Goal: Task Accomplishment & Management: Manage account settings

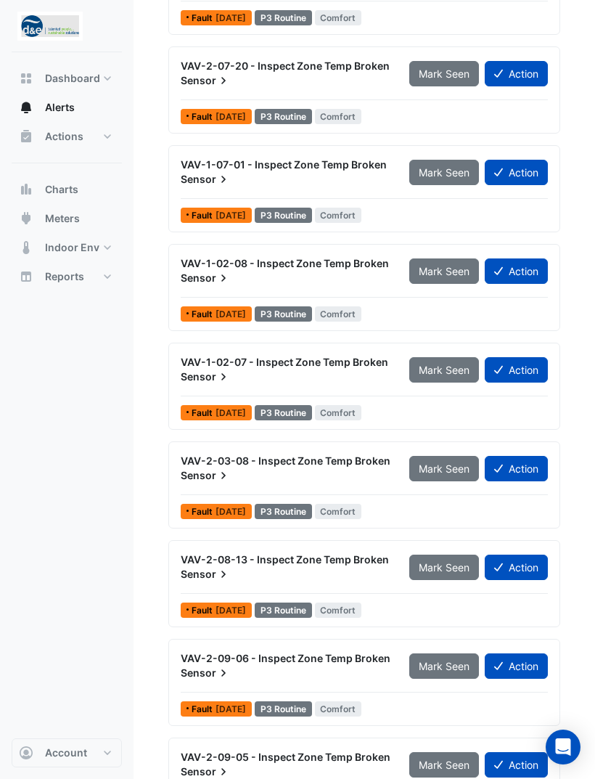
scroll to position [1827, 0]
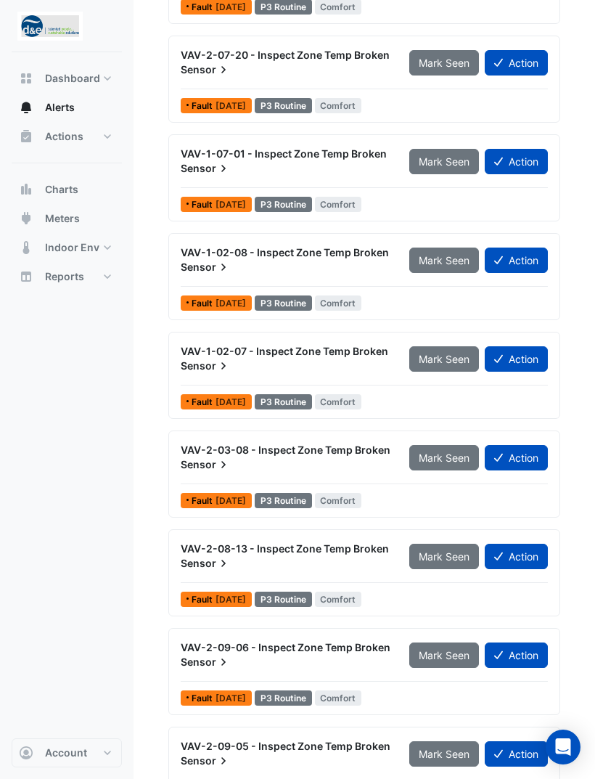
click at [524, 751] on button "Action" at bounding box center [516, 753] width 63 height 25
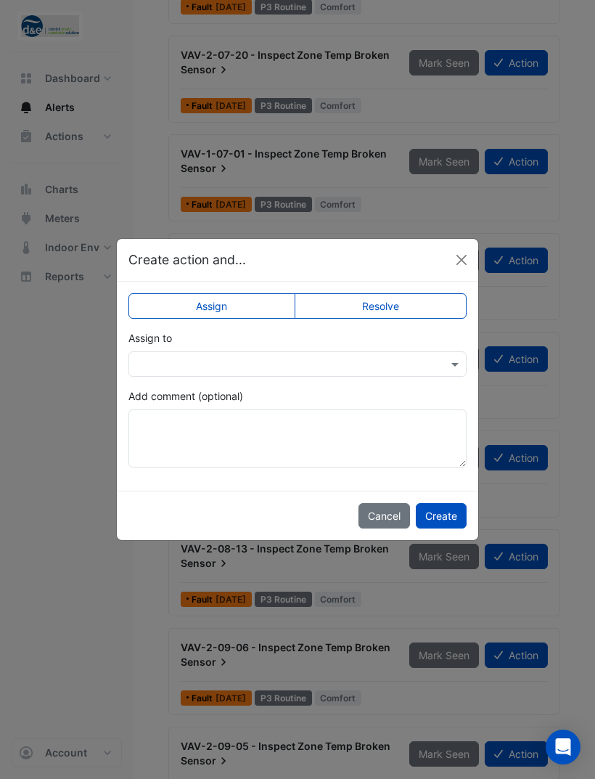
click at [420, 319] on label "Resolve" at bounding box center [381, 305] width 173 height 25
click at [383, 372] on input "text" at bounding box center [282, 364] width 293 height 15
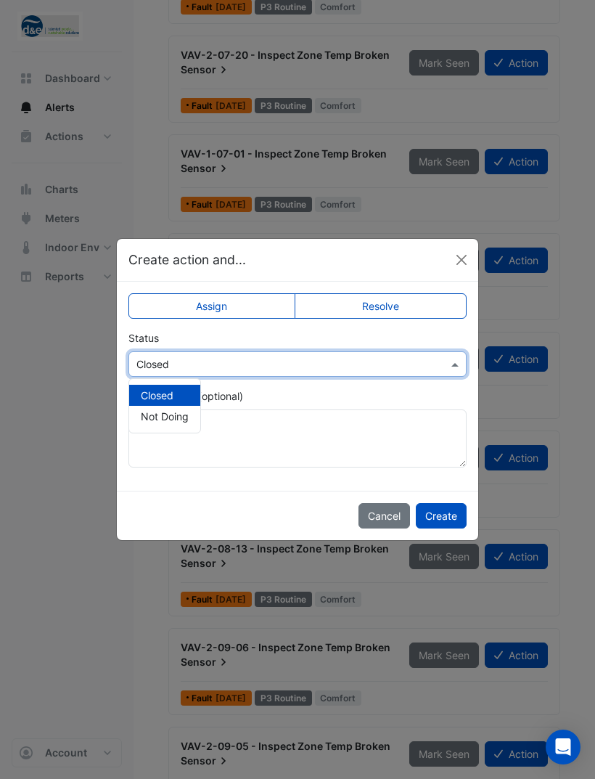
click at [191, 406] on div "Closed" at bounding box center [164, 395] width 71 height 21
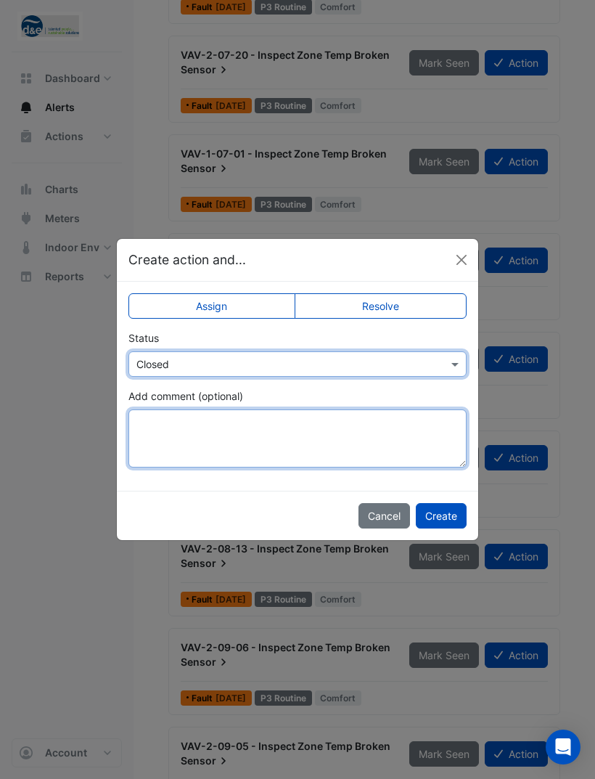
click at [267, 467] on textarea "Add comment (optional)" at bounding box center [297, 438] width 338 height 58
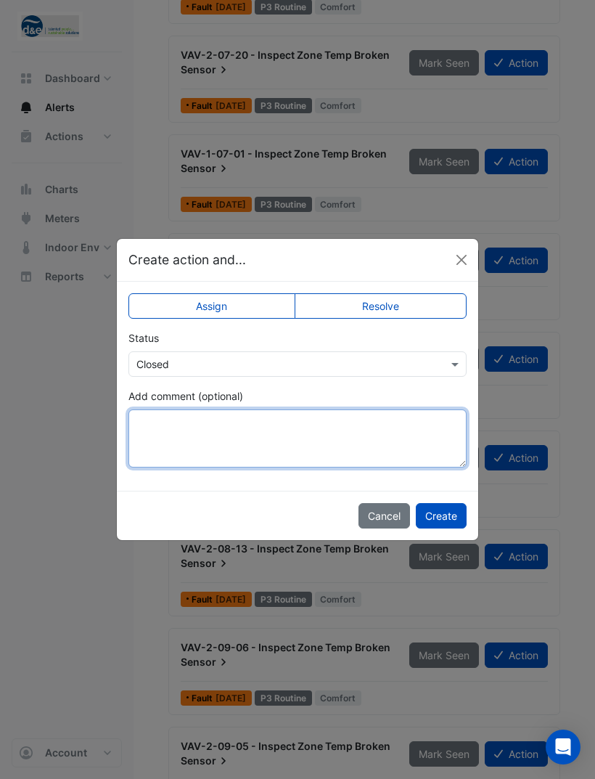
click at [246, 456] on textarea "Add comment (optional)" at bounding box center [297, 438] width 338 height 58
paste textarea "**********"
click at [190, 467] on textarea "**********" at bounding box center [297, 438] width 338 height 58
type textarea "**********"
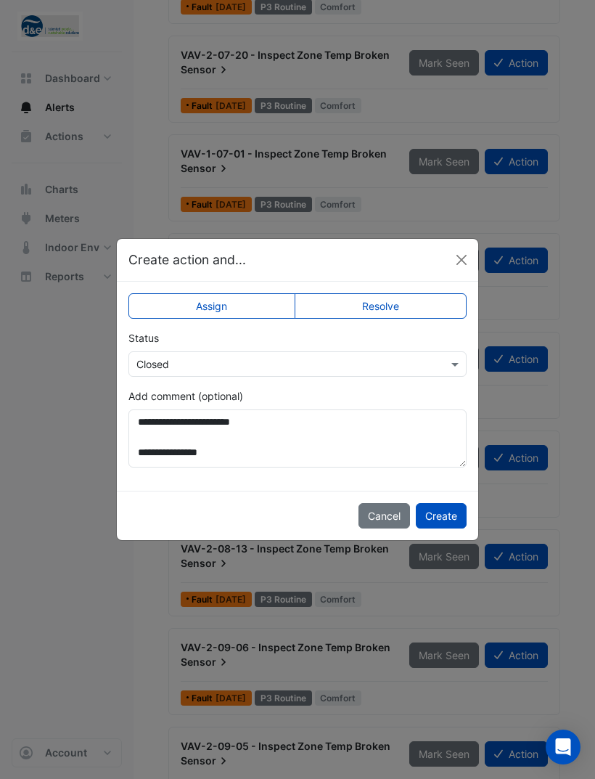
click at [449, 528] on button "Create" at bounding box center [441, 515] width 51 height 25
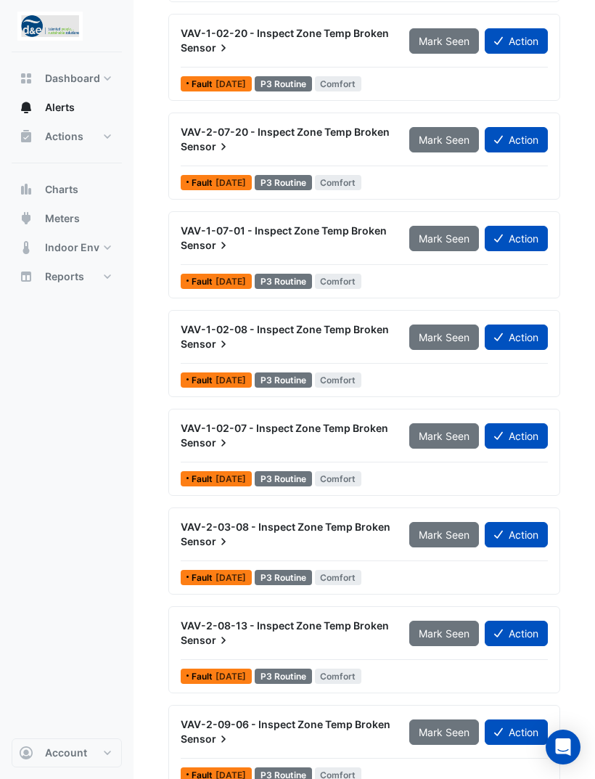
scroll to position [1728, 0]
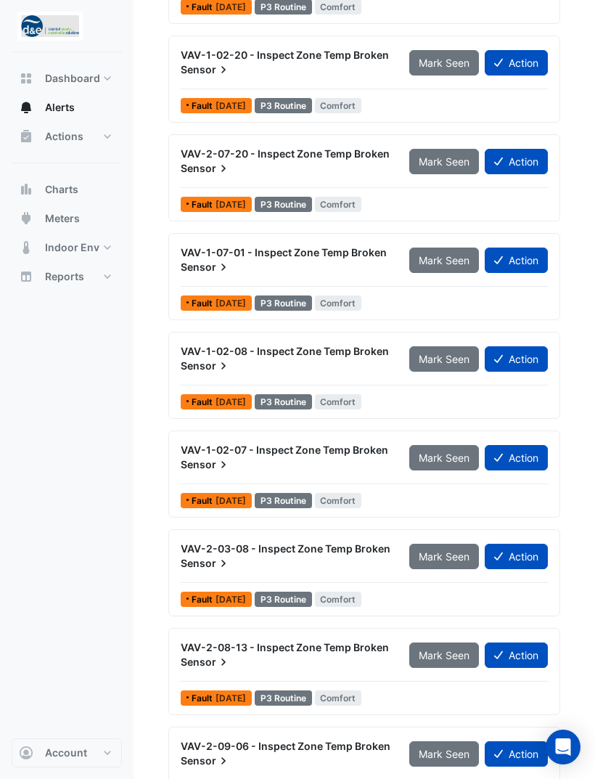
click at [522, 751] on button "Action" at bounding box center [516, 753] width 63 height 25
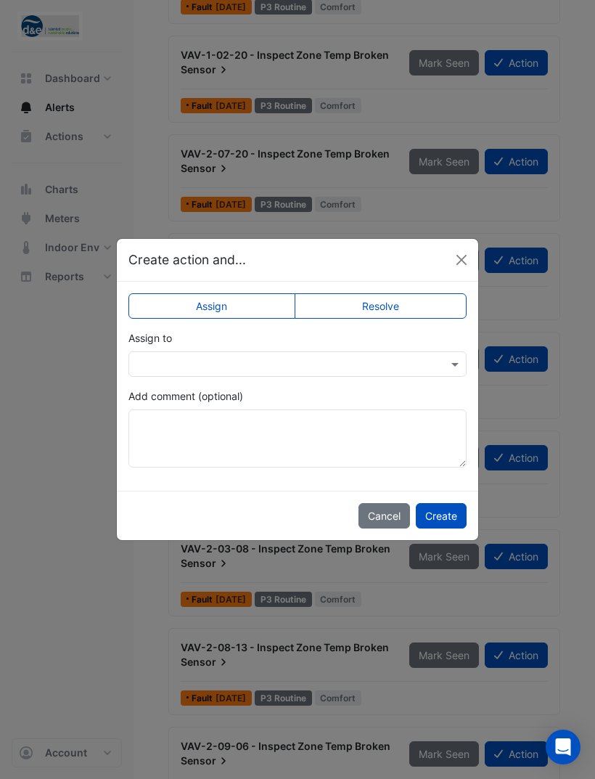
click at [389, 319] on label "Resolve" at bounding box center [381, 305] width 173 height 25
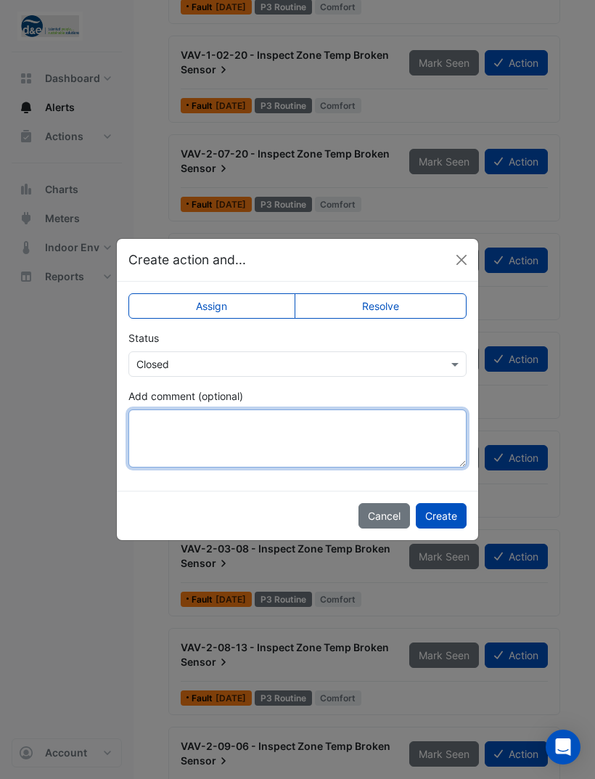
click at [293, 467] on textarea "Add comment (optional)" at bounding box center [297, 438] width 338 height 58
click at [265, 454] on textarea "Add comment (optional)" at bounding box center [297, 438] width 338 height 58
paste textarea "**********"
type textarea "**********"
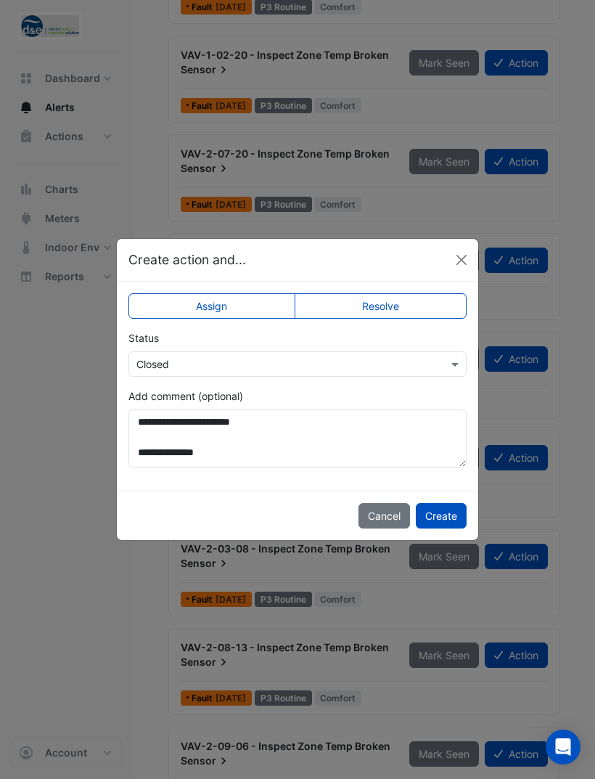
click at [448, 528] on button "Create" at bounding box center [441, 515] width 51 height 25
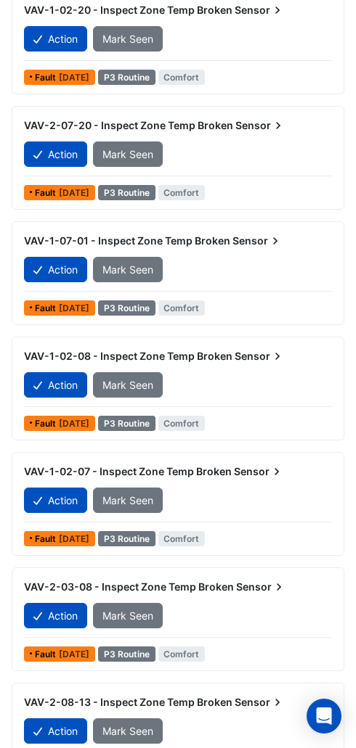
scroll to position [1921, 0]
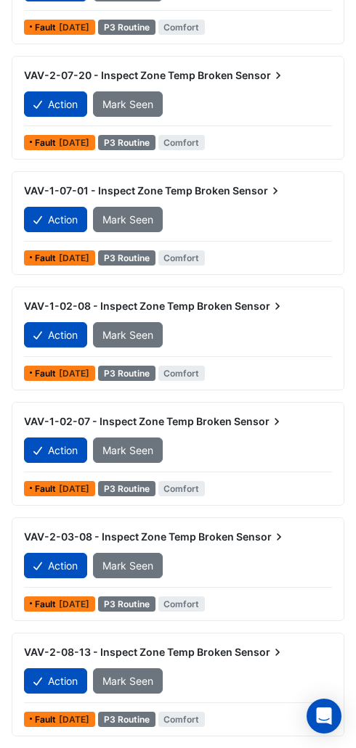
click at [140, 688] on button "Mark Seen" at bounding box center [128, 681] width 70 height 25
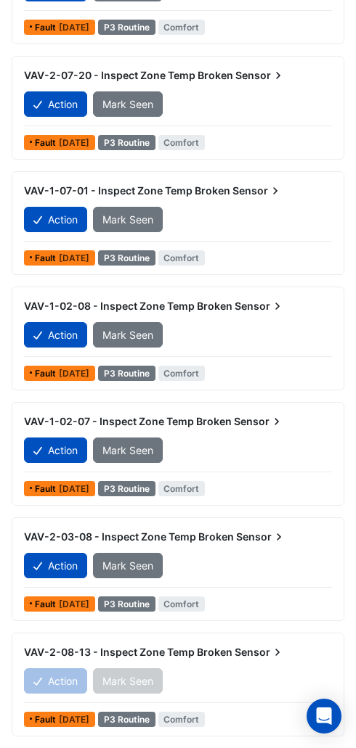
scroll to position [1806, 0]
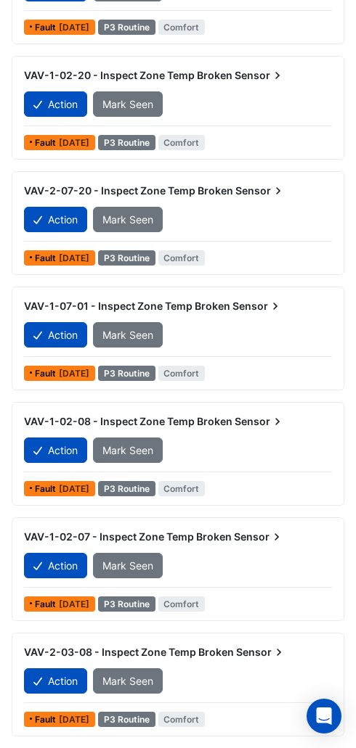
click at [68, 679] on button "Action" at bounding box center [55, 681] width 63 height 25
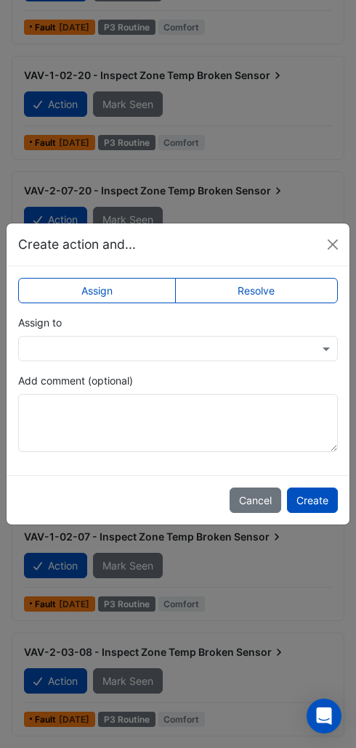
click at [261, 499] on button "Cancel" at bounding box center [255, 500] width 52 height 25
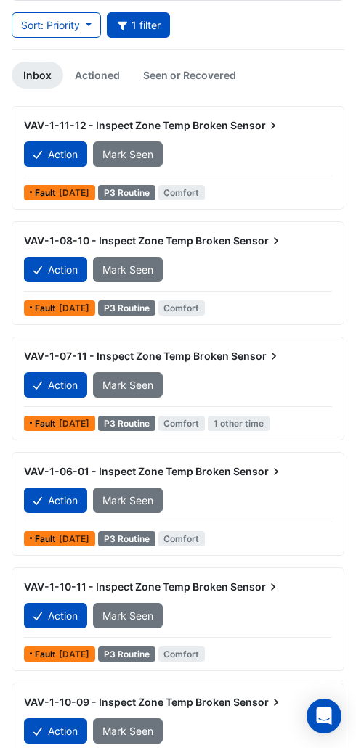
scroll to position [0, 0]
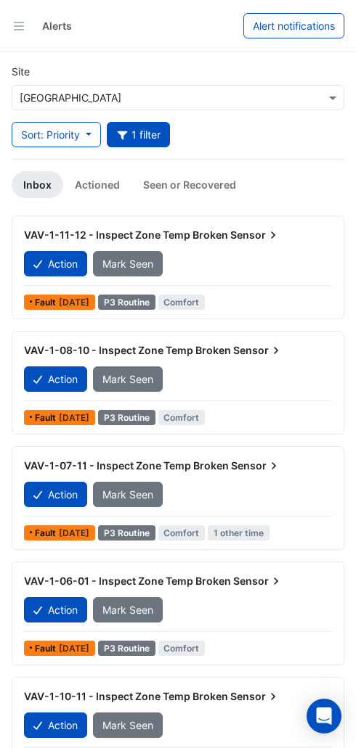
click at [187, 177] on link "Seen or Recovered" at bounding box center [189, 184] width 116 height 27
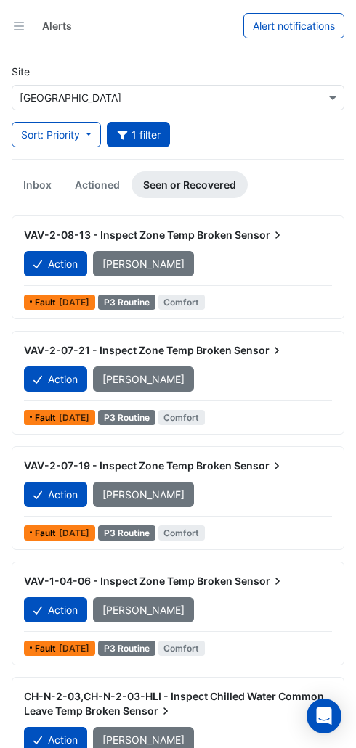
click at [47, 261] on button "Action" at bounding box center [55, 263] width 63 height 25
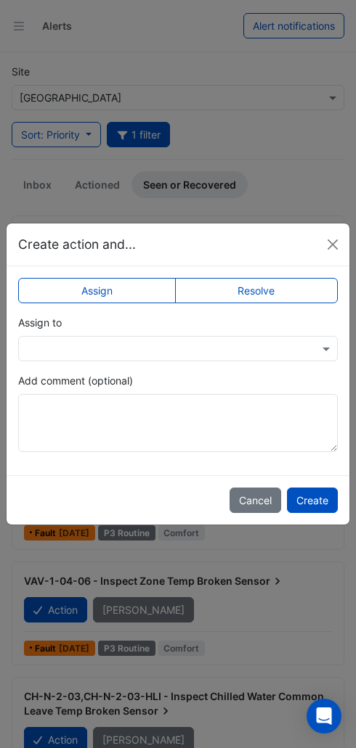
click at [218, 342] on input "text" at bounding box center [163, 349] width 274 height 15
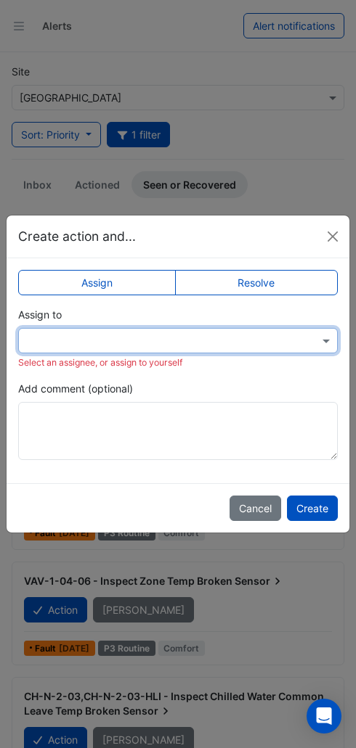
click at [290, 292] on label "Resolve" at bounding box center [256, 282] width 163 height 25
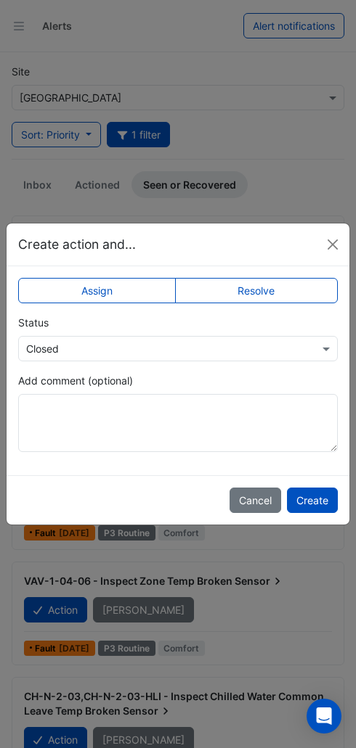
click at [243, 354] on input "text" at bounding box center [163, 349] width 274 height 15
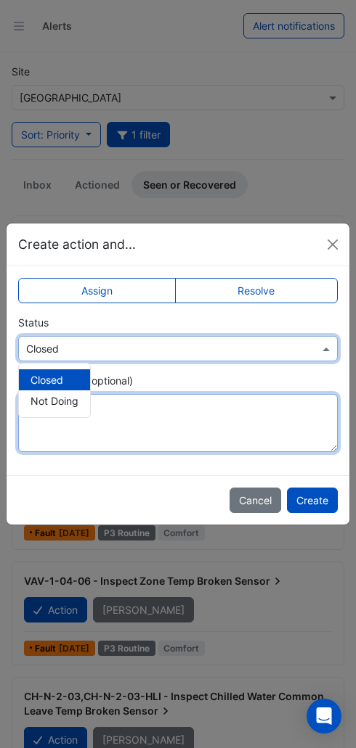
click at [221, 419] on textarea "Add comment (optional)" at bounding box center [177, 423] width 319 height 58
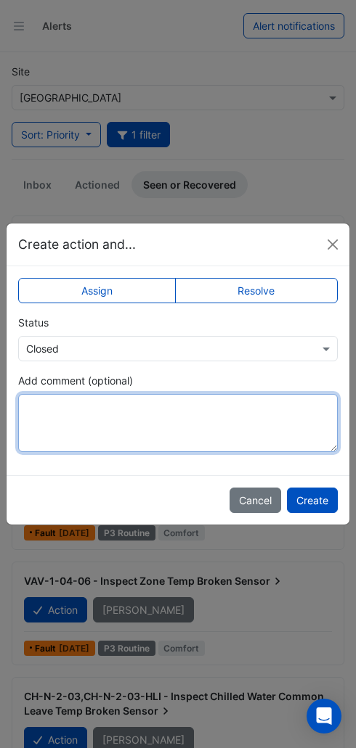
click at [195, 428] on textarea "Add comment (optional)" at bounding box center [177, 423] width 319 height 58
paste textarea "**********"
type textarea "**********"
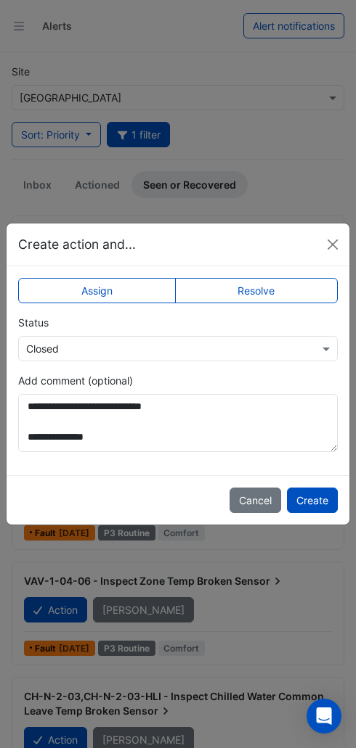
click at [316, 505] on button "Create" at bounding box center [312, 500] width 51 height 25
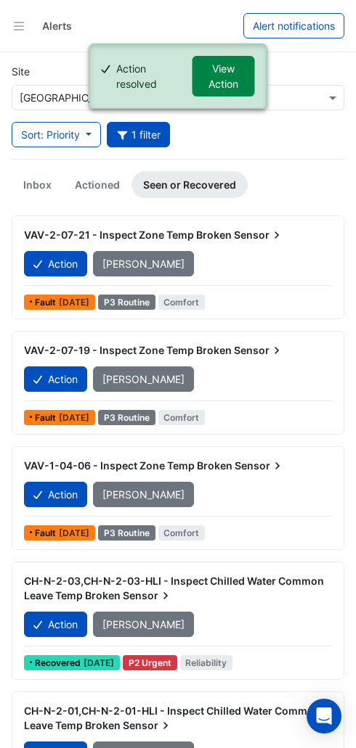
click at [44, 186] on link "Inbox" at bounding box center [38, 184] width 52 height 27
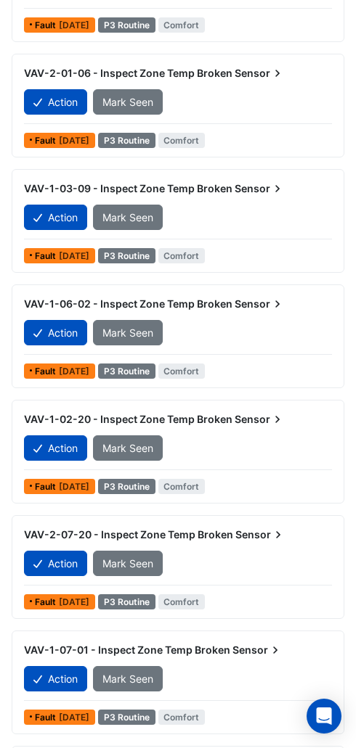
scroll to position [1928, 0]
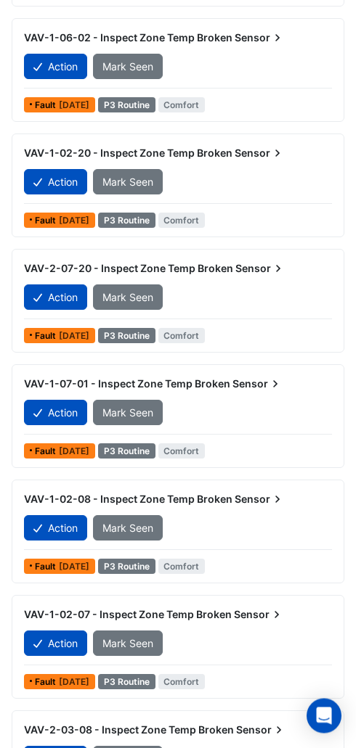
click at [62, 757] on button "Action" at bounding box center [55, 759] width 63 height 25
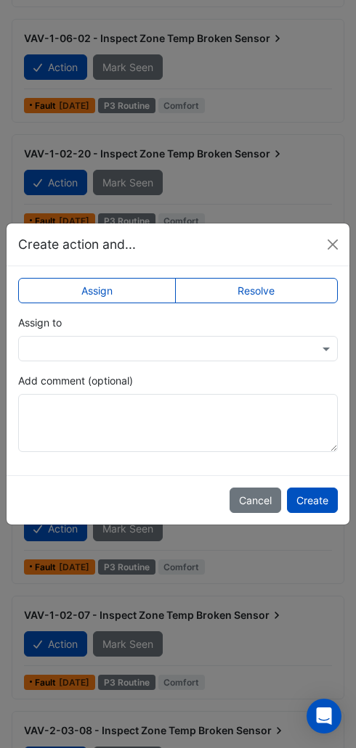
click at [281, 303] on label "Resolve" at bounding box center [256, 290] width 163 height 25
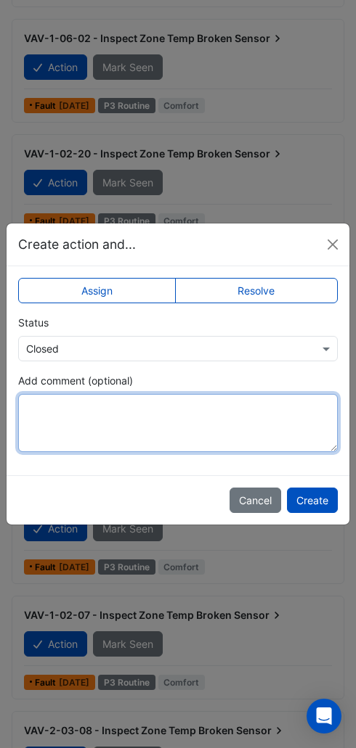
click at [158, 452] on textarea "Add comment (optional)" at bounding box center [177, 423] width 319 height 58
click at [181, 449] on textarea "Add comment (optional)" at bounding box center [177, 423] width 319 height 58
paste textarea "**********"
type textarea "**********"
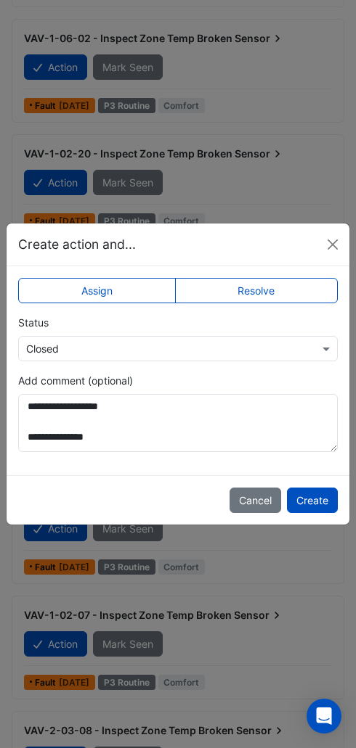
click at [327, 513] on button "Create" at bounding box center [312, 500] width 51 height 25
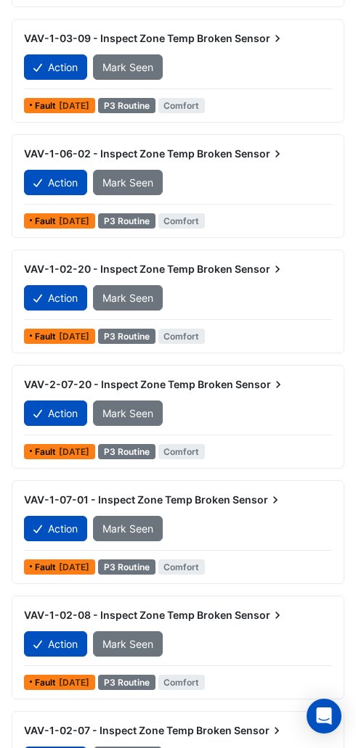
scroll to position [1813, 0]
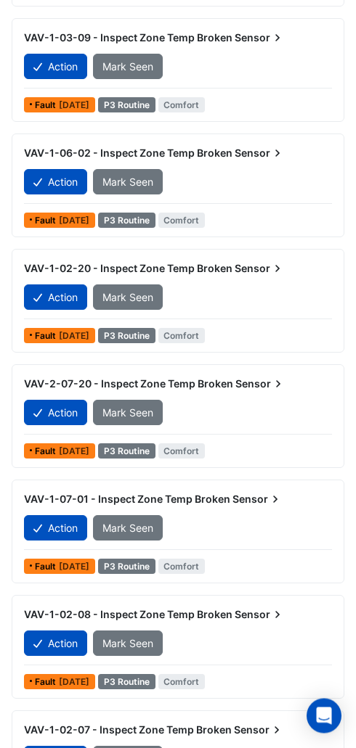
click at [69, 752] on button "Action" at bounding box center [55, 759] width 63 height 25
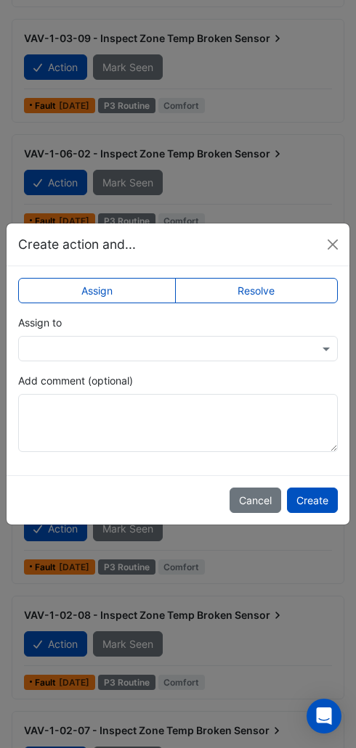
click at [289, 303] on label "Resolve" at bounding box center [256, 290] width 163 height 25
click at [218, 357] on input "text" at bounding box center [163, 349] width 274 height 15
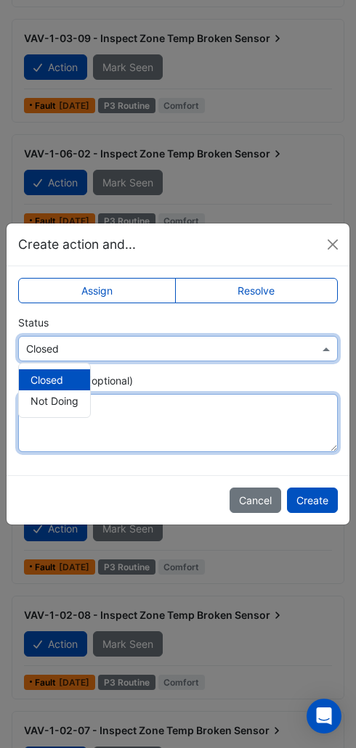
click at [184, 440] on textarea "Add comment (optional)" at bounding box center [177, 423] width 319 height 58
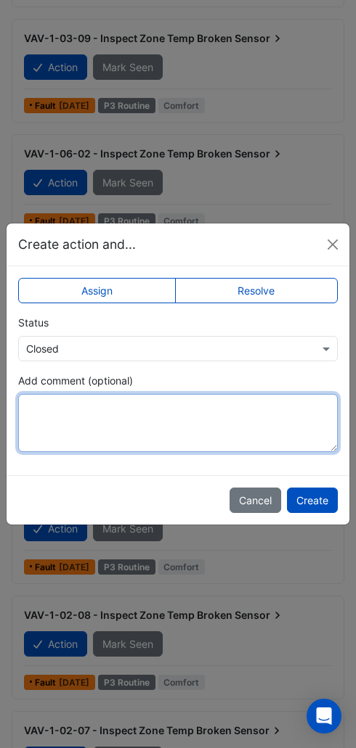
click at [176, 452] on textarea "Add comment (optional)" at bounding box center [177, 423] width 319 height 58
click at [57, 443] on textarea "Add comment (optional)" at bounding box center [177, 423] width 319 height 58
click at [60, 452] on textarea "Add comment (optional)" at bounding box center [177, 423] width 319 height 58
paste textarea "**********"
type textarea "**********"
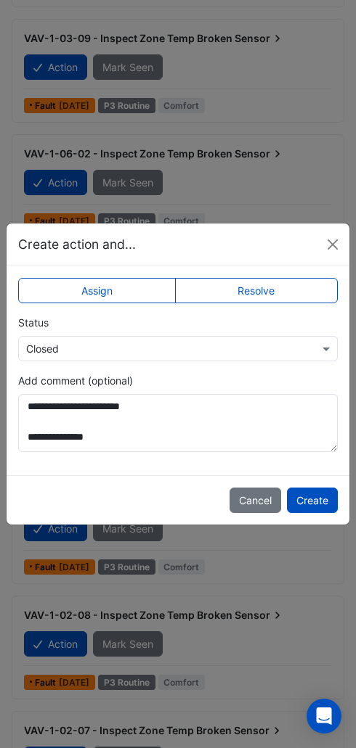
click at [306, 513] on button "Create" at bounding box center [312, 500] width 51 height 25
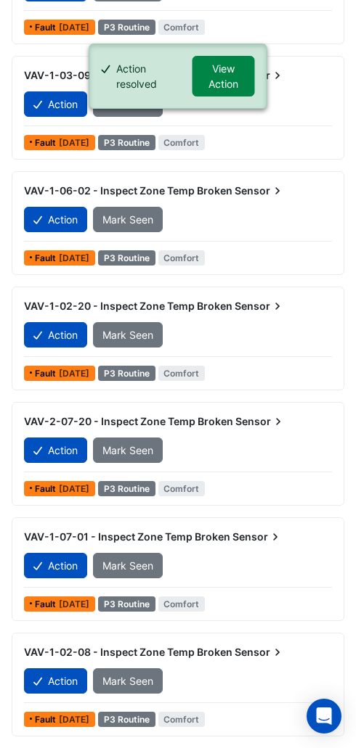
scroll to position [1697, 0]
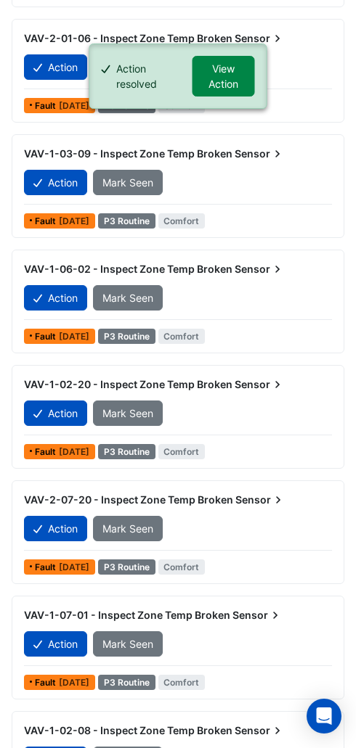
click at [49, 752] on button "Action" at bounding box center [55, 759] width 63 height 25
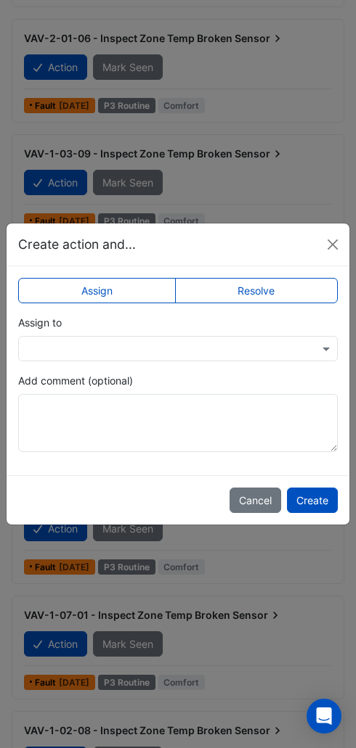
click at [296, 303] on label "Resolve" at bounding box center [256, 290] width 163 height 25
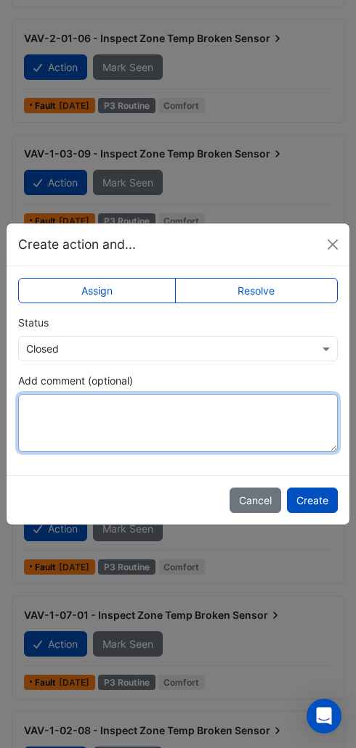
click at [187, 452] on textarea "Add comment (optional)" at bounding box center [177, 423] width 319 height 58
click at [140, 452] on textarea "Add comment (optional)" at bounding box center [177, 423] width 319 height 58
paste textarea "**********"
type textarea "**********"
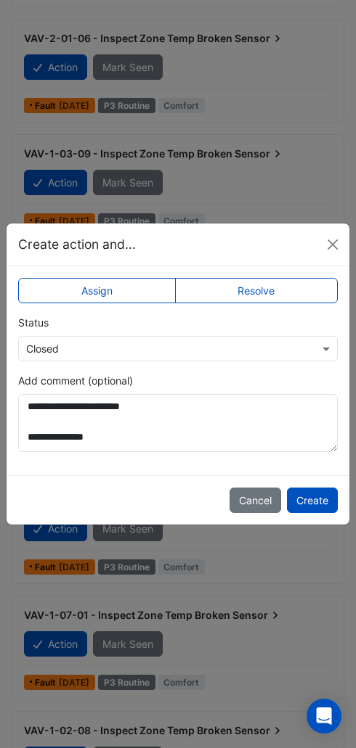
click at [309, 513] on button "Create" at bounding box center [312, 500] width 51 height 25
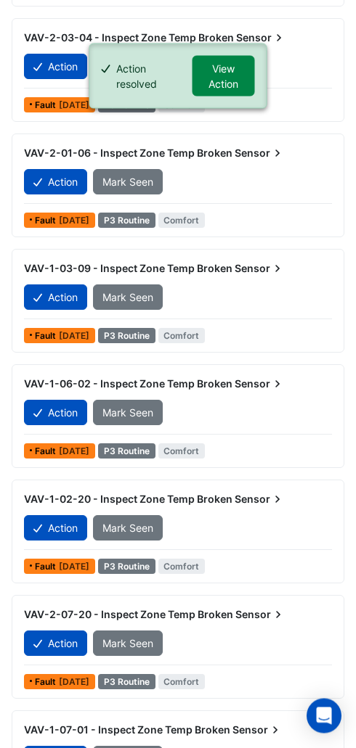
scroll to position [1582, 0]
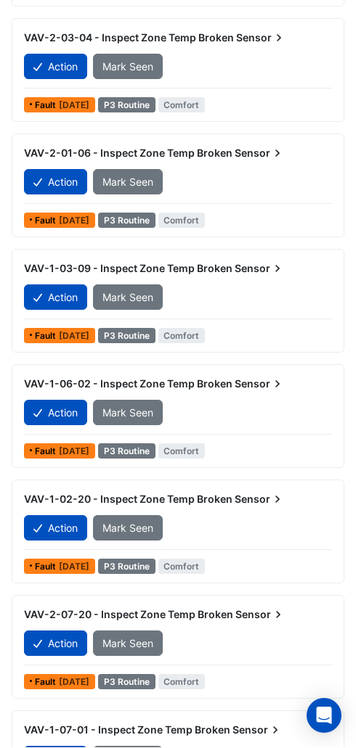
click at [73, 753] on button "Action" at bounding box center [55, 759] width 63 height 25
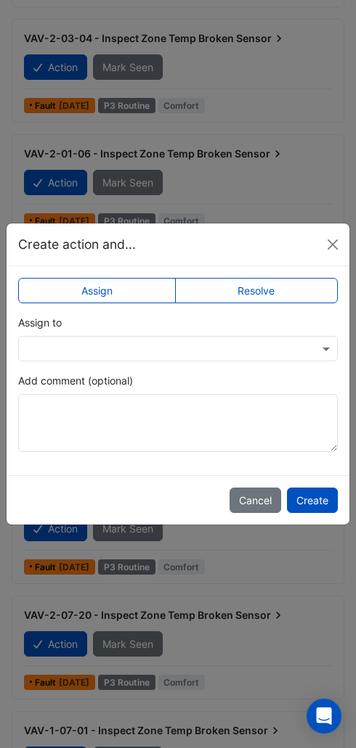
click at [284, 303] on label "Resolve" at bounding box center [256, 290] width 163 height 25
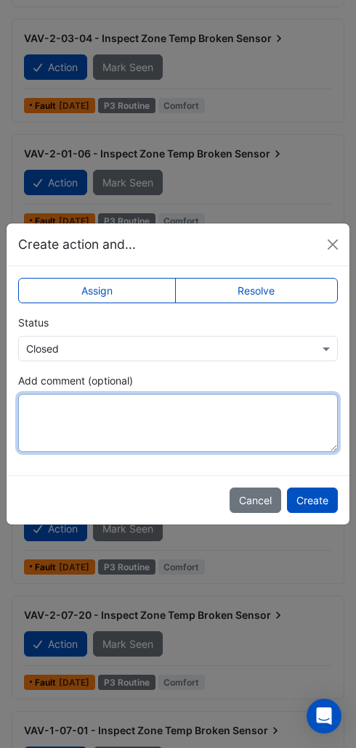
click at [151, 452] on textarea "Add comment (optional)" at bounding box center [177, 423] width 319 height 58
click at [99, 452] on textarea "Add comment (optional)" at bounding box center [177, 423] width 319 height 58
paste textarea "**********"
type textarea "**********"
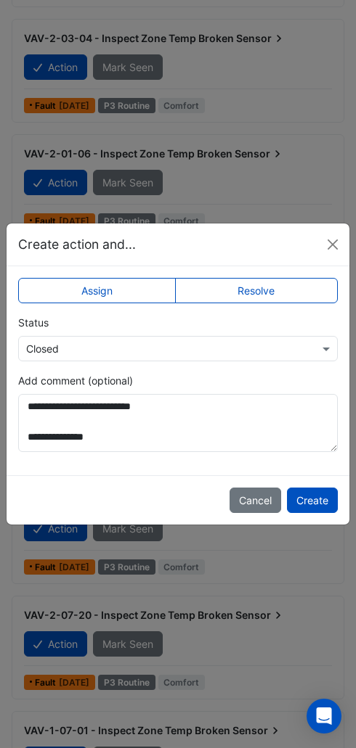
click at [307, 513] on button "Create" at bounding box center [312, 500] width 51 height 25
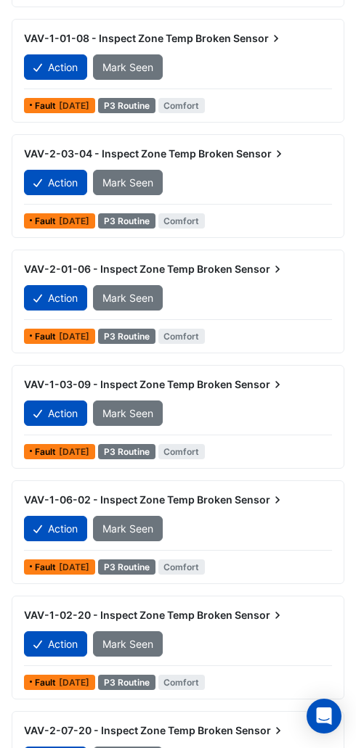
scroll to position [1466, 0]
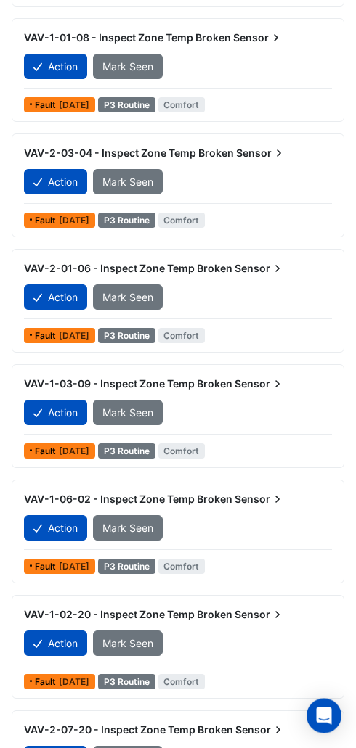
click at [62, 759] on button "Action" at bounding box center [55, 759] width 63 height 25
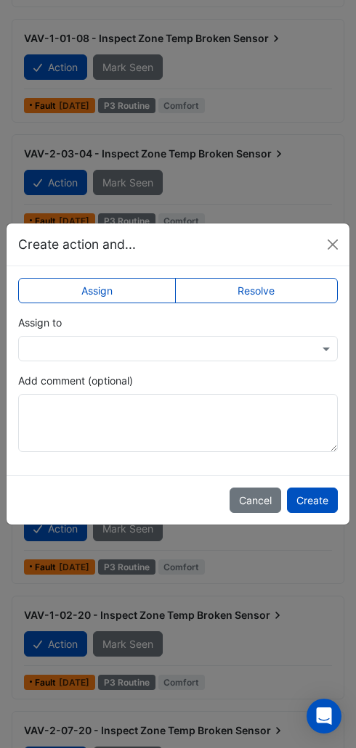
click at [307, 303] on label "Resolve" at bounding box center [256, 290] width 163 height 25
click at [195, 451] on textarea "Add comment (optional)" at bounding box center [177, 423] width 319 height 58
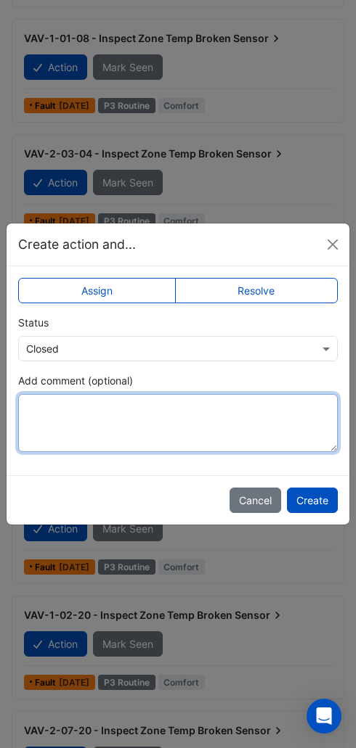
click at [124, 452] on textarea "Add comment (optional)" at bounding box center [177, 423] width 319 height 58
paste textarea "**********"
type textarea "**********"
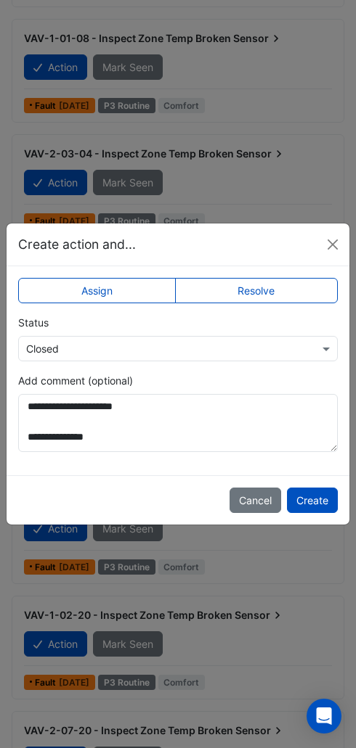
click at [320, 513] on button "Create" at bounding box center [312, 500] width 51 height 25
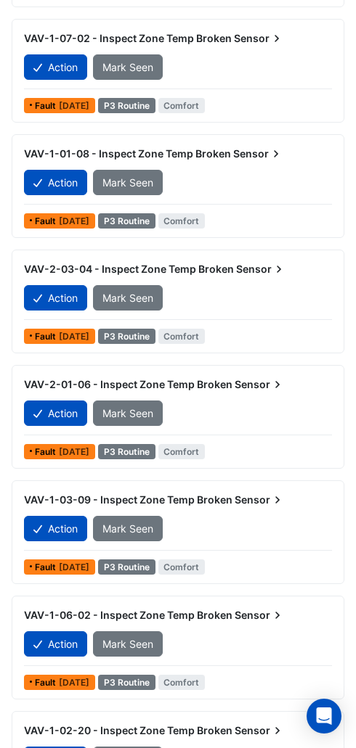
scroll to position [1351, 0]
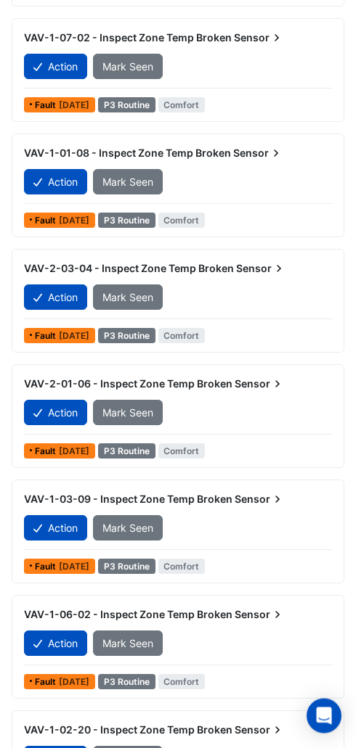
click at [68, 759] on button "Action" at bounding box center [55, 759] width 63 height 25
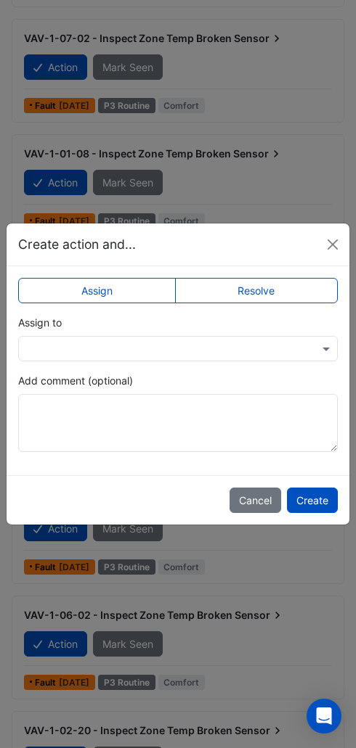
click at [297, 303] on label "Resolve" at bounding box center [256, 290] width 163 height 25
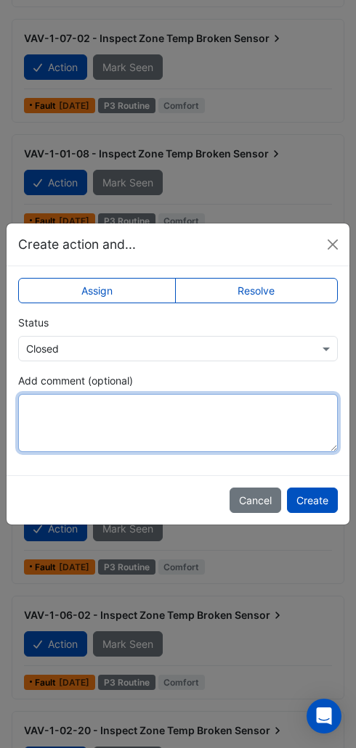
click at [196, 452] on textarea "Add comment (optional)" at bounding box center [177, 423] width 319 height 58
click at [107, 452] on textarea "Add comment (optional)" at bounding box center [177, 423] width 319 height 58
paste textarea "**********"
type textarea "**********"
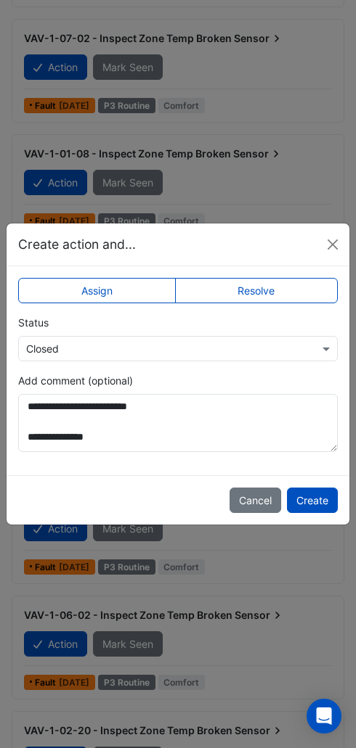
click at [324, 513] on button "Create" at bounding box center [312, 500] width 51 height 25
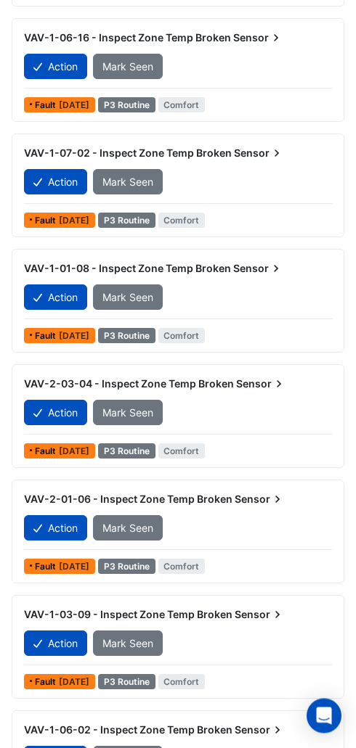
scroll to position [1235, 0]
click at [54, 764] on button "Action" at bounding box center [55, 759] width 63 height 25
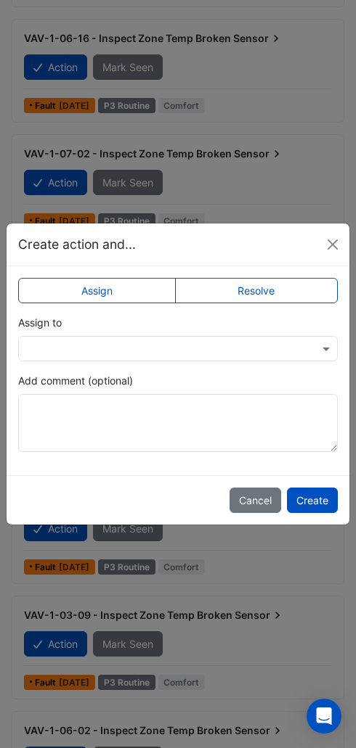
click at [274, 303] on label "Resolve" at bounding box center [256, 290] width 163 height 25
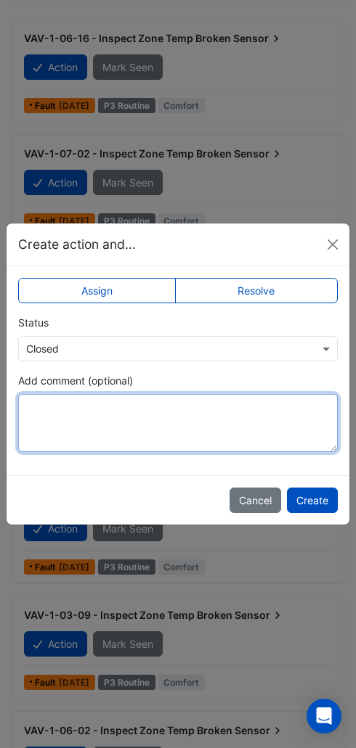
click at [195, 452] on textarea "Add comment (optional)" at bounding box center [177, 423] width 319 height 58
click at [135, 452] on textarea "Add comment (optional)" at bounding box center [177, 423] width 319 height 58
paste textarea "**********"
type textarea "**********"
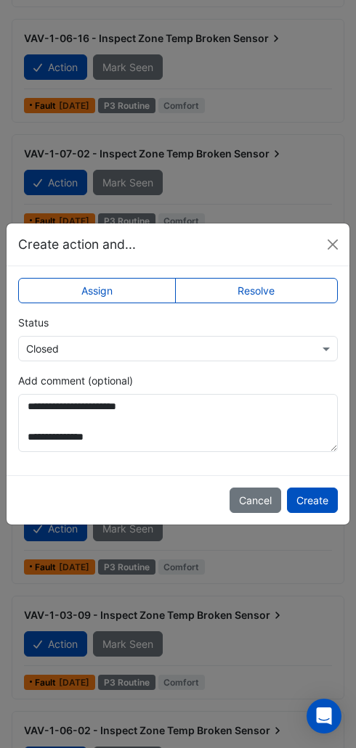
click at [316, 513] on button "Create" at bounding box center [312, 500] width 51 height 25
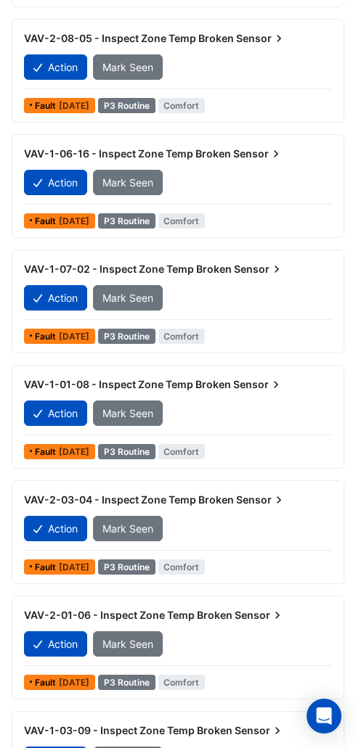
click at [65, 748] on button "Action" at bounding box center [55, 759] width 63 height 25
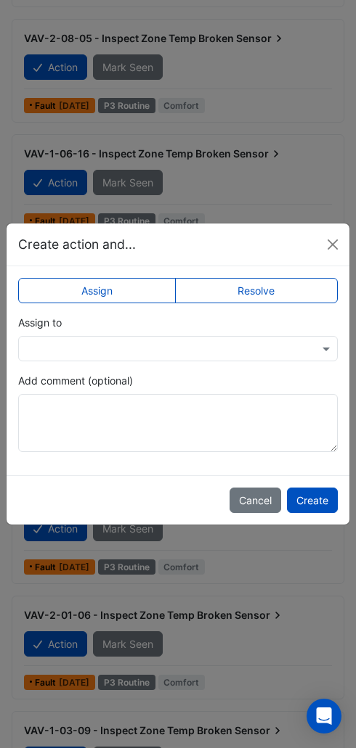
click at [298, 303] on label "Resolve" at bounding box center [256, 290] width 163 height 25
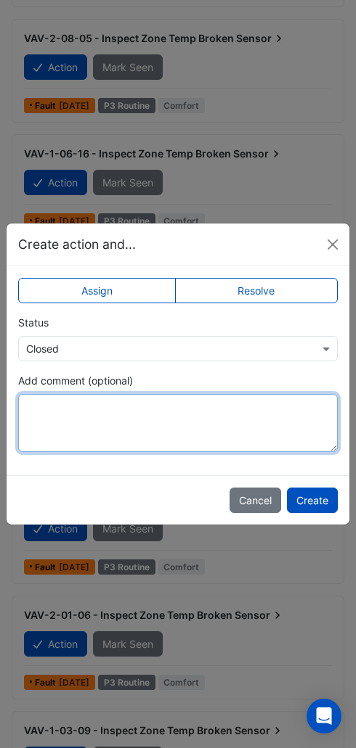
click at [202, 452] on textarea "Add comment (optional)" at bounding box center [177, 423] width 319 height 58
click at [126, 452] on textarea "Add comment (optional)" at bounding box center [177, 423] width 319 height 58
paste textarea "**********"
type textarea "**********"
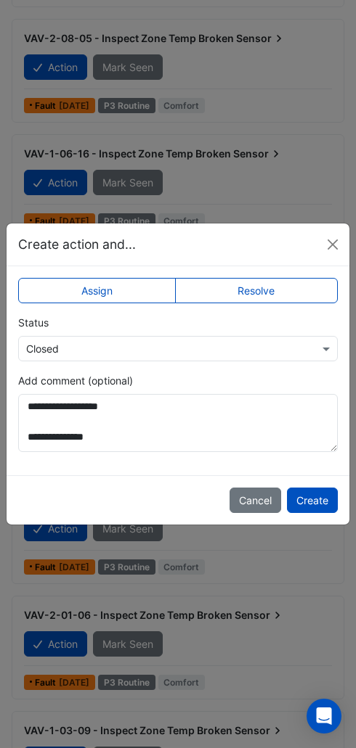
click at [322, 513] on button "Create" at bounding box center [312, 500] width 51 height 25
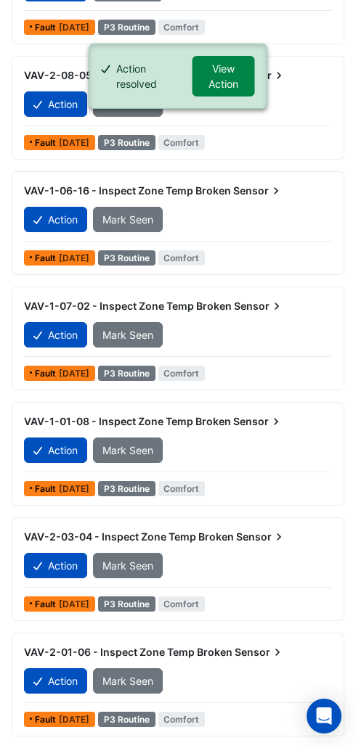
scroll to position [1005, 0]
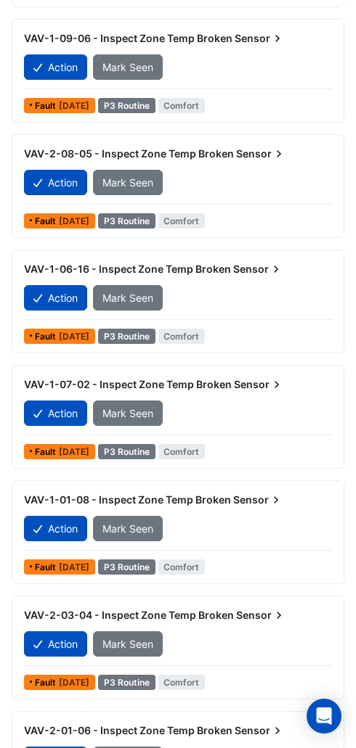
click at [68, 643] on button "Action" at bounding box center [55, 644] width 63 height 25
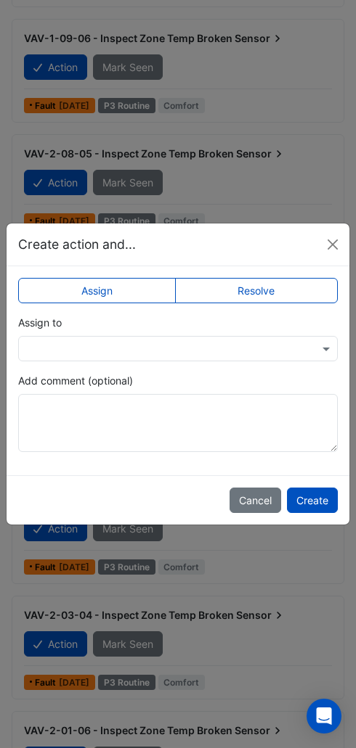
click at [288, 303] on label "Resolve" at bounding box center [256, 290] width 163 height 25
click at [286, 357] on input "text" at bounding box center [163, 349] width 274 height 15
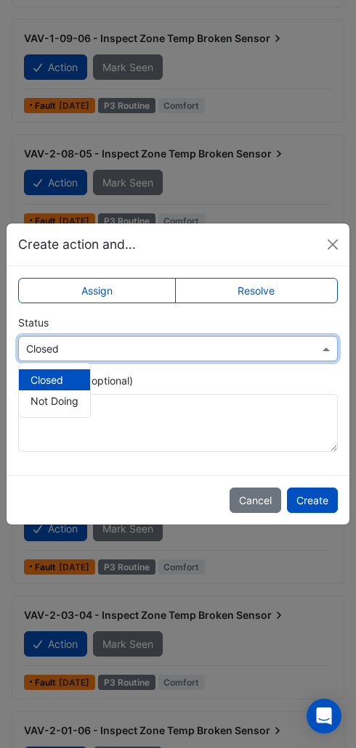
click at [239, 441] on textarea "Add comment (optional)" at bounding box center [177, 423] width 319 height 58
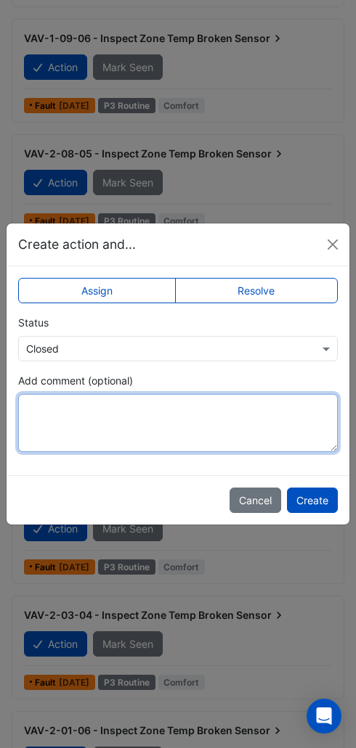
click at [212, 452] on textarea "Add comment (optional)" at bounding box center [177, 423] width 319 height 58
click at [61, 452] on textarea "Add comment (optional)" at bounding box center [177, 423] width 319 height 58
click at [65, 452] on textarea "Add comment (optional)" at bounding box center [177, 423] width 319 height 58
paste textarea "**********"
type textarea "**********"
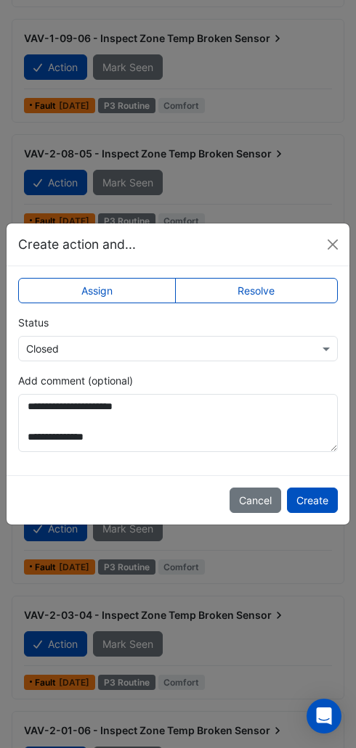
click at [327, 513] on button "Create" at bounding box center [312, 500] width 51 height 25
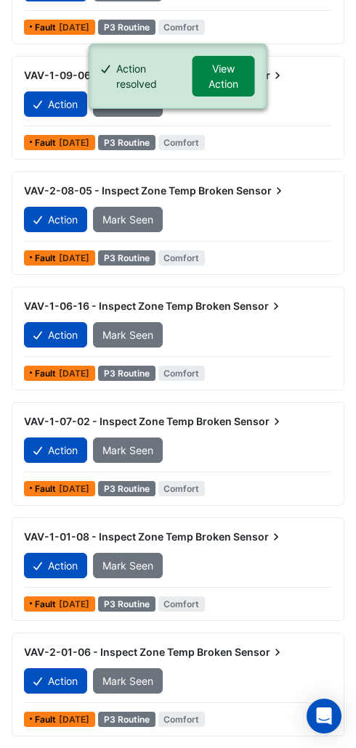
scroll to position [889, 0]
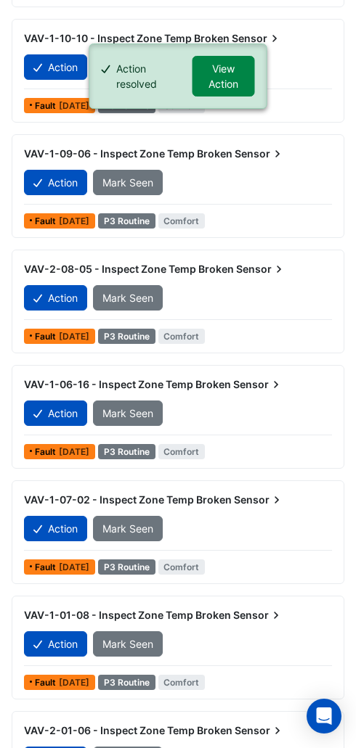
click at [52, 762] on button "Action" at bounding box center [55, 759] width 63 height 25
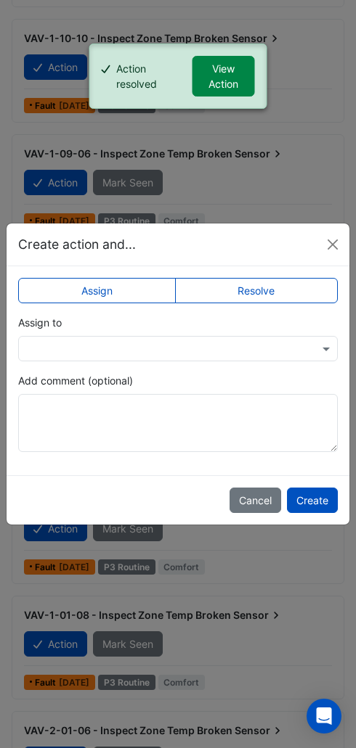
click at [144, 357] on input "text" at bounding box center [163, 349] width 274 height 15
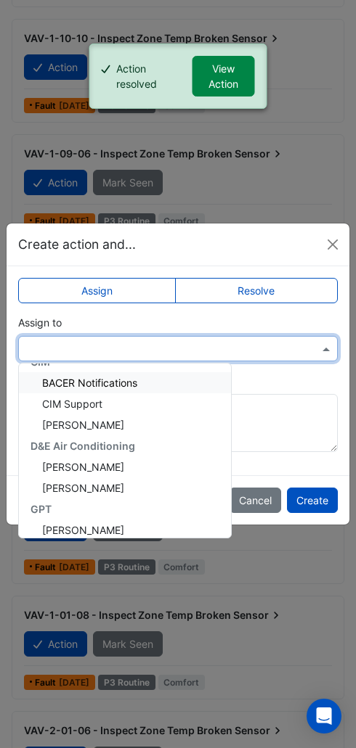
scroll to position [20, 0]
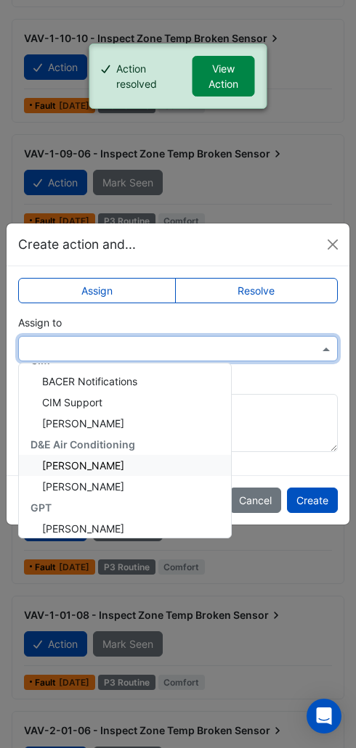
click at [131, 476] on div "[PERSON_NAME]" at bounding box center [125, 465] width 212 height 21
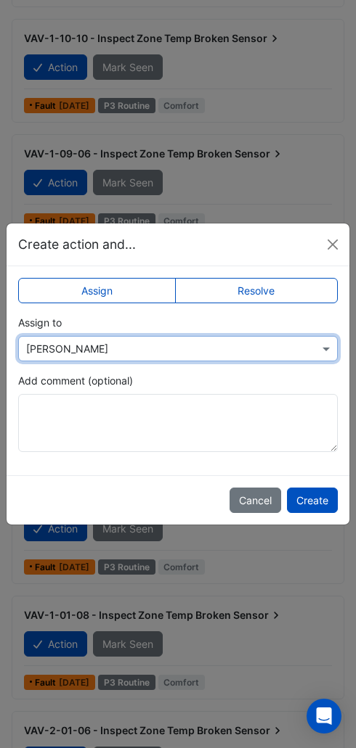
click at [322, 513] on button "Create" at bounding box center [312, 500] width 51 height 25
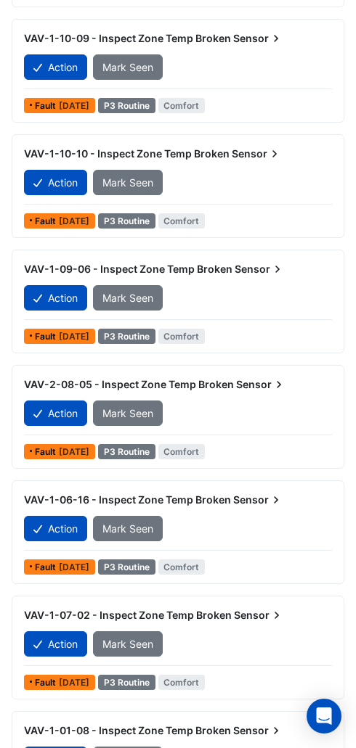
scroll to position [774, 0]
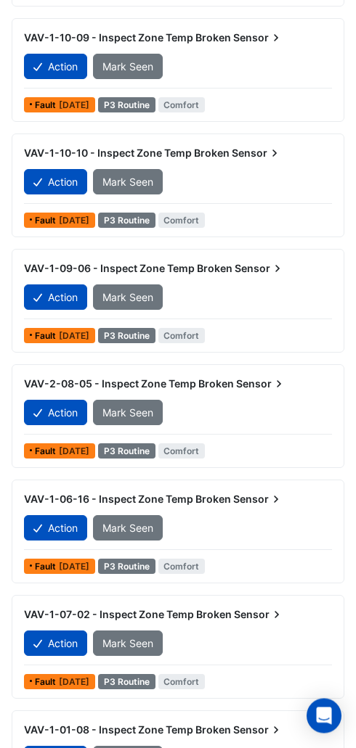
click at [71, 756] on button "Action" at bounding box center [55, 759] width 63 height 25
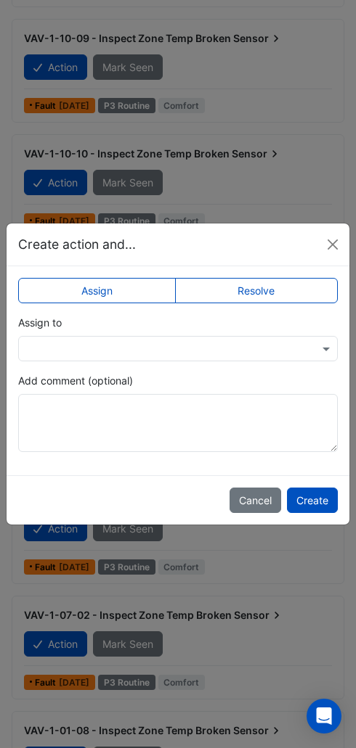
click at [276, 303] on label "Resolve" at bounding box center [256, 290] width 163 height 25
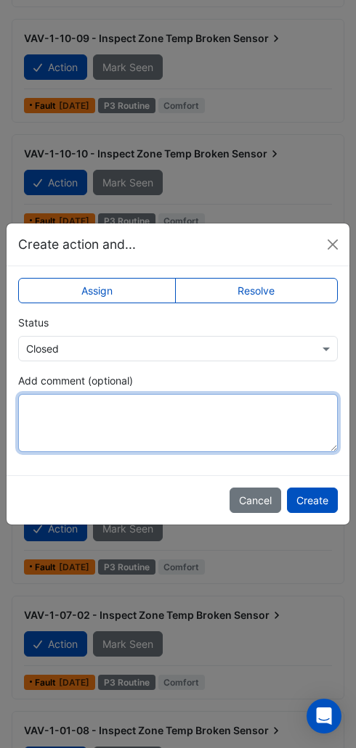
click at [154, 452] on textarea "Add comment (optional)" at bounding box center [177, 423] width 319 height 58
click at [104, 452] on textarea "Add comment (optional)" at bounding box center [177, 423] width 319 height 58
paste textarea "**********"
type textarea "**********"
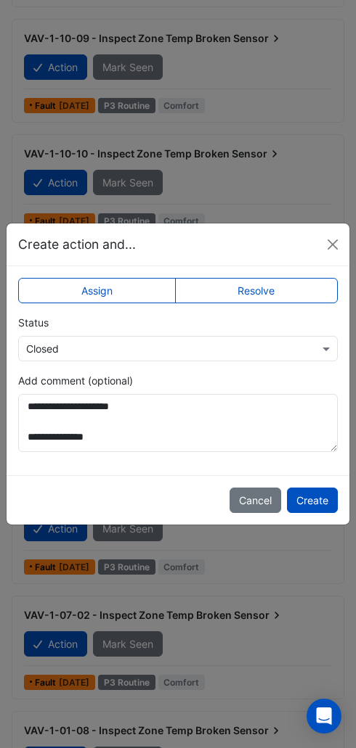
click at [320, 513] on button "Create" at bounding box center [312, 500] width 51 height 25
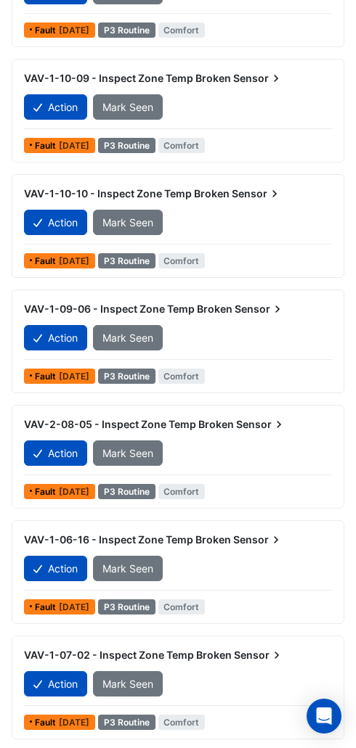
scroll to position [737, 0]
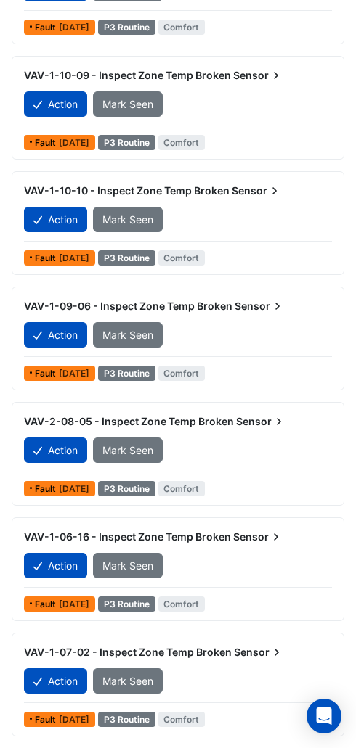
click at [51, 682] on button "Action" at bounding box center [55, 681] width 63 height 25
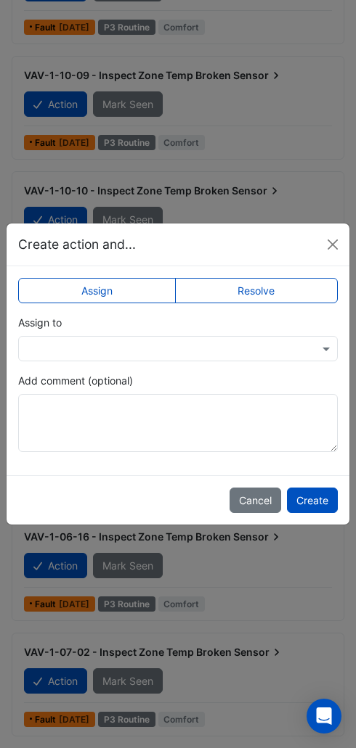
click at [291, 287] on label "Resolve" at bounding box center [256, 290] width 163 height 25
click at [173, 426] on textarea "Add comment (optional)" at bounding box center [177, 423] width 319 height 58
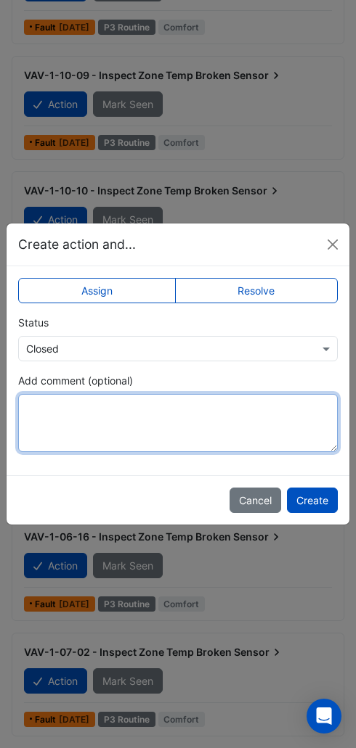
click at [104, 420] on textarea "Add comment (optional)" at bounding box center [177, 423] width 319 height 58
paste textarea "**********"
type textarea "**********"
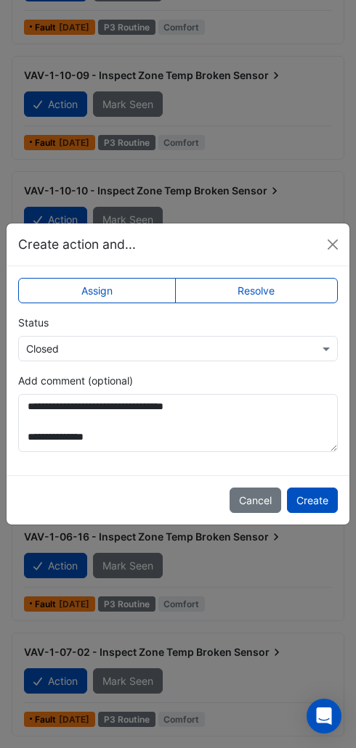
click at [326, 493] on button "Create" at bounding box center [312, 500] width 51 height 25
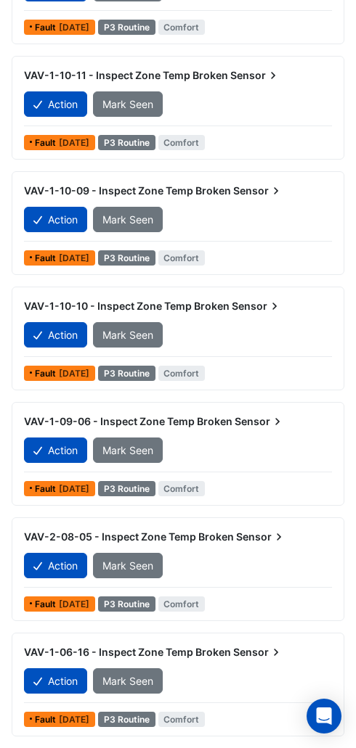
scroll to position [621, 0]
click at [70, 674] on button "Action" at bounding box center [55, 681] width 63 height 25
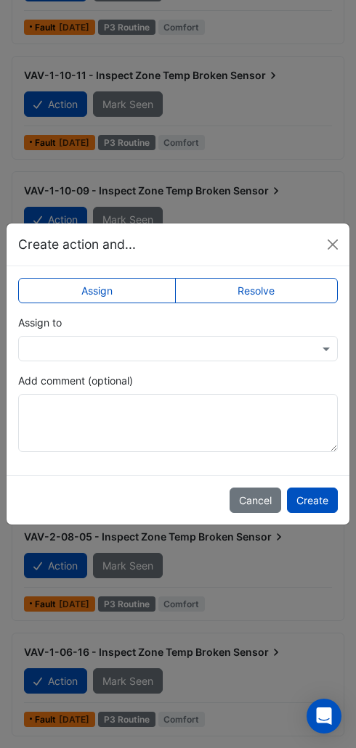
click at [290, 296] on label "Resolve" at bounding box center [256, 290] width 163 height 25
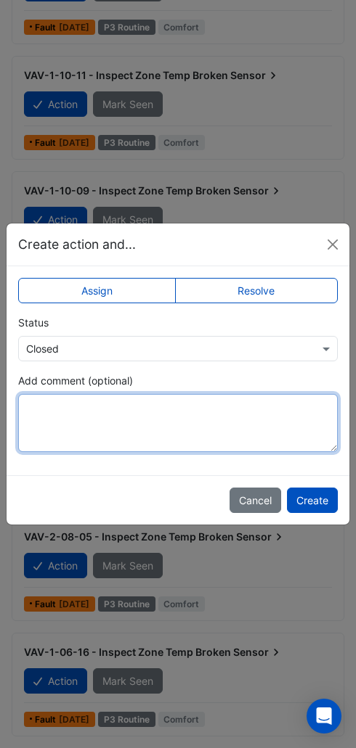
click at [189, 428] on textarea "Add comment (optional)" at bounding box center [177, 423] width 319 height 58
click at [110, 424] on textarea "Add comment (optional)" at bounding box center [177, 423] width 319 height 58
paste textarea "**********"
type textarea "**********"
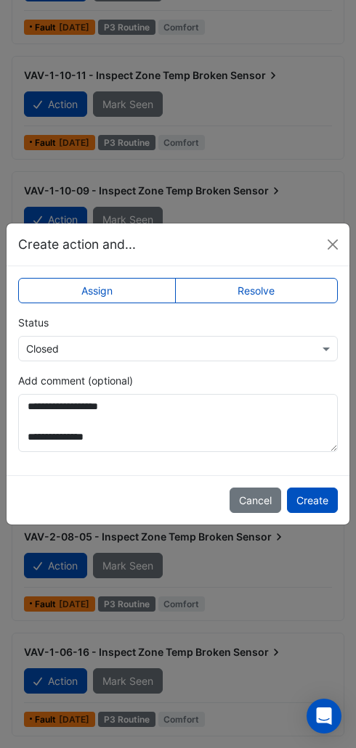
click at [320, 502] on button "Create" at bounding box center [312, 500] width 51 height 25
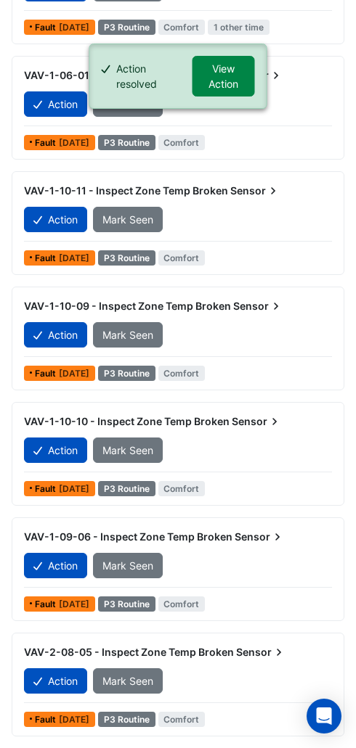
scroll to position [506, 0]
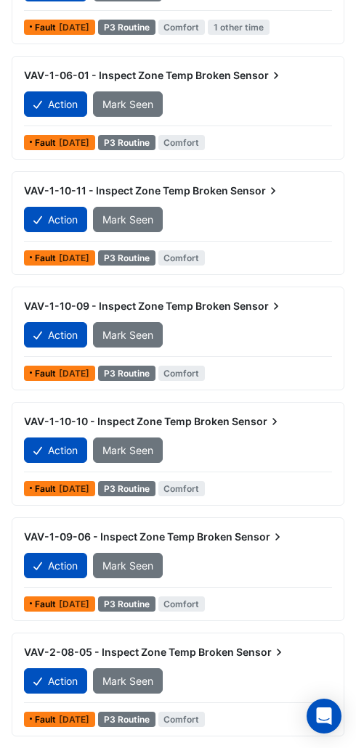
click at [59, 679] on button "Action" at bounding box center [55, 681] width 63 height 25
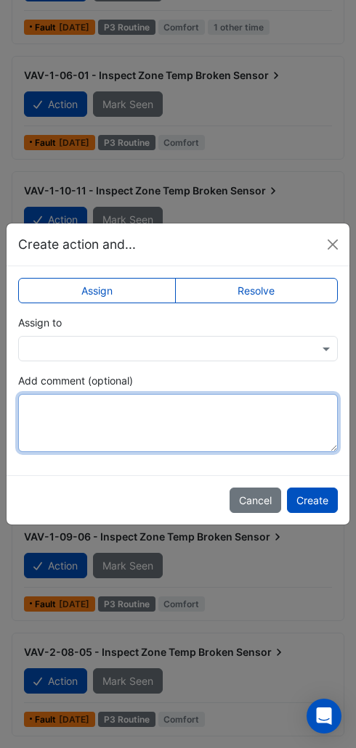
click at [184, 405] on textarea "Add comment (optional)" at bounding box center [177, 423] width 319 height 58
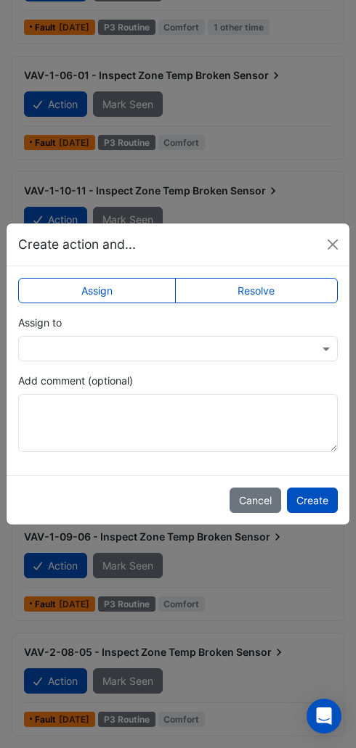
click at [293, 290] on label "Resolve" at bounding box center [256, 290] width 163 height 25
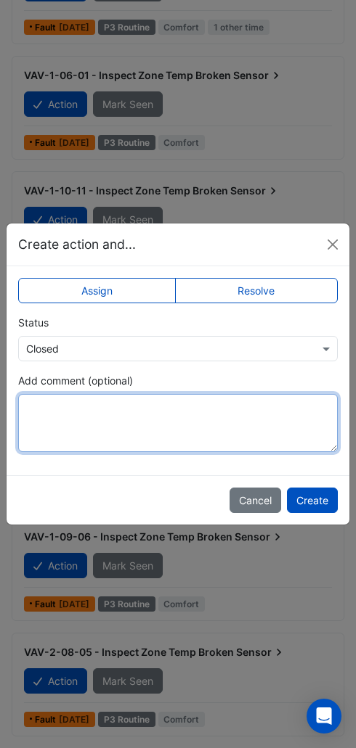
click at [167, 432] on textarea "Add comment (optional)" at bounding box center [177, 423] width 319 height 58
click at [85, 422] on textarea "Add comment (optional)" at bounding box center [177, 423] width 319 height 58
paste textarea "**********"
type textarea "**********"
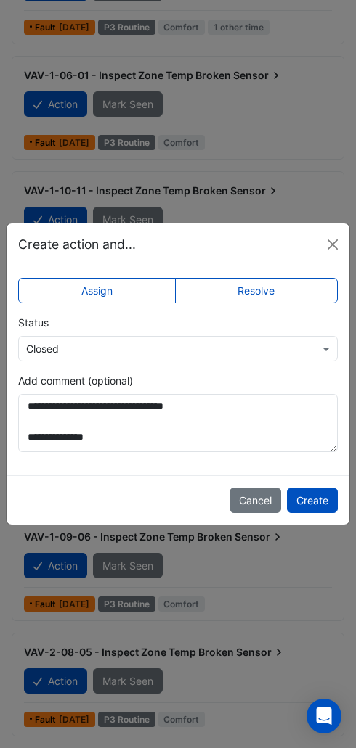
click at [322, 499] on button "Create" at bounding box center [312, 500] width 51 height 25
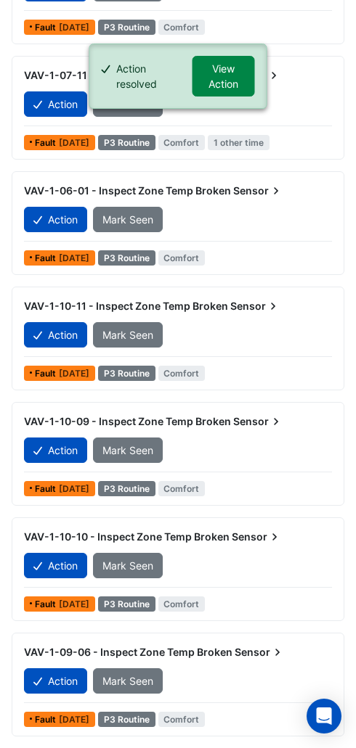
scroll to position [391, 0]
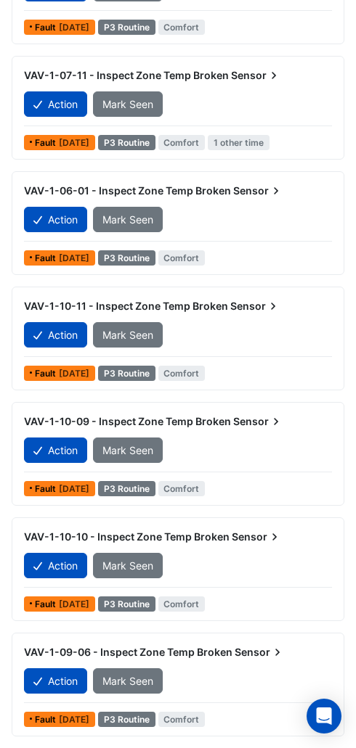
click at [65, 681] on button "Action" at bounding box center [55, 681] width 63 height 25
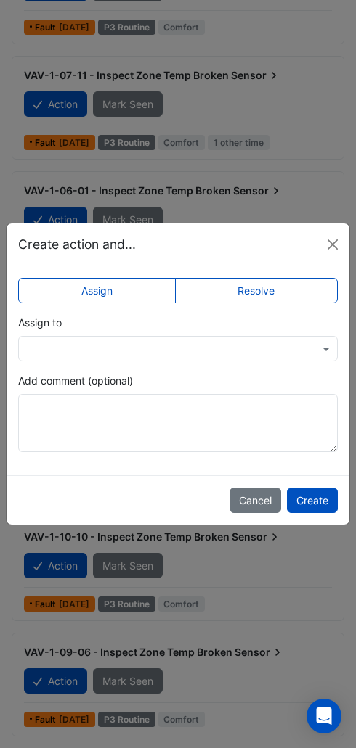
click at [308, 289] on label "Resolve" at bounding box center [256, 290] width 163 height 25
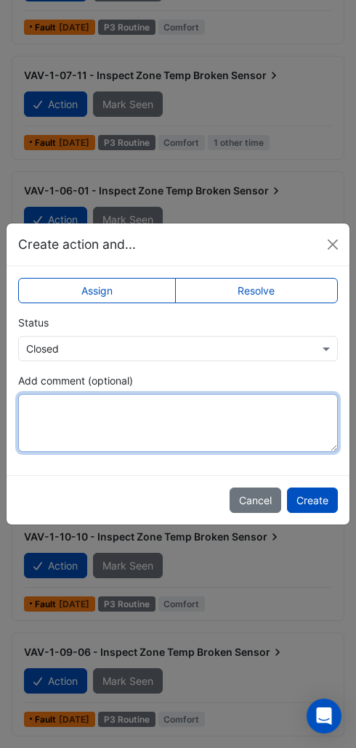
click at [221, 451] on textarea "Add comment (optional)" at bounding box center [177, 423] width 319 height 58
click at [145, 421] on textarea "Add comment (optional)" at bounding box center [177, 423] width 319 height 58
paste textarea "**********"
type textarea "**********"
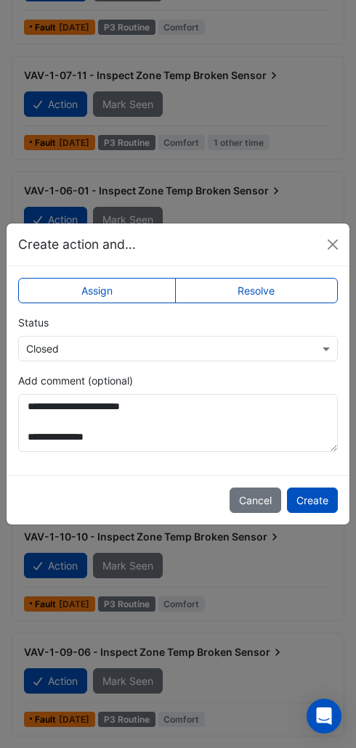
click at [323, 512] on button "Create" at bounding box center [312, 500] width 51 height 25
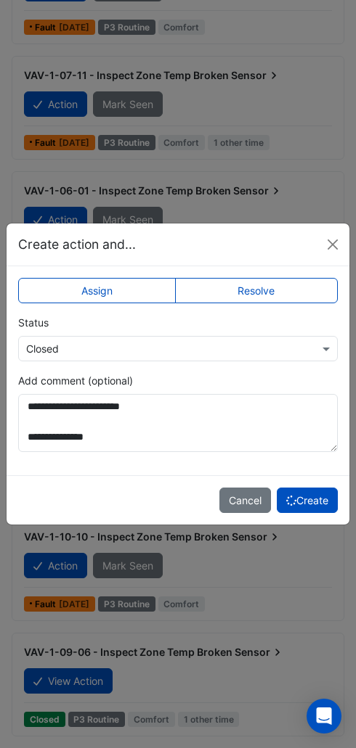
scroll to position [275, 0]
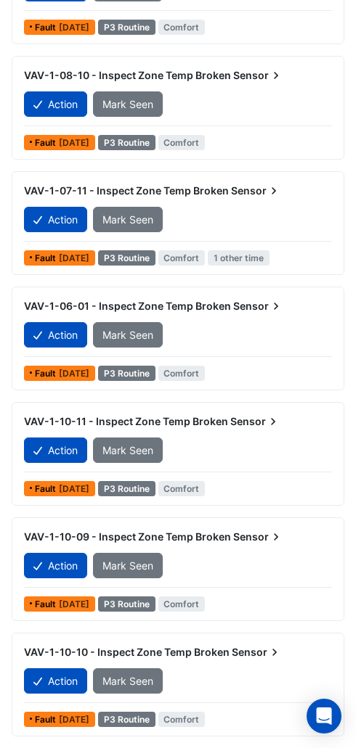
click at [64, 676] on button "Action" at bounding box center [55, 681] width 63 height 25
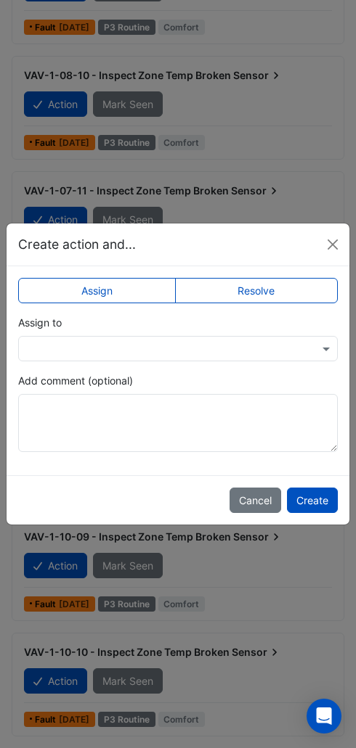
click at [210, 330] on div "Assign to" at bounding box center [177, 338] width 319 height 46
click at [235, 348] on input "text" at bounding box center [163, 349] width 274 height 15
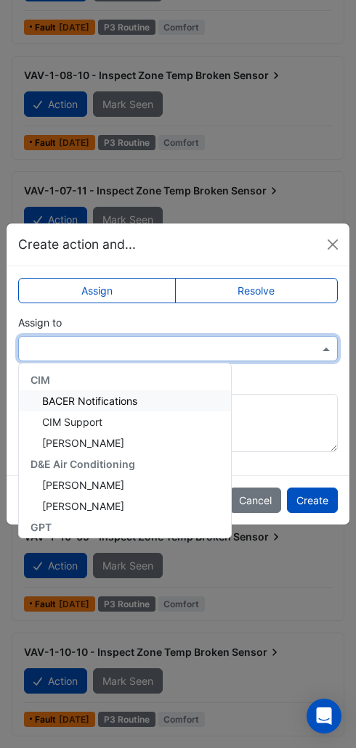
click at [121, 484] on div "[PERSON_NAME]" at bounding box center [125, 485] width 212 height 21
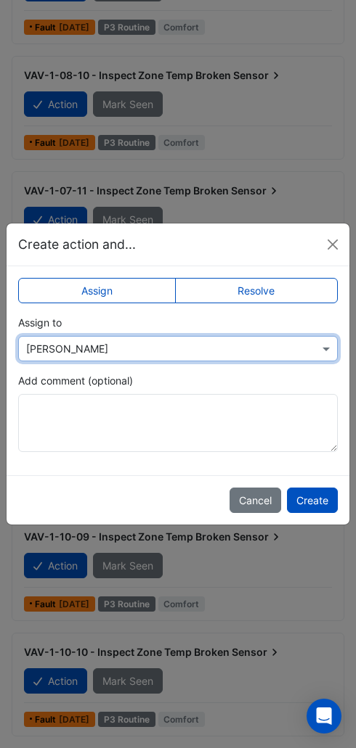
click at [316, 499] on button "Create" at bounding box center [312, 500] width 51 height 25
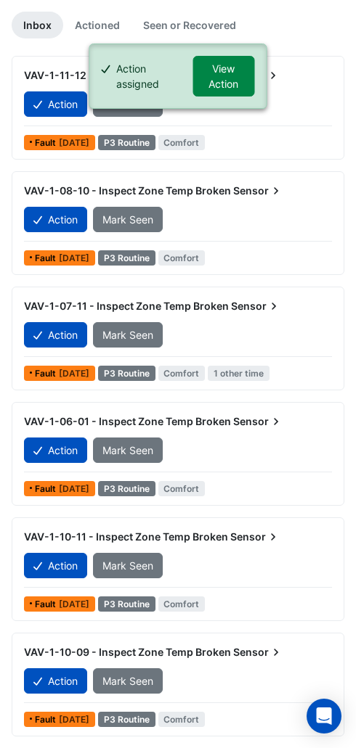
scroll to position [160, 0]
click at [74, 681] on button "Action" at bounding box center [55, 681] width 63 height 25
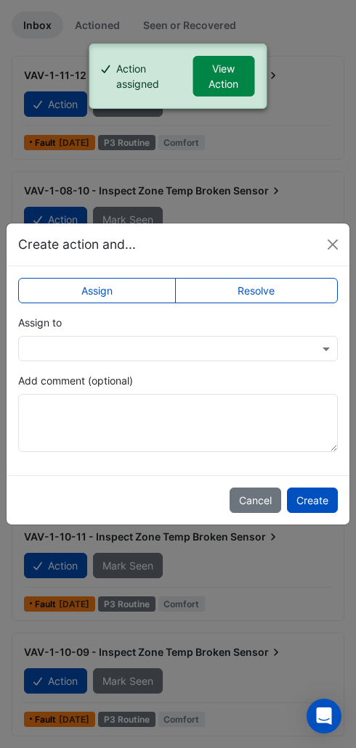
click at [196, 348] on input "text" at bounding box center [163, 349] width 274 height 15
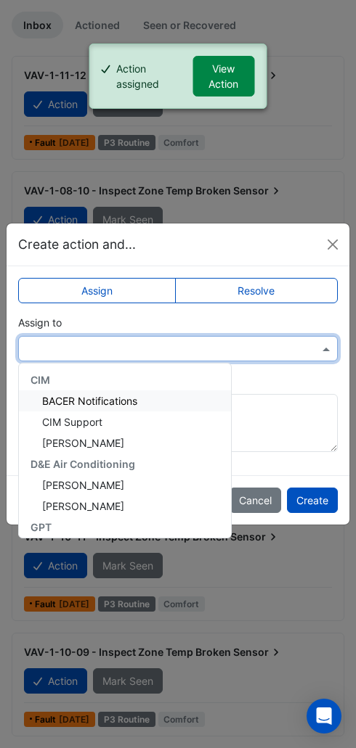
click at [139, 485] on div "[PERSON_NAME]" at bounding box center [125, 485] width 212 height 21
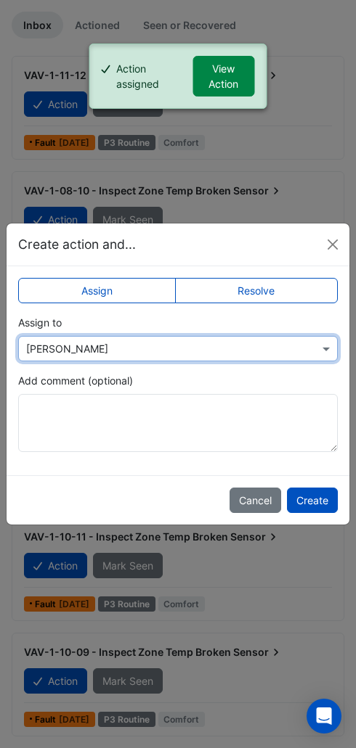
click at [327, 498] on button "Create" at bounding box center [312, 500] width 51 height 25
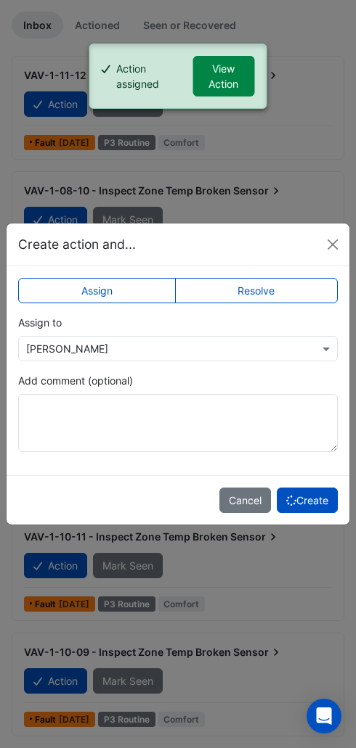
scroll to position [78, 0]
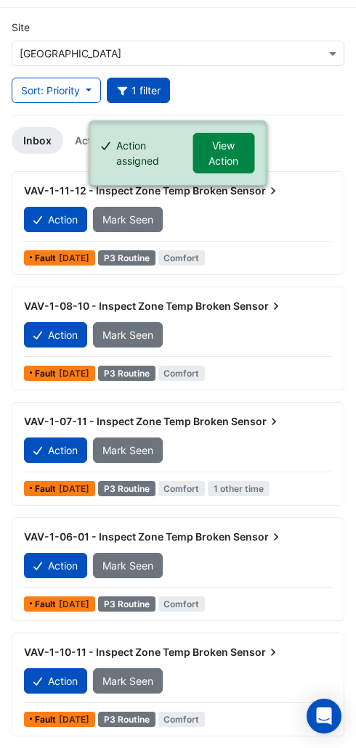
click at [66, 669] on button "Action" at bounding box center [55, 681] width 63 height 25
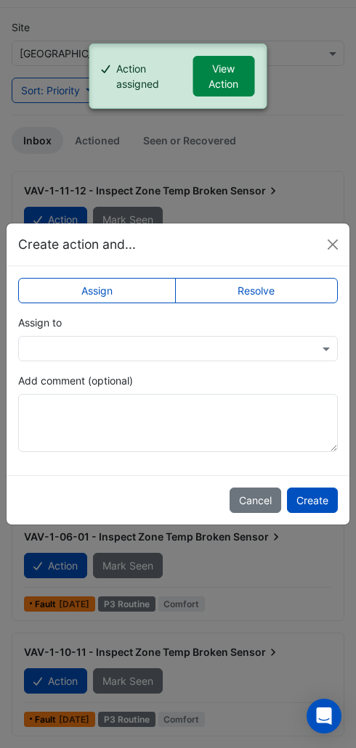
click at [239, 344] on input "text" at bounding box center [163, 349] width 274 height 15
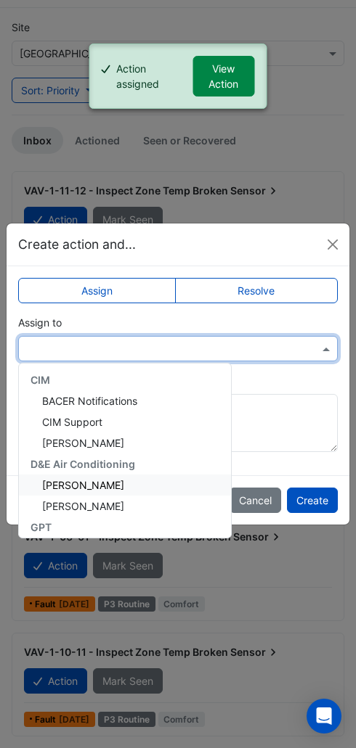
click at [126, 488] on div "[PERSON_NAME]" at bounding box center [125, 485] width 212 height 21
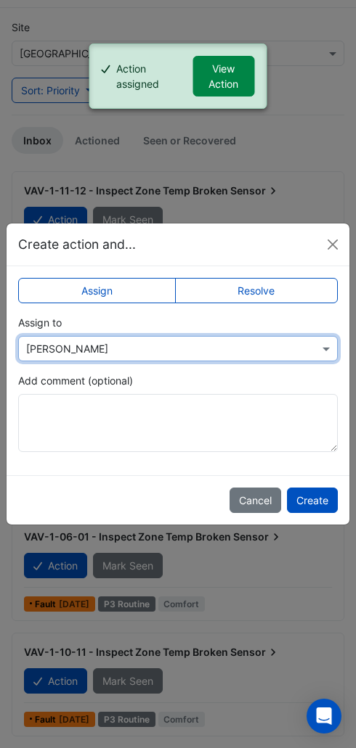
click at [322, 496] on button "Create" at bounding box center [312, 500] width 51 height 25
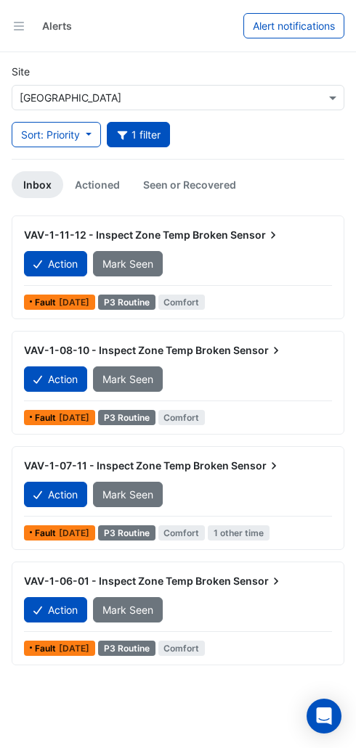
click at [68, 597] on button "Action" at bounding box center [55, 609] width 63 height 25
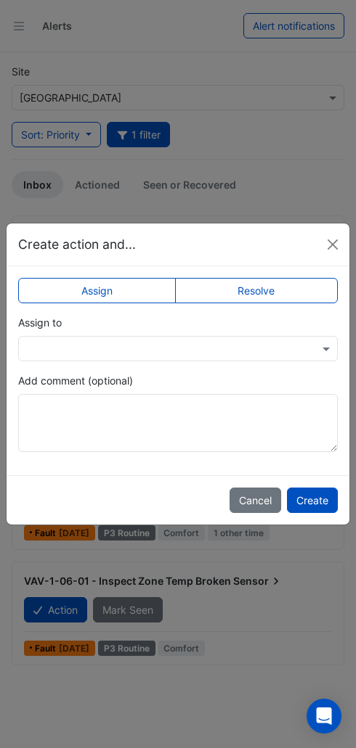
click at [277, 287] on label "Resolve" at bounding box center [256, 290] width 163 height 25
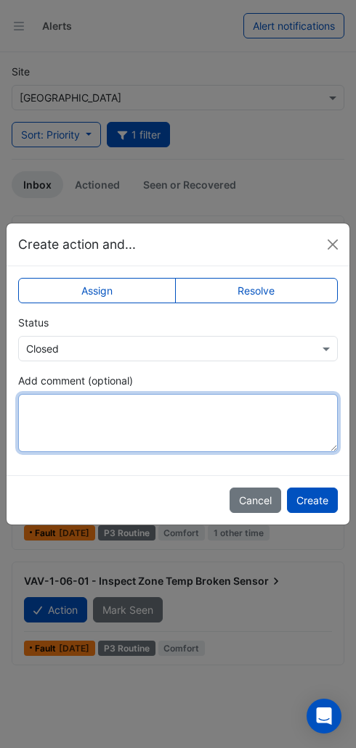
click at [182, 412] on textarea "Add comment (optional)" at bounding box center [177, 423] width 319 height 58
click at [118, 421] on textarea "Add comment (optional)" at bounding box center [177, 423] width 319 height 58
paste textarea "**********"
type textarea "**********"
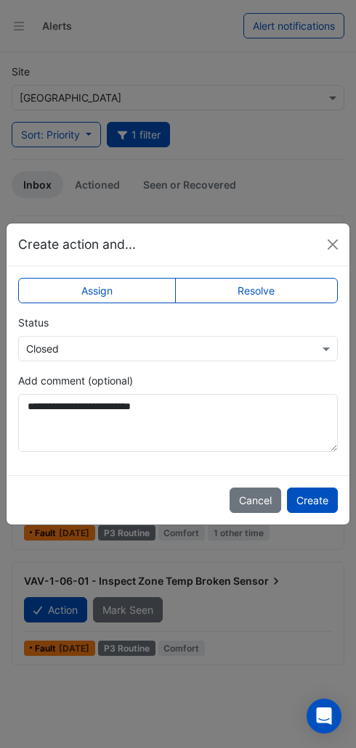
click at [322, 498] on button "Create" at bounding box center [312, 500] width 51 height 25
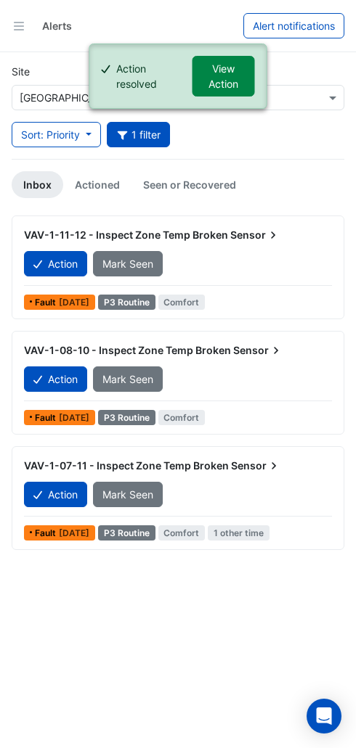
click at [266, 459] on icon at bounding box center [273, 466] width 15 height 15
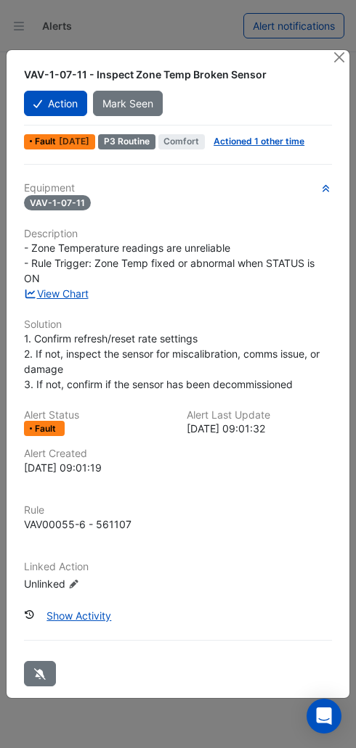
click at [333, 65] on button "Close" at bounding box center [338, 57] width 15 height 15
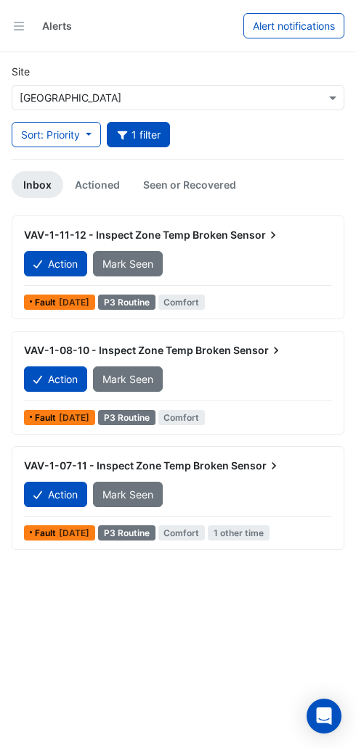
click at [68, 482] on button "Action" at bounding box center [55, 494] width 63 height 25
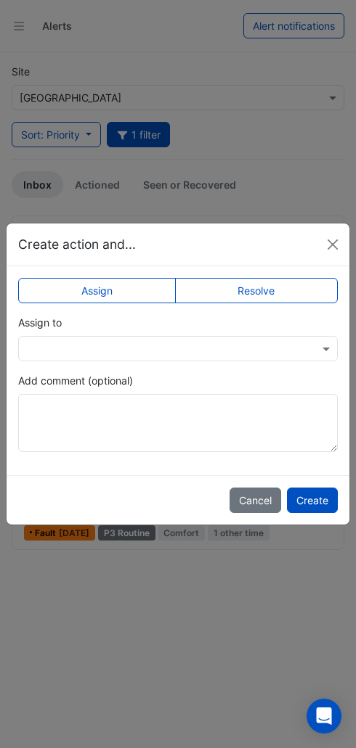
click at [140, 353] on input "text" at bounding box center [163, 349] width 274 height 15
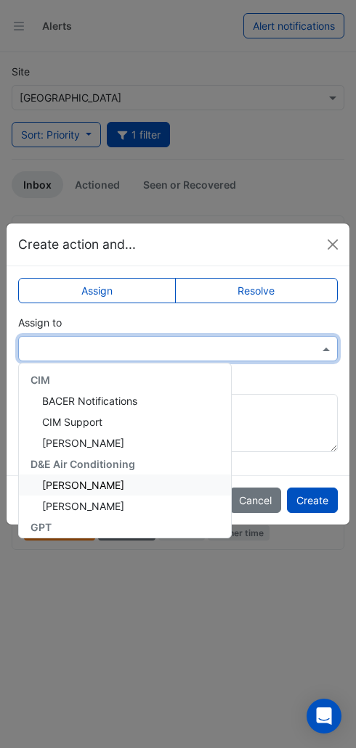
click at [125, 487] on div "[PERSON_NAME]" at bounding box center [125, 485] width 212 height 21
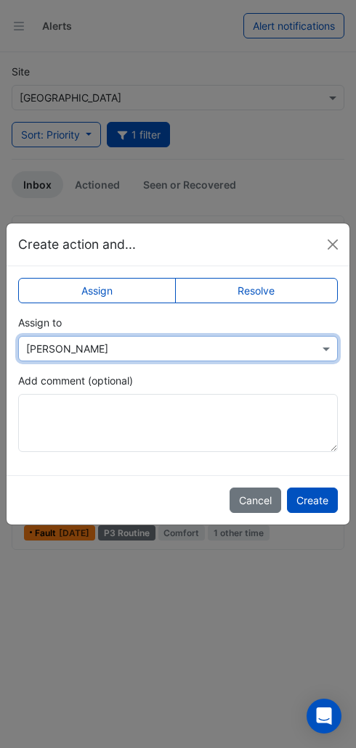
click at [310, 508] on button "Create" at bounding box center [312, 500] width 51 height 25
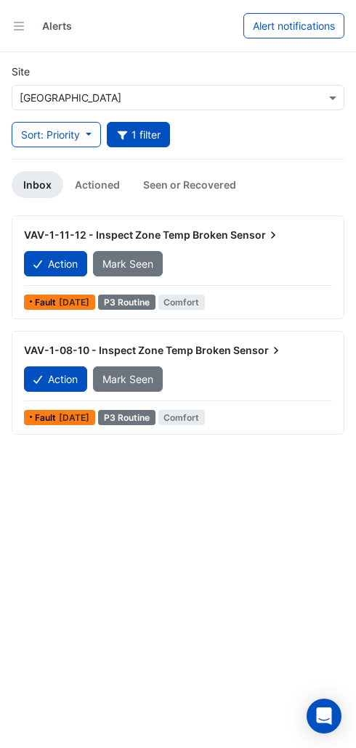
click at [66, 367] on button "Action" at bounding box center [55, 379] width 63 height 25
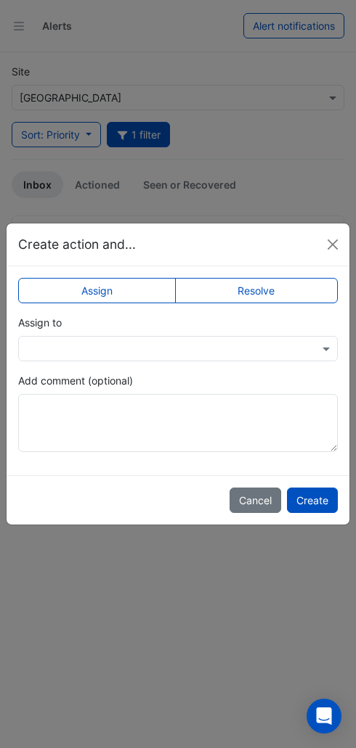
click at [286, 301] on label "Resolve" at bounding box center [256, 290] width 163 height 25
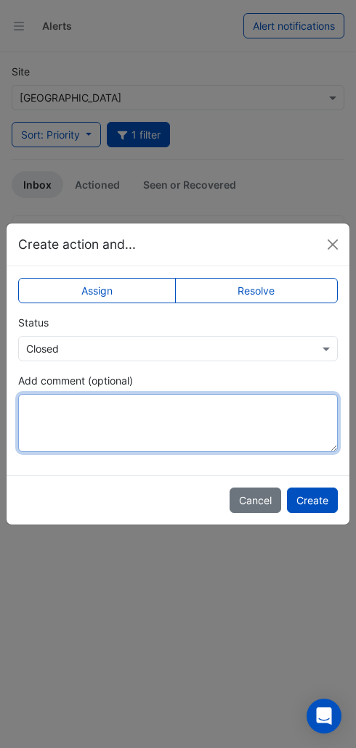
click at [180, 430] on textarea "Add comment (optional)" at bounding box center [177, 423] width 319 height 58
click at [140, 421] on textarea "Add comment (optional)" at bounding box center [177, 423] width 319 height 58
click at [62, 414] on textarea "Add comment (optional)" at bounding box center [177, 423] width 319 height 58
click at [62, 409] on textarea "Add comment (optional)" at bounding box center [177, 423] width 319 height 58
click at [60, 423] on textarea "Add comment (optional)" at bounding box center [177, 423] width 319 height 58
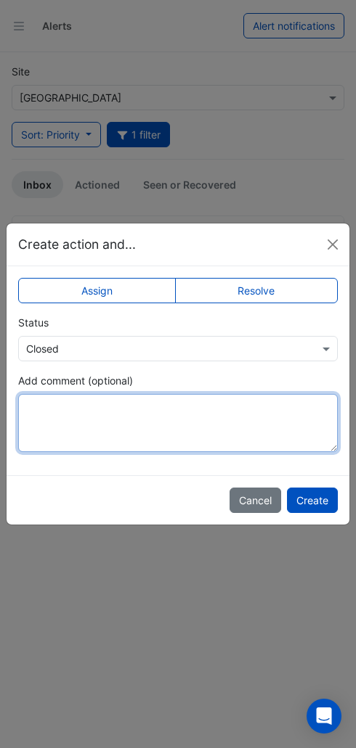
paste textarea "**********"
type textarea "**********"
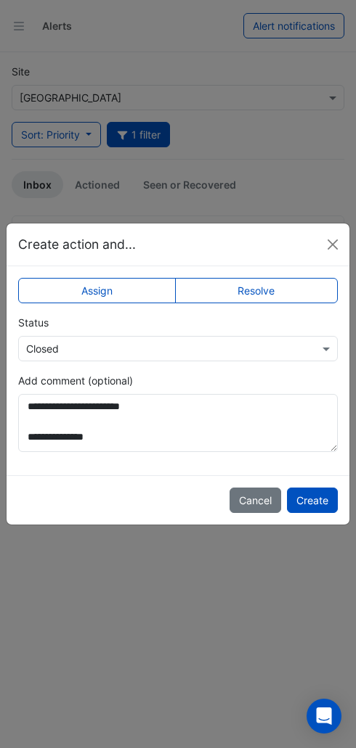
click at [327, 506] on button "Create" at bounding box center [312, 500] width 51 height 25
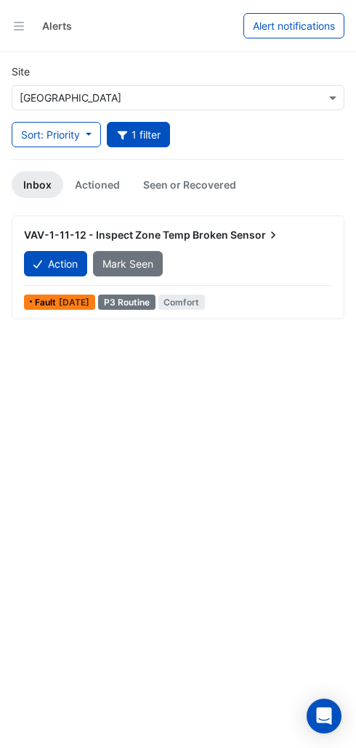
click at [50, 251] on button "Action" at bounding box center [55, 263] width 63 height 25
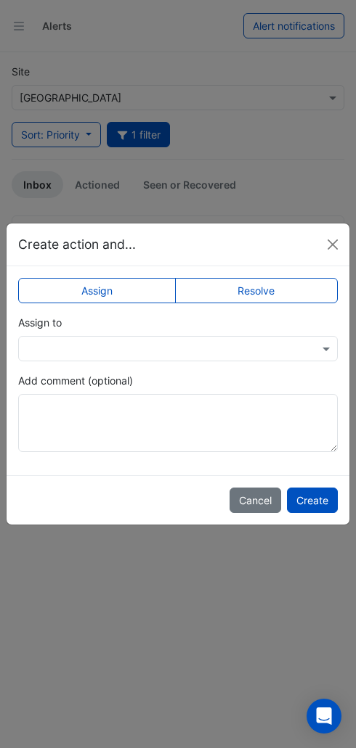
click at [158, 348] on input "text" at bounding box center [163, 349] width 274 height 15
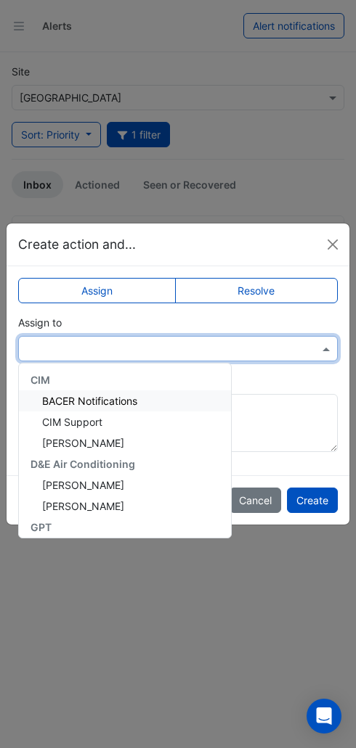
click at [139, 479] on div "[PERSON_NAME]" at bounding box center [125, 485] width 212 height 21
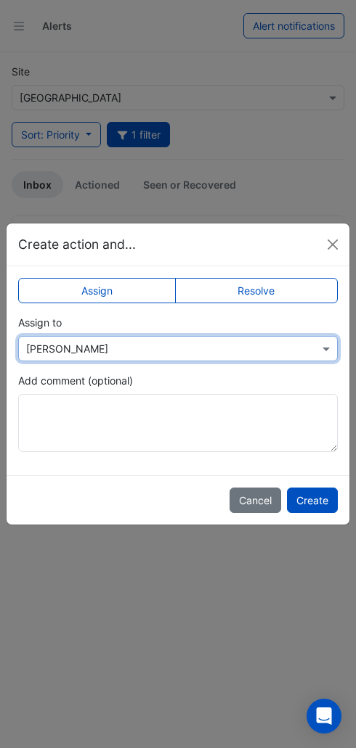
click at [320, 505] on button "Create" at bounding box center [312, 500] width 51 height 25
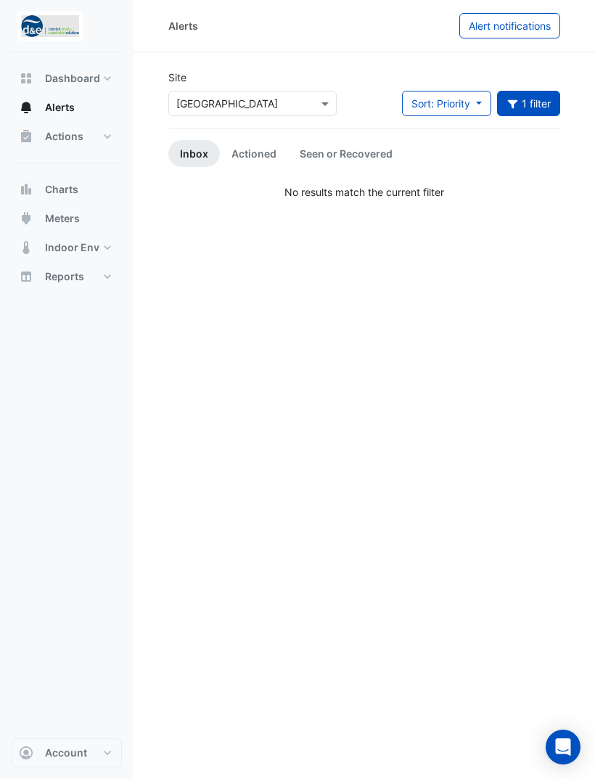
click at [91, 75] on span "Dashboard" at bounding box center [72, 78] width 55 height 15
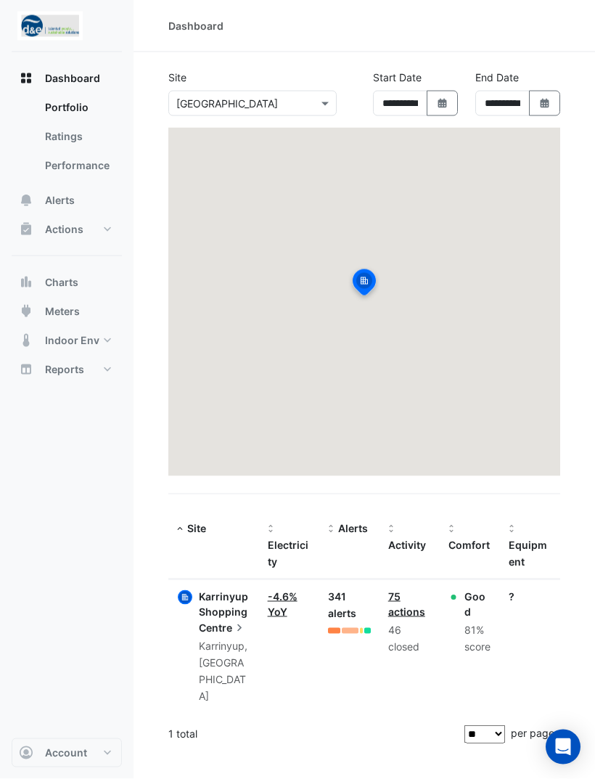
scroll to position [46, 0]
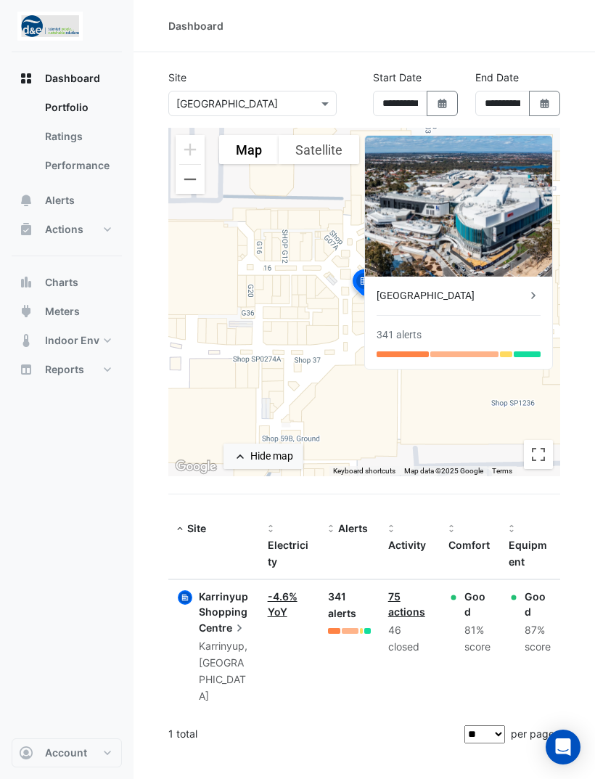
click at [343, 589] on div "341 alerts" at bounding box center [349, 605] width 43 height 33
click at [224, 590] on span "Karrinyup Shopping" at bounding box center [223, 604] width 49 height 28
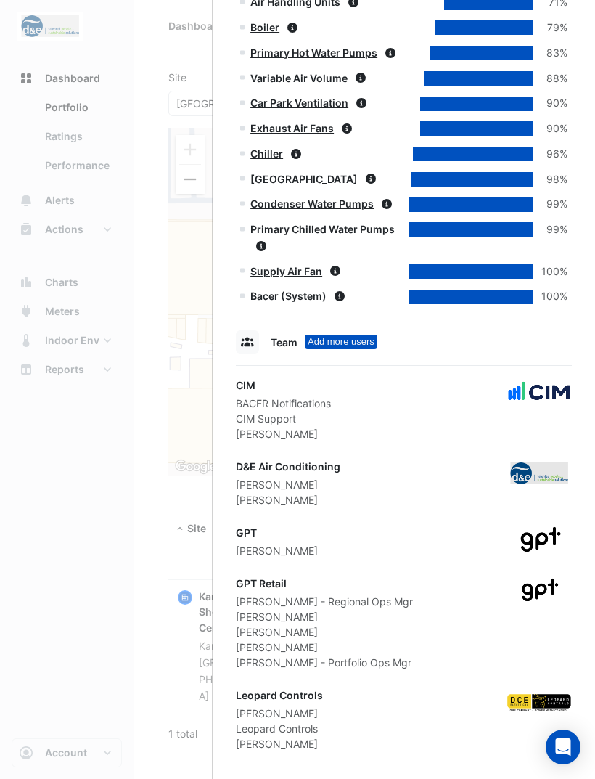
scroll to position [873, 0]
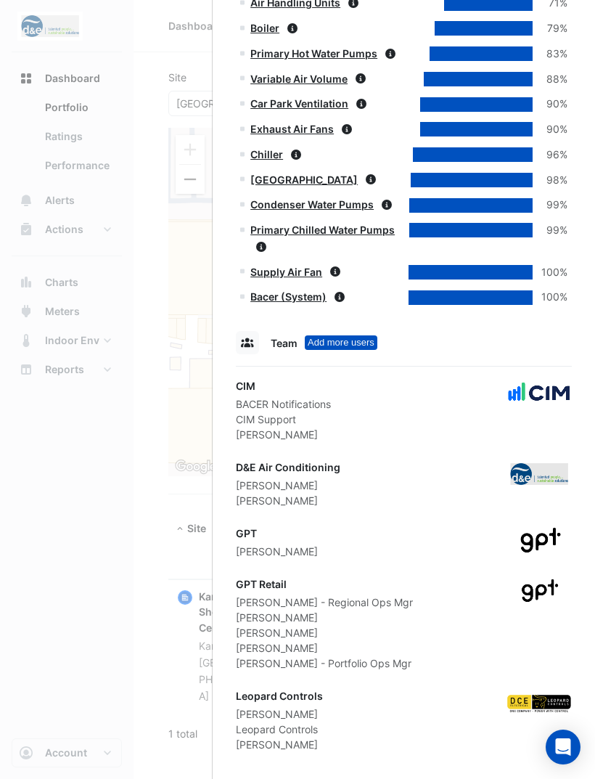
click at [142, 480] on ngb-offcanvas-backdrop at bounding box center [297, 389] width 595 height 779
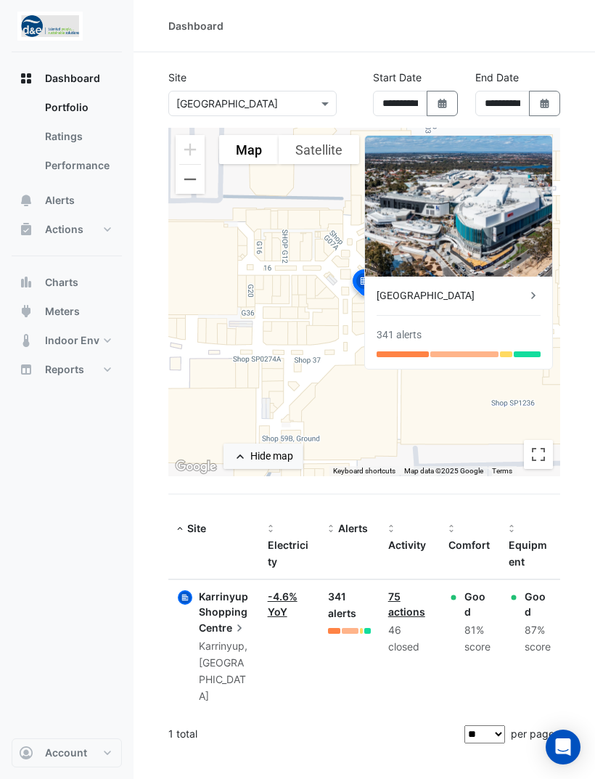
click at [86, 137] on link "Ratings" at bounding box center [77, 136] width 89 height 29
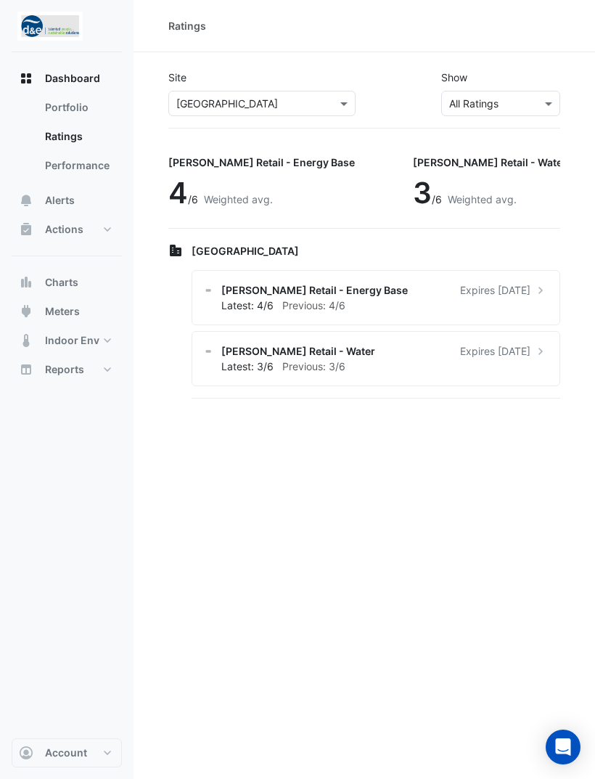
click at [83, 168] on link "Performance" at bounding box center [77, 165] width 89 height 29
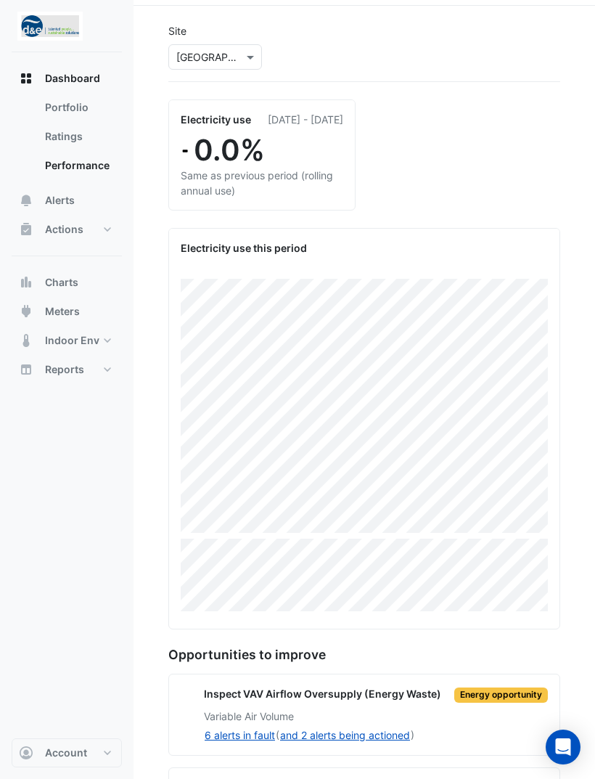
click at [78, 200] on button "Alerts" at bounding box center [67, 200] width 110 height 29
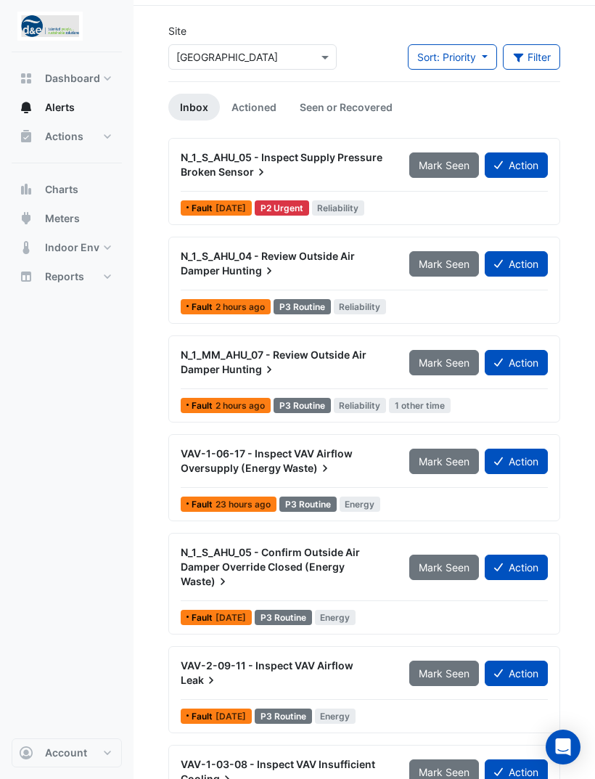
click at [316, 60] on div at bounding box center [252, 57] width 167 height 17
click at [361, 70] on div "Site × [GEOGRAPHIC_DATA] Sort: Priority Priority Updated Filter Title Priority …" at bounding box center [364, 52] width 409 height 58
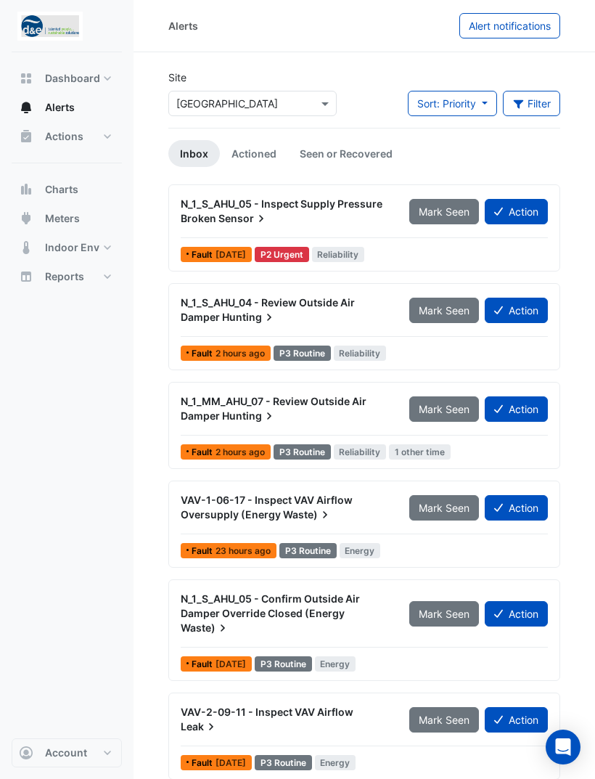
click at [51, 33] on img at bounding box center [49, 26] width 65 height 29
click at [38, 78] on button "Dashboard" at bounding box center [67, 78] width 110 height 29
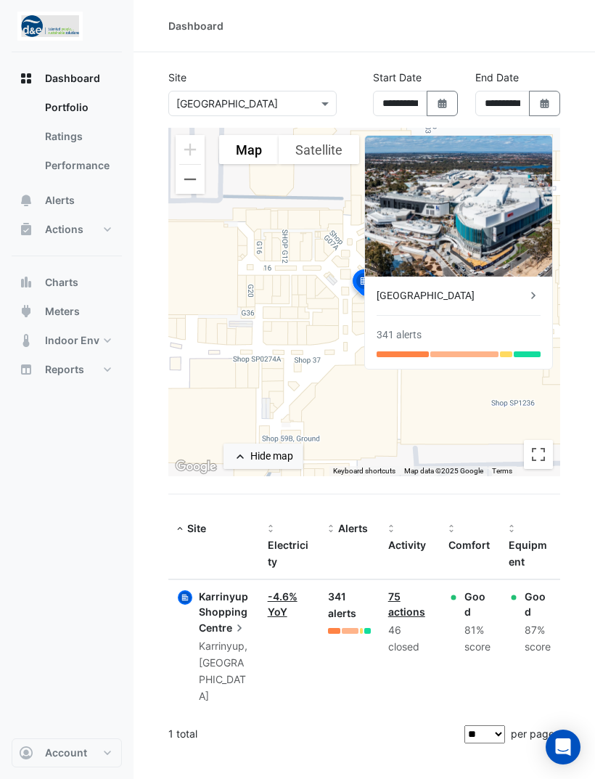
click at [60, 208] on button "Alerts" at bounding box center [67, 200] width 110 height 29
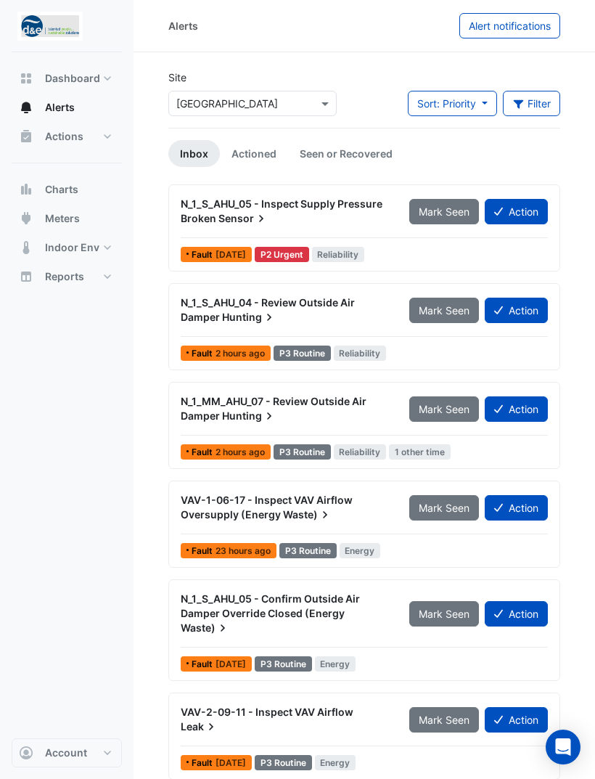
click at [529, 612] on button "Action" at bounding box center [516, 613] width 63 height 25
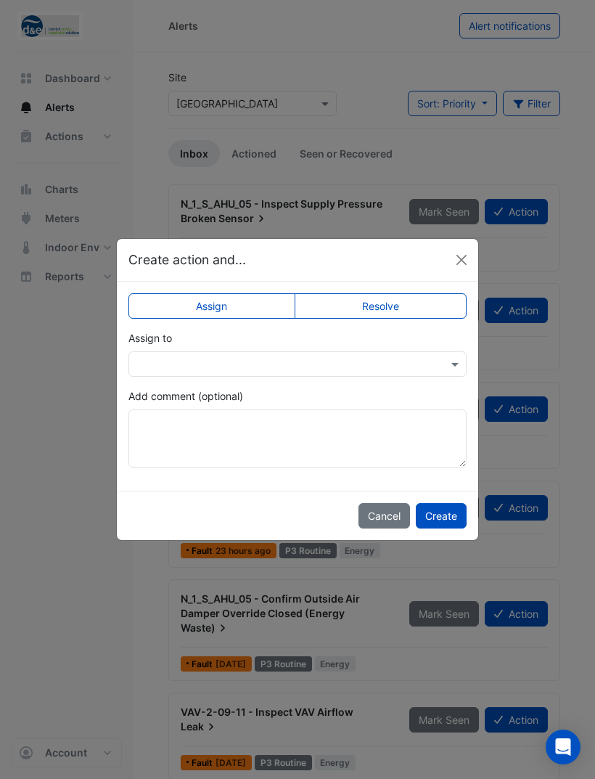
click at [422, 296] on label "Resolve" at bounding box center [381, 305] width 173 height 25
click at [376, 363] on input "text" at bounding box center [282, 364] width 293 height 15
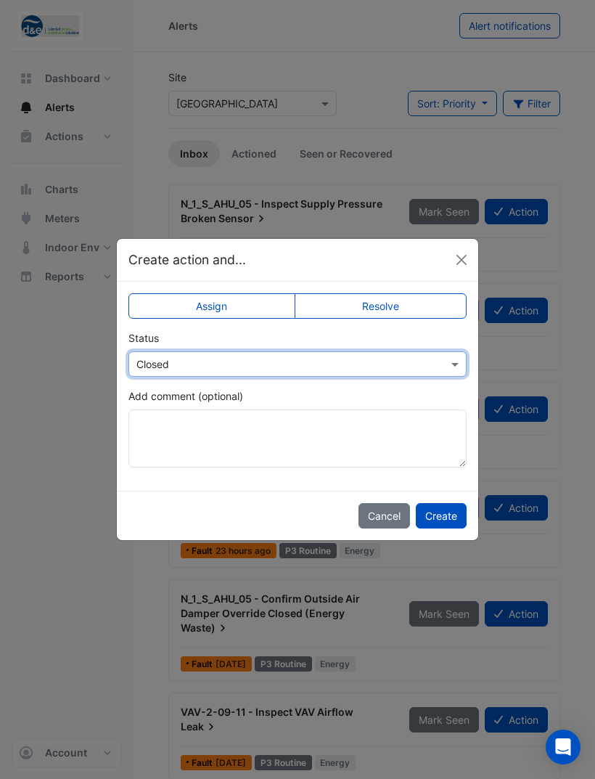
click at [418, 306] on label "Resolve" at bounding box center [381, 305] width 173 height 25
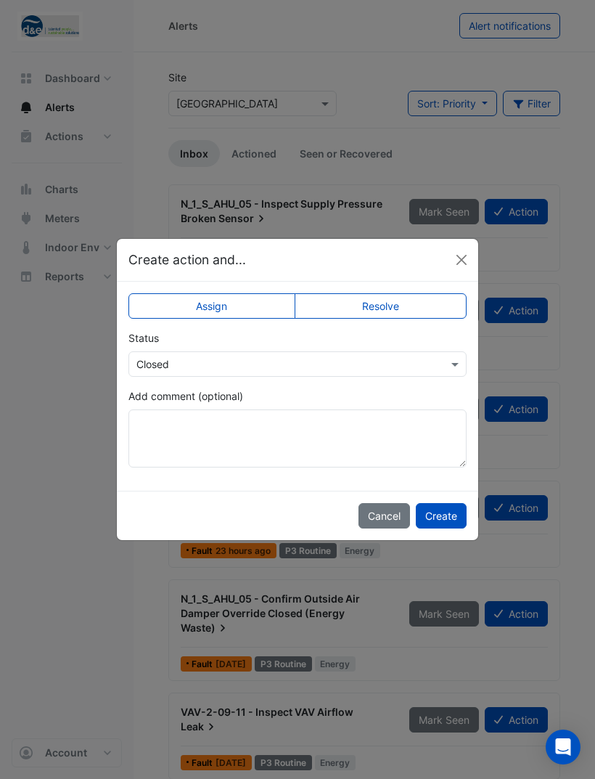
click at [265, 304] on label "Assign" at bounding box center [211, 305] width 167 height 25
click at [332, 361] on input "text" at bounding box center [282, 364] width 293 height 15
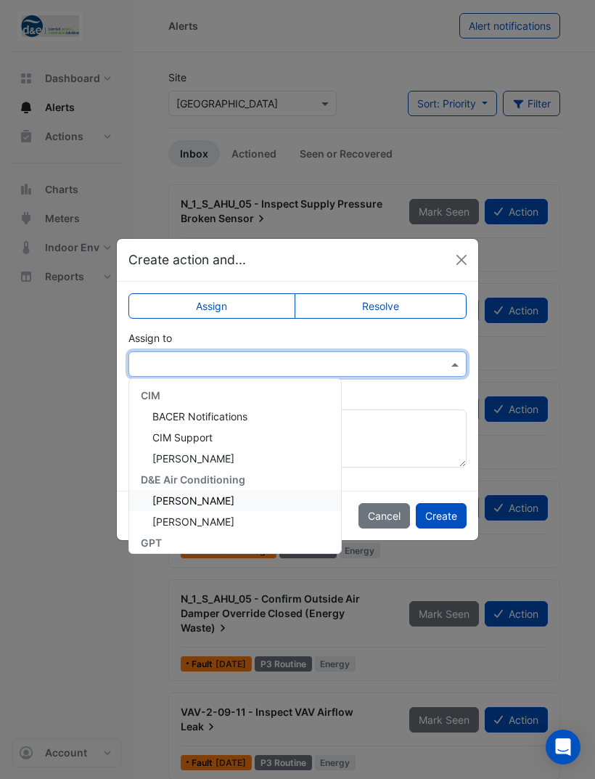
click at [233, 501] on div "[PERSON_NAME]" at bounding box center [235, 500] width 212 height 21
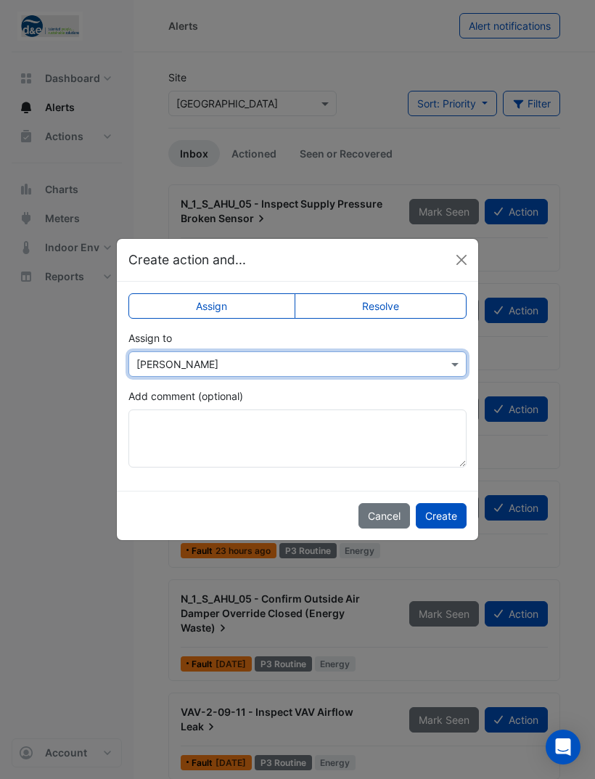
click at [438, 524] on button "Create" at bounding box center [441, 515] width 51 height 25
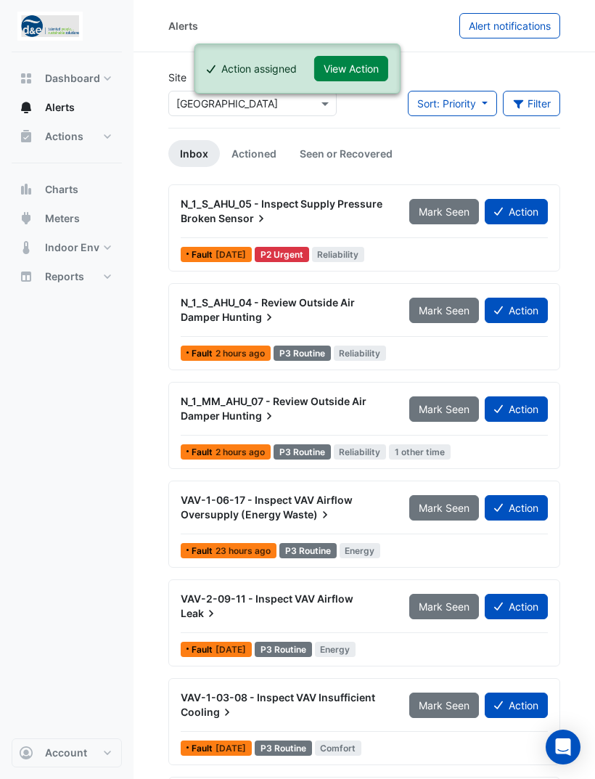
click at [376, 65] on button "View Action" at bounding box center [351, 68] width 74 height 25
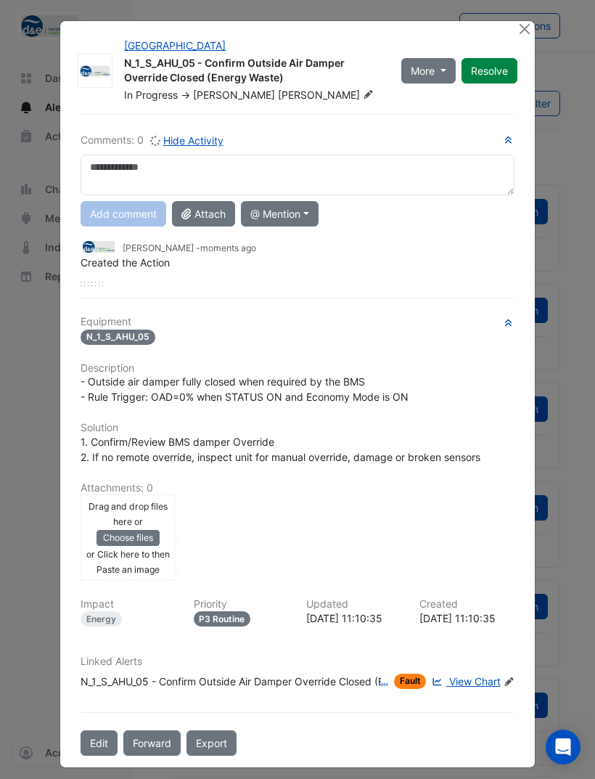
click at [525, 34] on button "Close" at bounding box center [524, 28] width 15 height 15
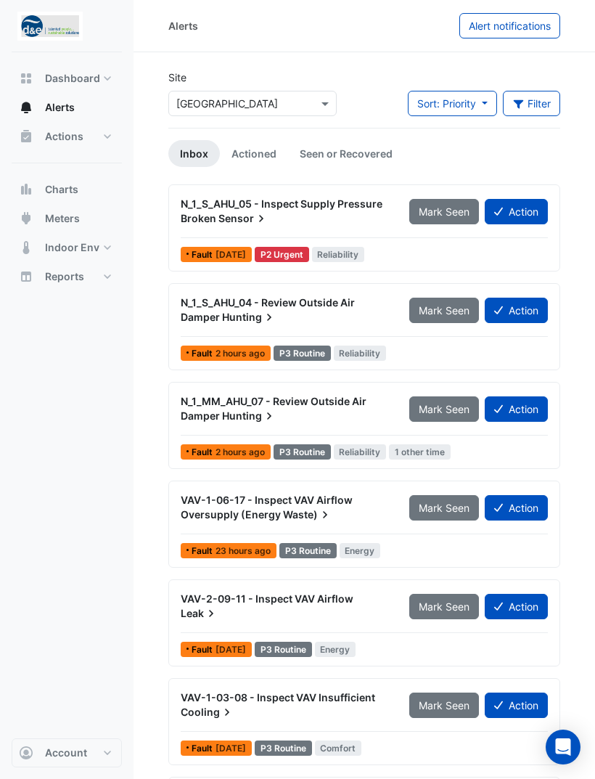
click at [545, 94] on button "Filter" at bounding box center [532, 103] width 58 height 25
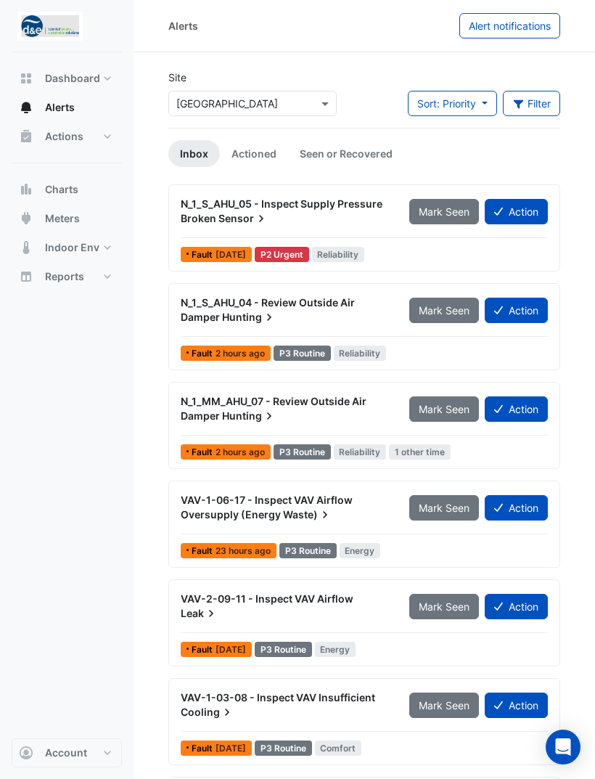
click at [58, 134] on span "Actions" at bounding box center [64, 136] width 38 height 15
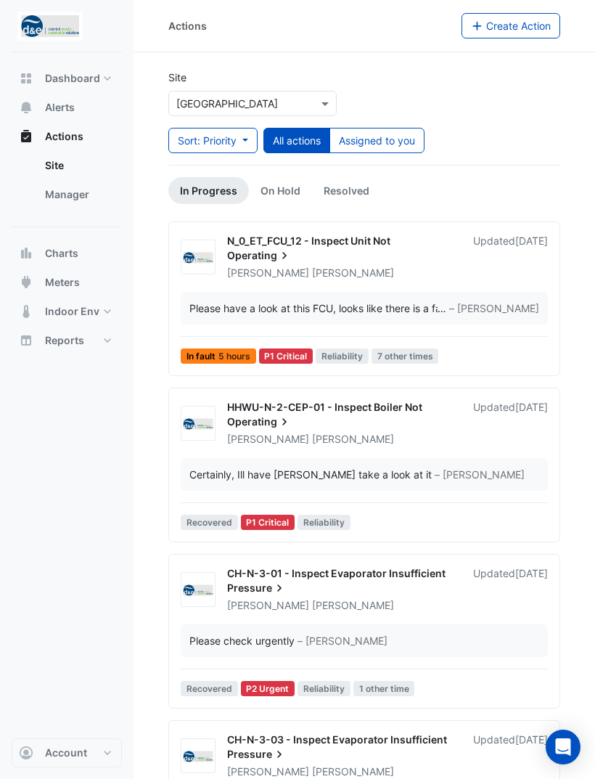
click at [396, 142] on button "Assigned to you" at bounding box center [377, 140] width 95 height 25
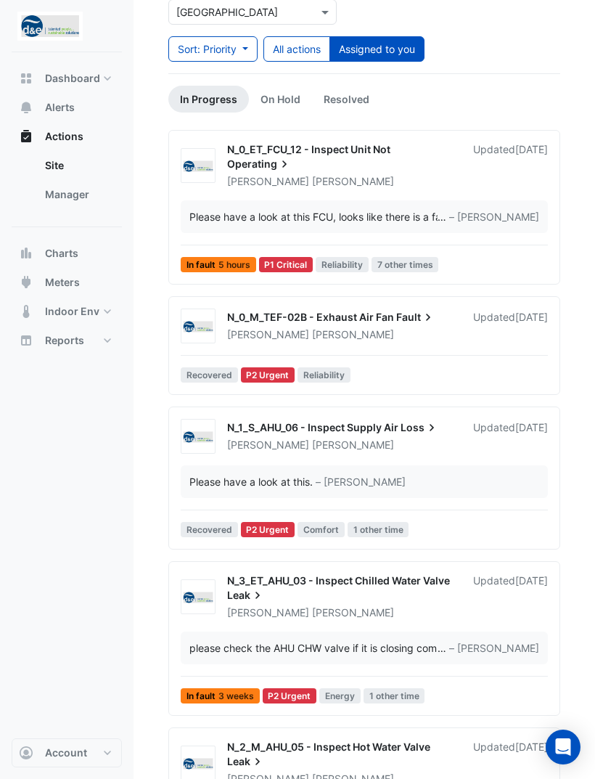
scroll to position [91, 0]
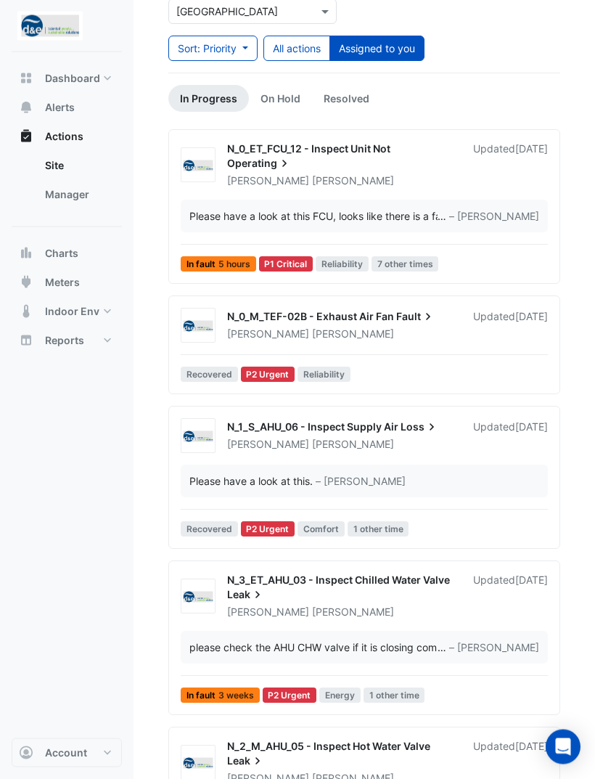
click at [506, 211] on span "– [PERSON_NAME]" at bounding box center [494, 216] width 90 height 15
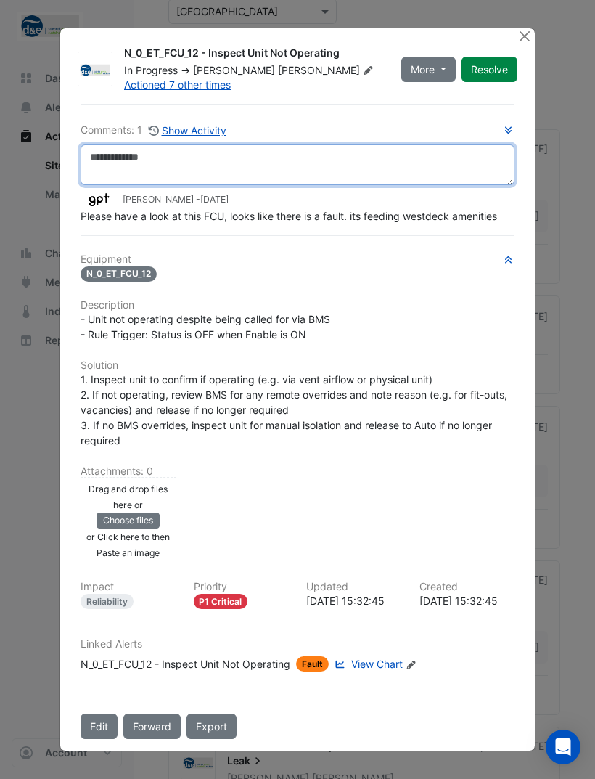
click at [398, 185] on textarea at bounding box center [298, 164] width 434 height 41
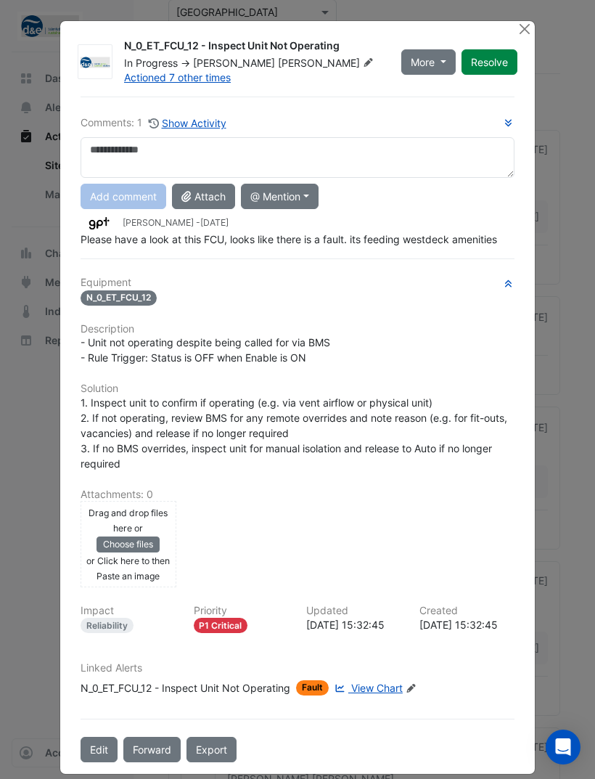
click at [529, 33] on button "Close" at bounding box center [524, 28] width 15 height 15
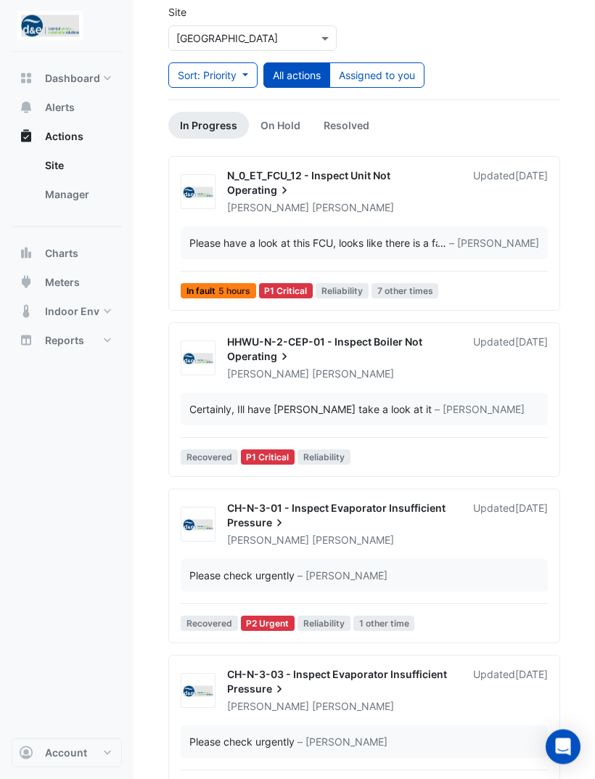
scroll to position [68, 0]
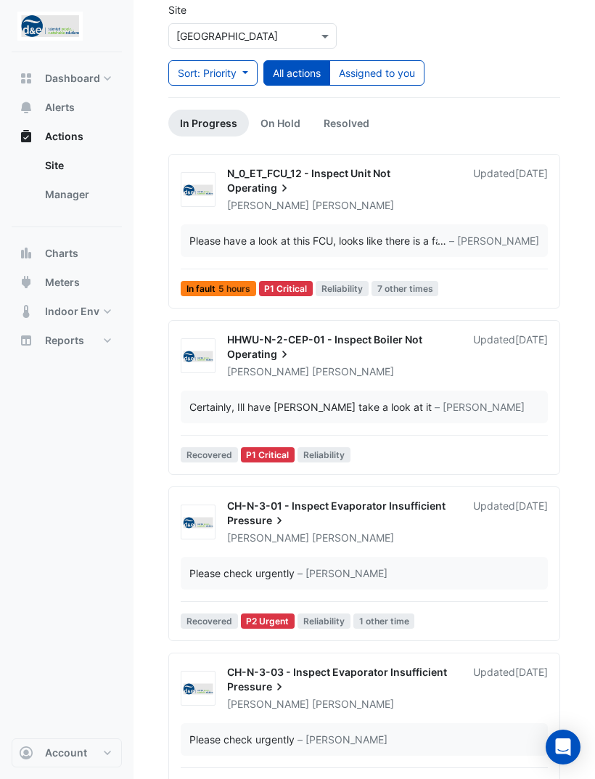
click at [287, 521] on span "Pressure" at bounding box center [257, 520] width 60 height 15
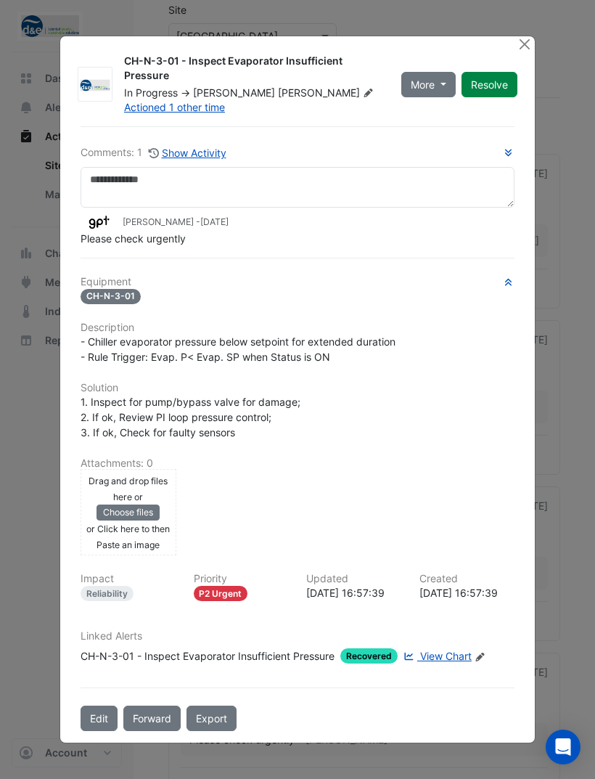
click at [523, 52] on button "Close" at bounding box center [524, 43] width 15 height 15
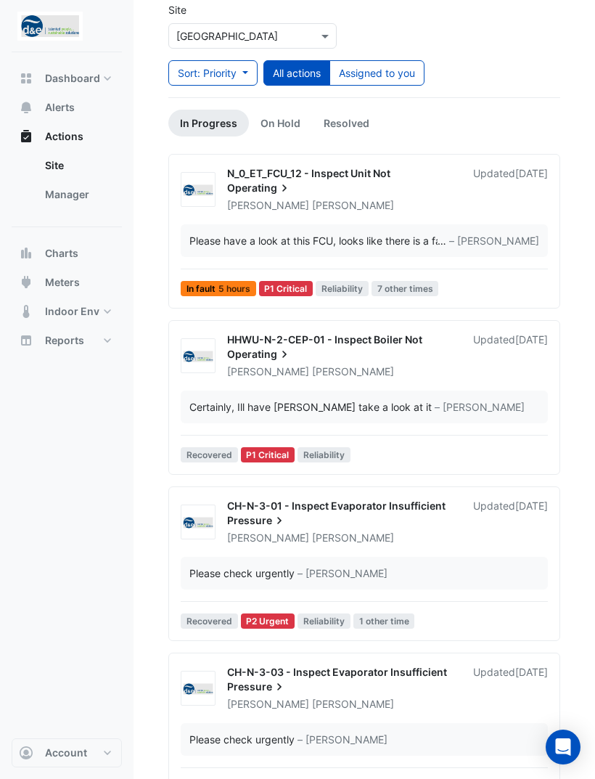
click at [342, 336] on span "HHWU-N-2-CEP-01 - Inspect Boiler Not" at bounding box center [324, 339] width 195 height 12
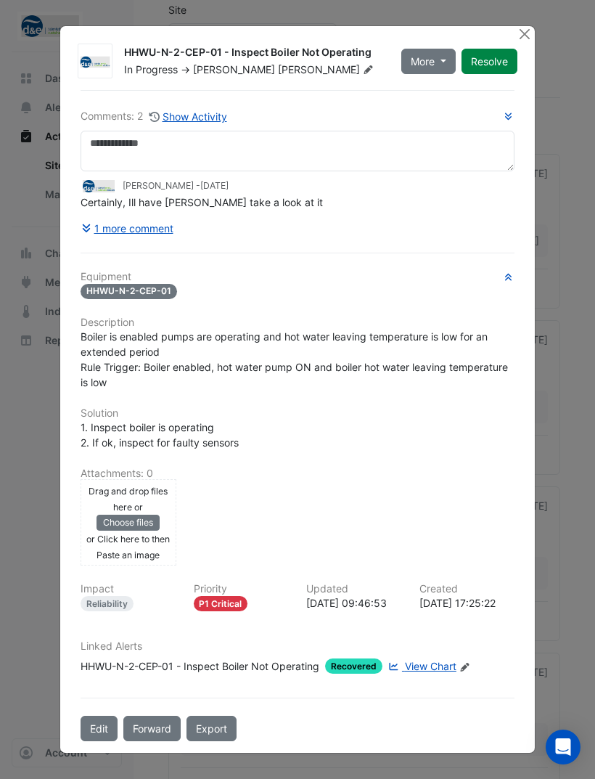
click at [499, 74] on button "Resolve" at bounding box center [490, 61] width 56 height 25
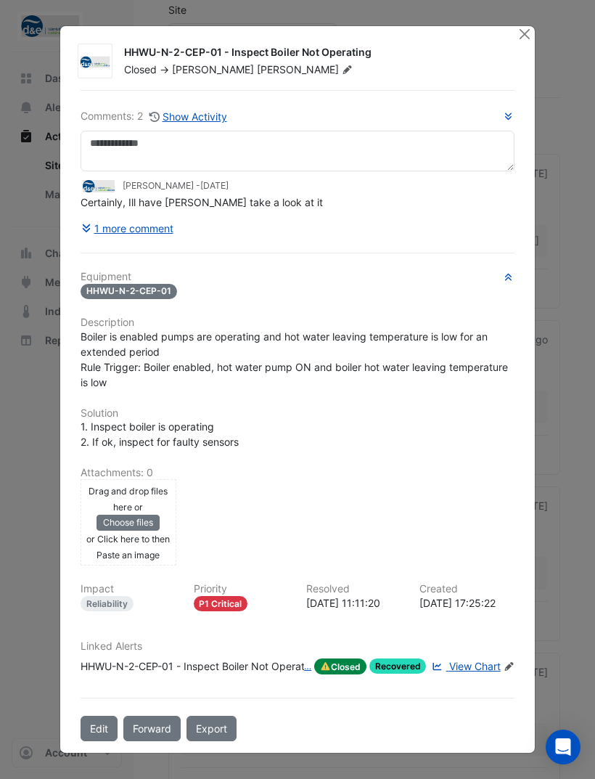
click at [523, 41] on button "Close" at bounding box center [524, 33] width 15 height 15
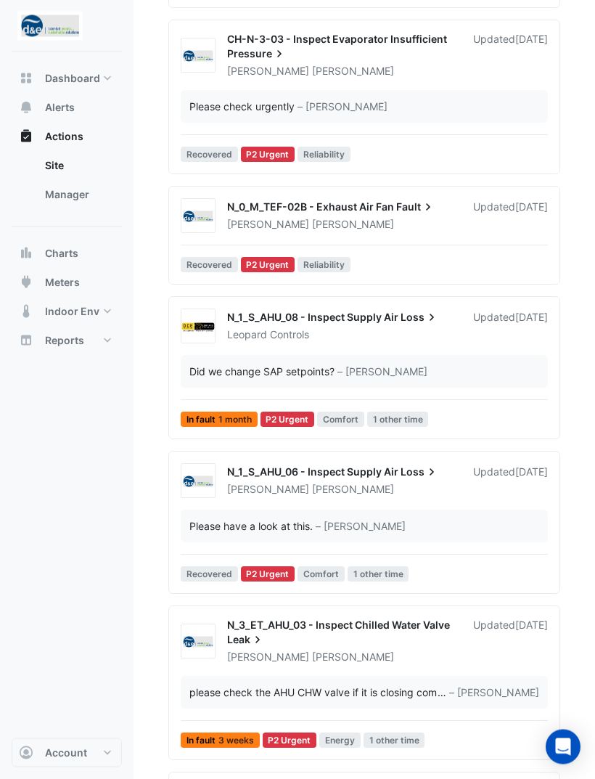
scroll to position [544, 0]
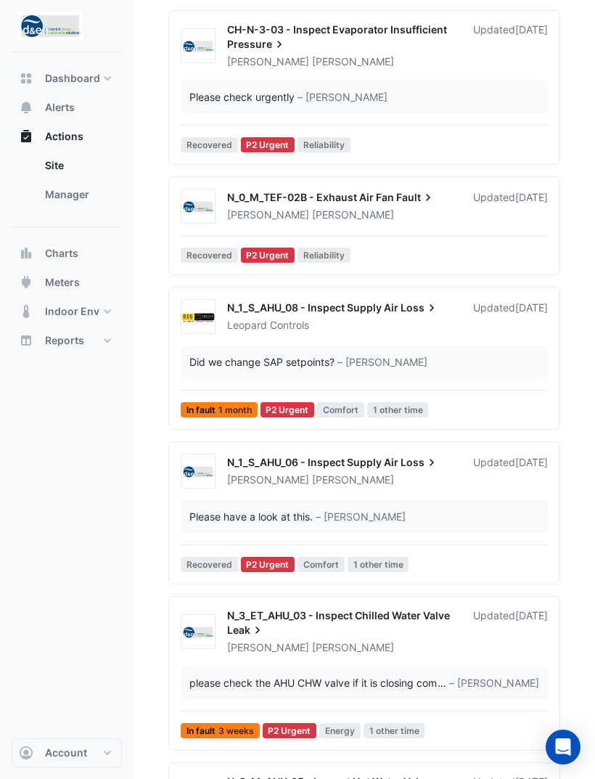
click at [359, 369] on span "– [PERSON_NAME]" at bounding box center [383, 361] width 90 height 15
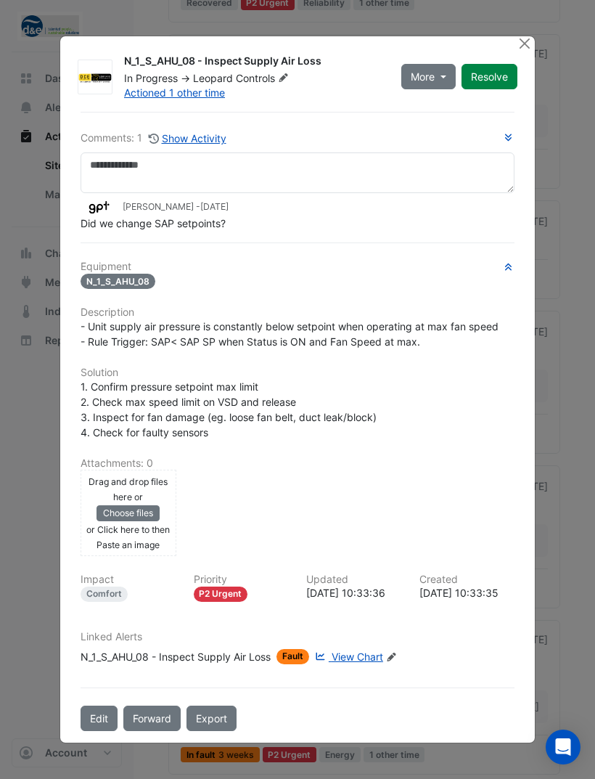
scroll to position [519, 0]
click at [519, 38] on button "Close" at bounding box center [524, 43] width 15 height 15
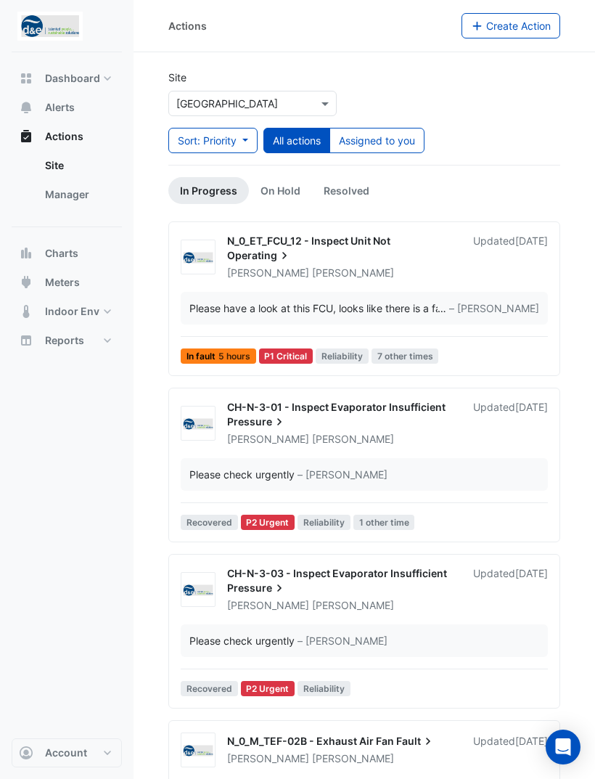
click at [406, 130] on button "Assigned to you" at bounding box center [377, 140] width 95 height 25
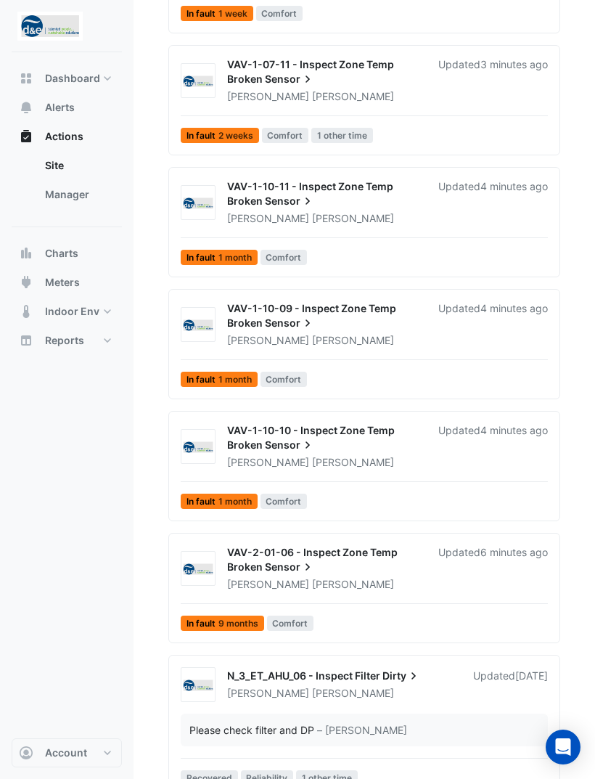
scroll to position [1572, 0]
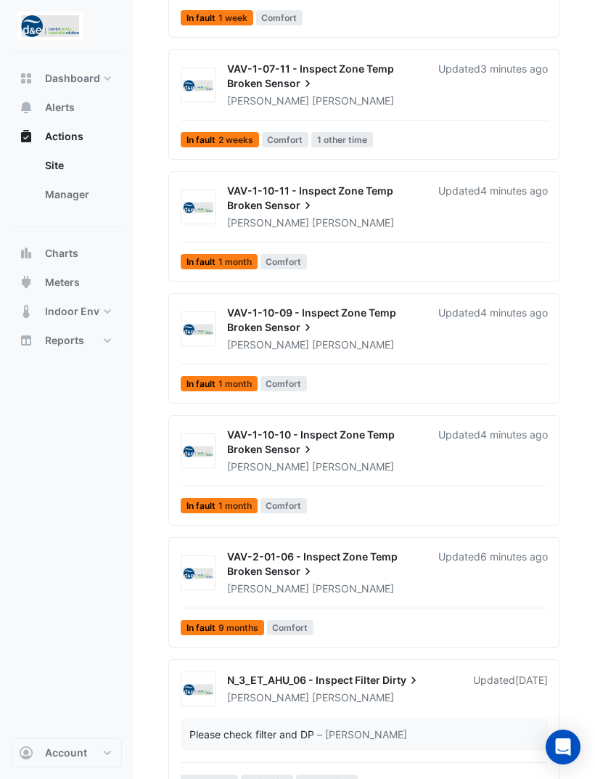
click at [396, 690] on div "N_3_ET_AHU_06 - Inspect Filter Dirty" at bounding box center [341, 681] width 229 height 17
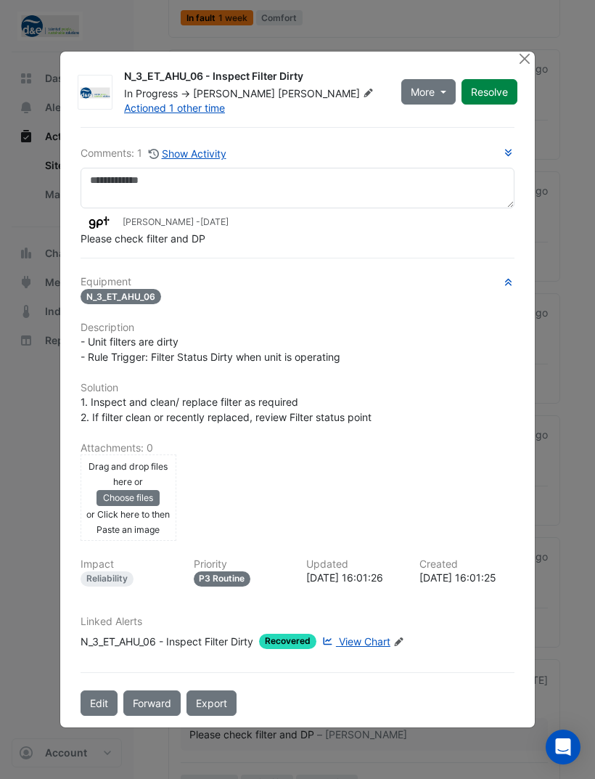
click at [491, 105] on button "Resolve" at bounding box center [490, 91] width 56 height 25
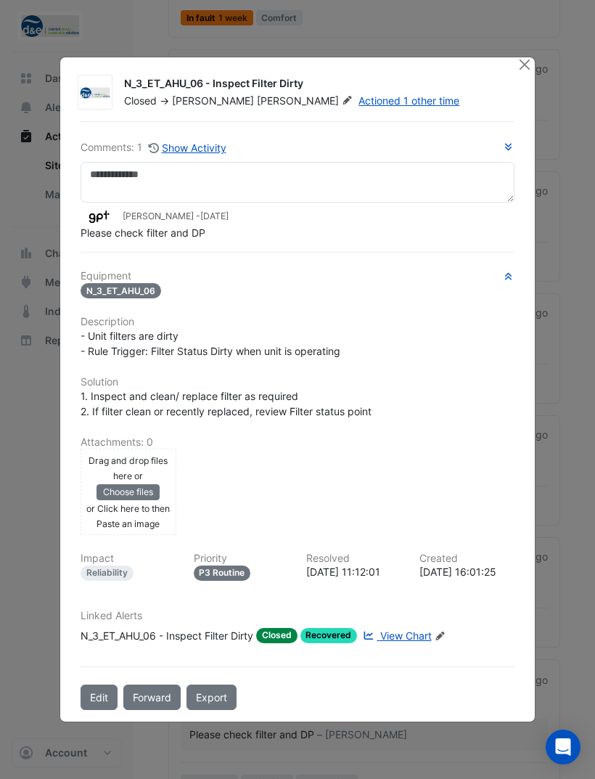
click at [521, 73] on button "Close" at bounding box center [524, 64] width 15 height 15
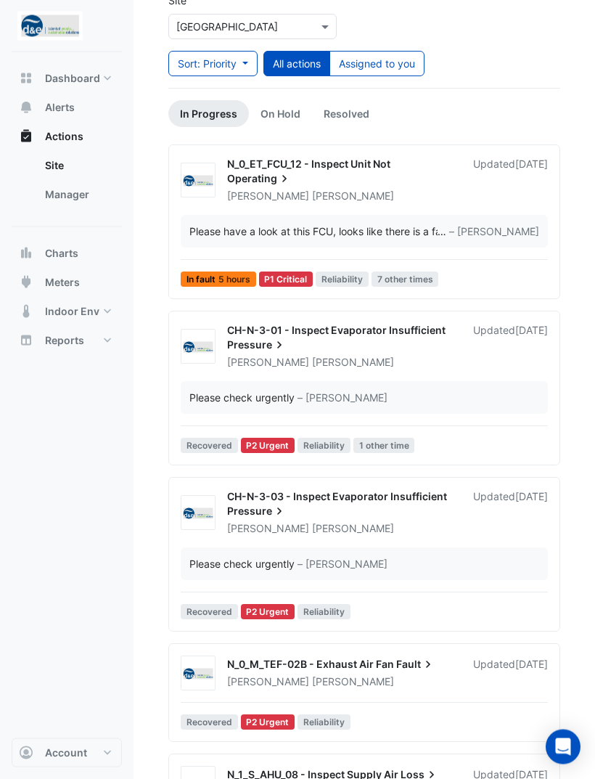
scroll to position [81, 0]
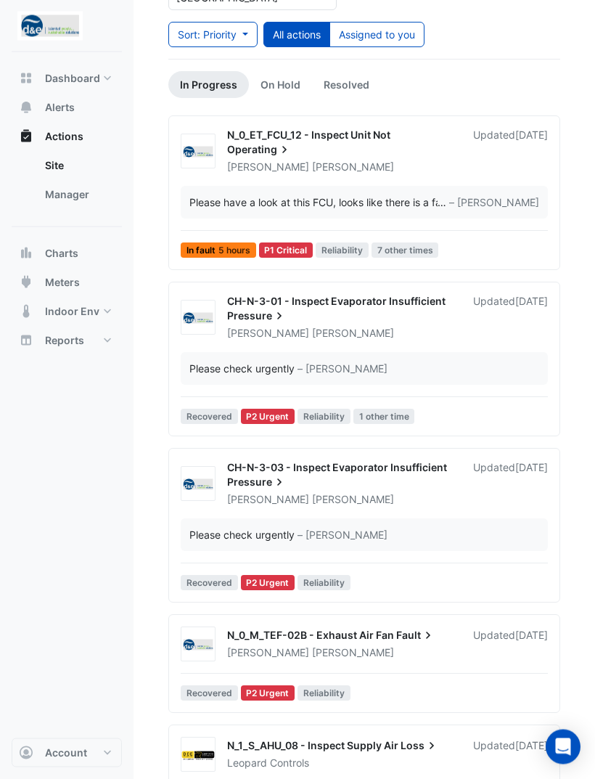
click at [423, 245] on span "7 other times" at bounding box center [406, 250] width 68 height 15
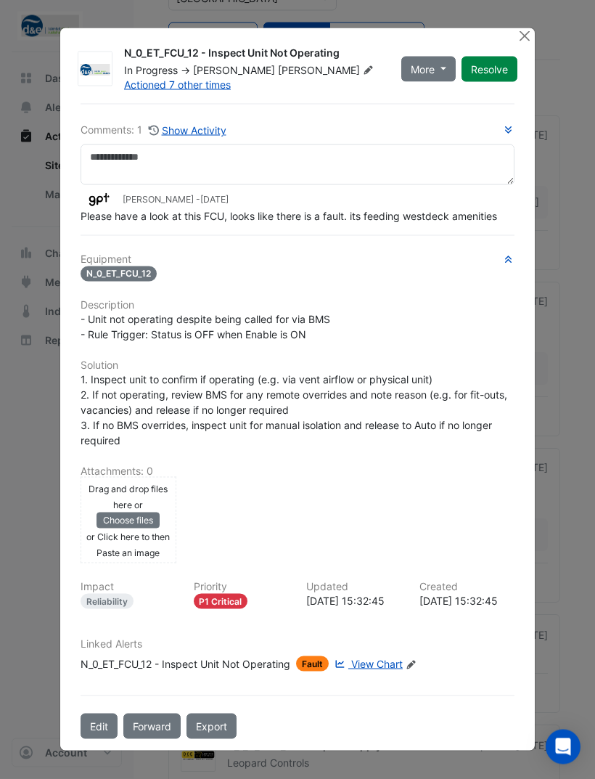
scroll to position [106, 0]
click at [526, 44] on button "Close" at bounding box center [524, 35] width 15 height 15
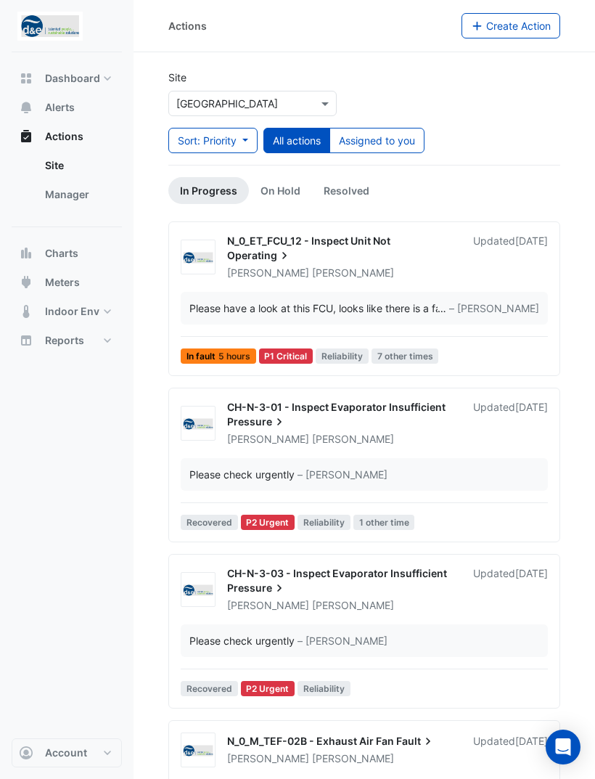
click at [407, 129] on button "Assigned to you" at bounding box center [377, 140] width 95 height 25
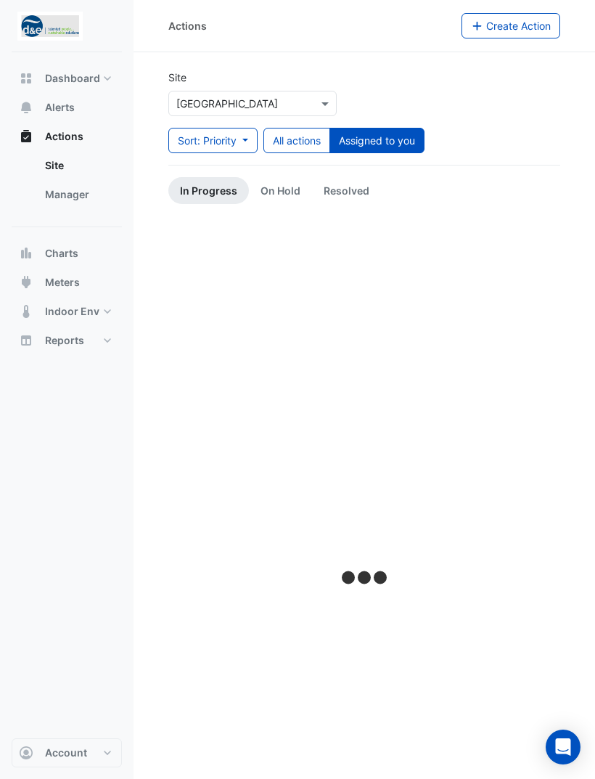
click at [407, 137] on button "Assigned to you" at bounding box center [377, 140] width 95 height 25
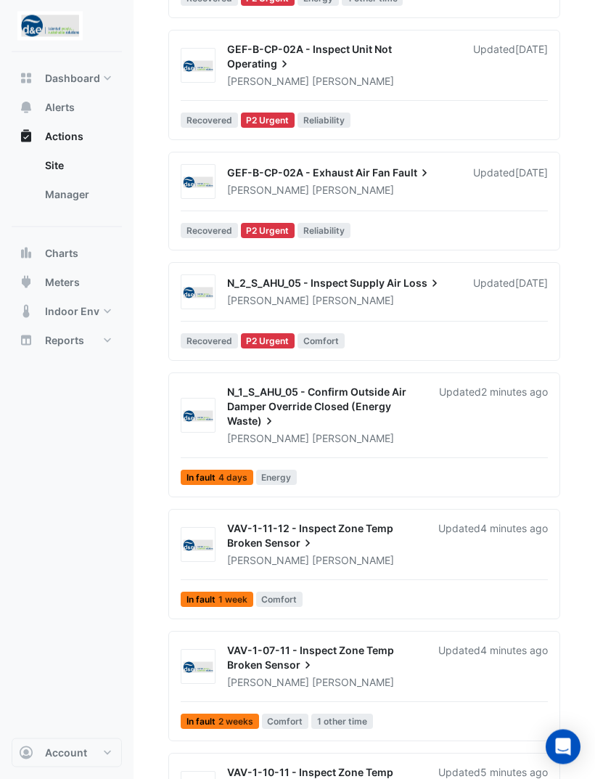
scroll to position [963, 0]
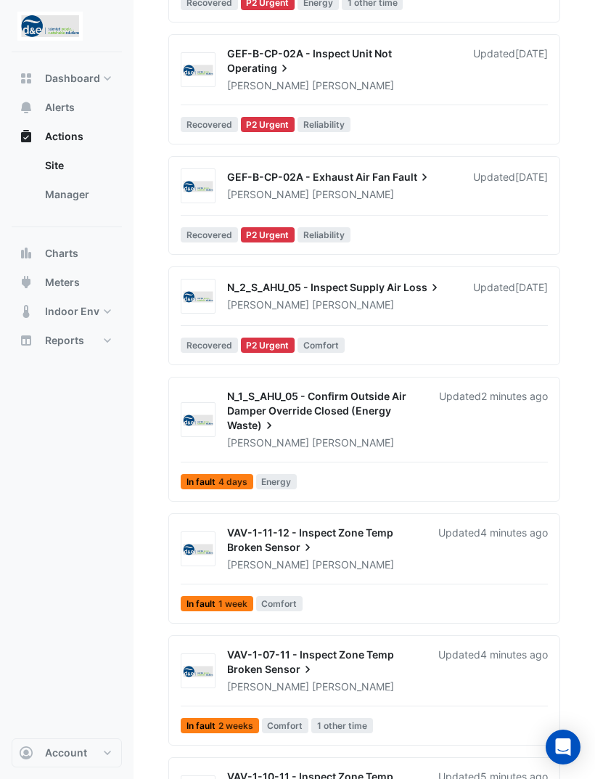
click at [364, 417] on span "N_1_S_AHU_05 - Confirm Outside Air Damper Override Closed (Energy" at bounding box center [316, 403] width 179 height 27
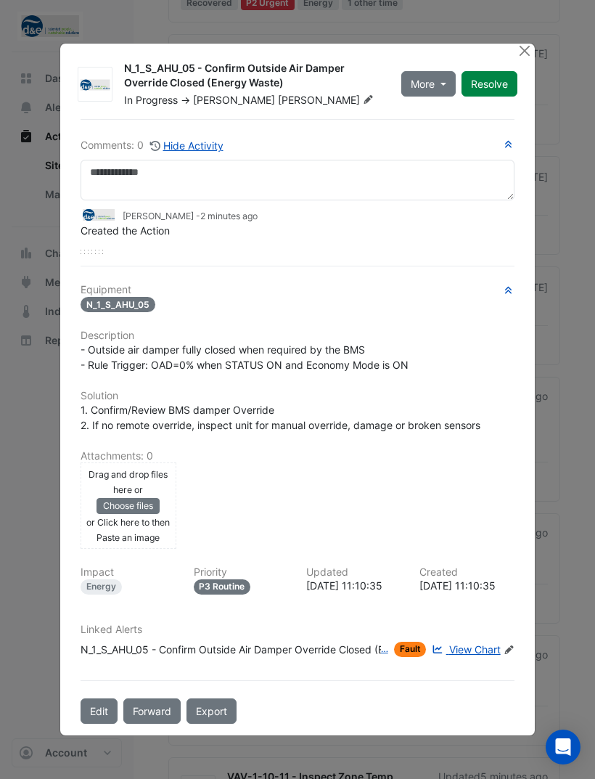
click at [521, 61] on div "More On Hold Not Doing Resolve" at bounding box center [460, 84] width 134 height 46
click at [518, 52] on button "Close" at bounding box center [524, 51] width 15 height 15
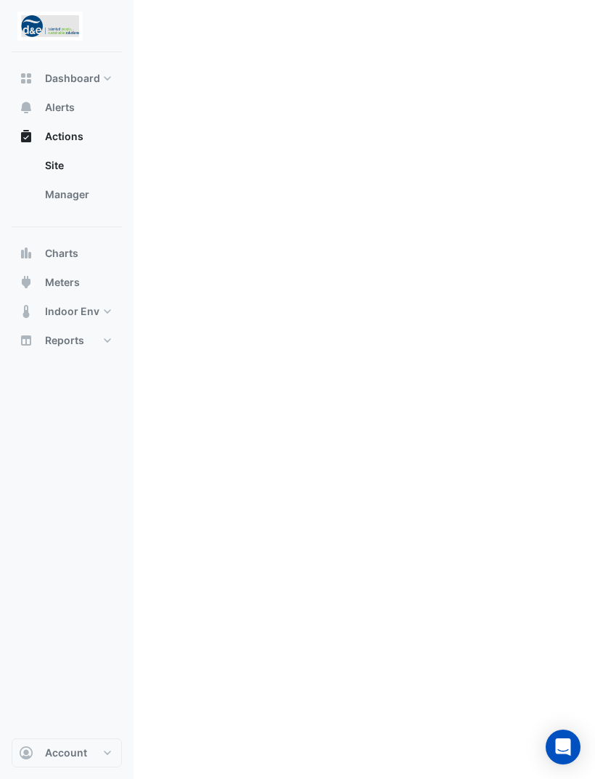
scroll to position [46, 0]
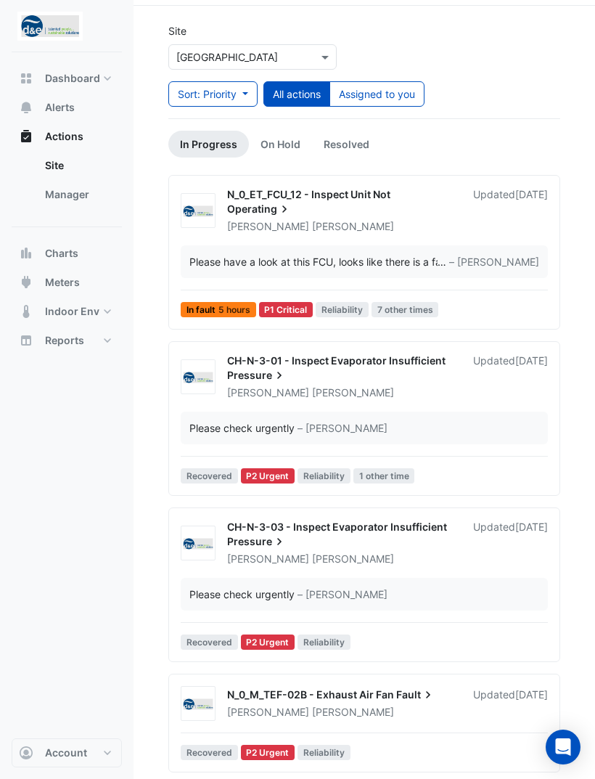
click at [408, 86] on button "Assigned to you" at bounding box center [377, 93] width 95 height 25
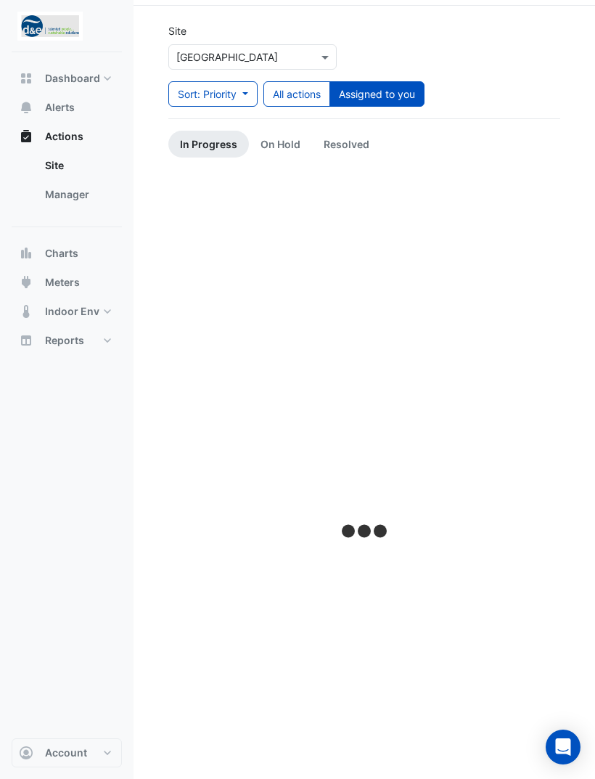
click at [406, 90] on button "Assigned to you" at bounding box center [377, 93] width 95 height 25
click at [417, 87] on button "Assigned to you" at bounding box center [377, 93] width 95 height 25
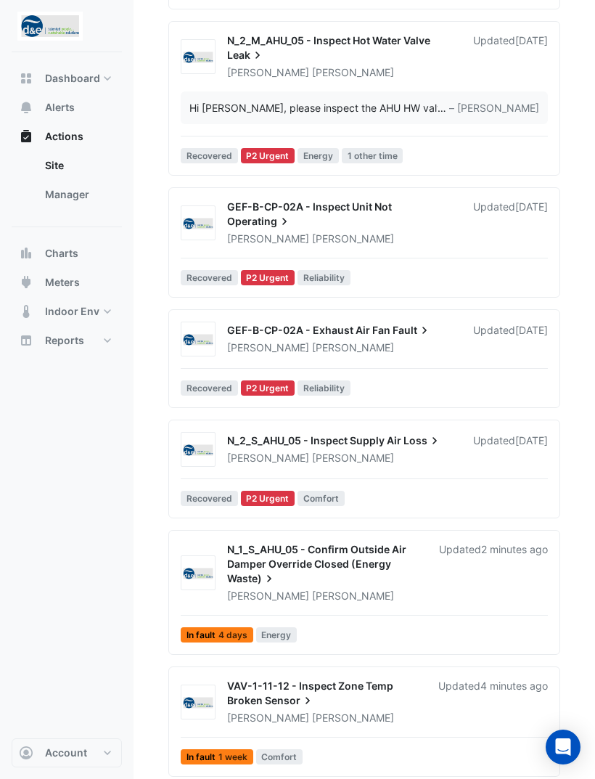
scroll to position [796, 0]
click at [336, 571] on span "N_1_S_AHU_05 - Confirm Outside Air Damper Override Closed (Energy" at bounding box center [316, 557] width 179 height 27
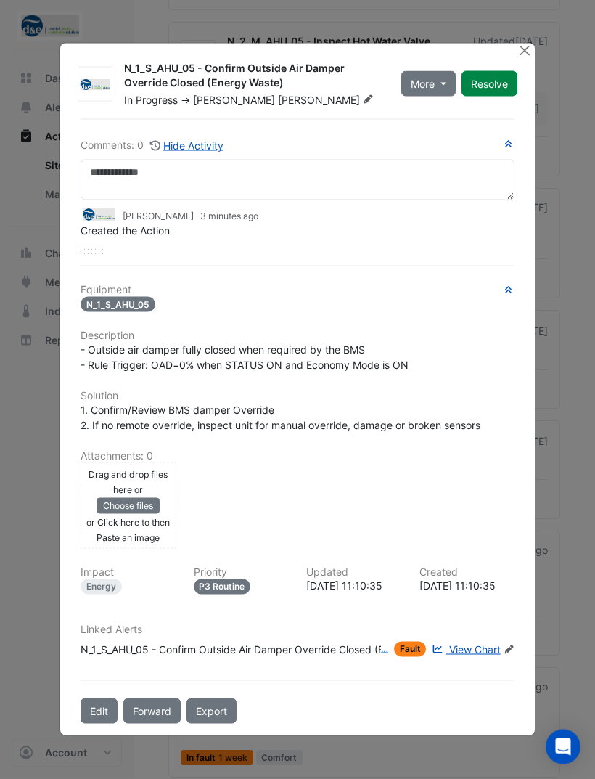
scroll to position [797, 0]
click at [440, 97] on button "More" at bounding box center [428, 83] width 54 height 25
click at [453, 132] on button "On Hold" at bounding box center [458, 135] width 115 height 21
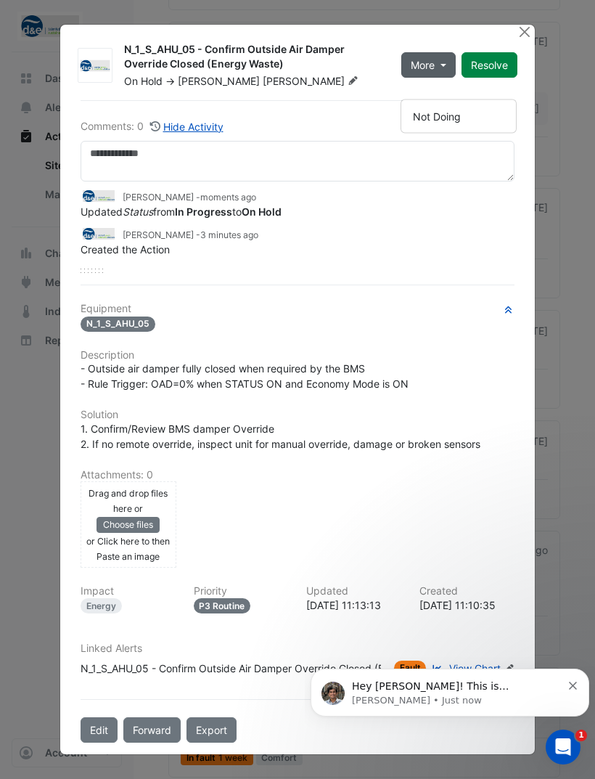
scroll to position [0, 0]
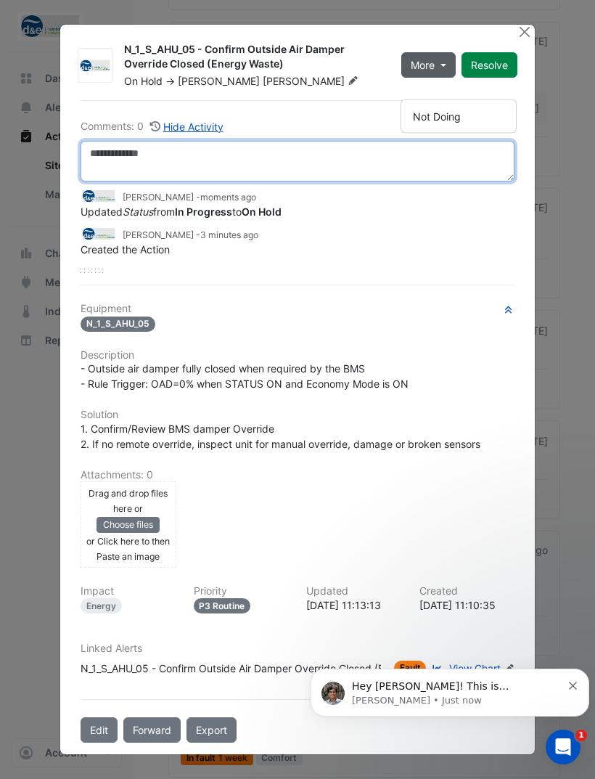
click at [362, 178] on textarea at bounding box center [298, 161] width 434 height 41
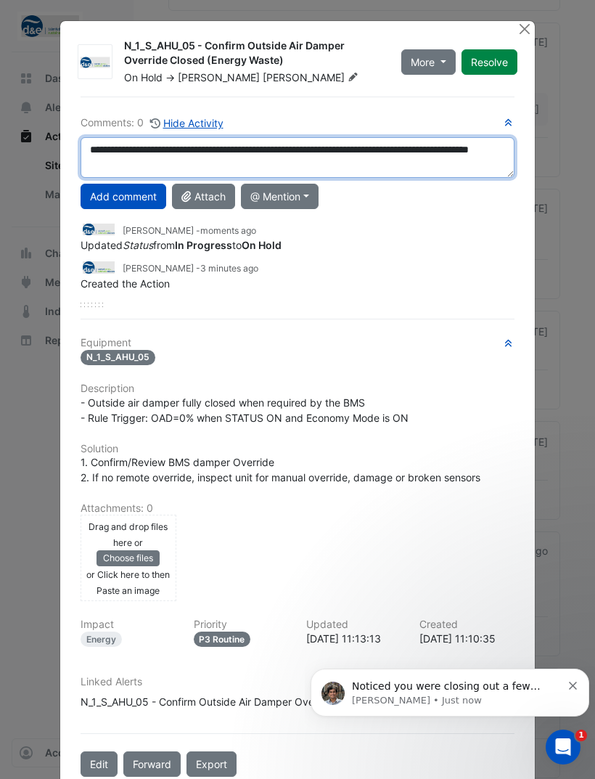
type textarea "**********"
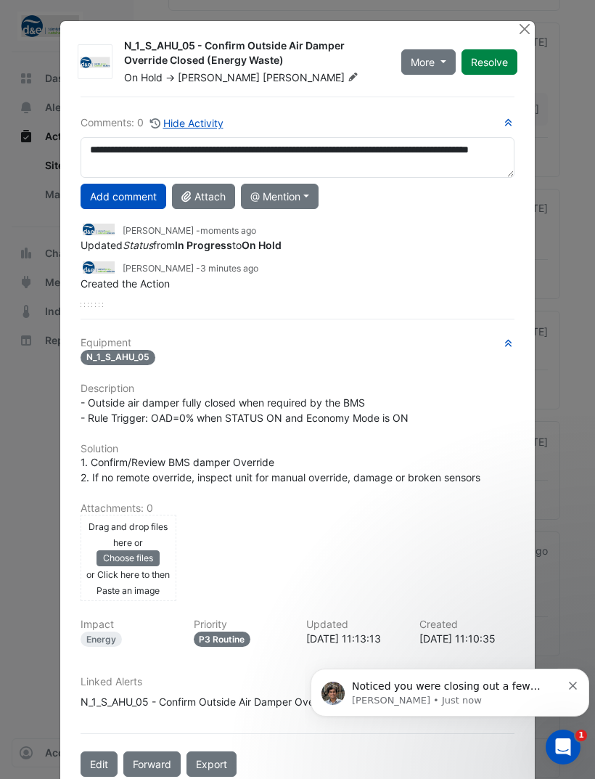
click at [123, 197] on button "Add comment" at bounding box center [124, 196] width 86 height 25
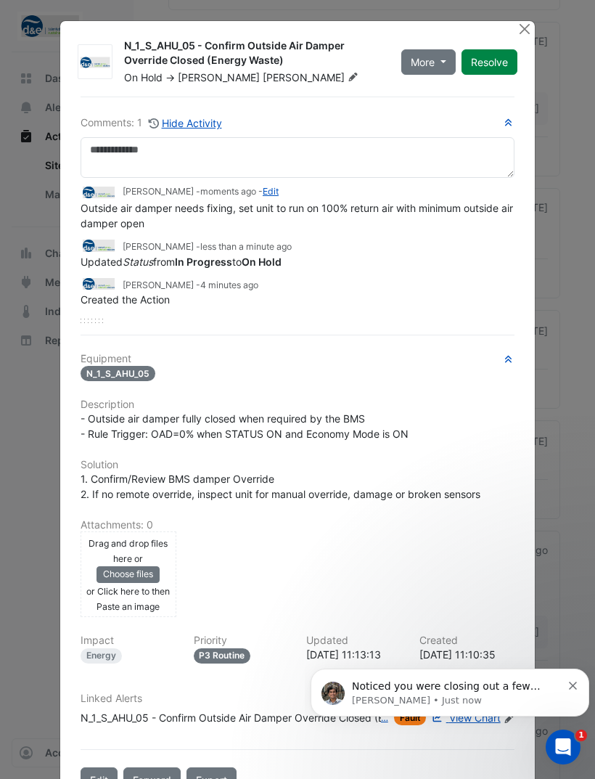
click at [522, 30] on button "Close" at bounding box center [524, 28] width 15 height 15
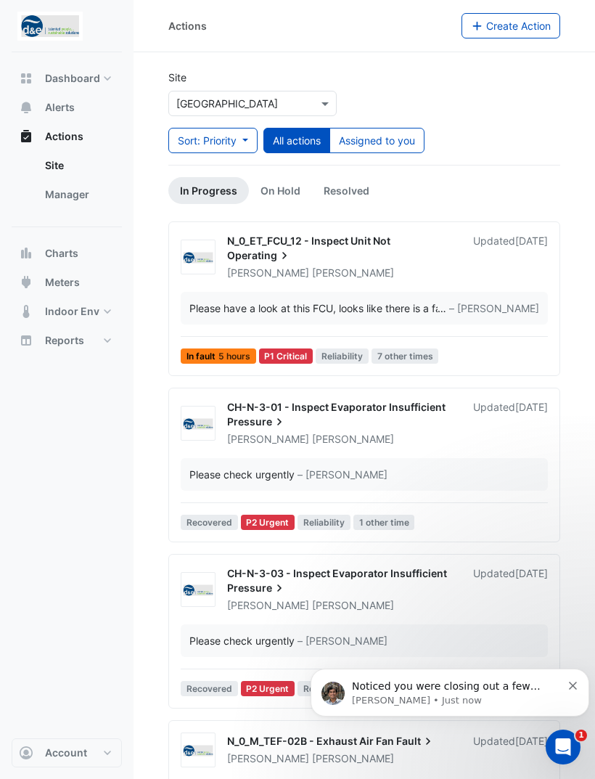
click at [409, 133] on button "Assigned to you" at bounding box center [377, 140] width 95 height 25
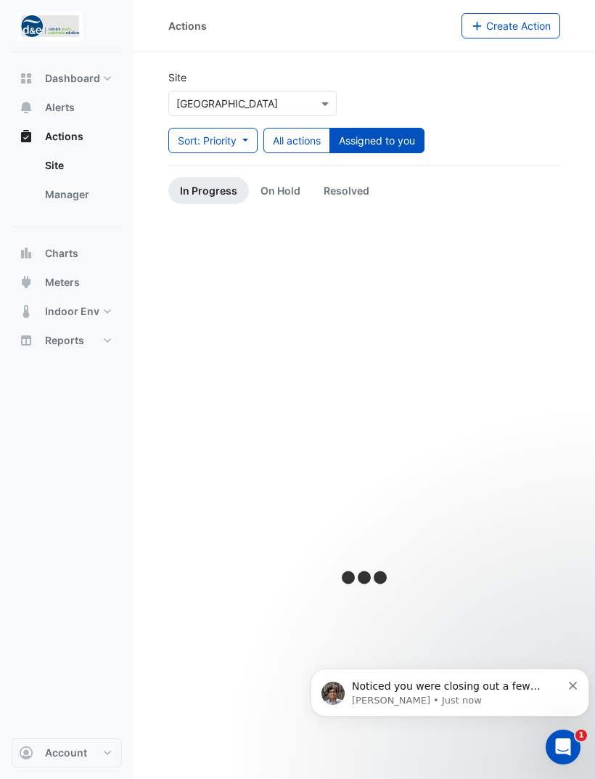
click at [408, 144] on button "Assigned to you" at bounding box center [377, 140] width 95 height 25
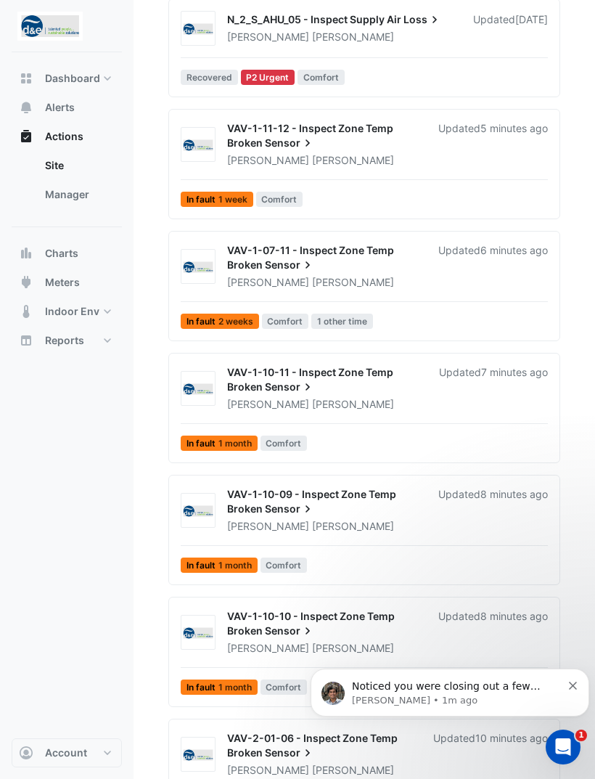
scroll to position [1161, 0]
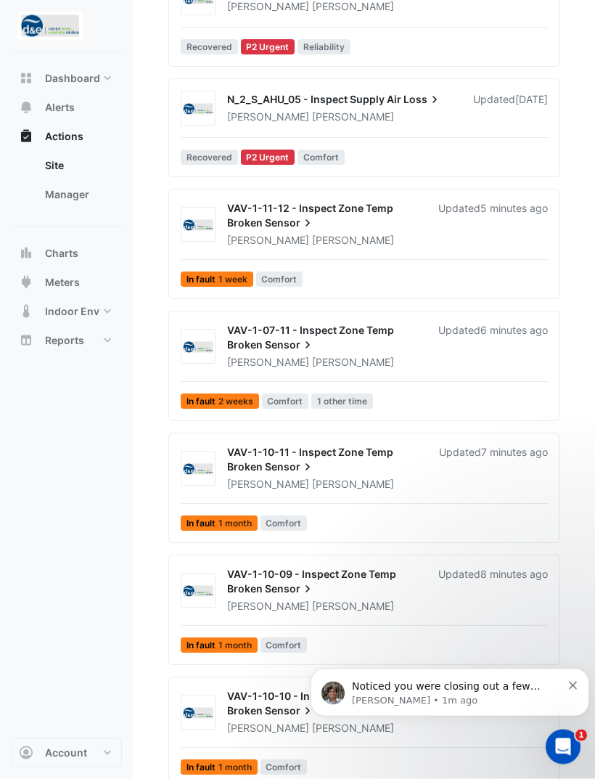
click at [494, 695] on p "[PERSON_NAME] • 1m ago" at bounding box center [457, 699] width 210 height 13
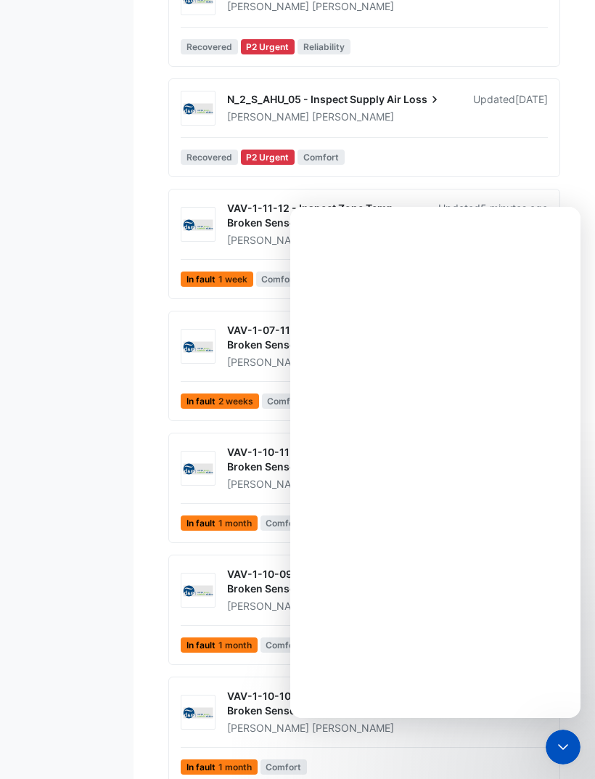
scroll to position [0, 0]
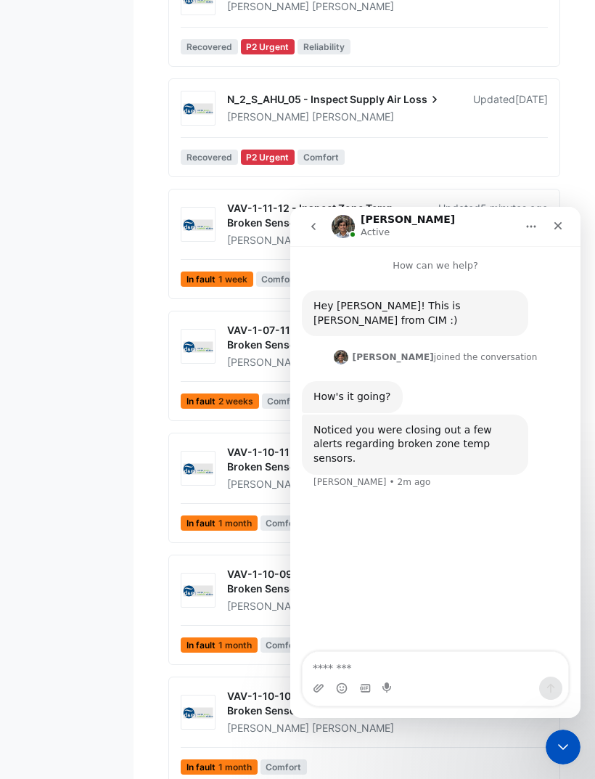
click at [421, 675] on textarea "Message…" at bounding box center [436, 664] width 266 height 25
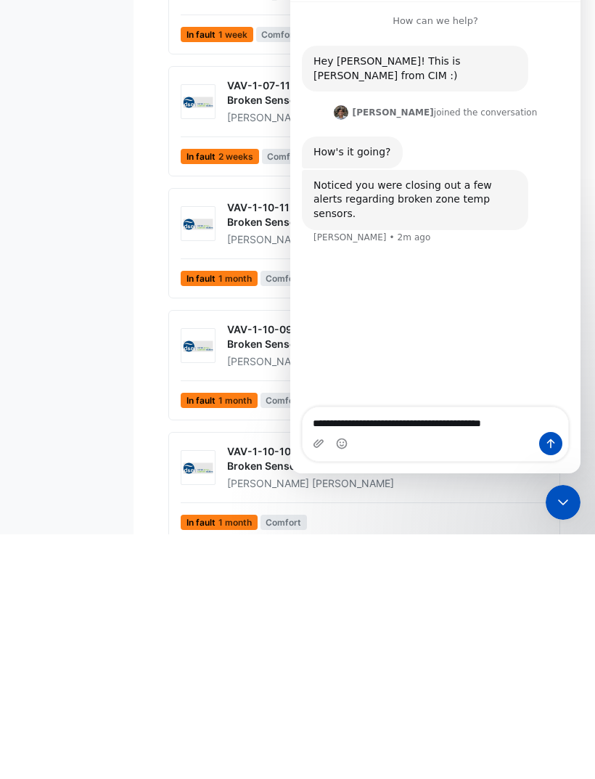
click at [486, 425] on textarea "**********" at bounding box center [436, 419] width 266 height 25
click at [524, 422] on textarea "**********" at bounding box center [436, 419] width 266 height 25
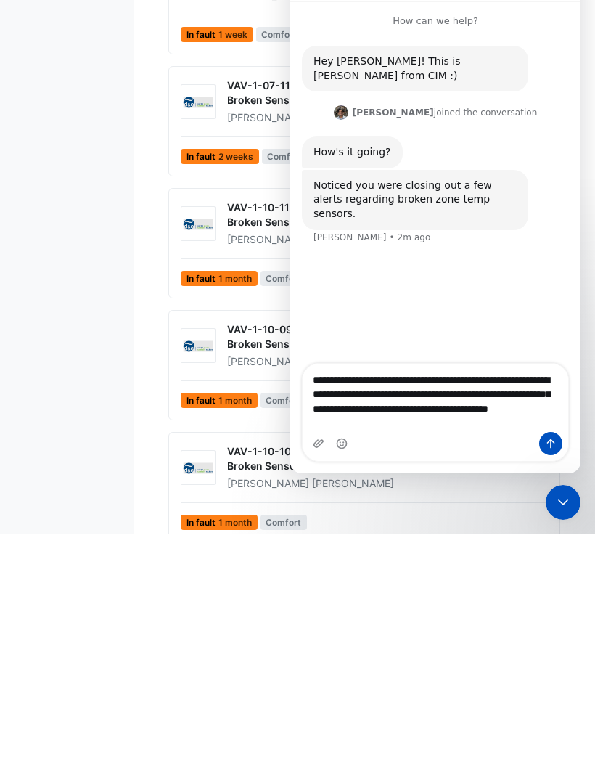
type textarea "**********"
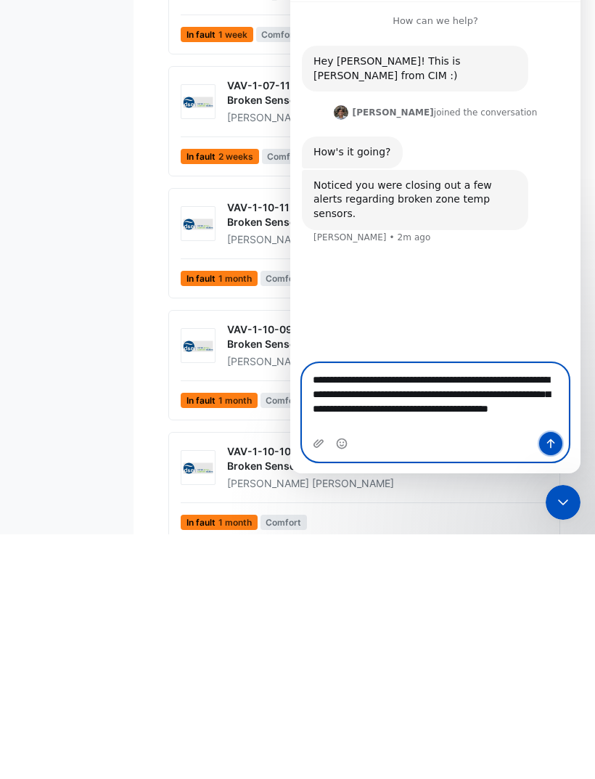
click at [550, 438] on icon "Send a message…" at bounding box center [551, 444] width 12 height 12
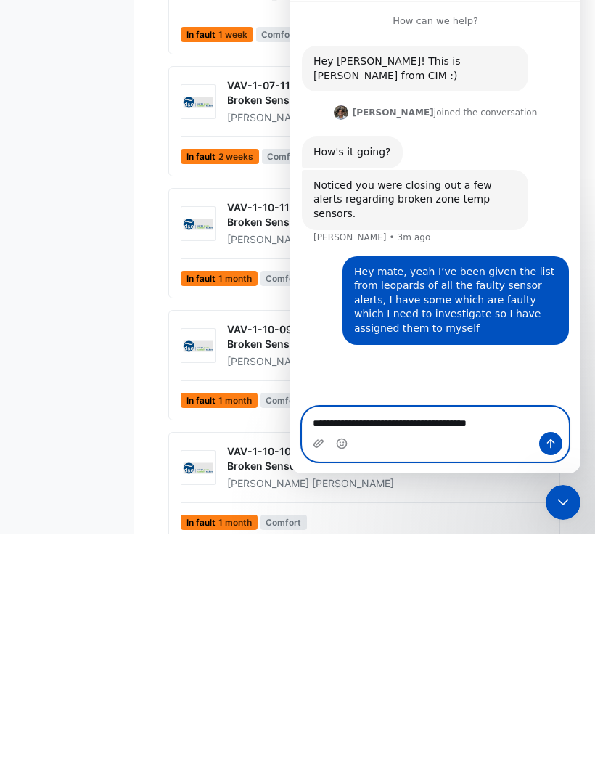
click at [448, 423] on textarea "**********" at bounding box center [436, 419] width 266 height 25
click at [528, 420] on textarea "**********" at bounding box center [436, 419] width 266 height 25
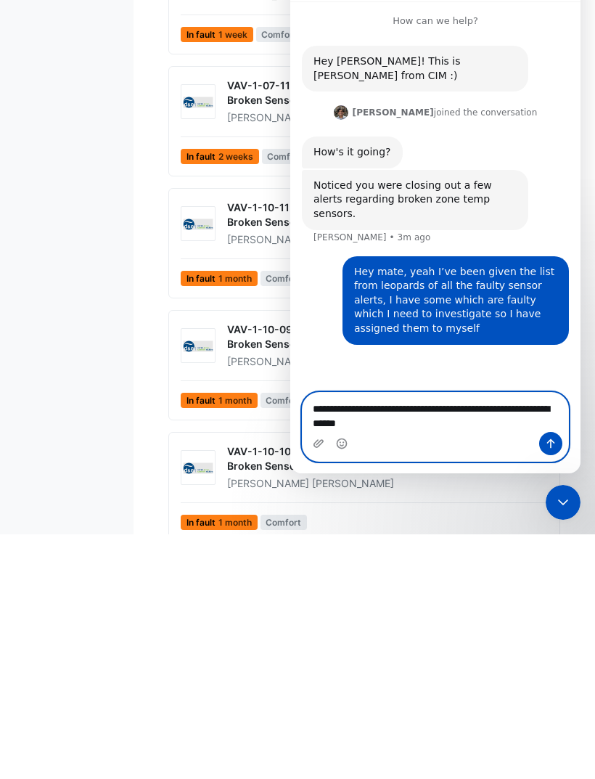
type textarea "**********"
click at [547, 441] on icon "Send a message…" at bounding box center [551, 444] width 12 height 12
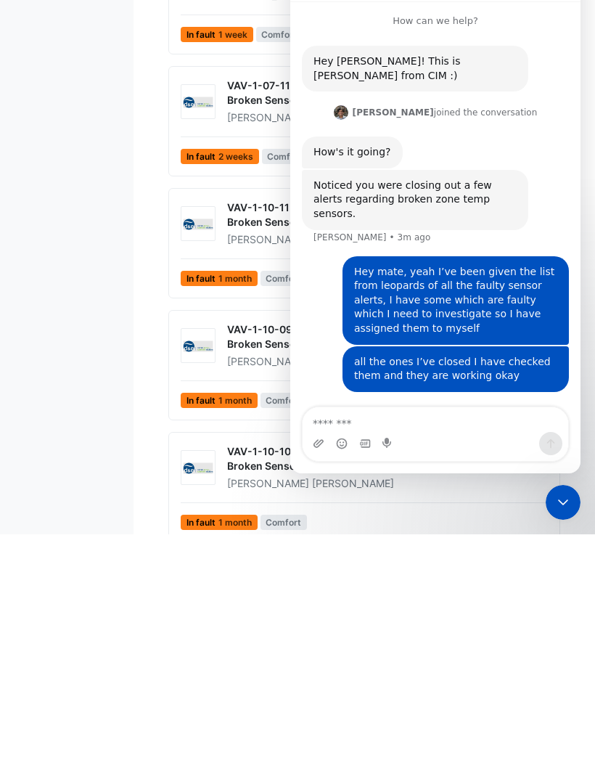
click at [563, 491] on div "Close Intercom Messenger" at bounding box center [563, 502] width 35 height 35
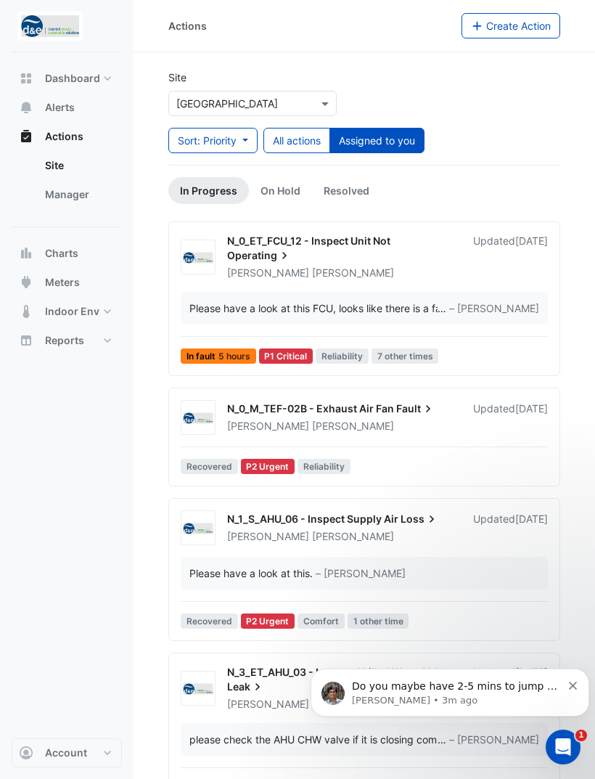
click at [517, 687] on span "Do you maybe have 2-5 mins to jump on a quick call to discuss this? :)" at bounding box center [456, 693] width 208 height 26
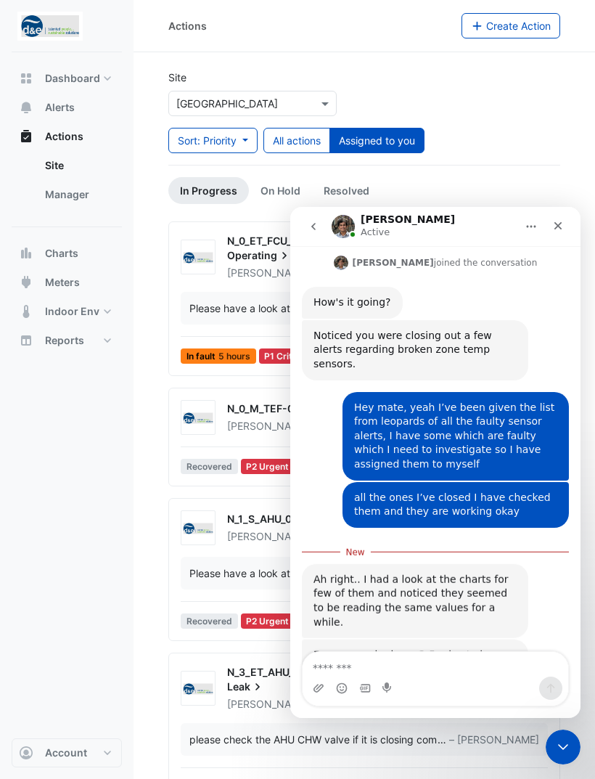
scroll to position [108, 0]
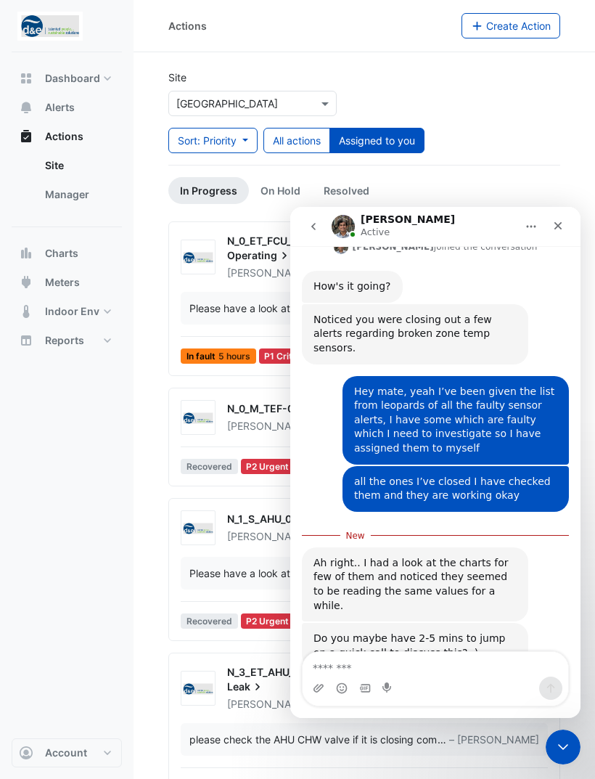
click at [350, 226] on img "Intercom messenger" at bounding box center [343, 226] width 23 height 23
click at [378, 217] on h1 "[PERSON_NAME]" at bounding box center [408, 219] width 94 height 11
click at [348, 226] on img "Intercom messenger" at bounding box center [343, 226] width 23 height 23
click at [347, 226] on img "Intercom messenger" at bounding box center [343, 226] width 23 height 23
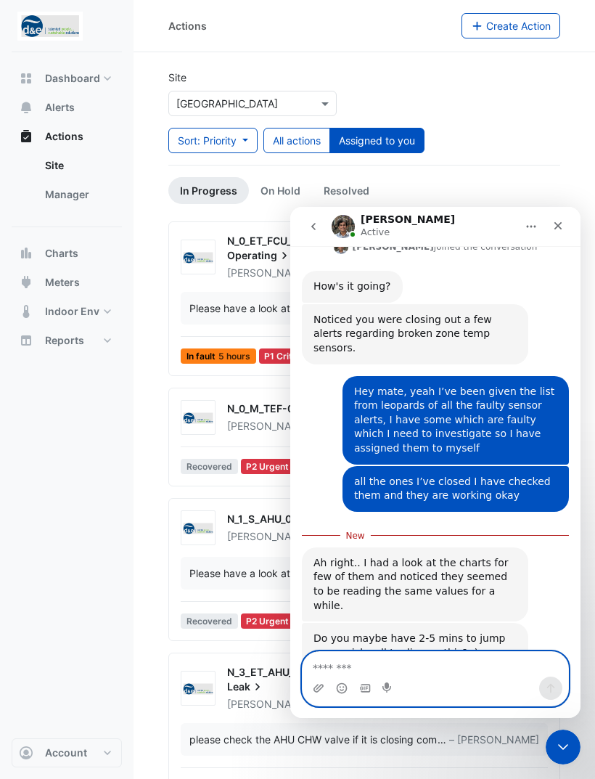
click at [438, 662] on textarea "Message…" at bounding box center [436, 664] width 266 height 25
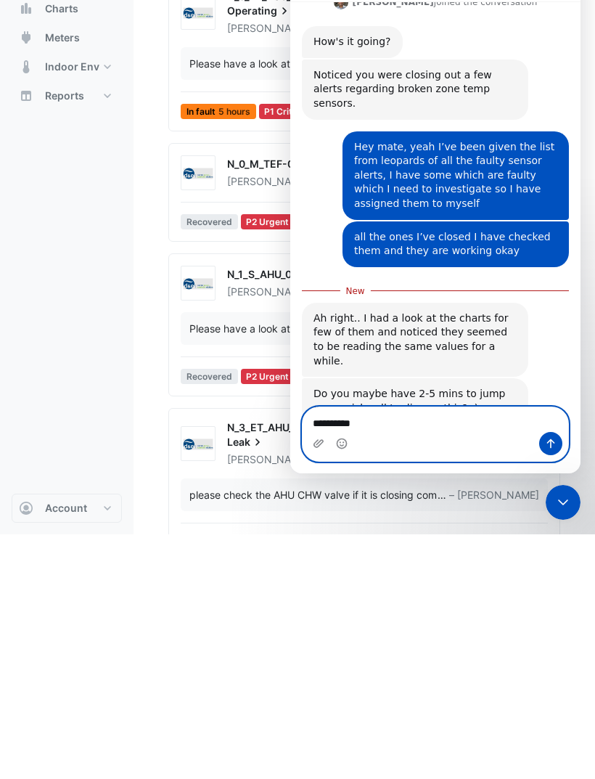
type textarea "**********"
click at [544, 446] on button "Send a message…" at bounding box center [550, 443] width 23 height 23
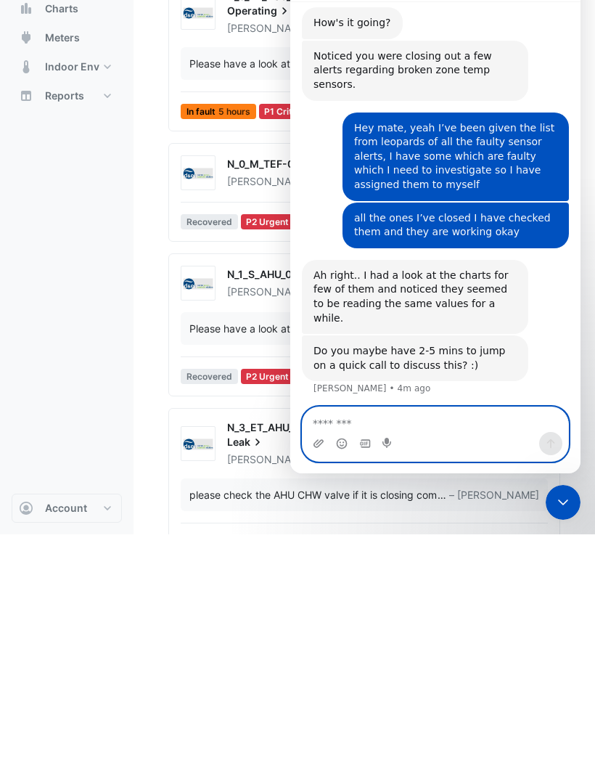
scroll to position [127, 0]
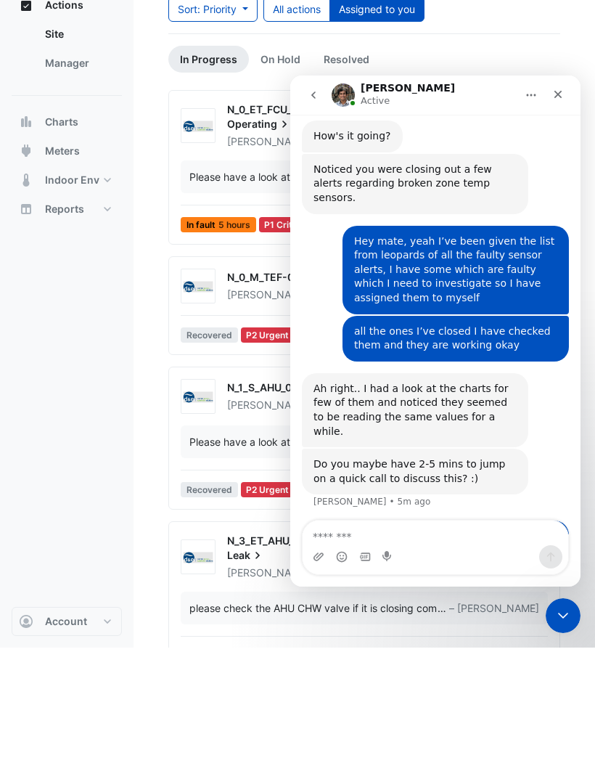
click at [563, 91] on icon "Close" at bounding box center [558, 95] width 12 height 12
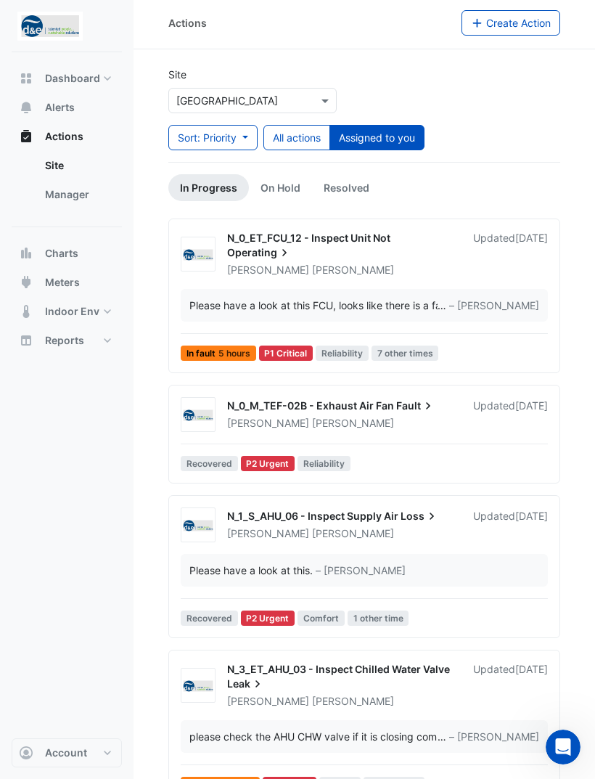
scroll to position [10, 0]
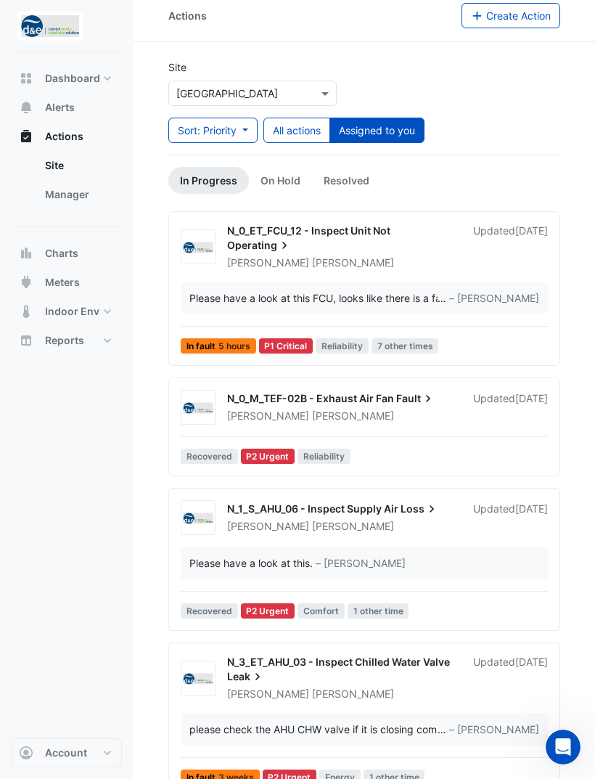
click at [73, 102] on span "Alerts" at bounding box center [60, 107] width 30 height 15
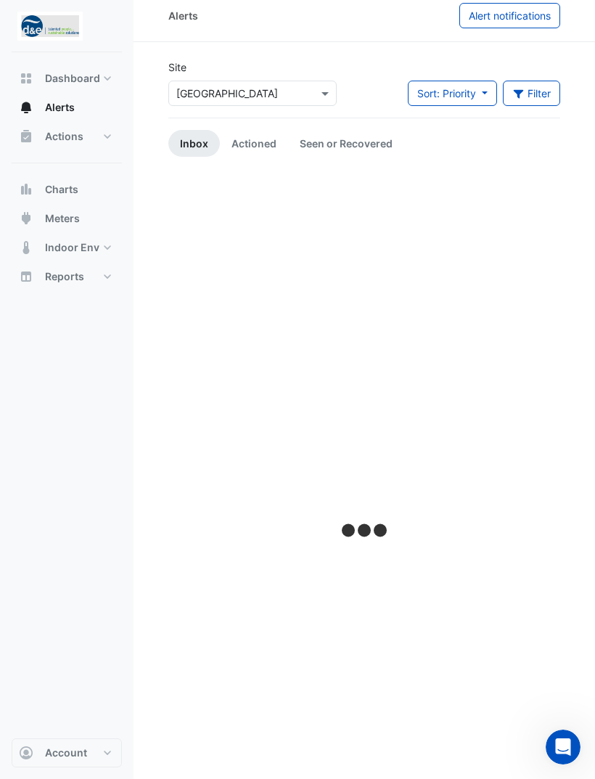
click at [324, 150] on link "Seen or Recovered" at bounding box center [346, 143] width 116 height 27
click at [248, 149] on link "Actioned" at bounding box center [254, 143] width 68 height 27
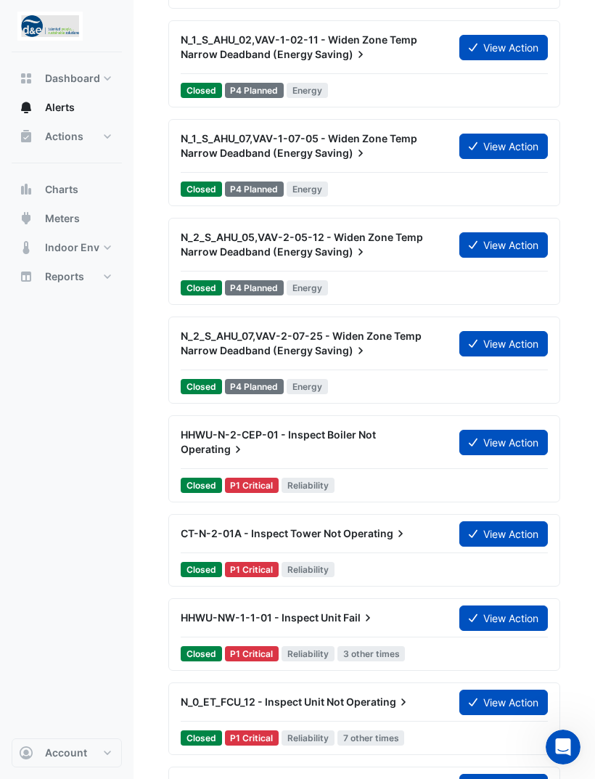
scroll to position [6031, 0]
click at [1, 359] on nav "Dashboard Portfolio Ratings Performance Alerts Actions Site Manager Charts" at bounding box center [67, 389] width 134 height 779
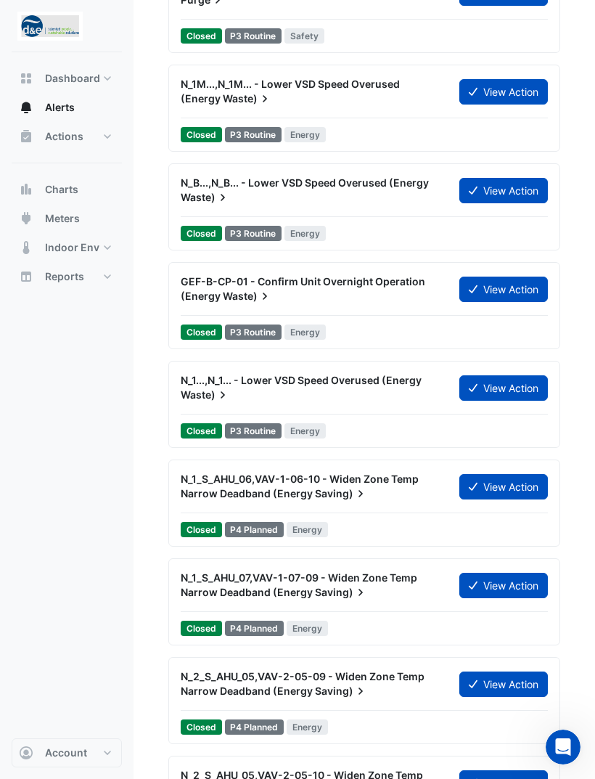
scroll to position [5099, 0]
click at [109, 136] on button "Actions" at bounding box center [67, 136] width 110 height 29
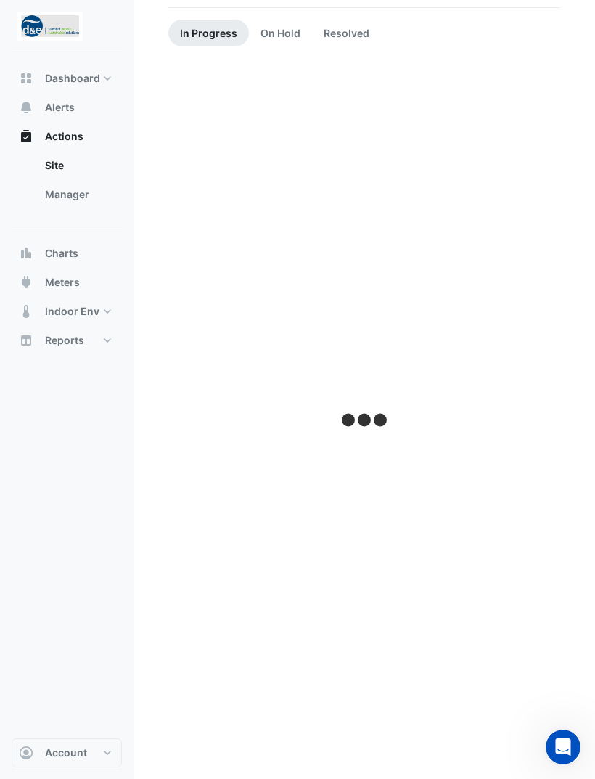
scroll to position [46, 0]
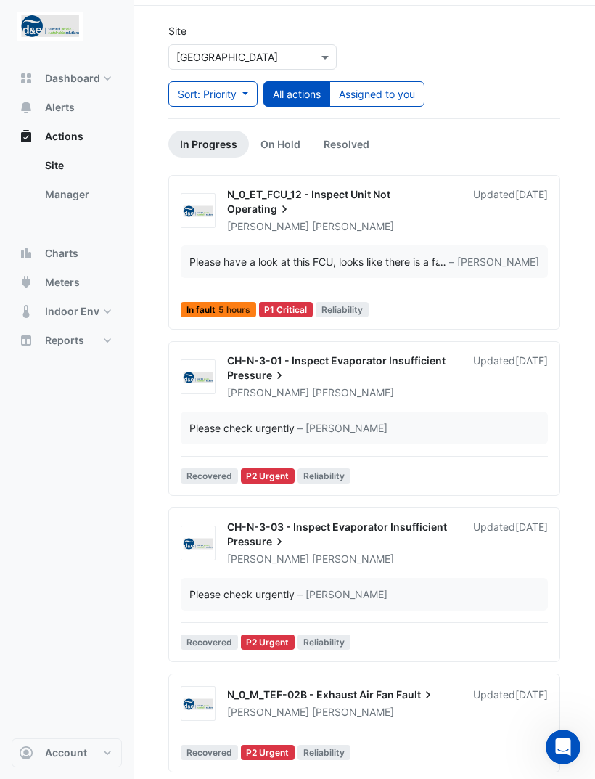
click at [66, 193] on link "Manager" at bounding box center [77, 194] width 89 height 29
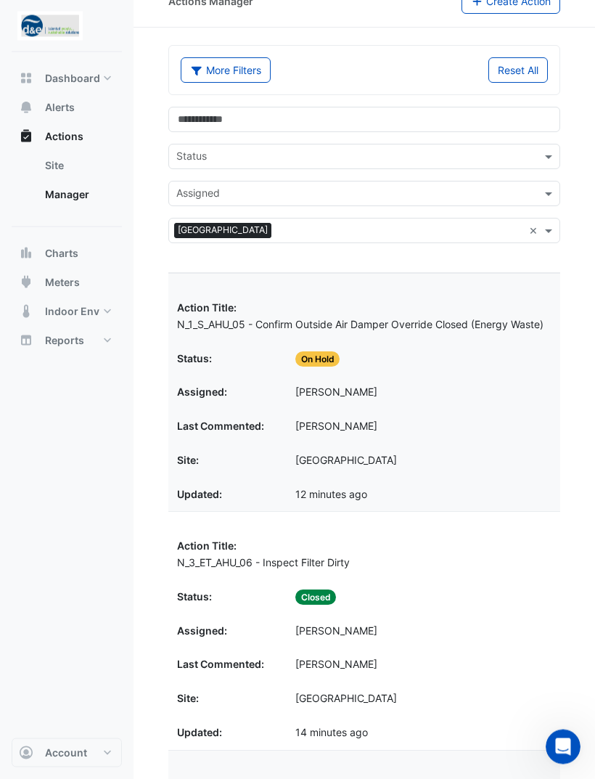
scroll to position [18, 0]
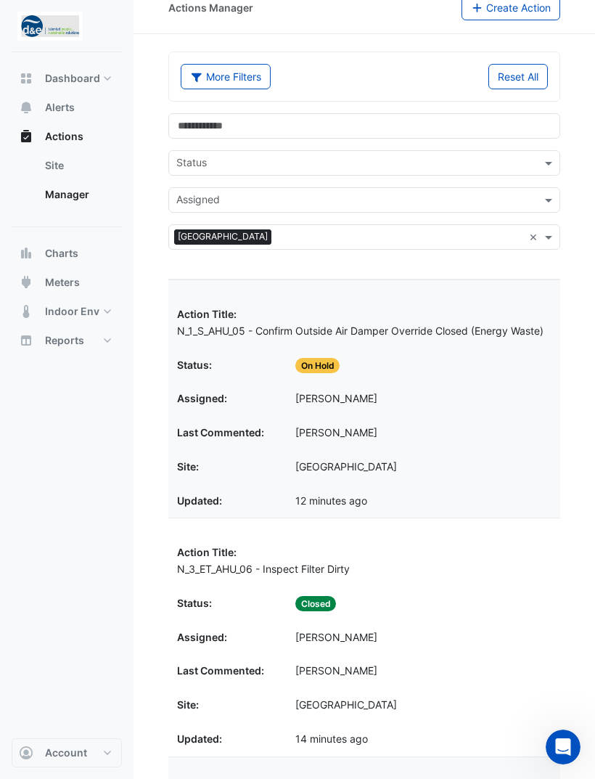
click at [215, 200] on input "text" at bounding box center [355, 201] width 359 height 15
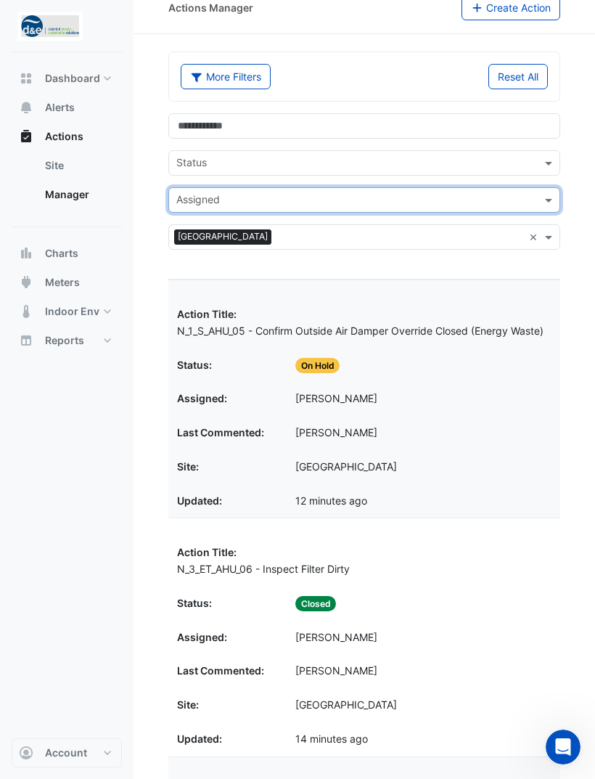
click at [160, 185] on div "Status Assigned × Karrinyup Shopping Centre ×" at bounding box center [364, 187] width 409 height 148
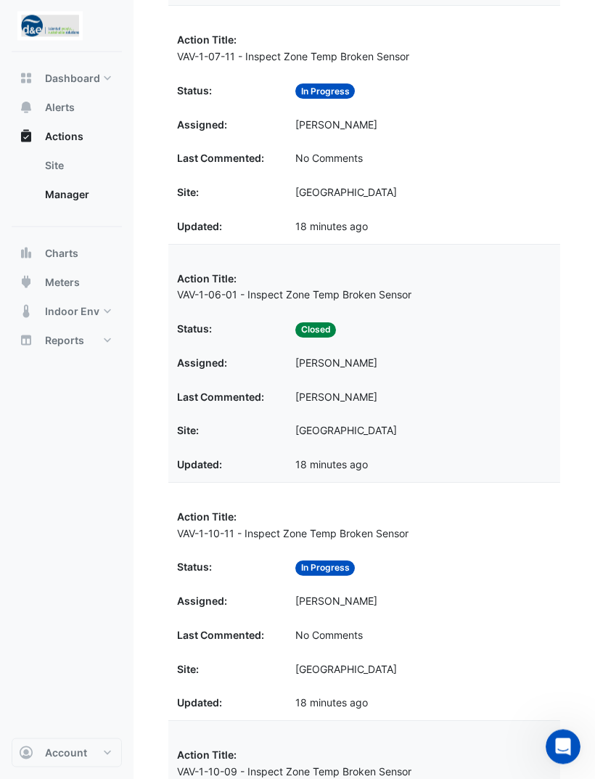
scroll to position [1484, 0]
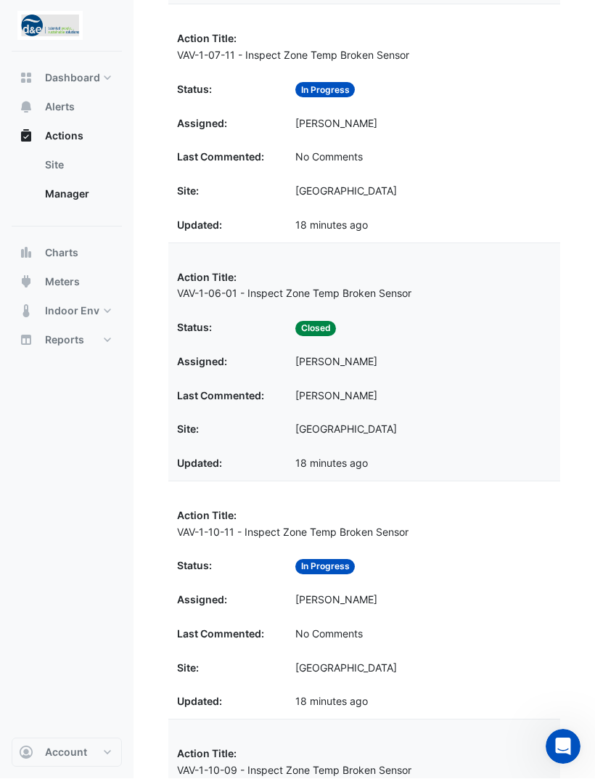
click at [369, 284] on datatable-body-cell "Action Title: VAV-1-06-01 - Inspect Zone Temp Broken Sensor" at bounding box center [364, 286] width 392 height 51
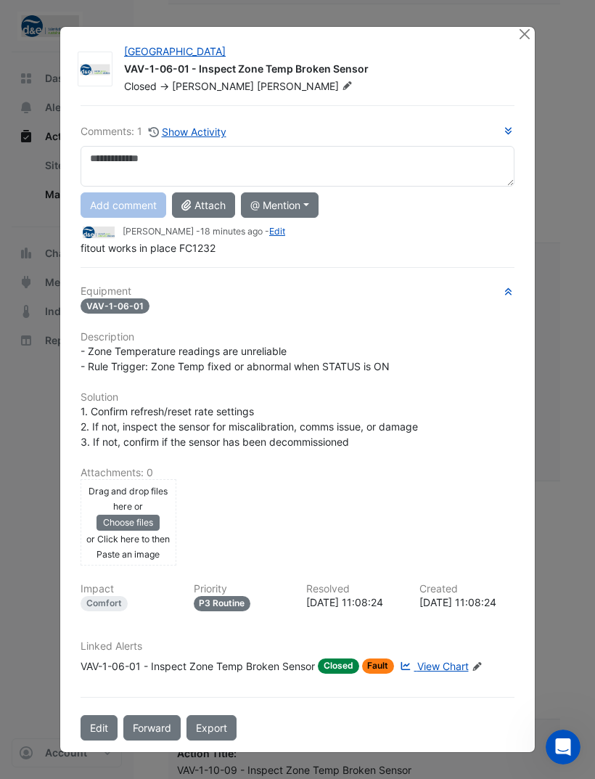
click at [525, 42] on button "Close" at bounding box center [524, 34] width 15 height 15
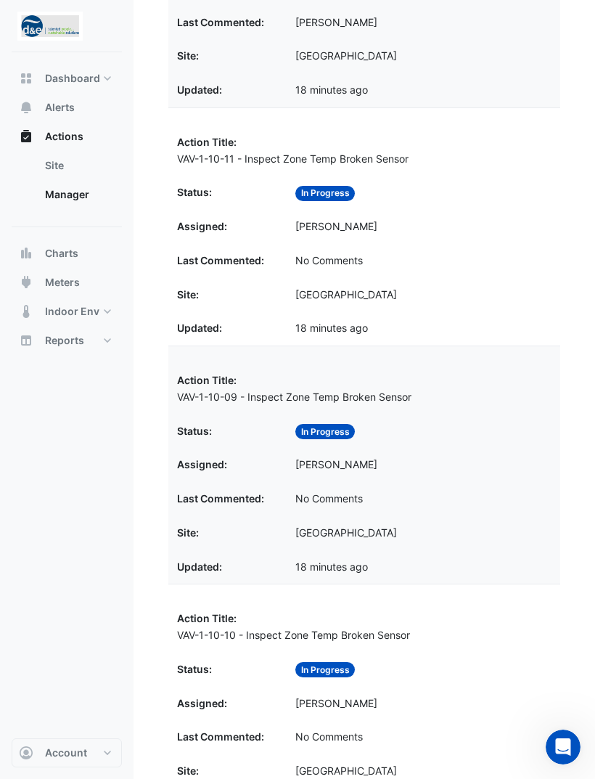
scroll to position [1864, 0]
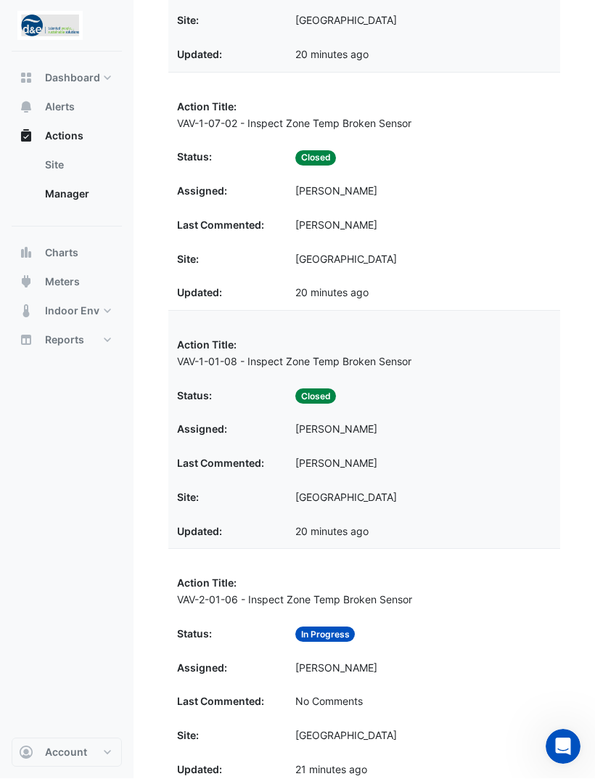
click at [393, 356] on datatable-body-cell "Action Title: VAV-1-01-08 - Inspect Zone Temp Broken Sensor" at bounding box center [364, 354] width 392 height 51
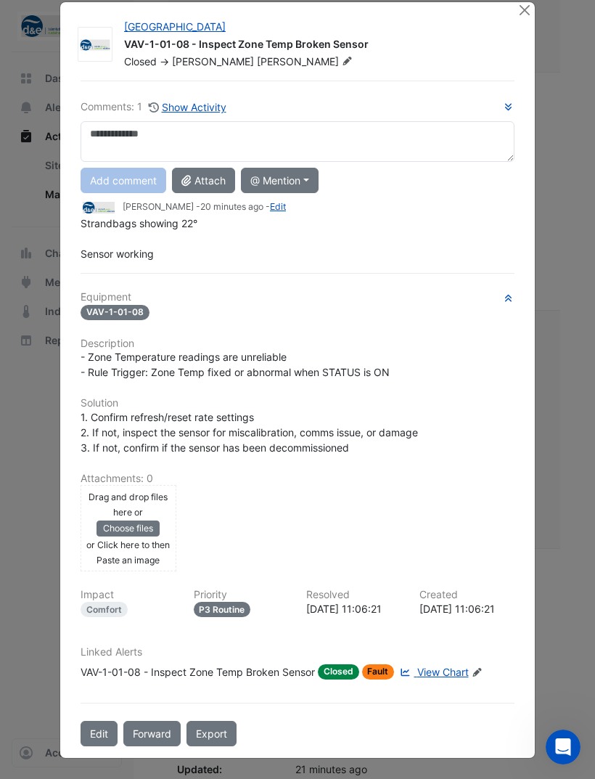
scroll to position [26, 0]
click at [454, 671] on span "View Chart" at bounding box center [443, 672] width 52 height 12
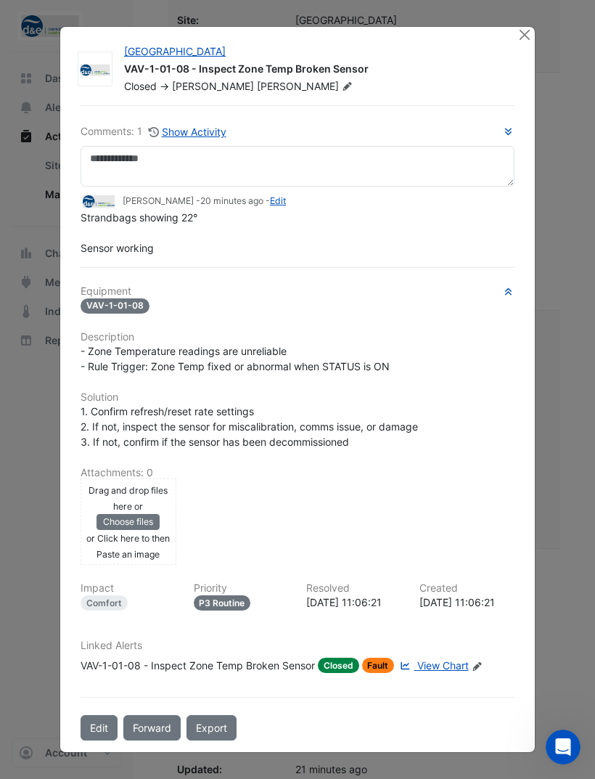
scroll to position [0, 0]
click at [523, 29] on button "Close" at bounding box center [524, 34] width 15 height 15
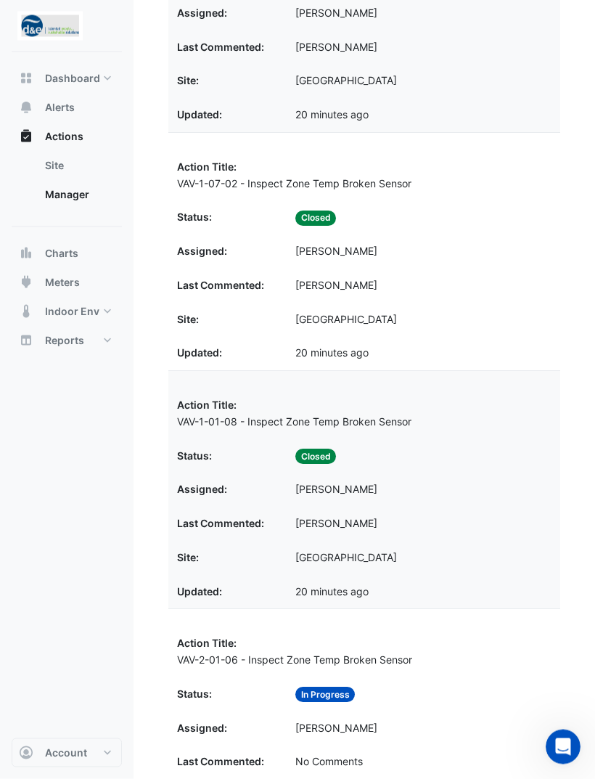
scroll to position [880, 0]
click at [403, 483] on div "Assigned: [PERSON_NAME]" at bounding box center [364, 490] width 375 height 17
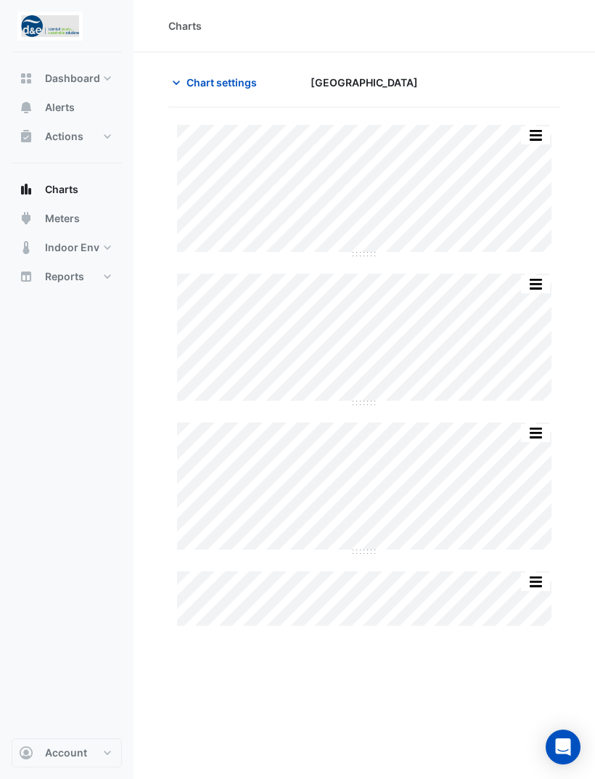
click at [567, 745] on icon "Open Intercom Messenger" at bounding box center [563, 746] width 15 height 17
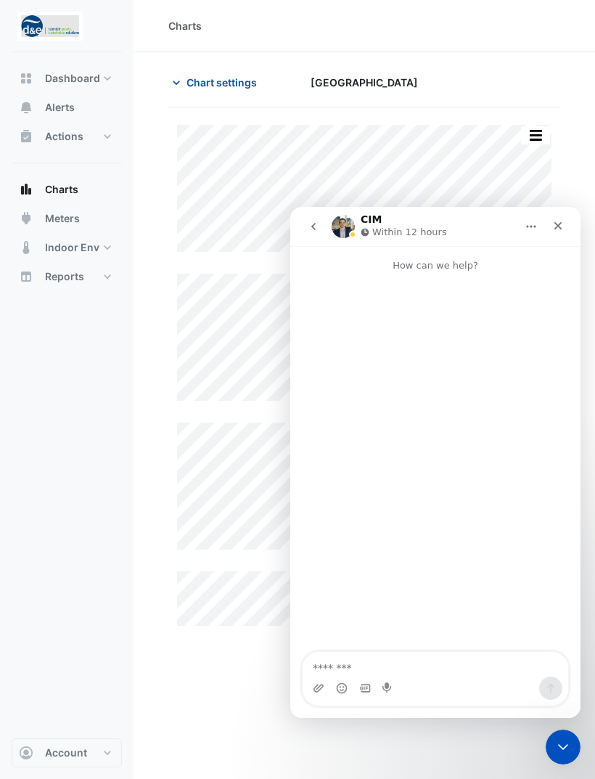
click at [558, 228] on icon "Close" at bounding box center [558, 226] width 12 height 12
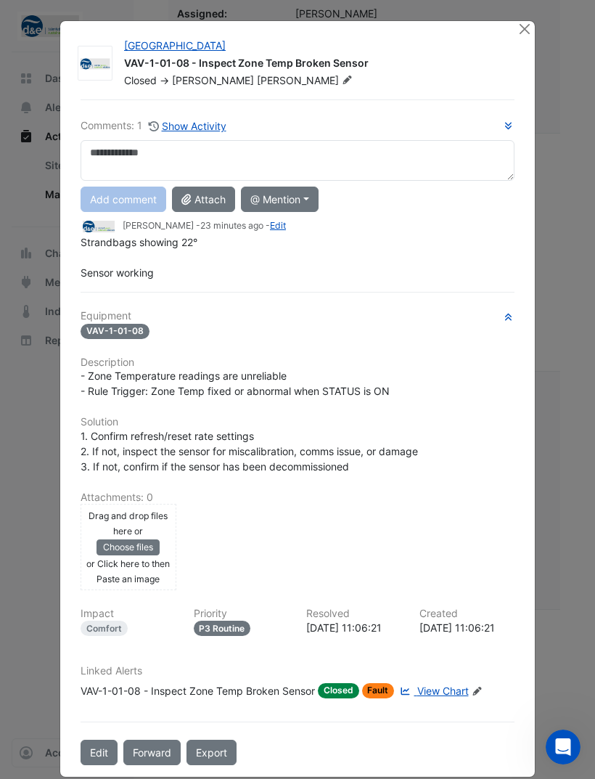
click at [99, 759] on button "Edit" at bounding box center [99, 752] width 37 height 25
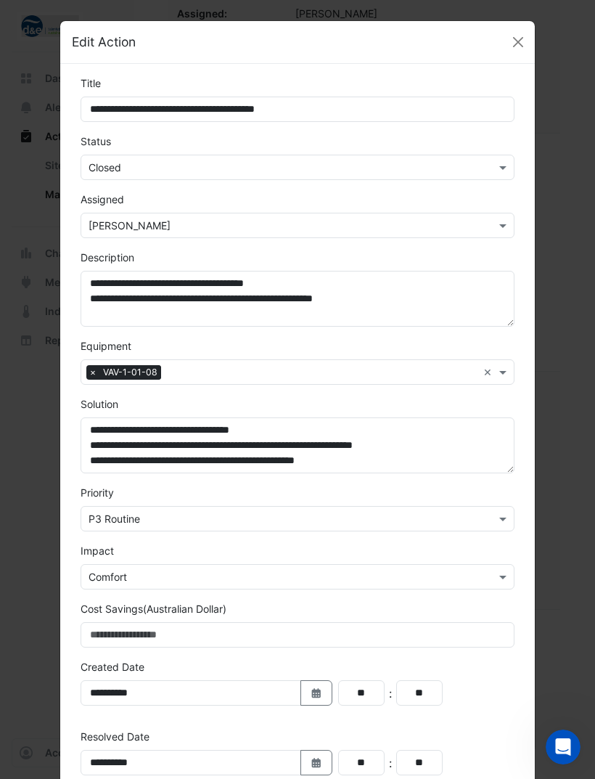
click at [477, 161] on input "text" at bounding box center [283, 167] width 389 height 15
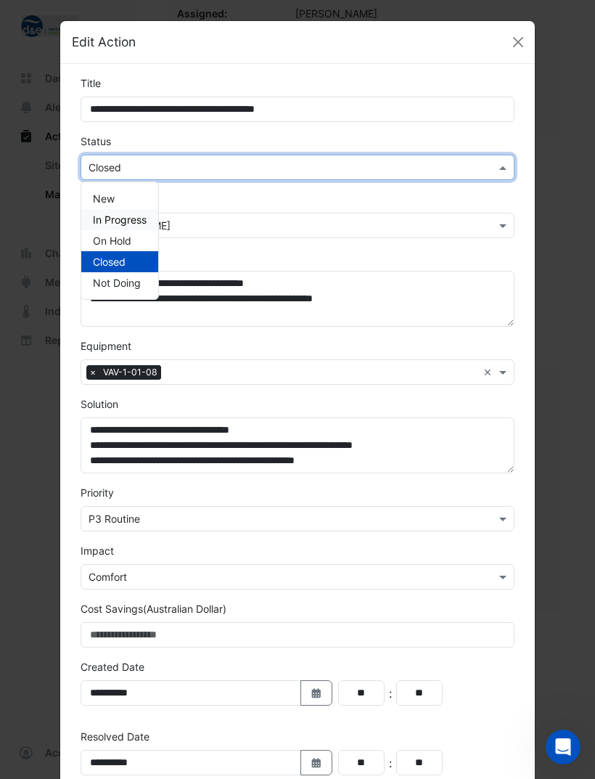
click at [144, 221] on span "In Progress" at bounding box center [120, 219] width 54 height 12
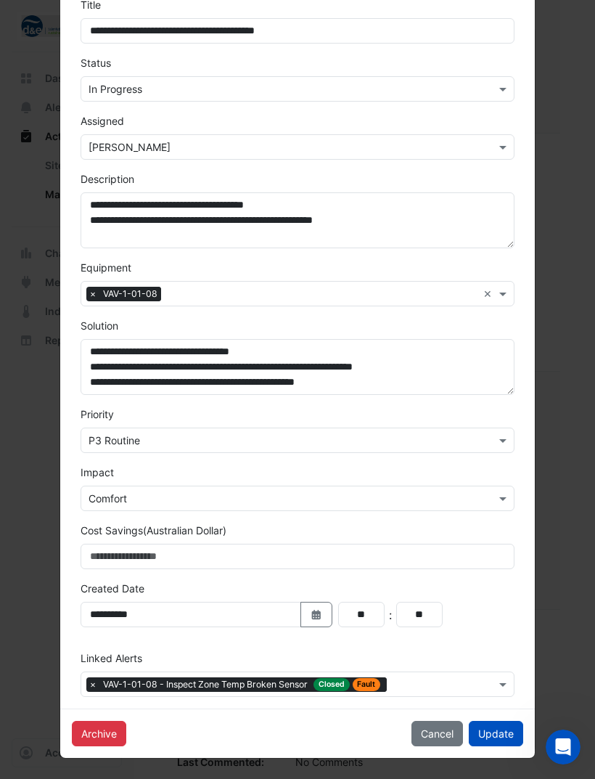
scroll to position [78, 0]
click at [506, 732] on button "Update" at bounding box center [496, 733] width 54 height 25
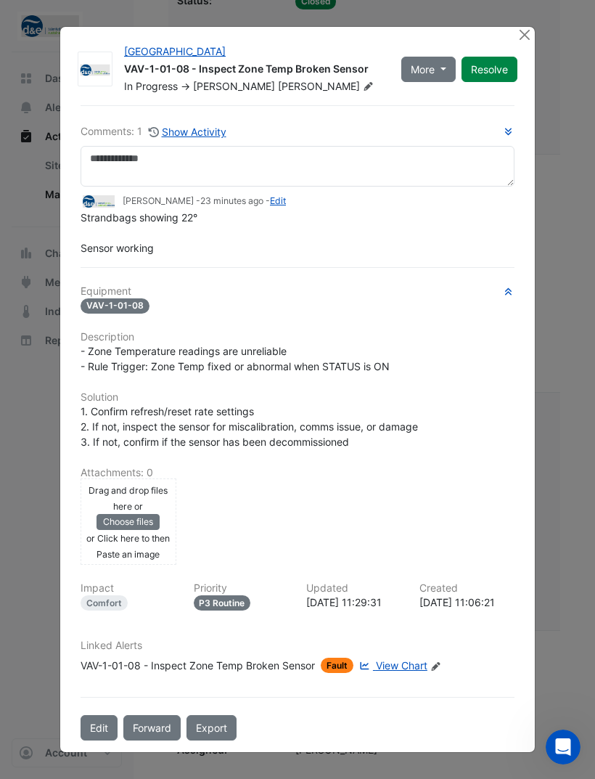
scroll to position [819, 0]
click at [523, 30] on button "Close" at bounding box center [524, 34] width 15 height 15
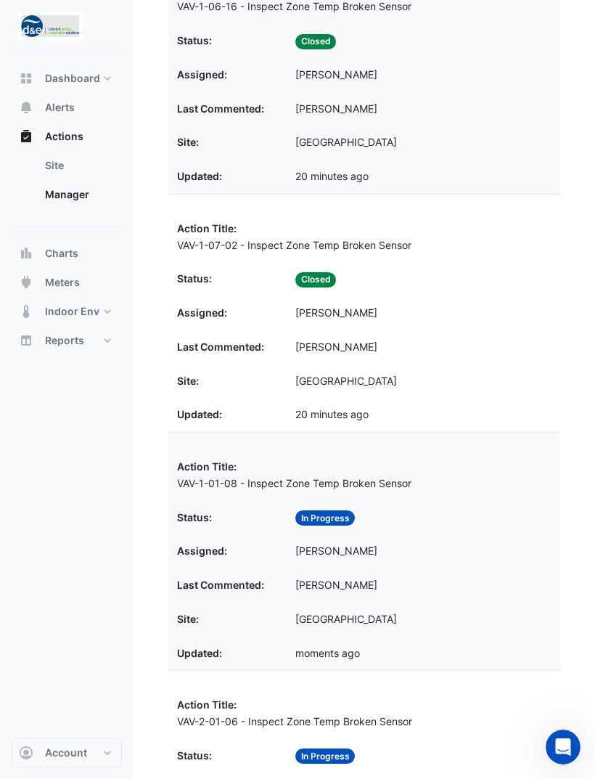
click at [435, 307] on div "Assigned: [PERSON_NAME]" at bounding box center [364, 313] width 375 height 17
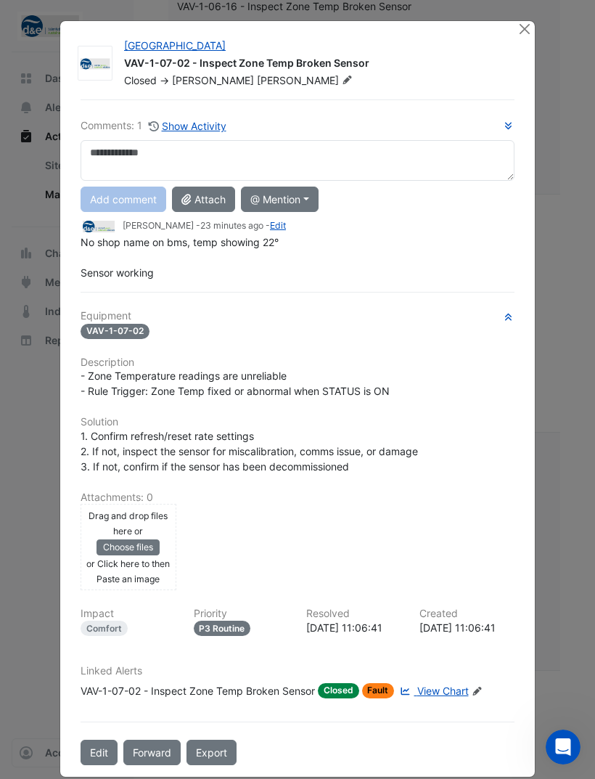
click at [103, 753] on button "Edit" at bounding box center [99, 752] width 37 height 25
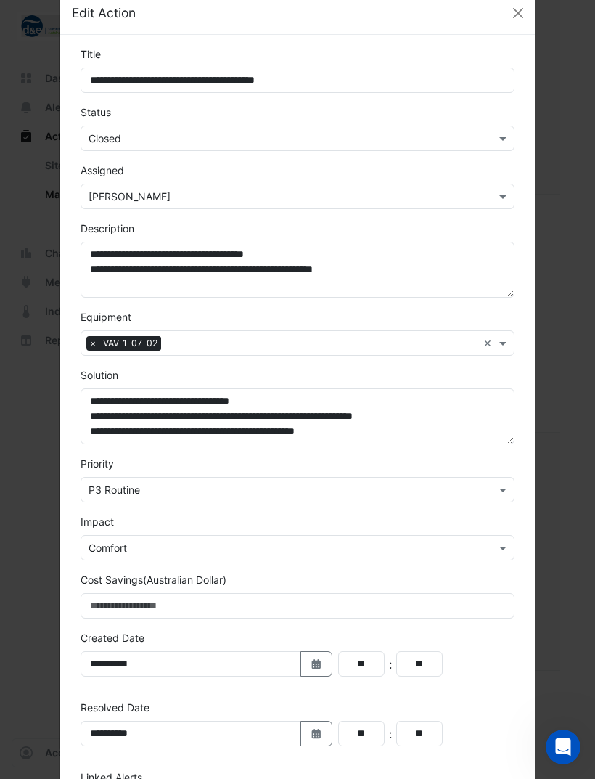
scroll to position [31, 0]
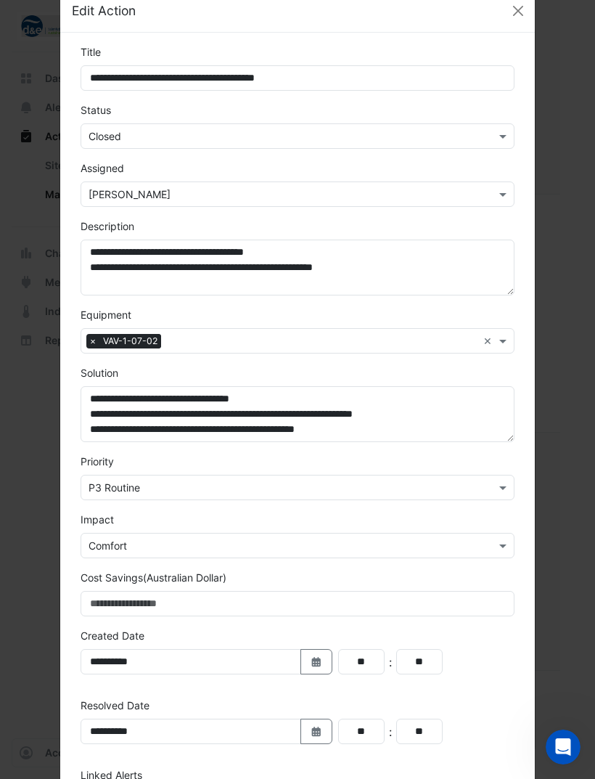
click at [394, 136] on input "text" at bounding box center [283, 136] width 389 height 15
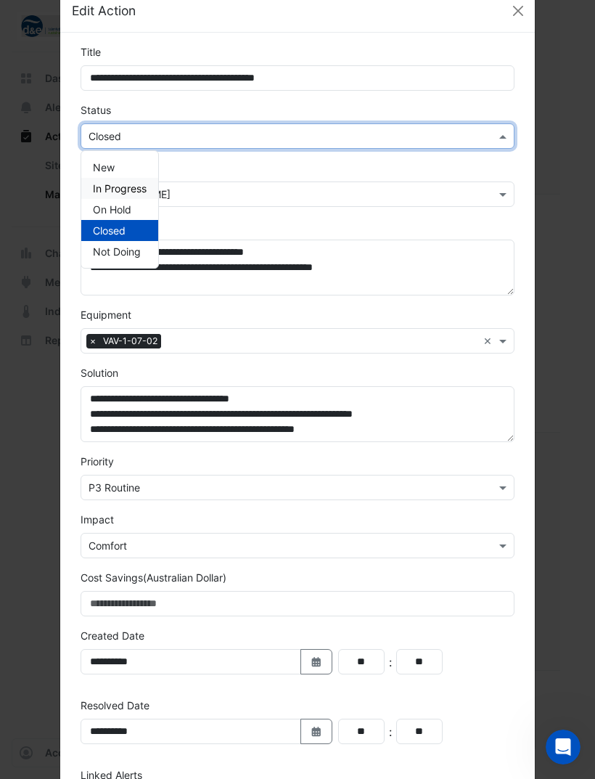
scroll to position [2, 0]
click at [147, 193] on div "In Progress" at bounding box center [119, 188] width 77 height 21
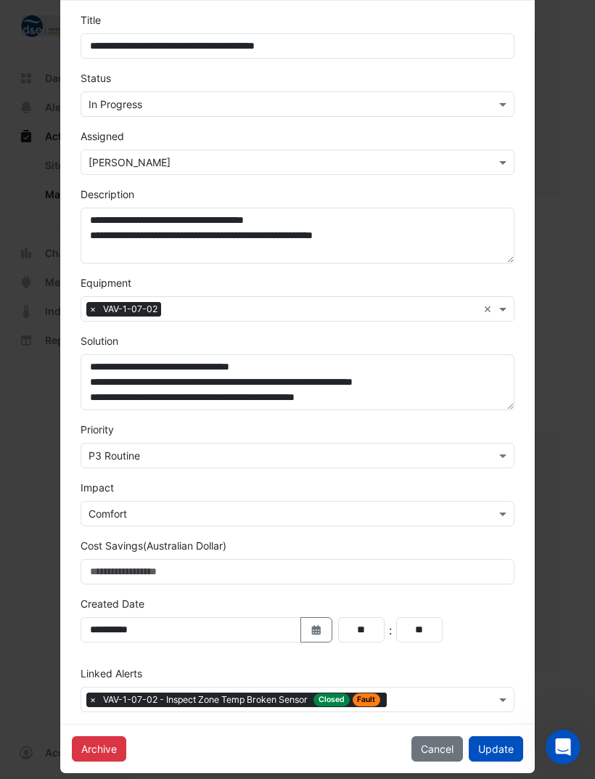
scroll to position [70, 0]
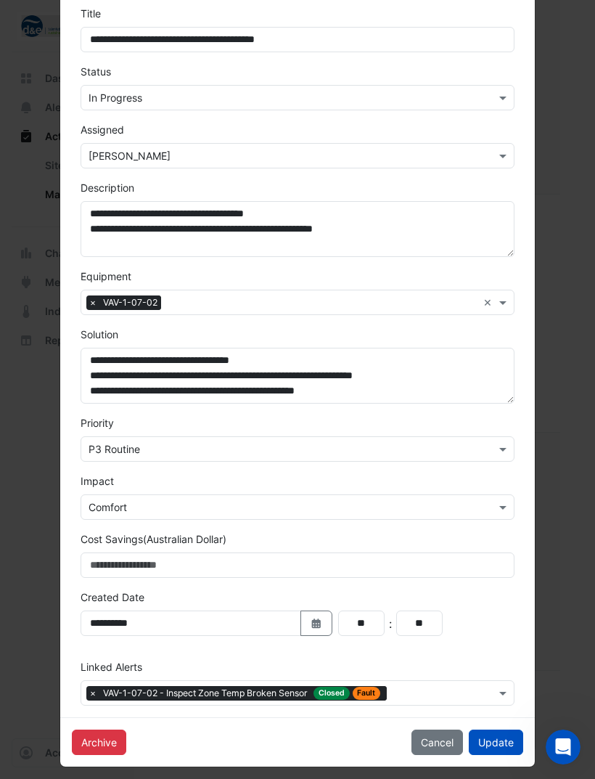
click at [503, 747] on button "Update" at bounding box center [496, 742] width 54 height 25
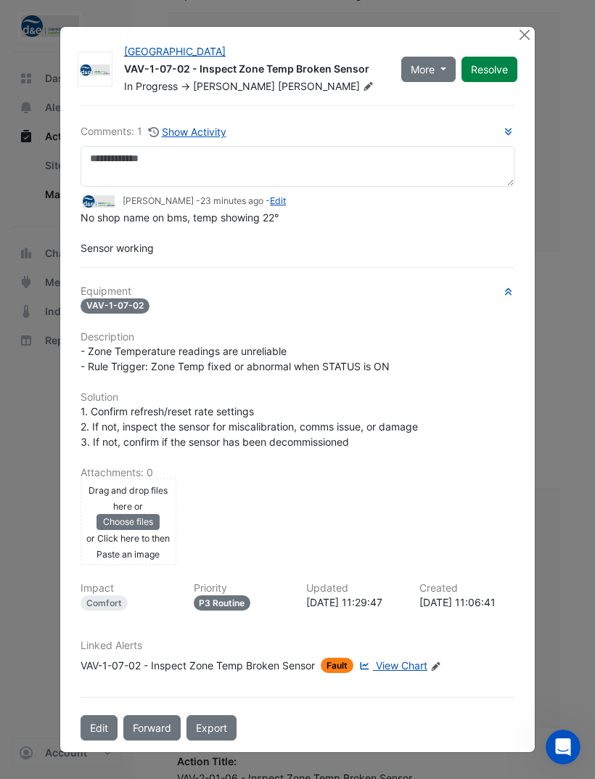
scroll to position [758, 0]
click at [527, 27] on button "Close" at bounding box center [524, 34] width 15 height 15
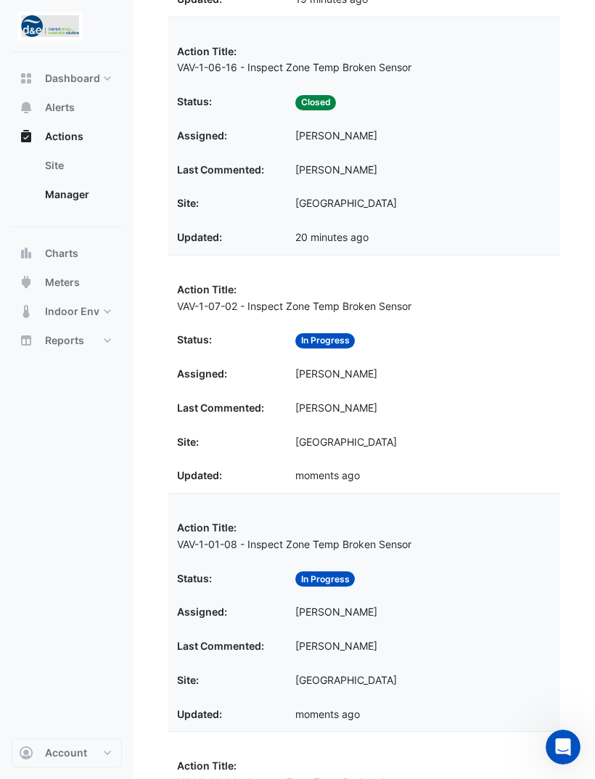
click at [441, 110] on datatable-body-cell "Status: Closed" at bounding box center [364, 102] width 392 height 34
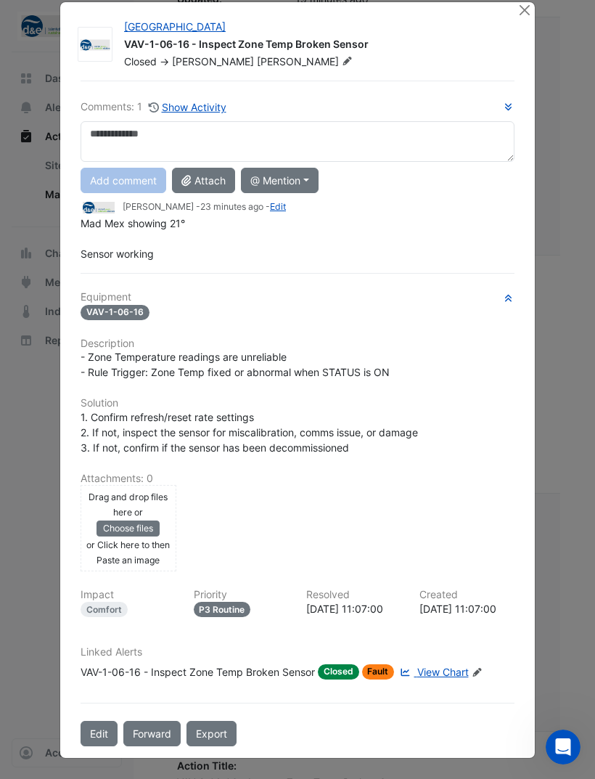
scroll to position [26, 0]
click at [106, 727] on button "Edit" at bounding box center [99, 733] width 37 height 25
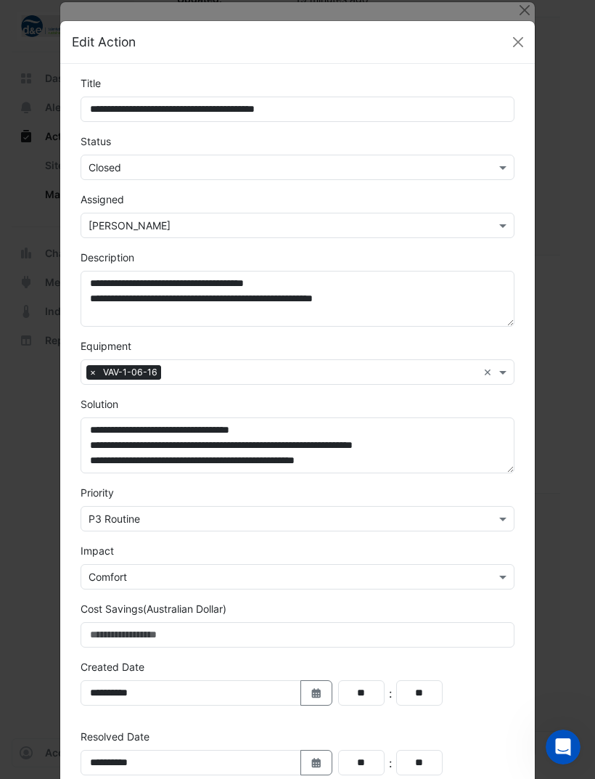
scroll to position [0, 0]
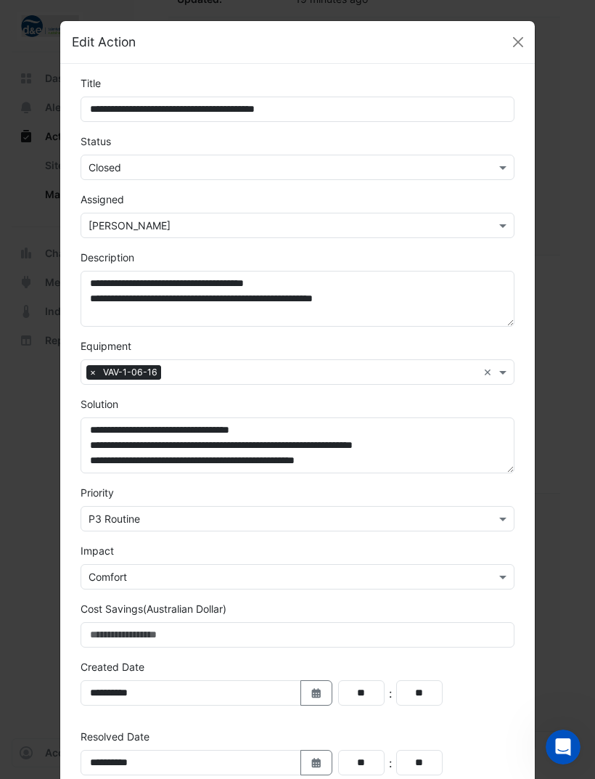
click at [234, 225] on input "text" at bounding box center [283, 225] width 389 height 15
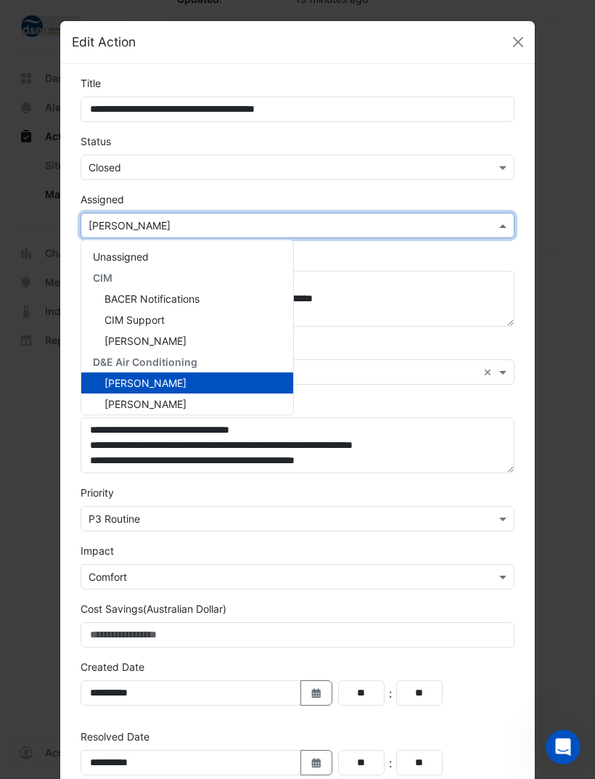
click at [250, 171] on input "text" at bounding box center [283, 167] width 389 height 15
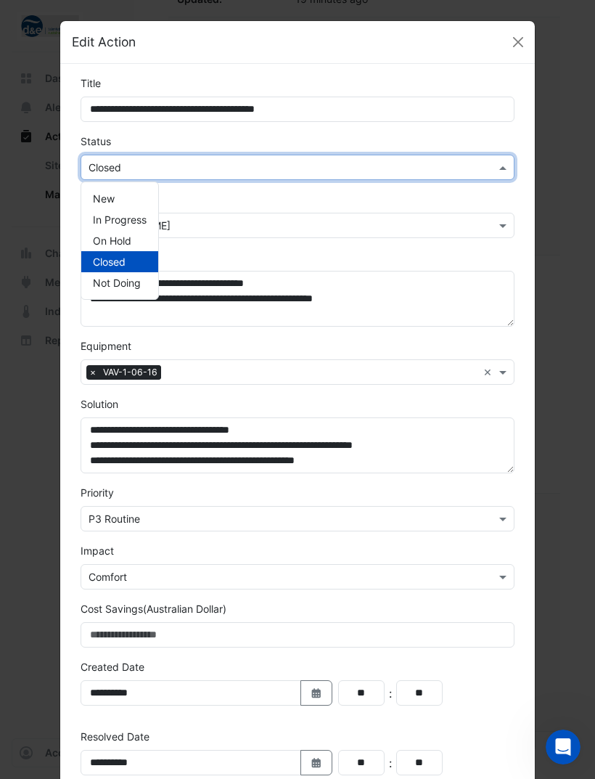
click at [151, 224] on div "In Progress" at bounding box center [119, 219] width 77 height 21
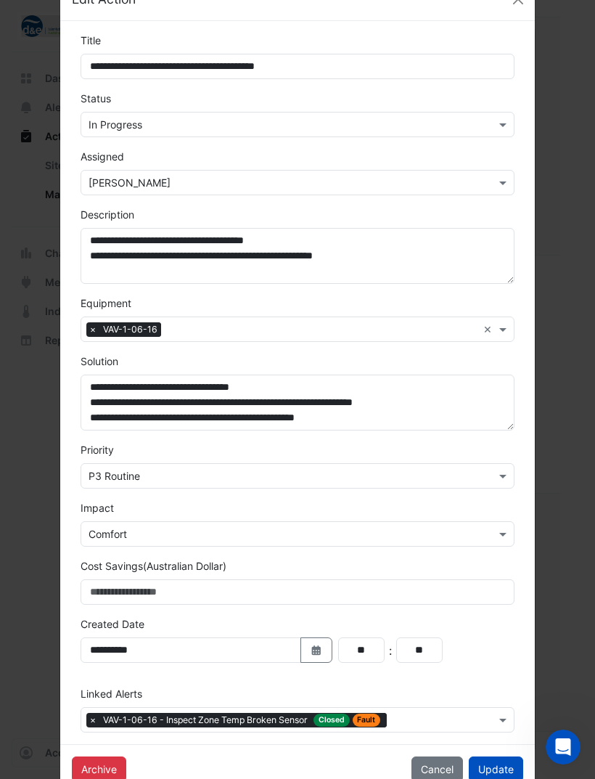
scroll to position [65, 0]
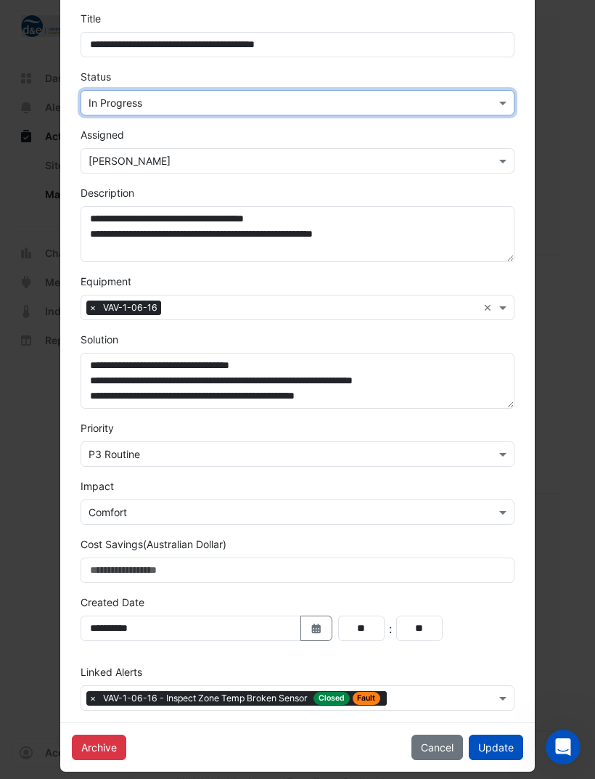
click at [510, 745] on button "Update" at bounding box center [496, 747] width 54 height 25
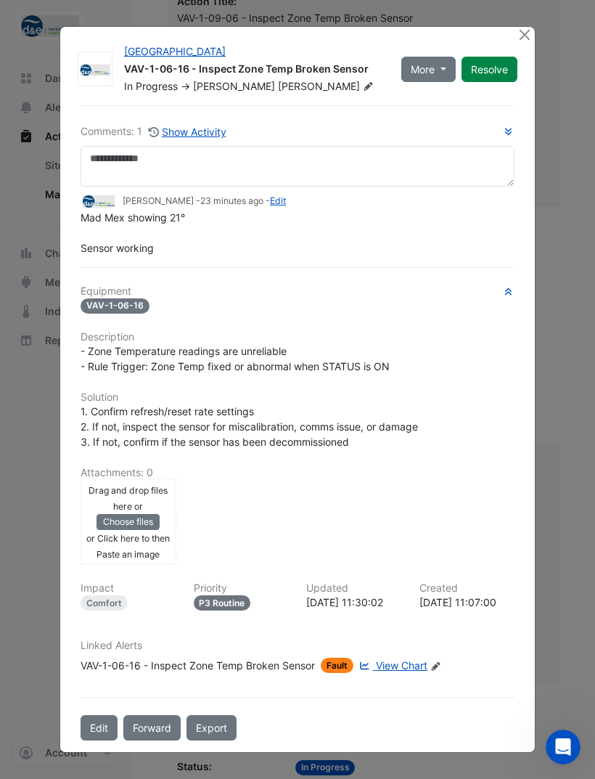
click at [529, 31] on button "Close" at bounding box center [524, 34] width 15 height 15
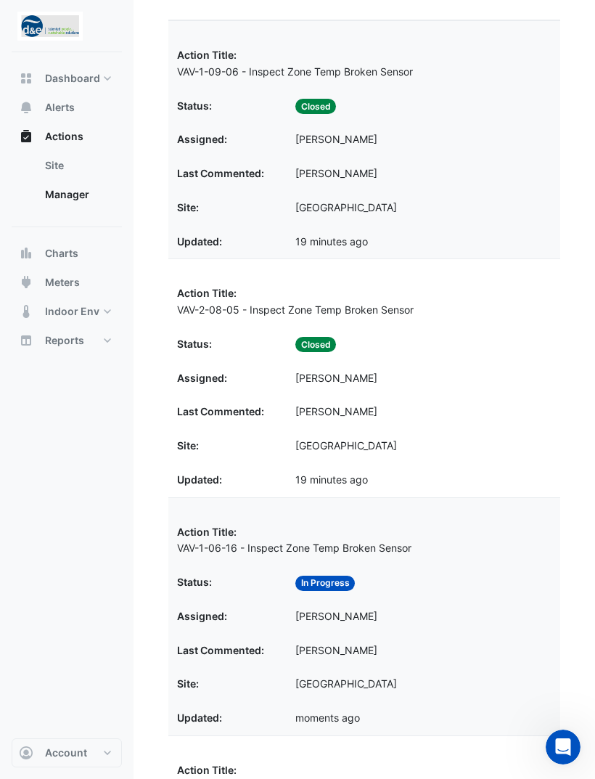
scroll to position [270, 0]
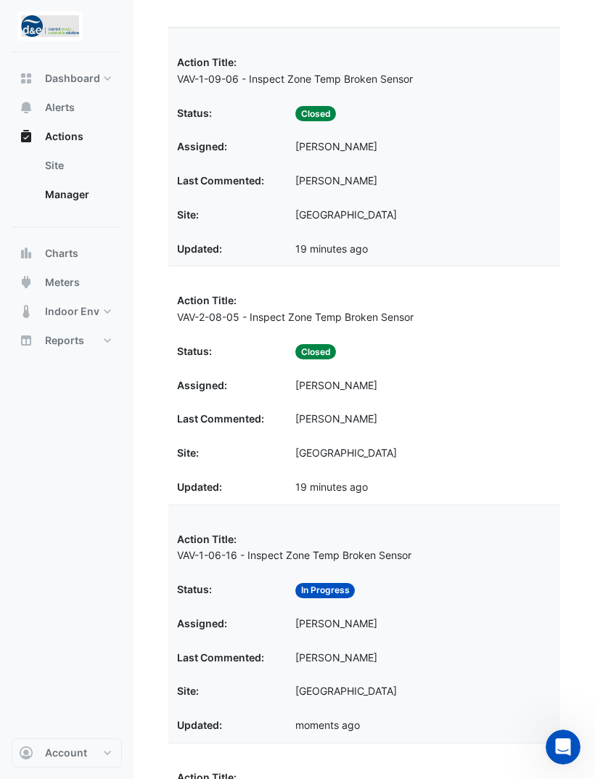
click at [430, 418] on div "Last Commented: George Rogers" at bounding box center [364, 419] width 375 height 17
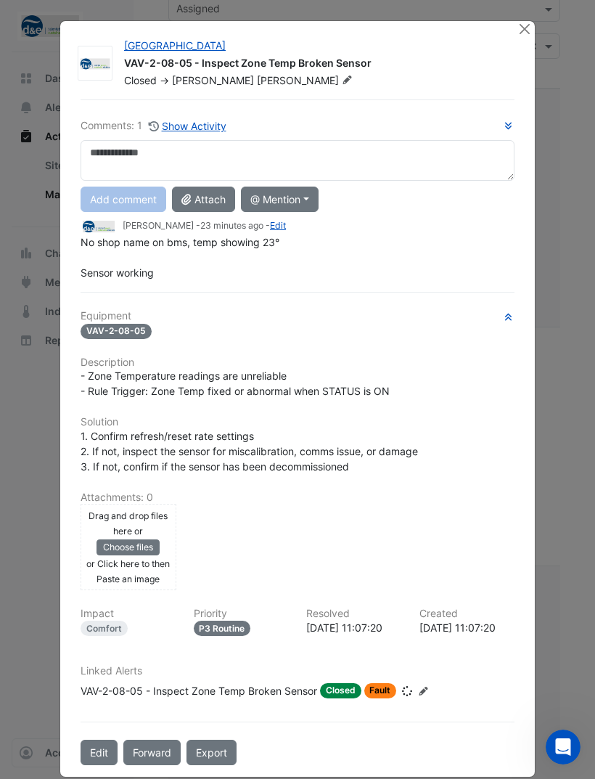
click at [95, 753] on button "Edit" at bounding box center [99, 752] width 37 height 25
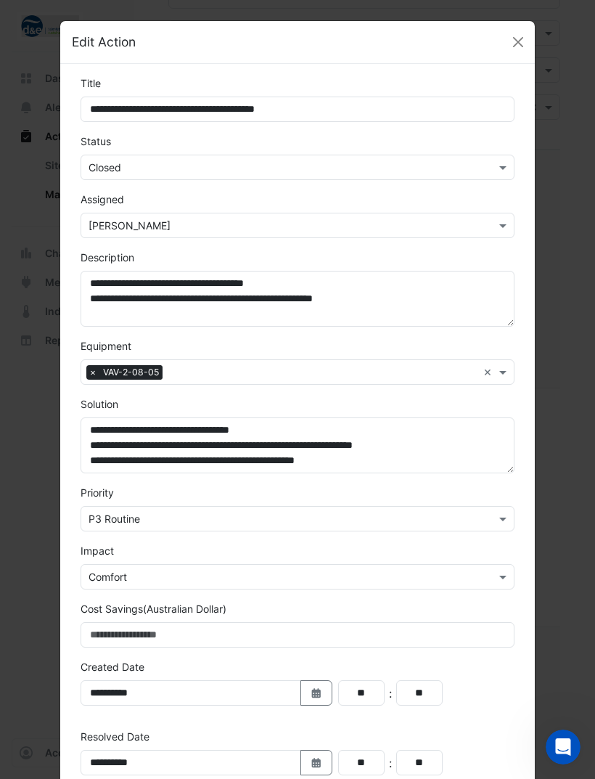
click at [346, 229] on input "text" at bounding box center [283, 225] width 389 height 15
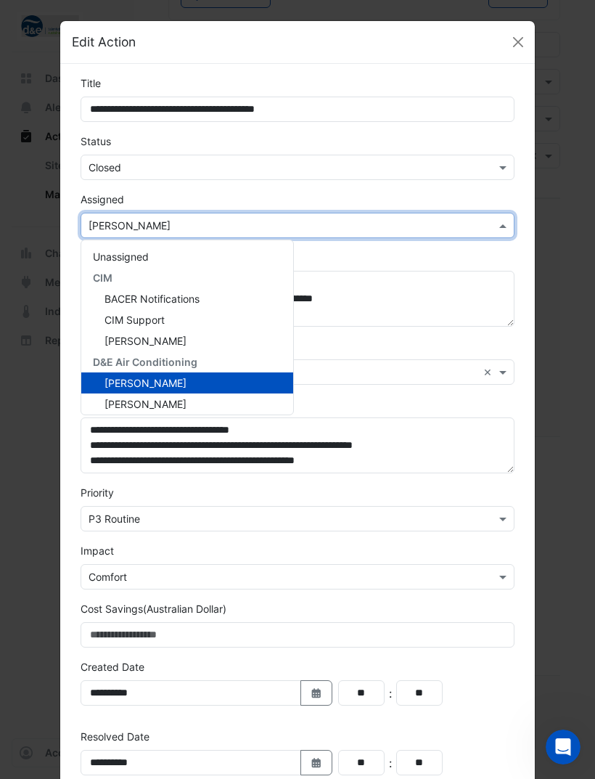
scroll to position [87, 0]
click at [328, 167] on input "text" at bounding box center [283, 167] width 389 height 15
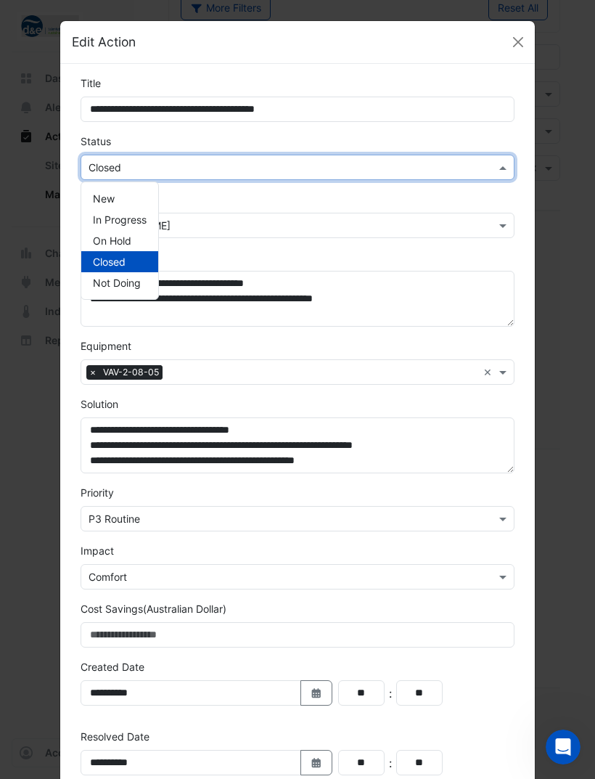
click at [139, 213] on span "In Progress" at bounding box center [120, 219] width 54 height 12
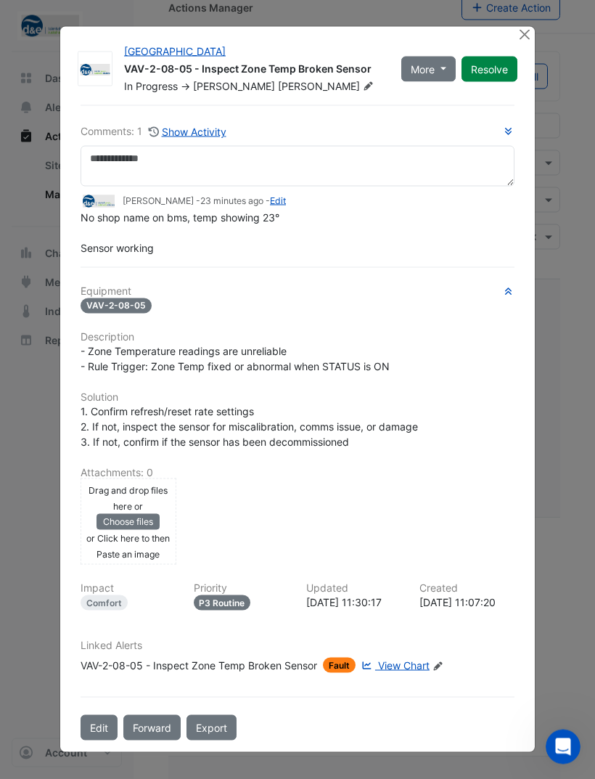
scroll to position [12, 0]
click at [523, 42] on button "Close" at bounding box center [524, 34] width 15 height 15
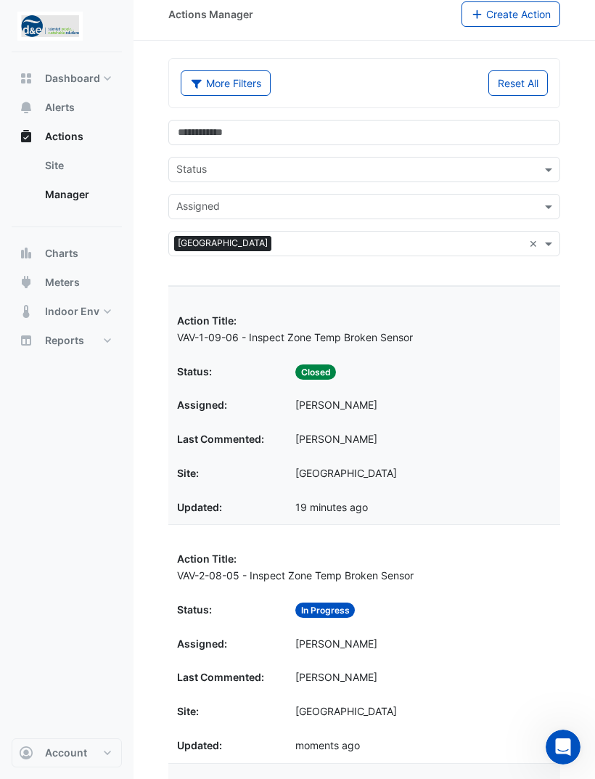
click at [423, 391] on datatable-body-cell "Assigned: [PERSON_NAME]" at bounding box center [364, 405] width 392 height 34
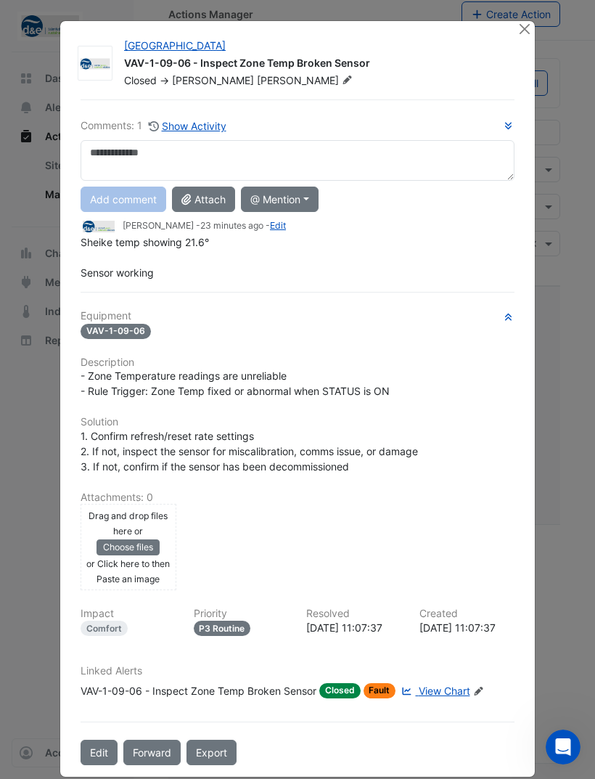
click at [103, 761] on button "Edit" at bounding box center [99, 752] width 37 height 25
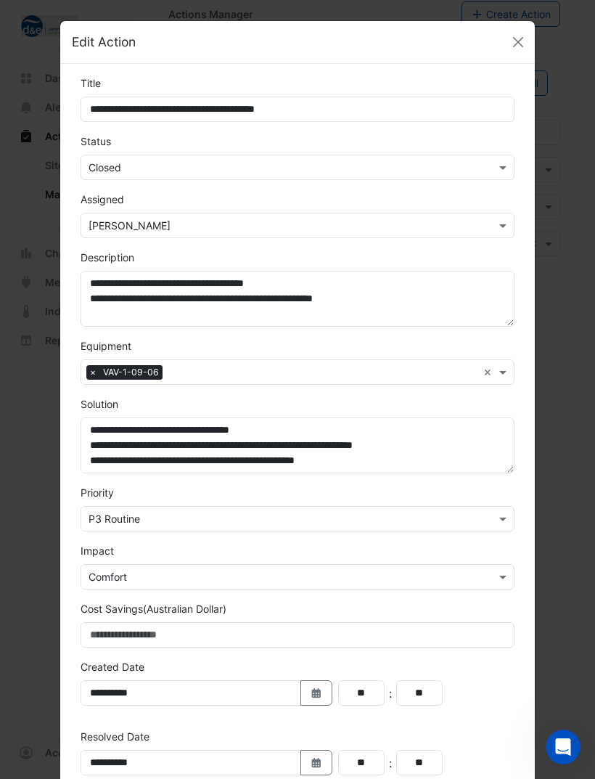
click at [231, 160] on input "text" at bounding box center [283, 167] width 389 height 15
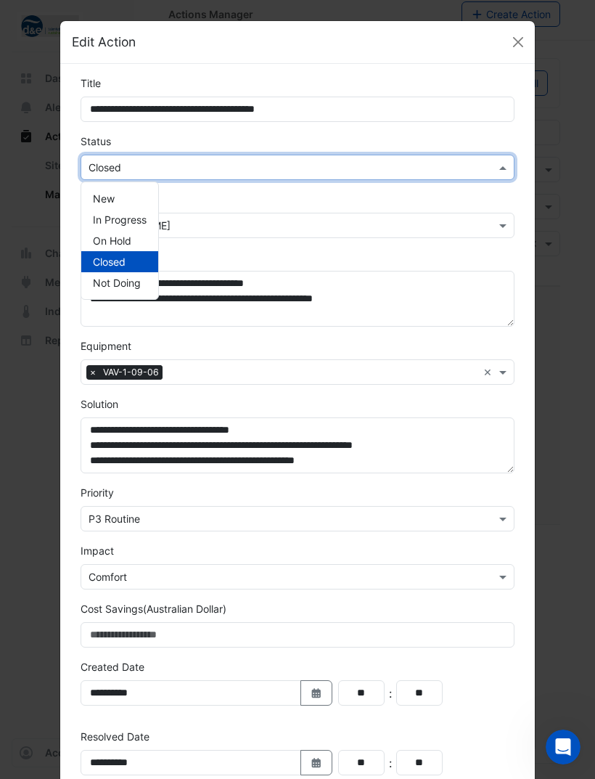
click at [139, 224] on span "In Progress" at bounding box center [120, 219] width 54 height 12
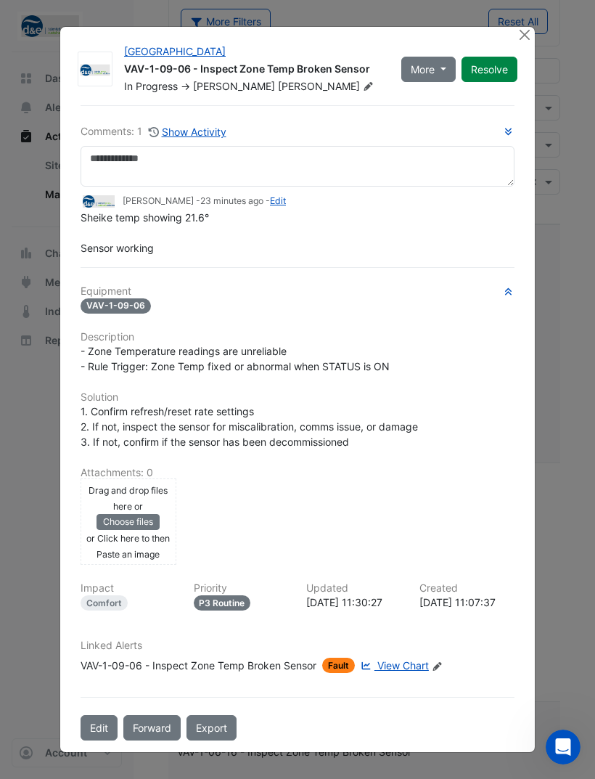
click at [520, 42] on button "Close" at bounding box center [524, 34] width 15 height 15
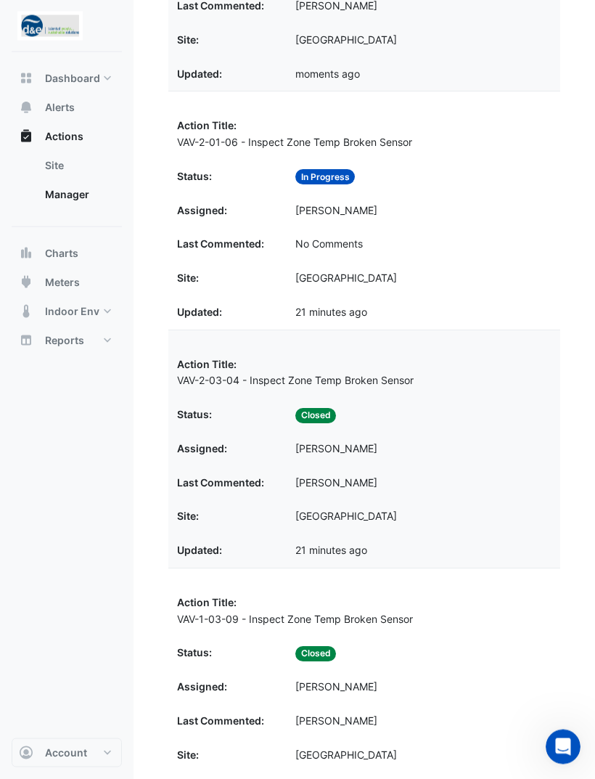
click at [488, 475] on div "Last Commented: George Rogers" at bounding box center [364, 483] width 375 height 17
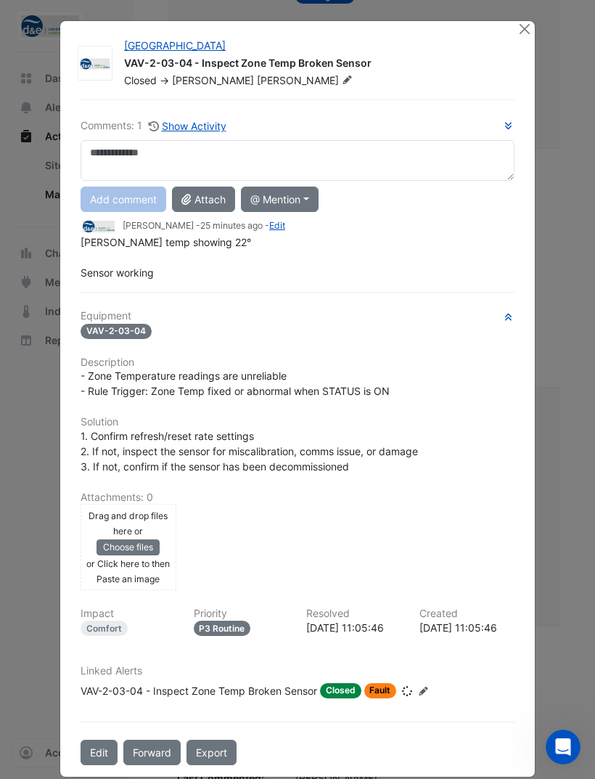
scroll to position [1337, 0]
click at [102, 765] on button "Edit" at bounding box center [99, 752] width 37 height 25
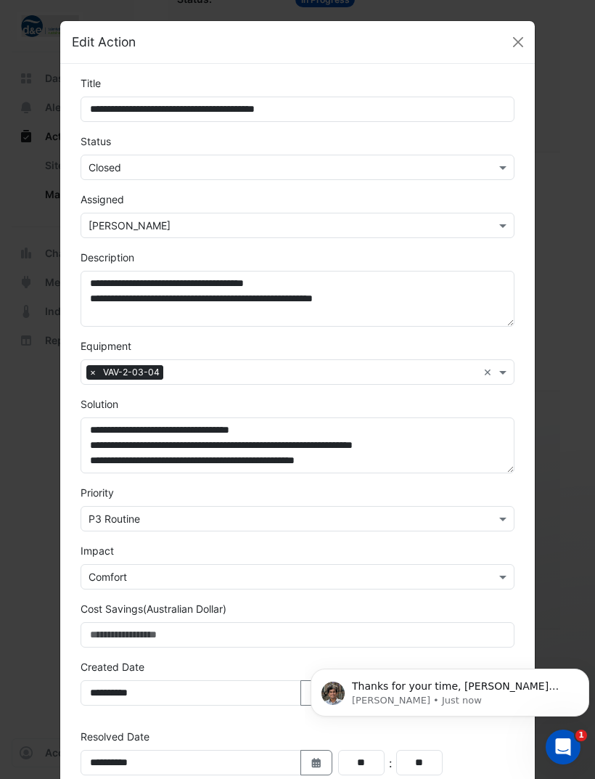
scroll to position [0, 0]
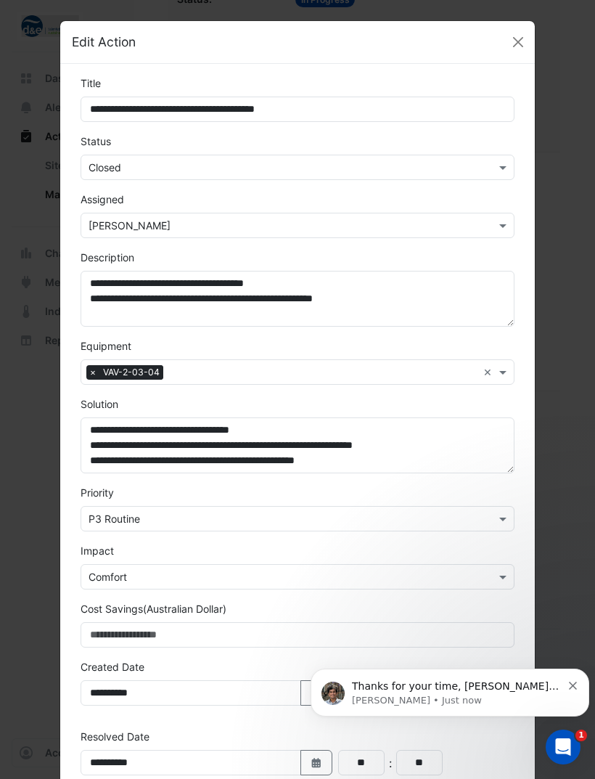
click at [468, 160] on input "text" at bounding box center [283, 167] width 389 height 15
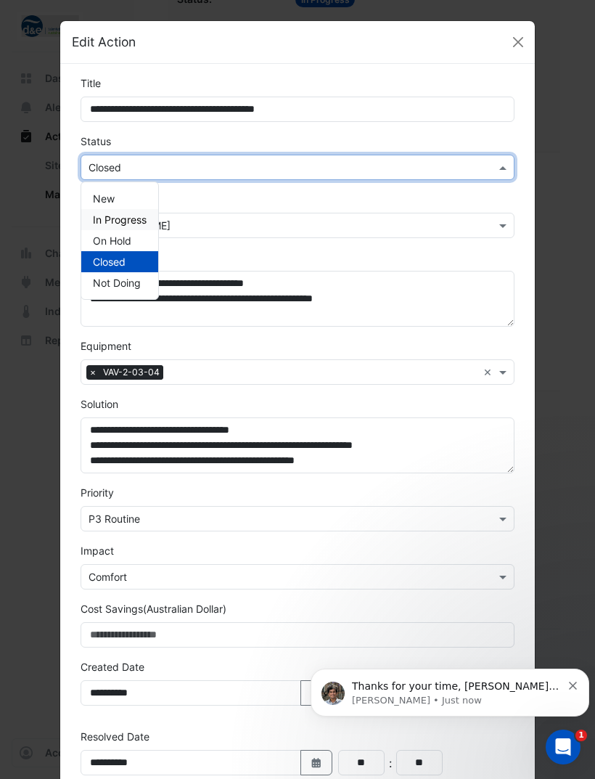
click at [141, 227] on div "In Progress" at bounding box center [119, 219] width 77 height 21
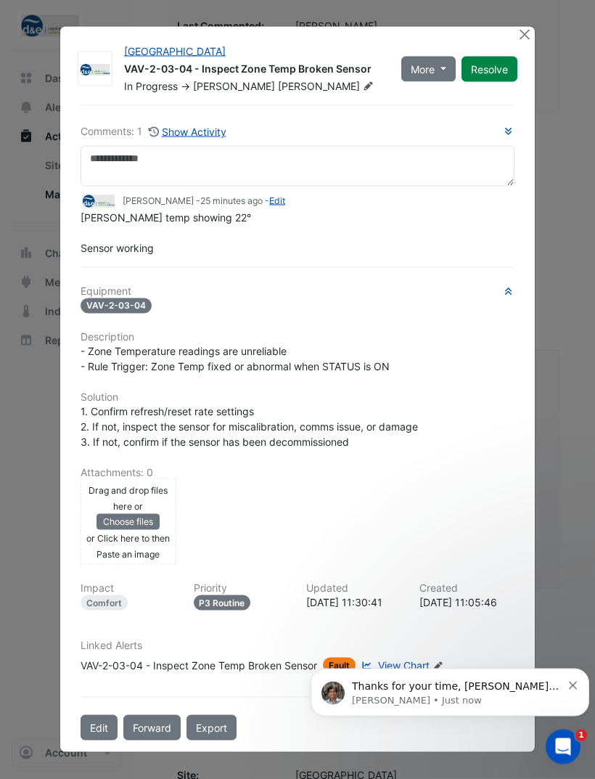
scroll to position [121, 0]
click at [528, 42] on button "Close" at bounding box center [524, 34] width 15 height 15
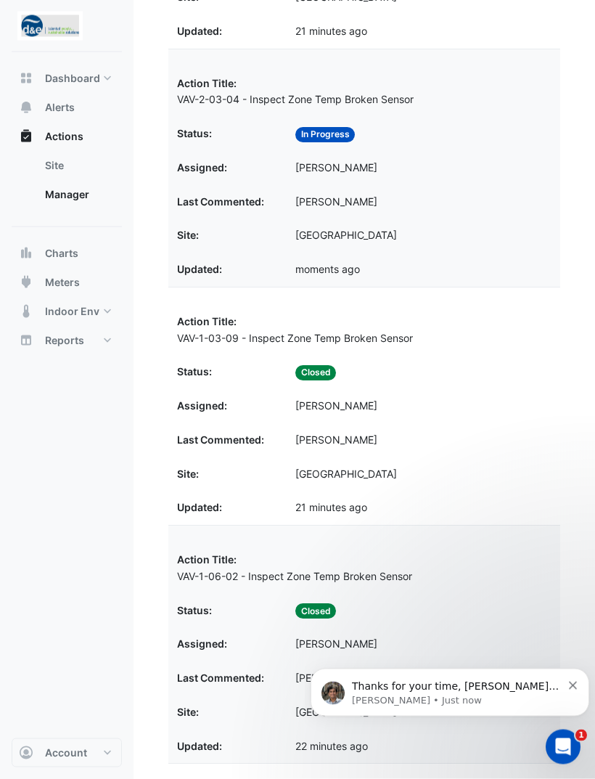
click at [491, 433] on div "Last Commented: George Rogers" at bounding box center [364, 441] width 375 height 17
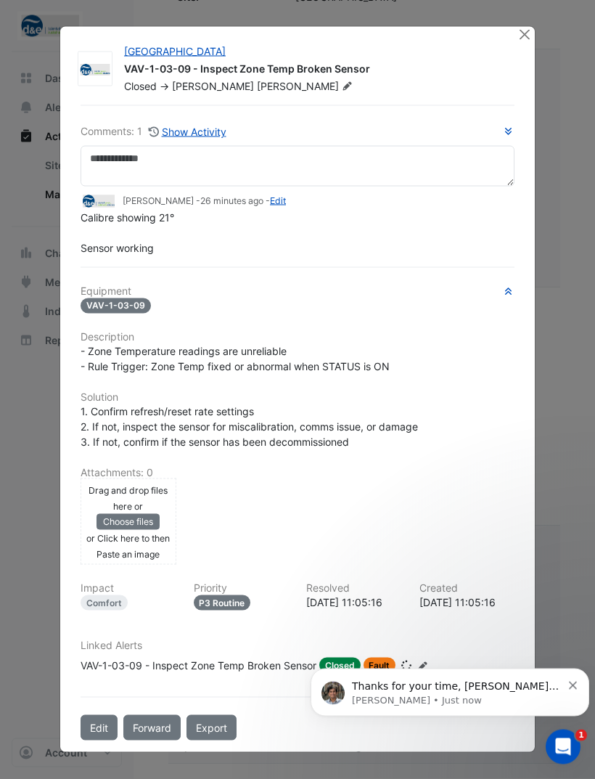
scroll to position [1679, 0]
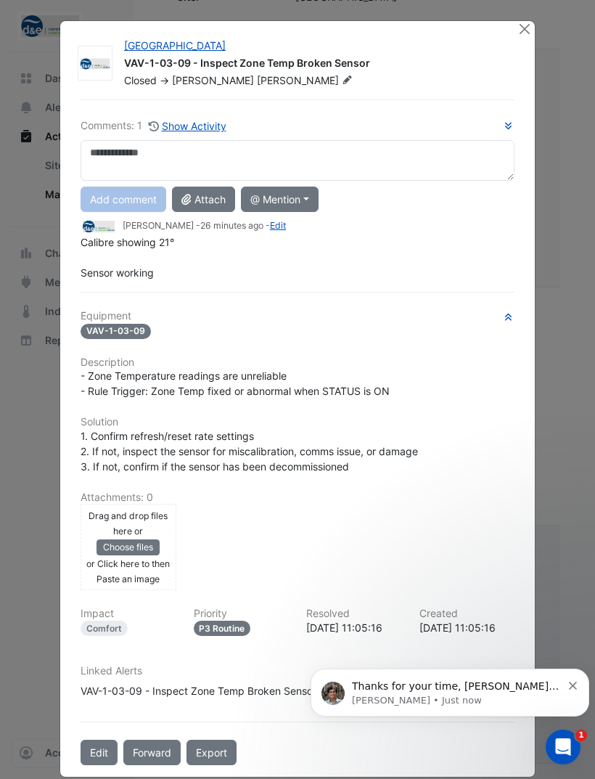
click at [89, 765] on button "Edit" at bounding box center [99, 752] width 37 height 25
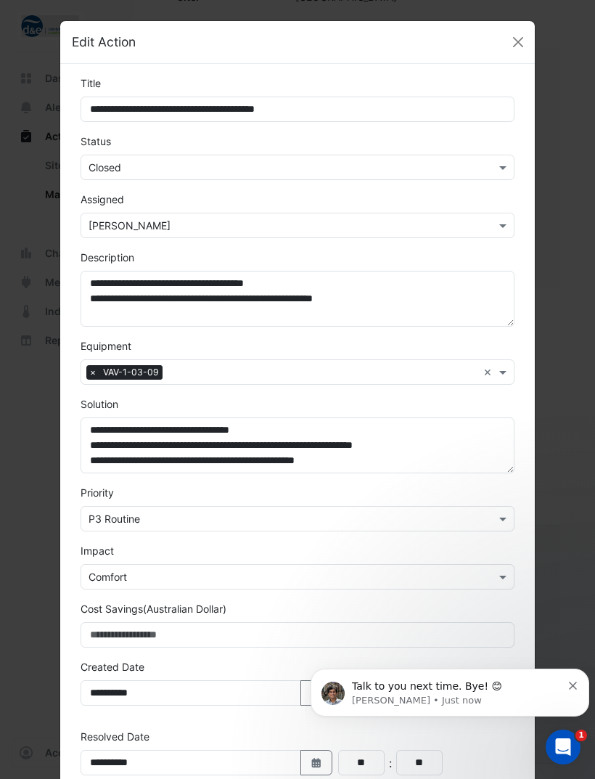
click at [267, 213] on div "× George Rogers" at bounding box center [298, 225] width 434 height 25
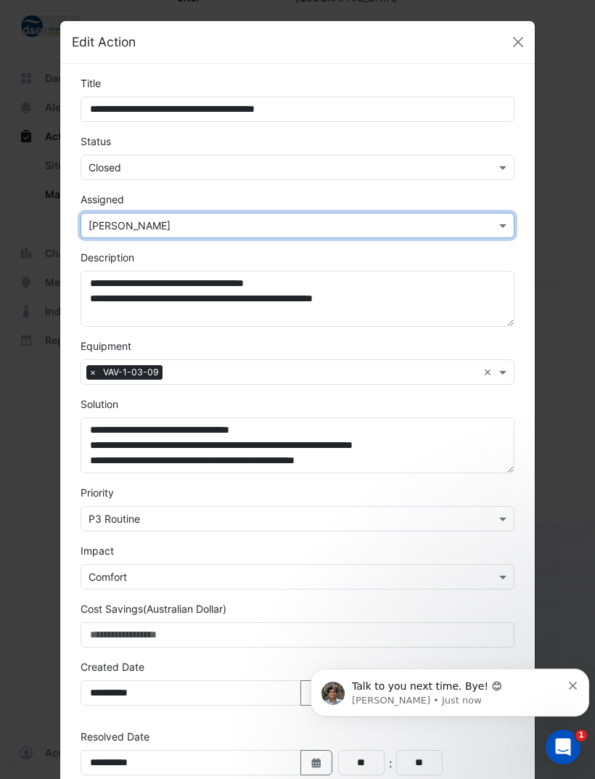
click at [272, 165] on input "text" at bounding box center [283, 167] width 389 height 15
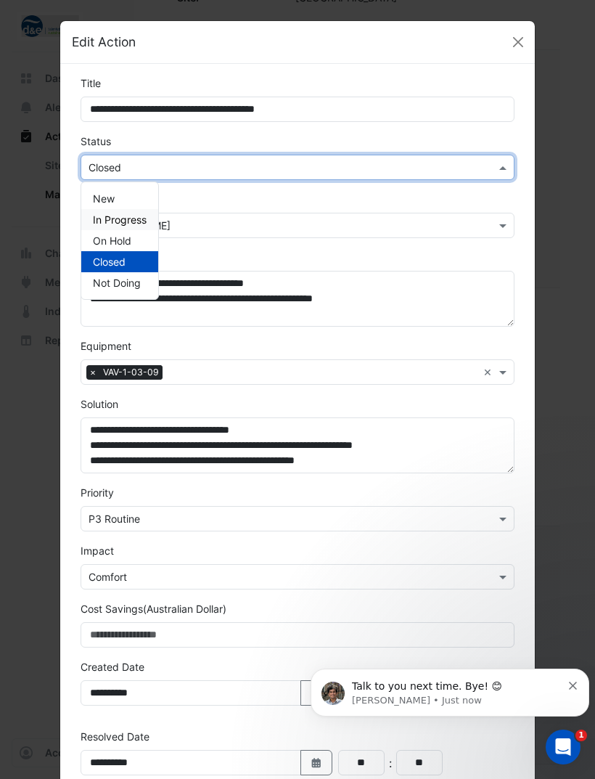
click at [137, 222] on span "In Progress" at bounding box center [120, 219] width 54 height 12
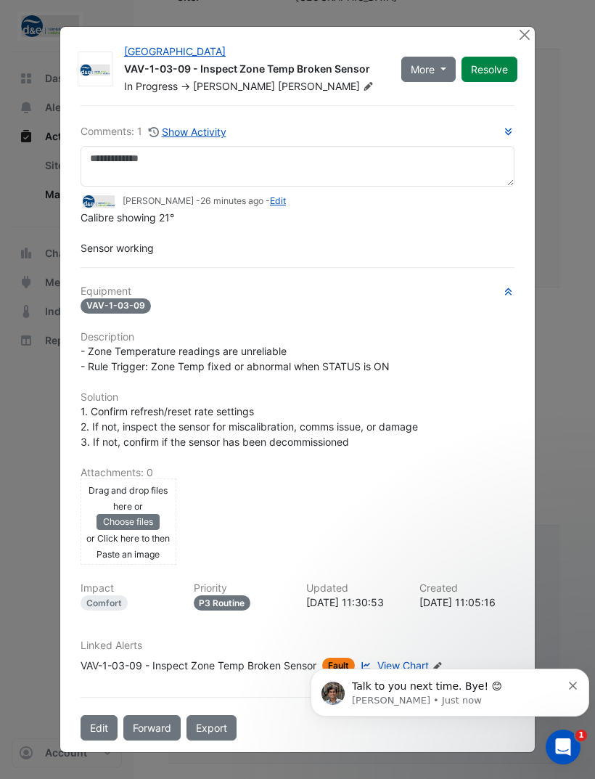
click at [569, 685] on icon "Dismiss notification" at bounding box center [573, 686] width 8 height 8
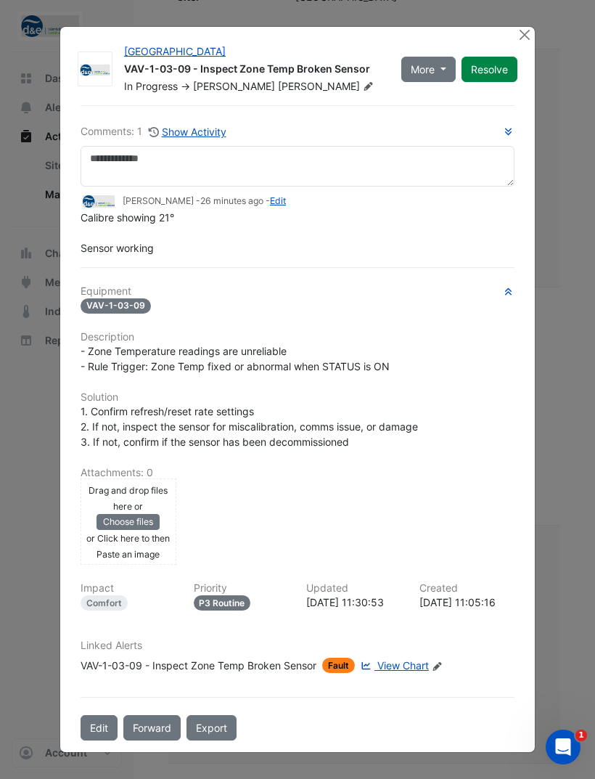
click at [526, 42] on button "Close" at bounding box center [524, 34] width 15 height 15
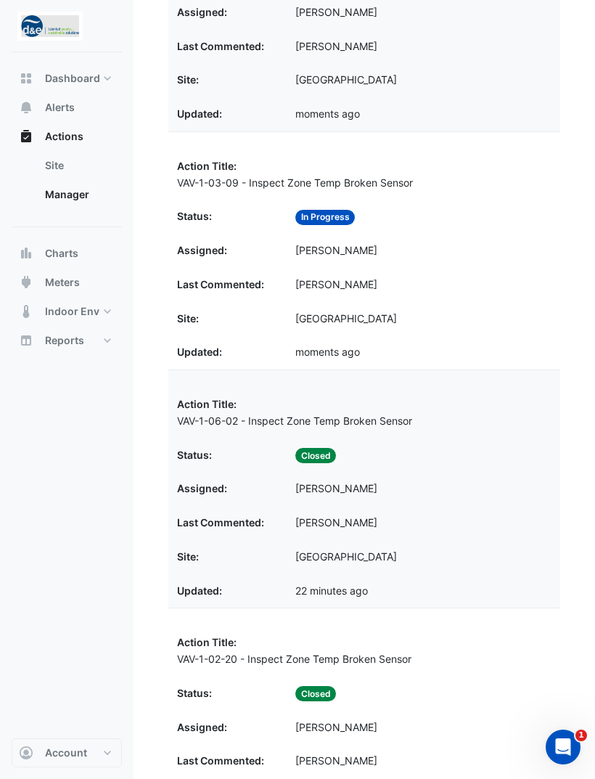
scroll to position [1838, 0]
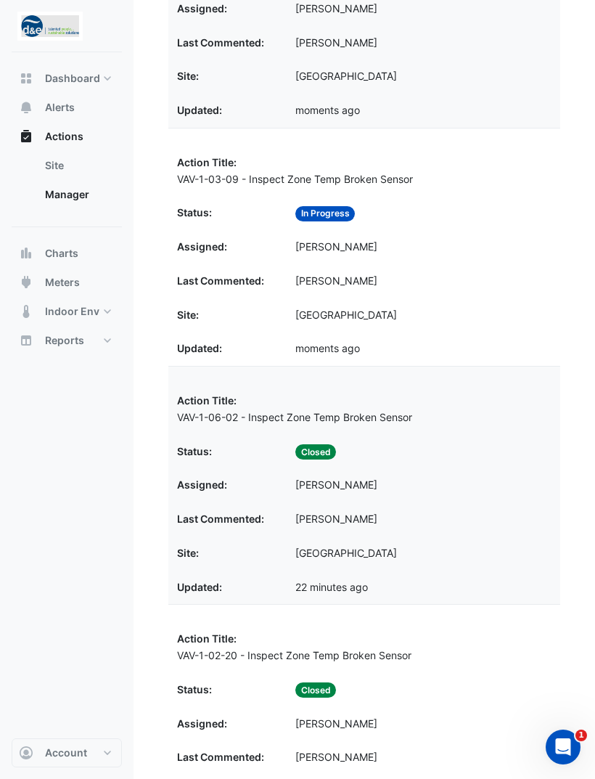
click at [404, 502] on datatable-body-cell "Last Commented: George Rogers" at bounding box center [364, 519] width 392 height 34
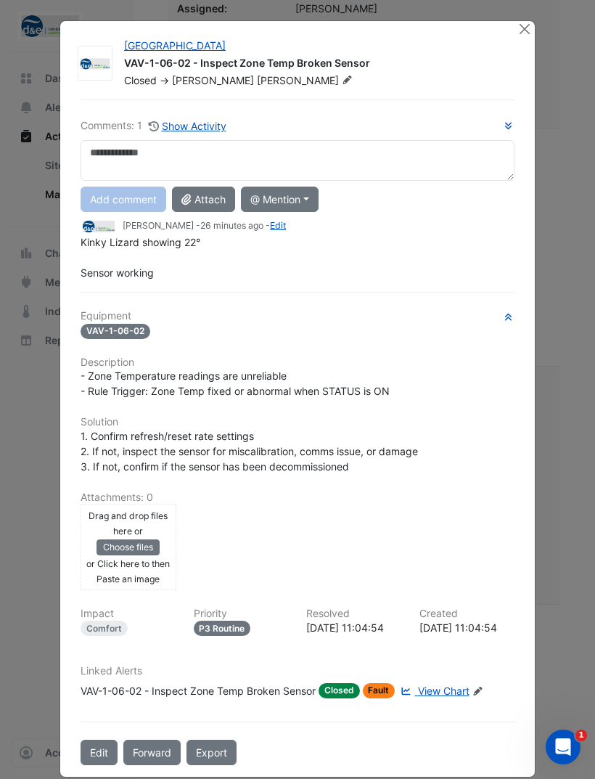
click at [97, 765] on button "Edit" at bounding box center [99, 752] width 37 height 25
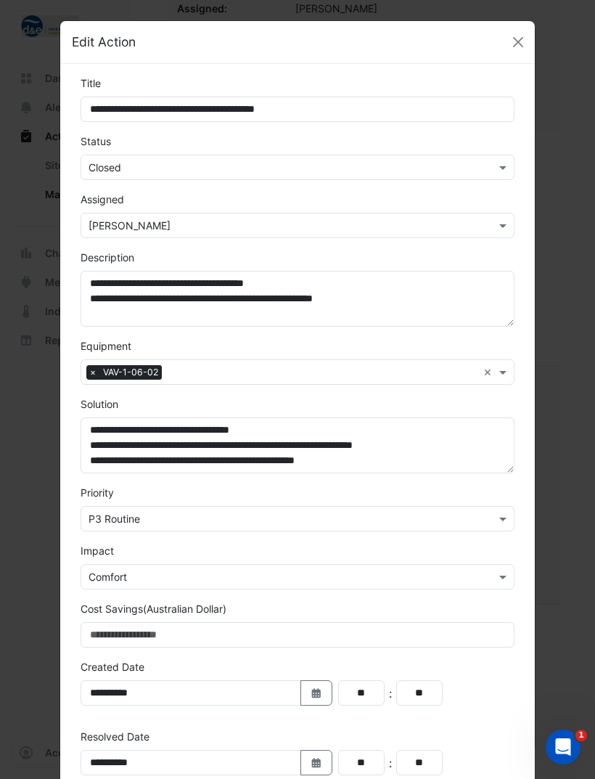
click at [325, 165] on input "text" at bounding box center [283, 167] width 389 height 15
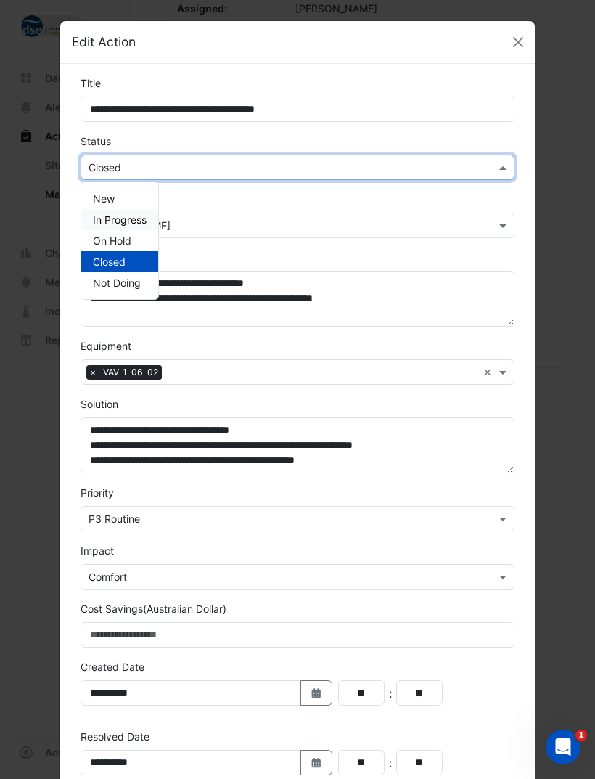
click at [140, 220] on span "In Progress" at bounding box center [120, 219] width 54 height 12
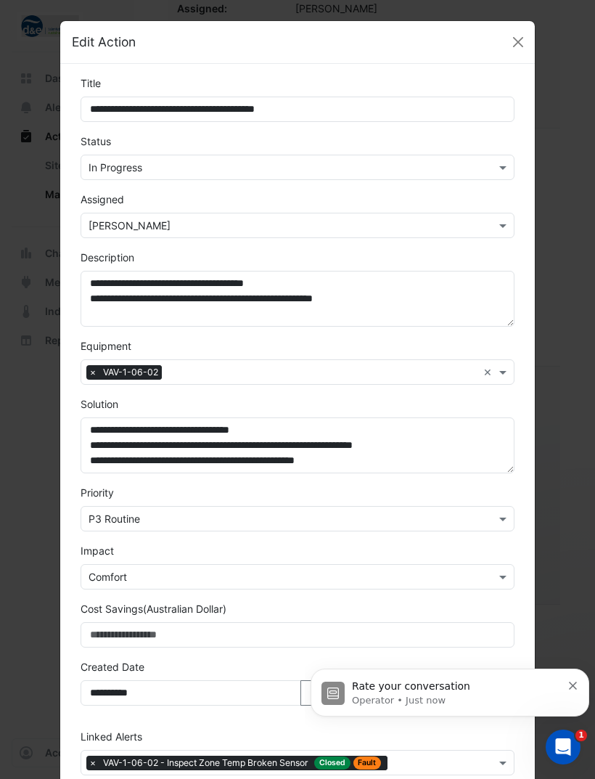
scroll to position [0, 0]
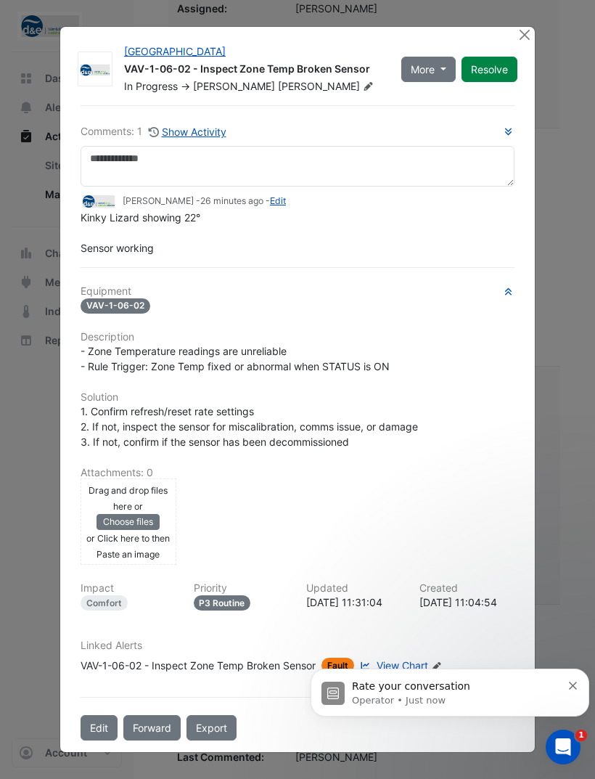
click at [572, 683] on icon "Dismiss notification" at bounding box center [573, 686] width 8 height 8
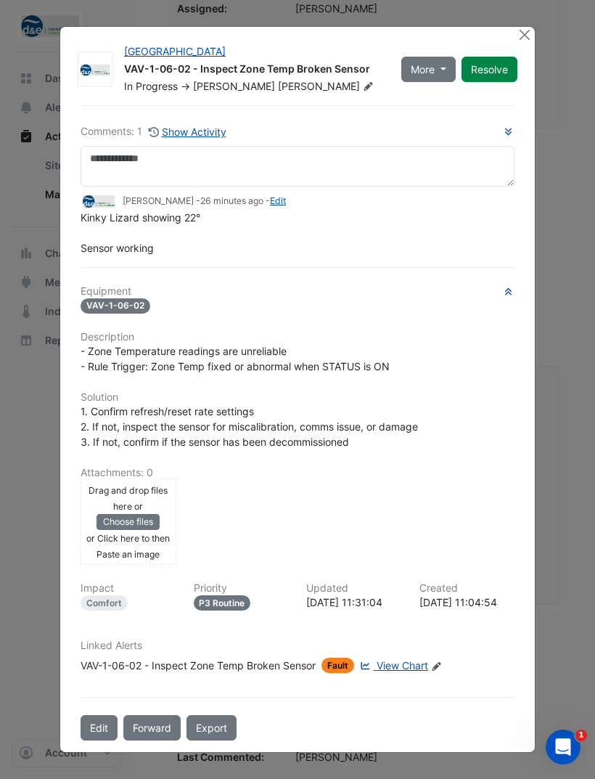
click at [526, 42] on button "Close" at bounding box center [524, 34] width 15 height 15
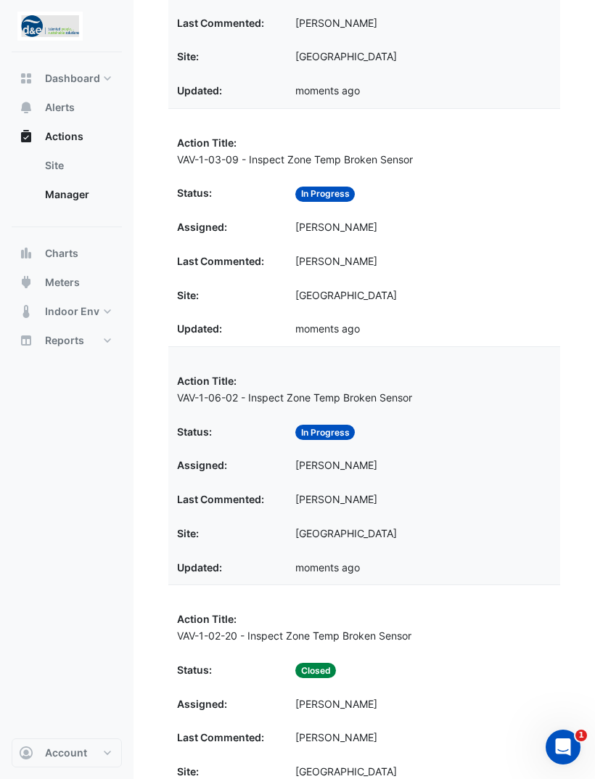
scroll to position [1864, 0]
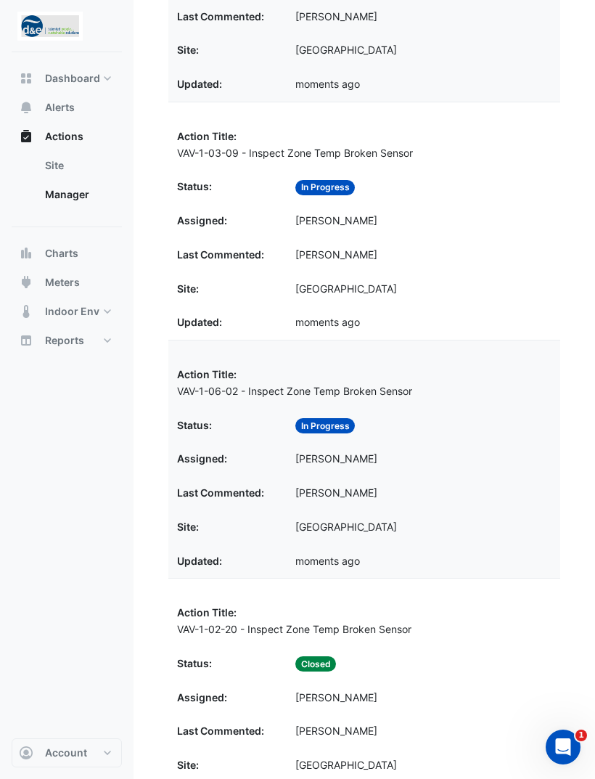
click at [452, 647] on datatable-body-cell "Status: Closed" at bounding box center [364, 664] width 392 height 34
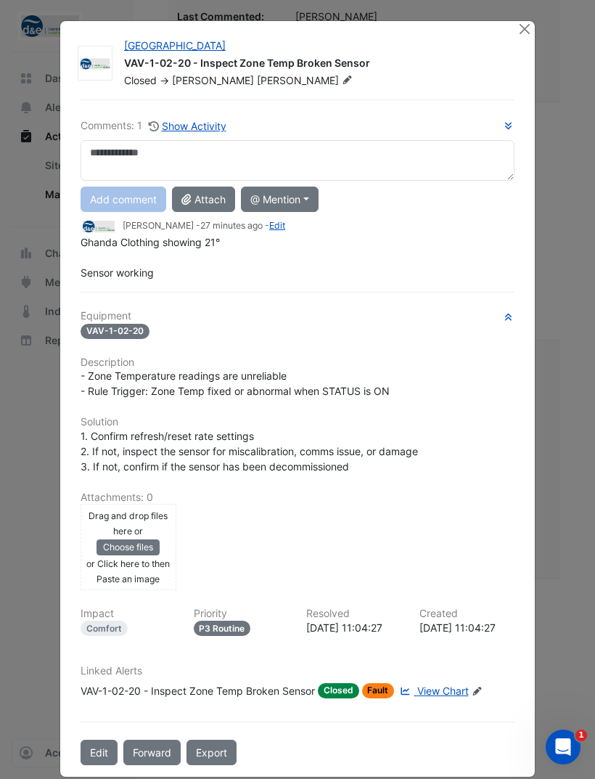
click at [103, 765] on button "Edit" at bounding box center [99, 752] width 37 height 25
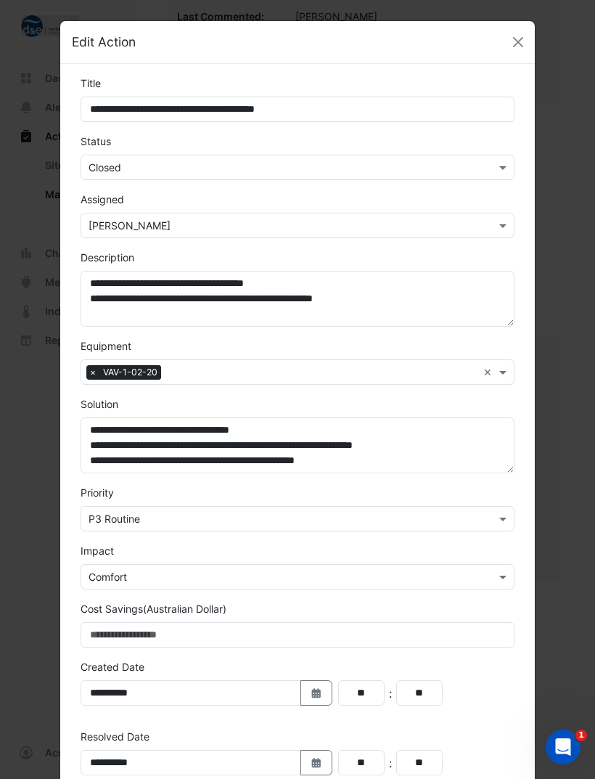
click at [250, 161] on input "text" at bounding box center [283, 167] width 389 height 15
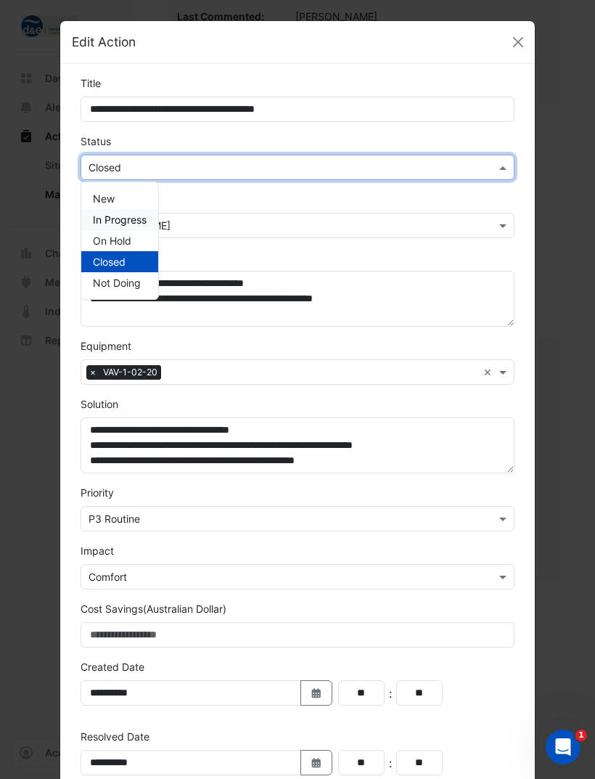
click at [139, 221] on span "In Progress" at bounding box center [120, 219] width 54 height 12
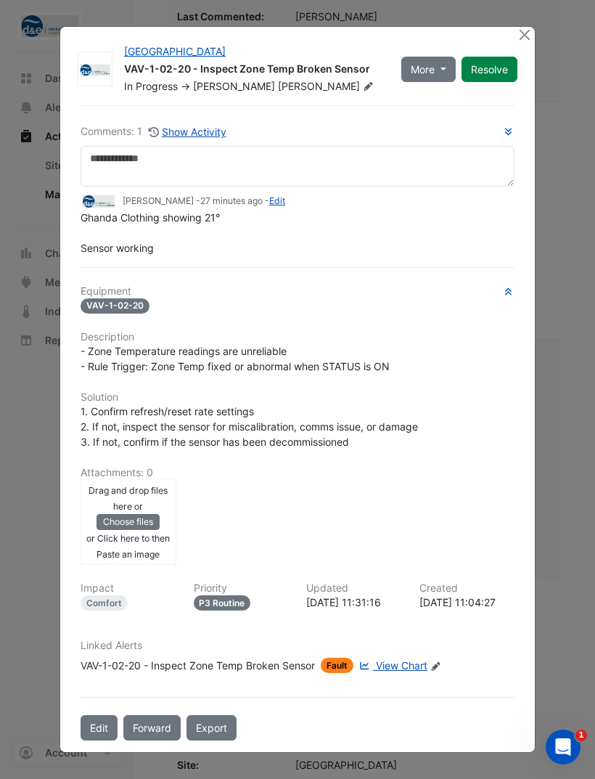
click at [520, 42] on button "Close" at bounding box center [524, 34] width 15 height 15
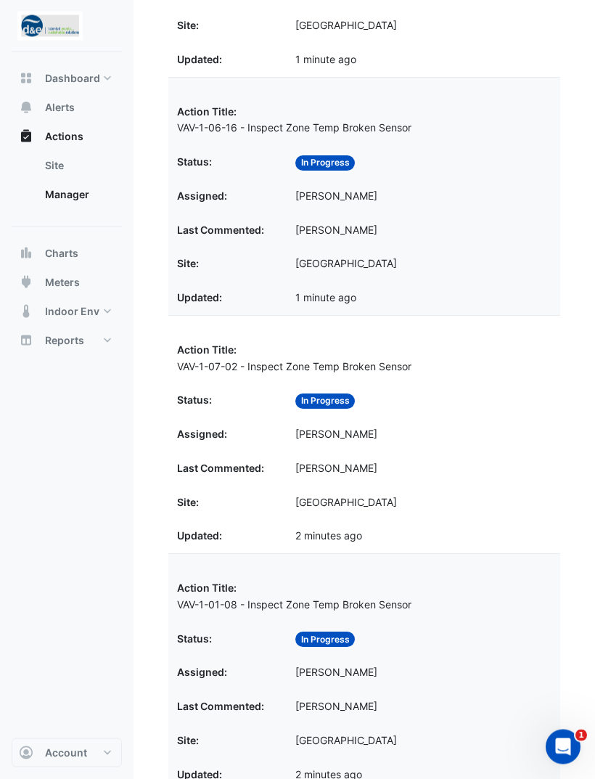
scroll to position [1664, 0]
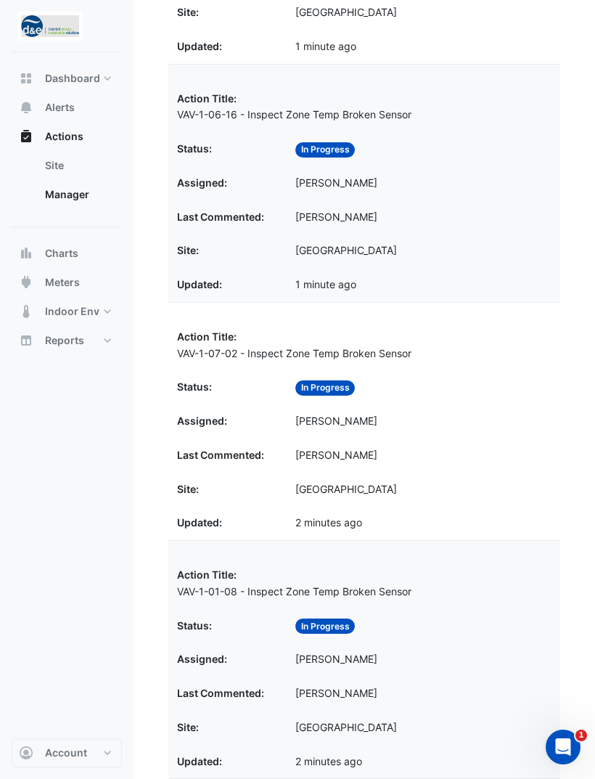
click at [446, 618] on div "Status: In Progress" at bounding box center [364, 626] width 375 height 17
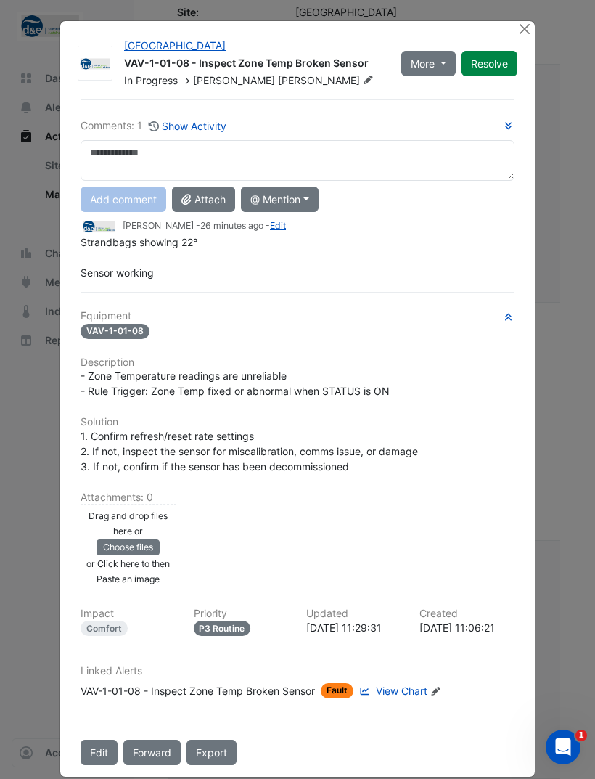
click at [529, 36] on button "Close" at bounding box center [524, 28] width 15 height 15
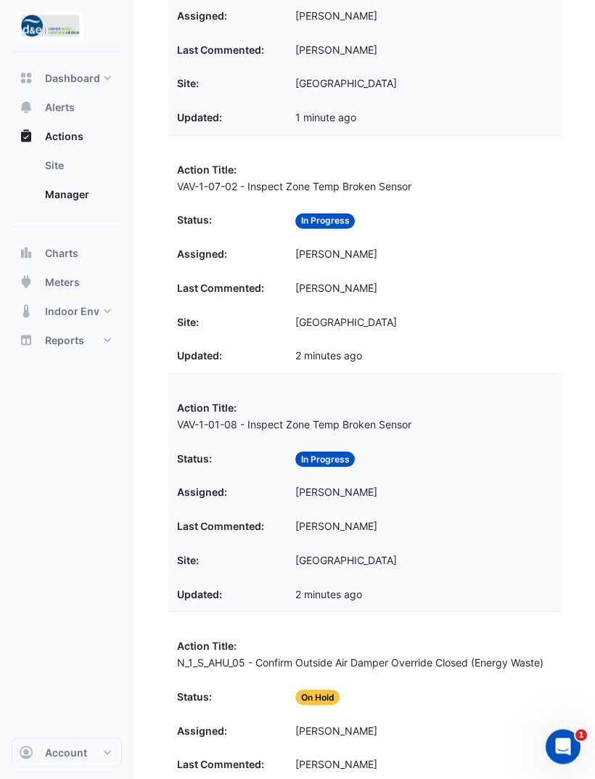
scroll to position [1864, 0]
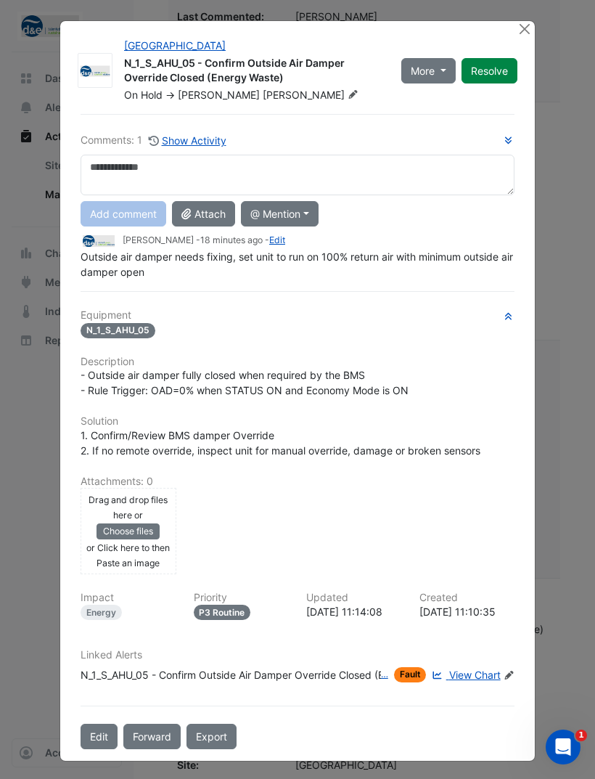
click at [520, 36] on button "Close" at bounding box center [524, 28] width 15 height 15
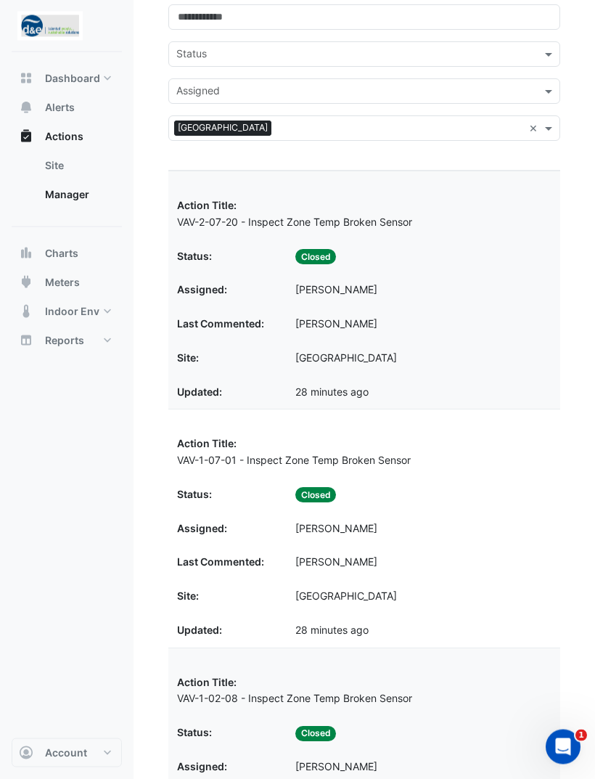
scroll to position [136, 0]
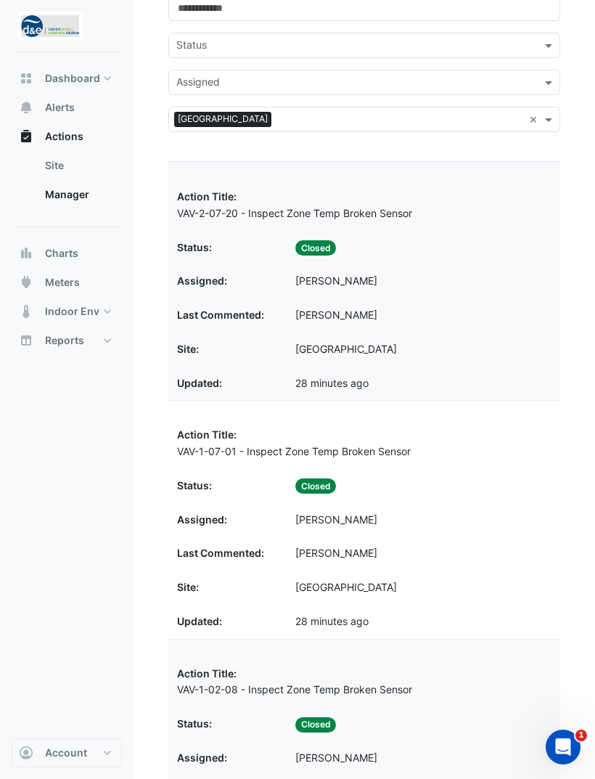
click at [426, 317] on div "Last Commented: George Rogers" at bounding box center [364, 315] width 375 height 17
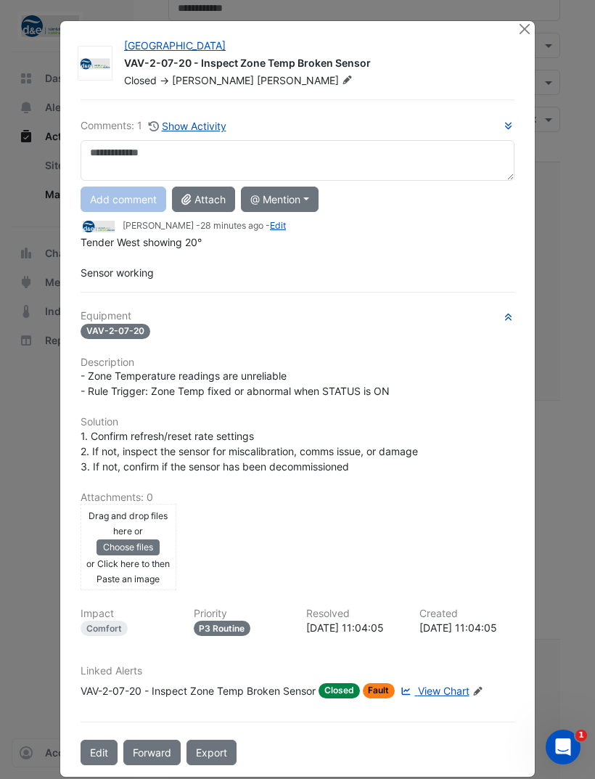
click at [105, 765] on button "Edit" at bounding box center [99, 752] width 37 height 25
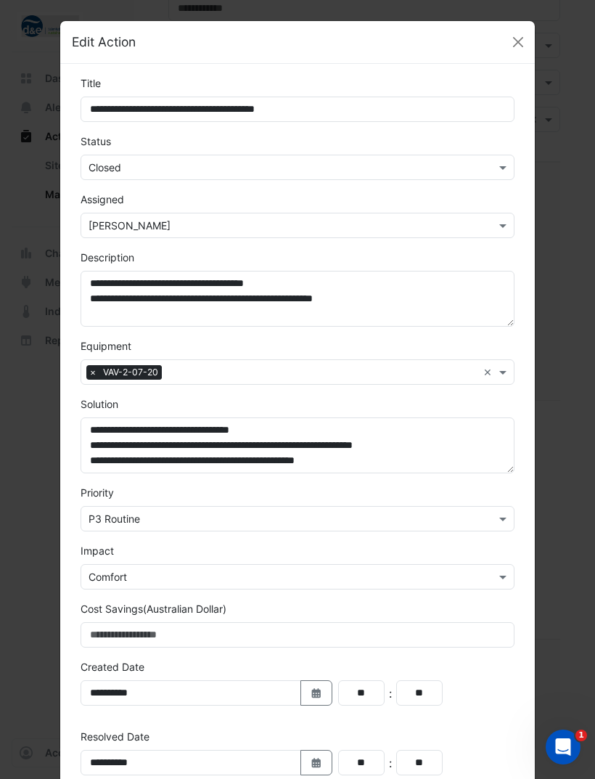
click at [266, 165] on input "text" at bounding box center [283, 167] width 389 height 15
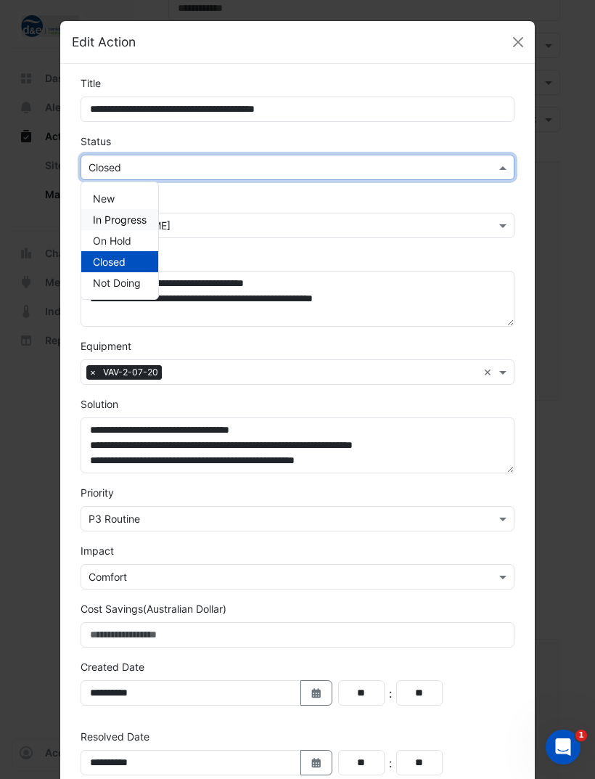
click at [135, 219] on span "In Progress" at bounding box center [120, 219] width 54 height 12
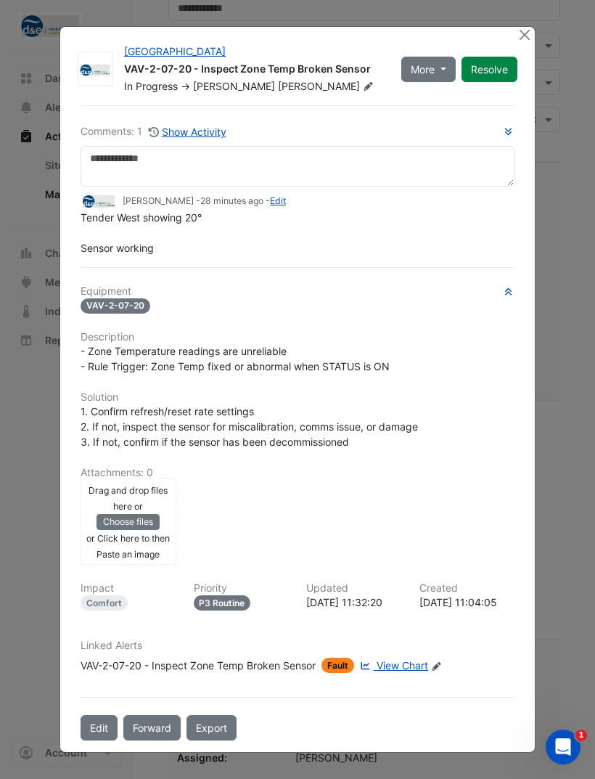
click at [521, 42] on button "Close" at bounding box center [524, 34] width 15 height 15
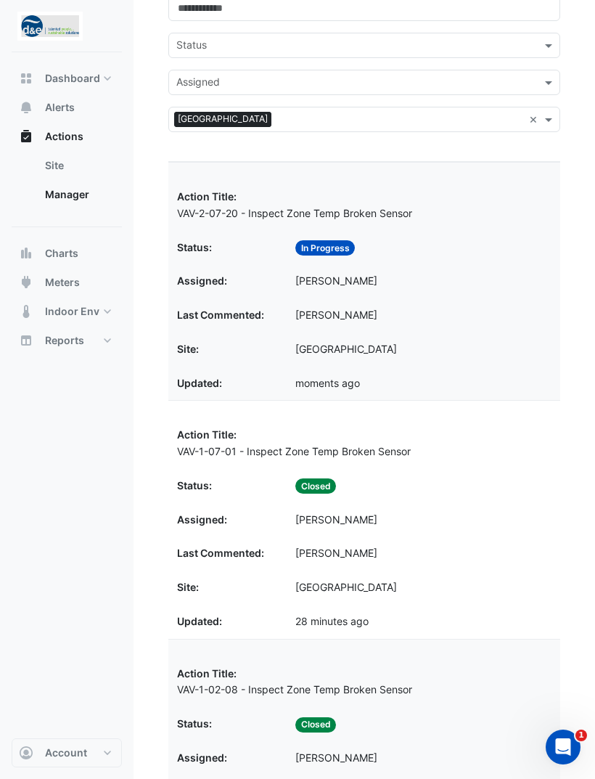
click at [427, 495] on datatable-body-cell "Status: Closed" at bounding box center [364, 486] width 392 height 34
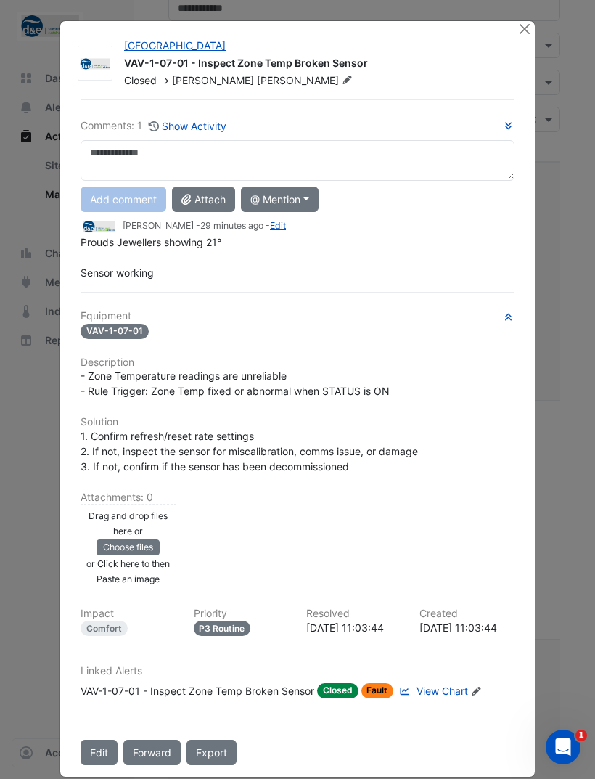
click at [102, 765] on button "Edit" at bounding box center [99, 752] width 37 height 25
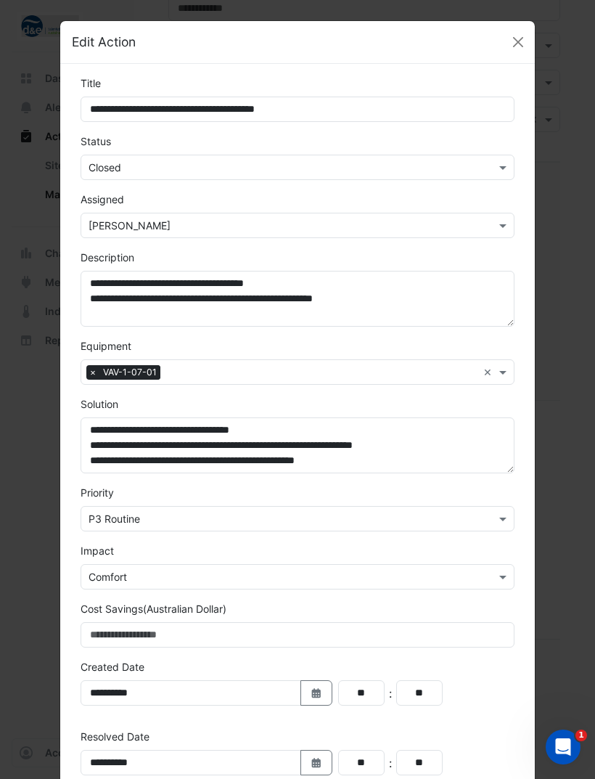
click at [253, 226] on input "text" at bounding box center [283, 225] width 389 height 15
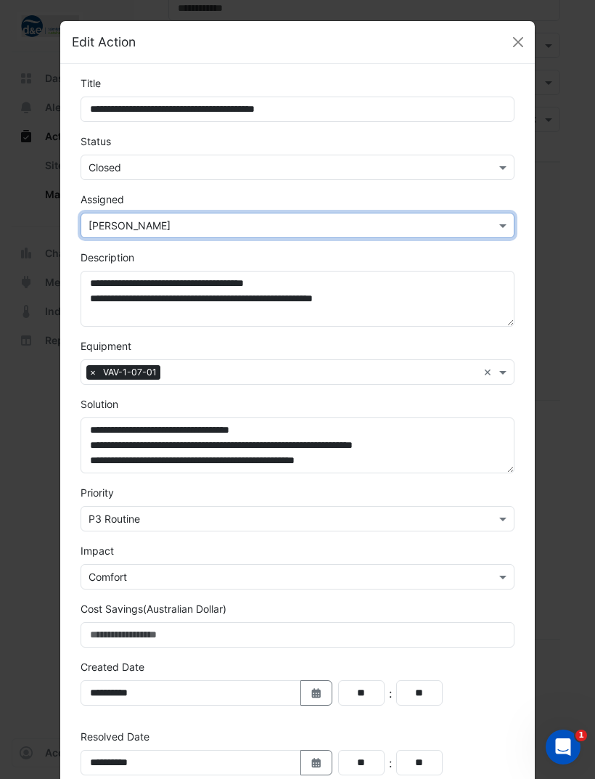
click at [272, 173] on input "text" at bounding box center [283, 167] width 389 height 15
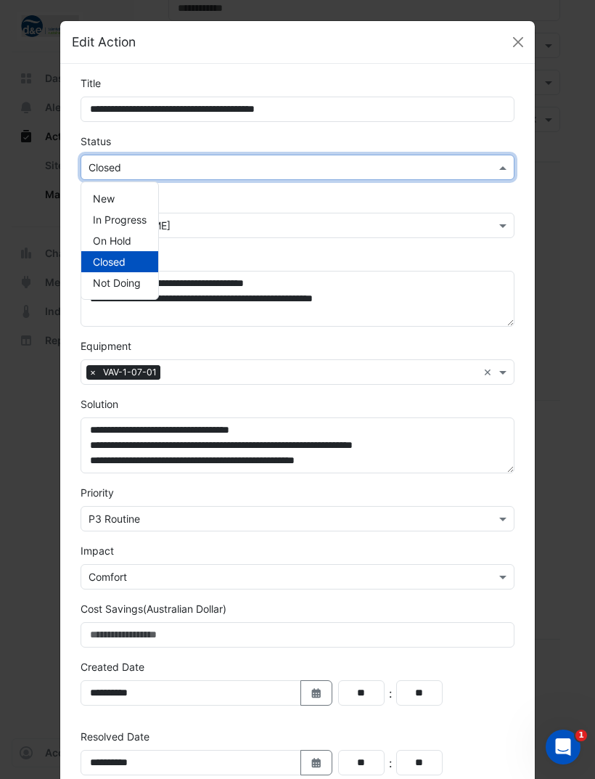
click at [146, 224] on span "In Progress" at bounding box center [120, 219] width 54 height 12
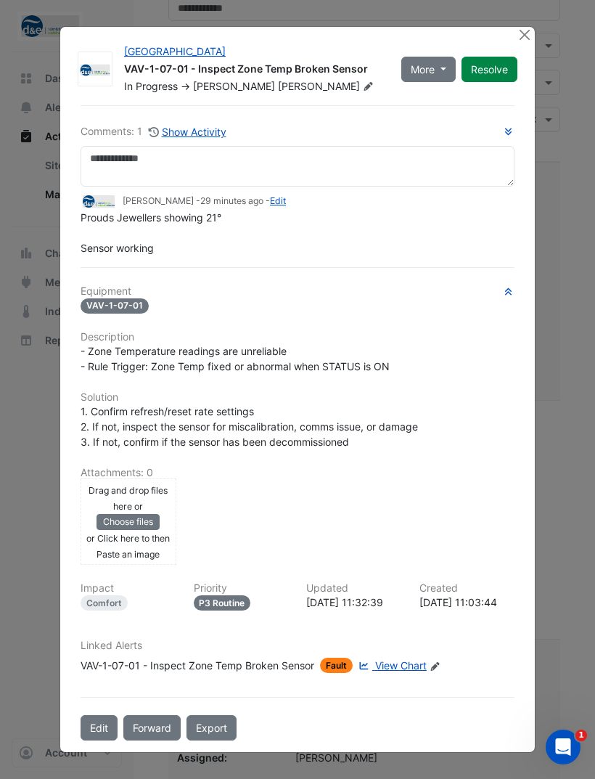
click at [521, 42] on button "Close" at bounding box center [524, 34] width 15 height 15
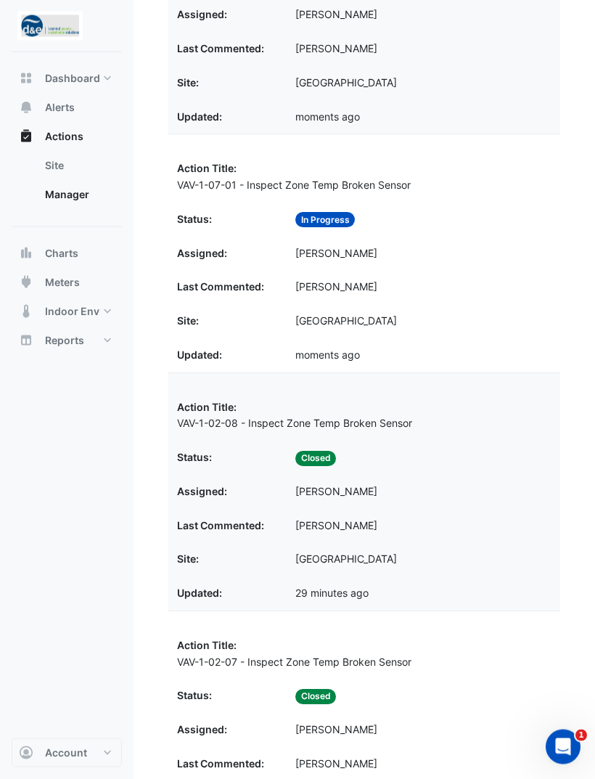
scroll to position [416, 0]
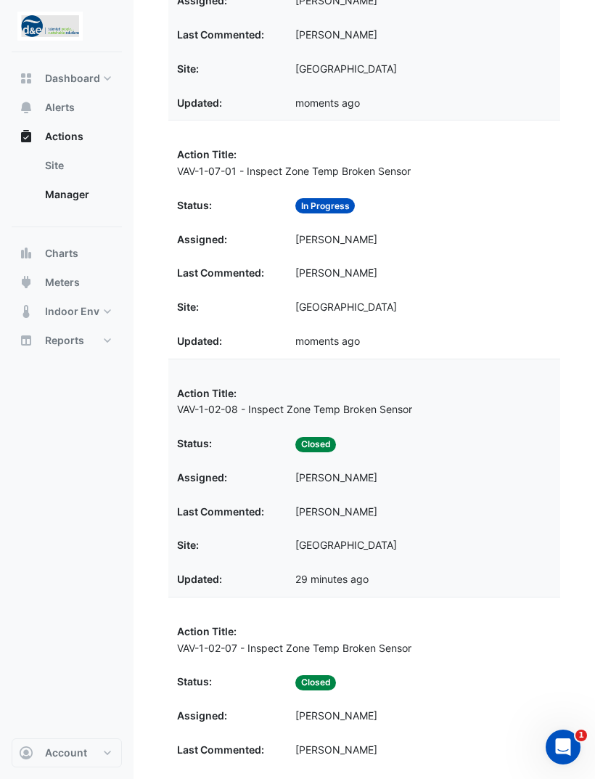
click at [383, 443] on div "Status: Closed" at bounding box center [364, 444] width 375 height 17
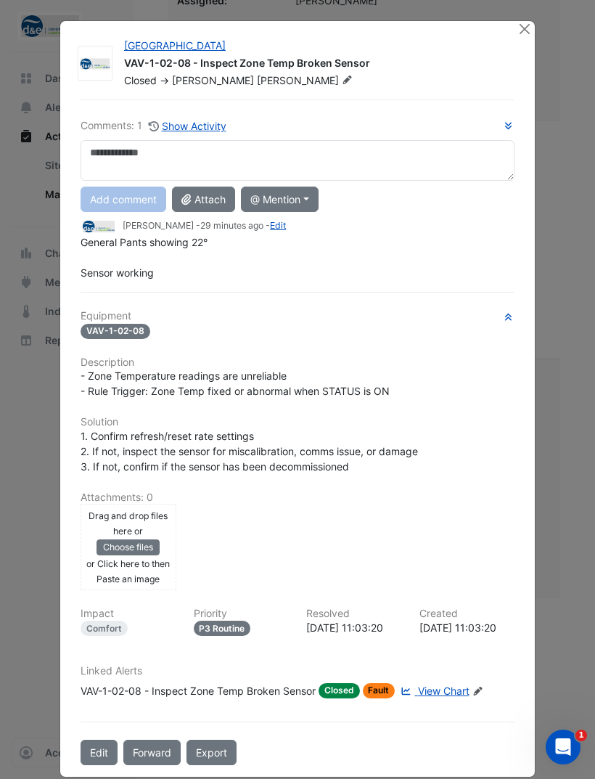
click at [105, 765] on button "Edit" at bounding box center [99, 752] width 37 height 25
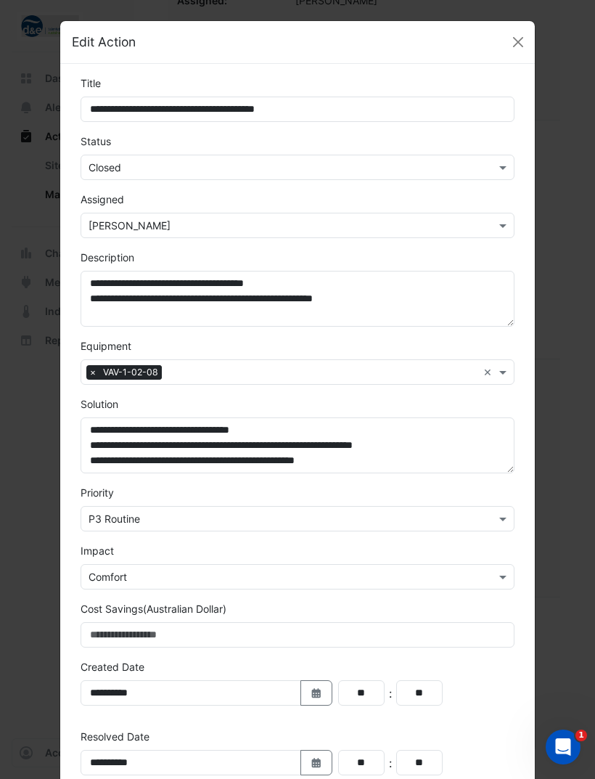
click at [266, 150] on div "Status × Closed" at bounding box center [297, 157] width 451 height 46
click at [263, 168] on input "text" at bounding box center [283, 167] width 389 height 15
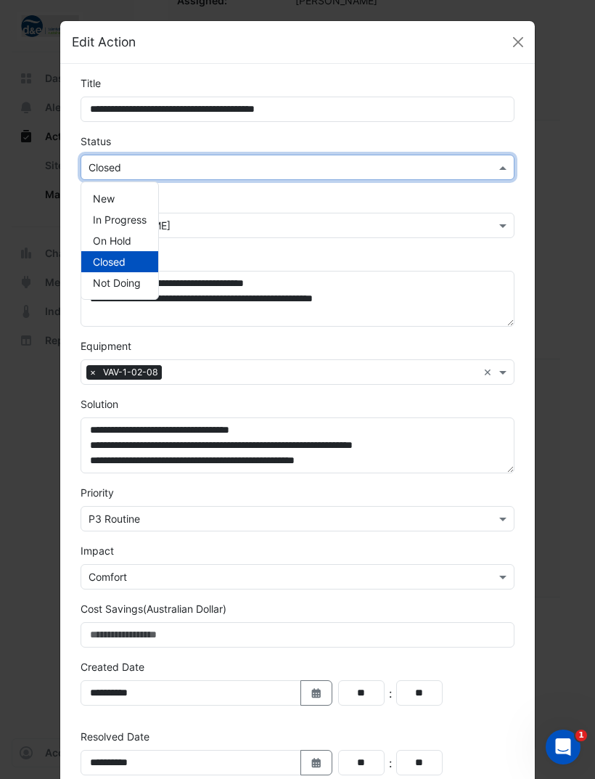
click at [139, 216] on span "In Progress" at bounding box center [120, 219] width 54 height 12
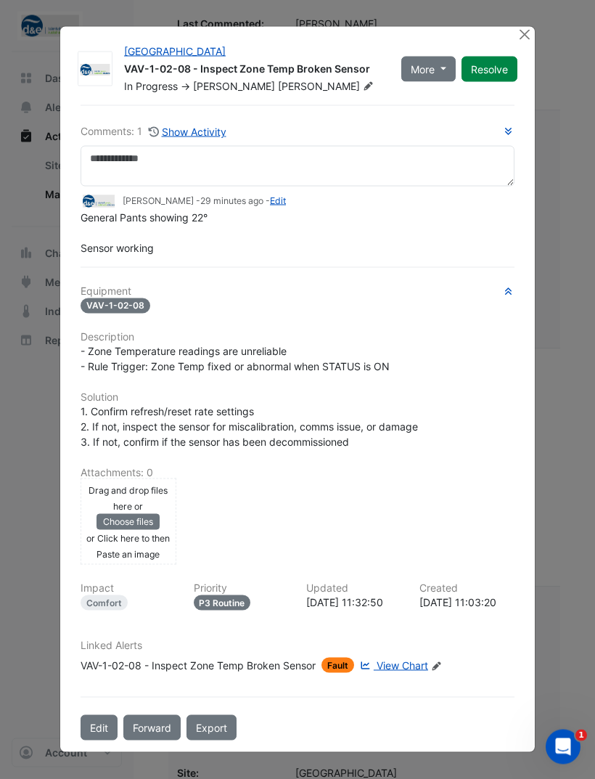
scroll to position [682, 0]
click at [529, 42] on button "Close" at bounding box center [524, 34] width 15 height 15
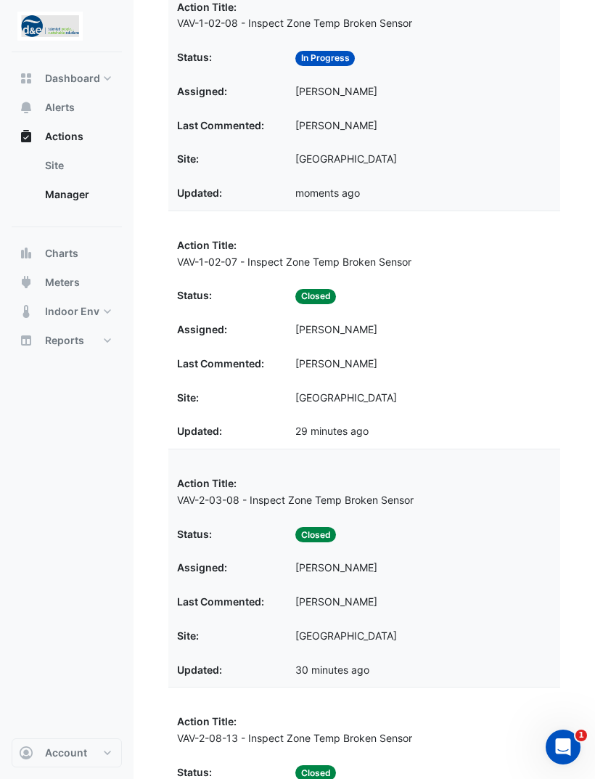
scroll to position [804, 0]
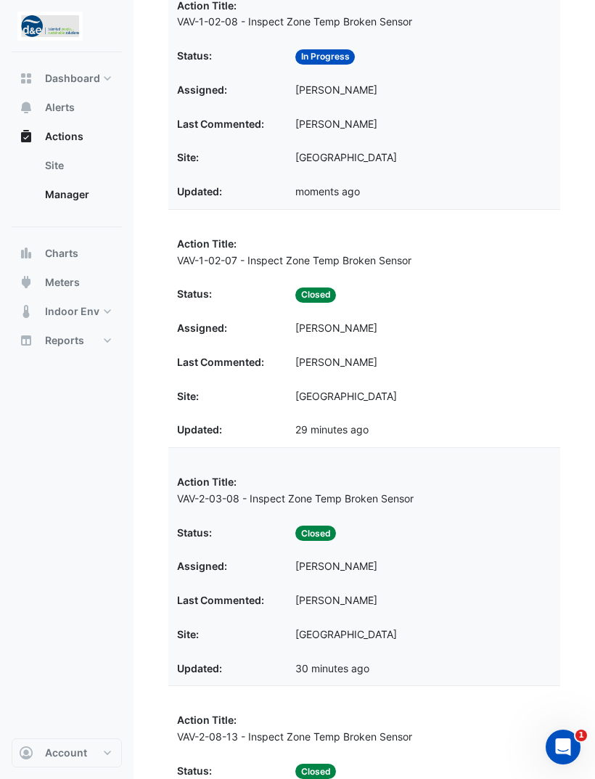
click at [402, 290] on div "Status: Closed" at bounding box center [364, 294] width 375 height 17
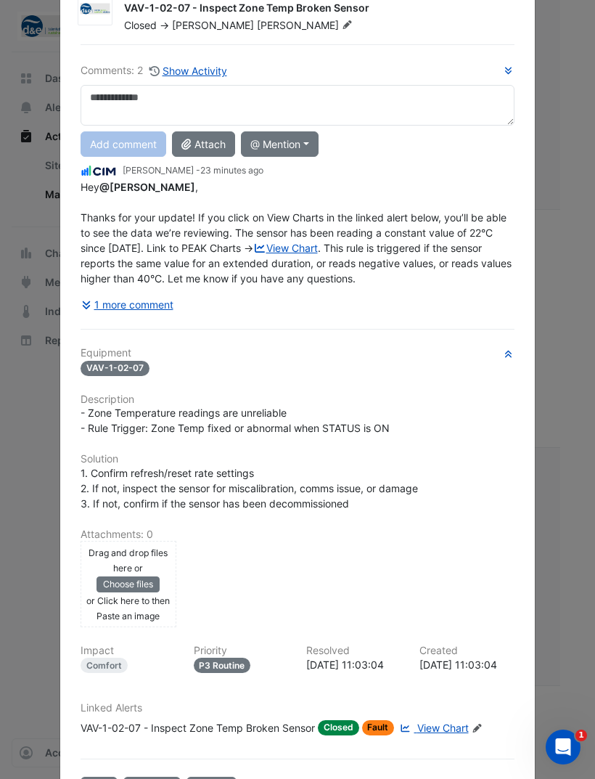
click at [154, 295] on button "1 more comment" at bounding box center [128, 304] width 94 height 25
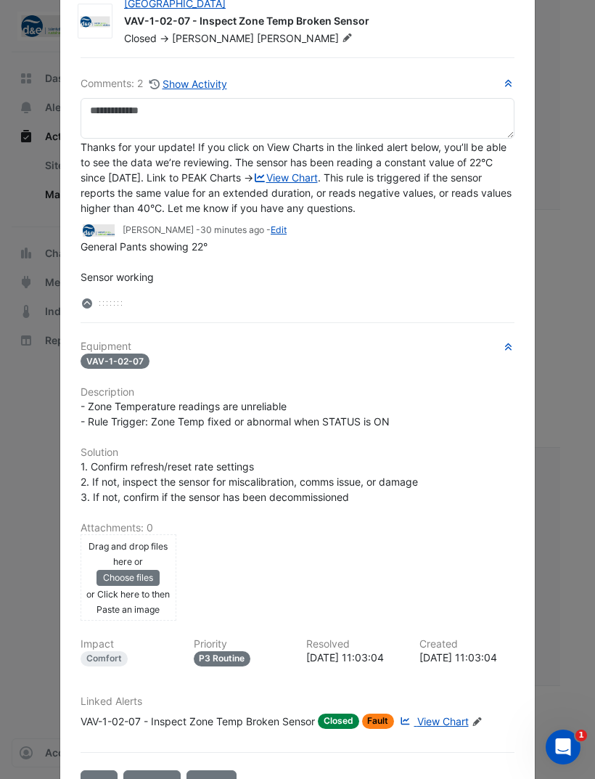
scroll to position [52, 0]
click at [107, 778] on button "Edit" at bounding box center [99, 782] width 37 height 25
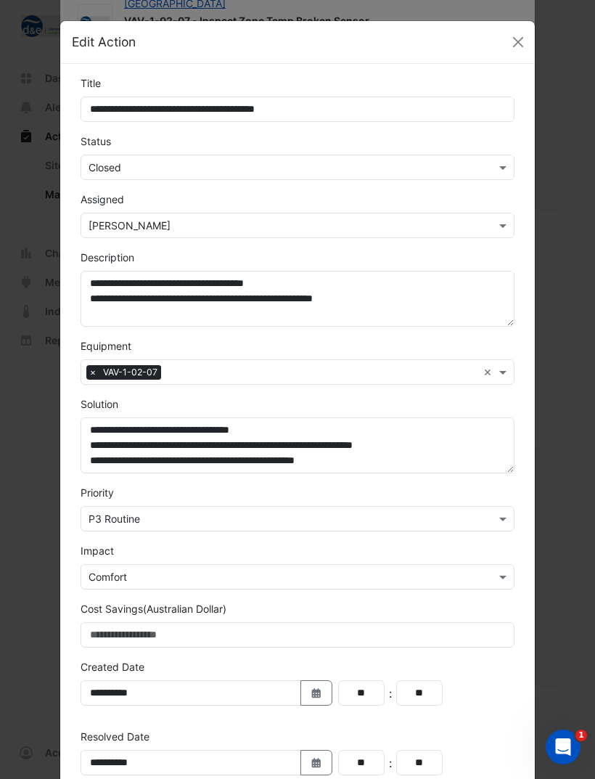
click at [306, 163] on input "text" at bounding box center [283, 167] width 389 height 15
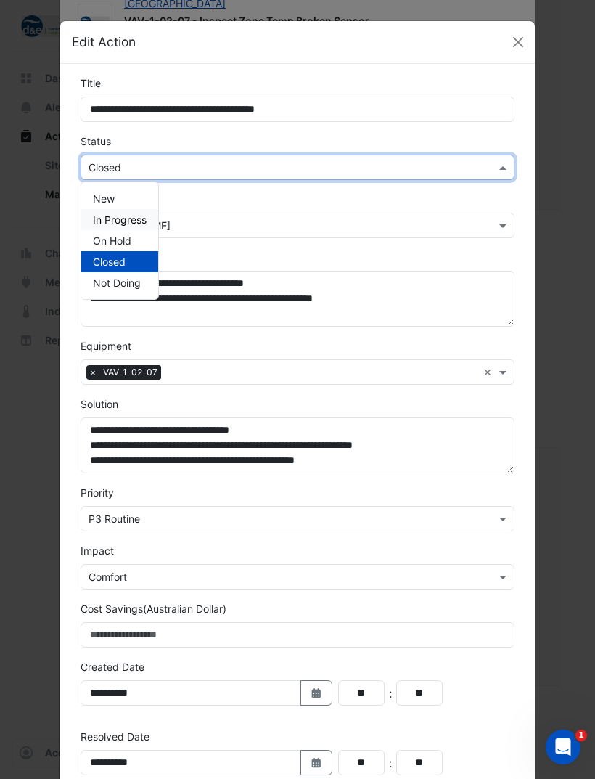
click at [136, 219] on span "In Progress" at bounding box center [120, 219] width 54 height 12
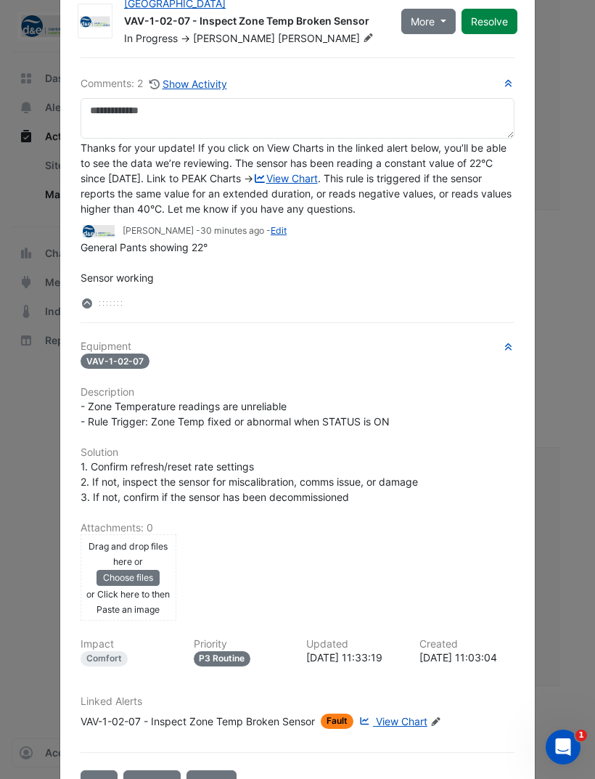
click at [580, 68] on ngb-modal-window "Karrinyup Shopping Centre VAV-1-02-07 - Inspect Zone Temp Broken Sensor In Prog…" at bounding box center [297, 389] width 595 height 779
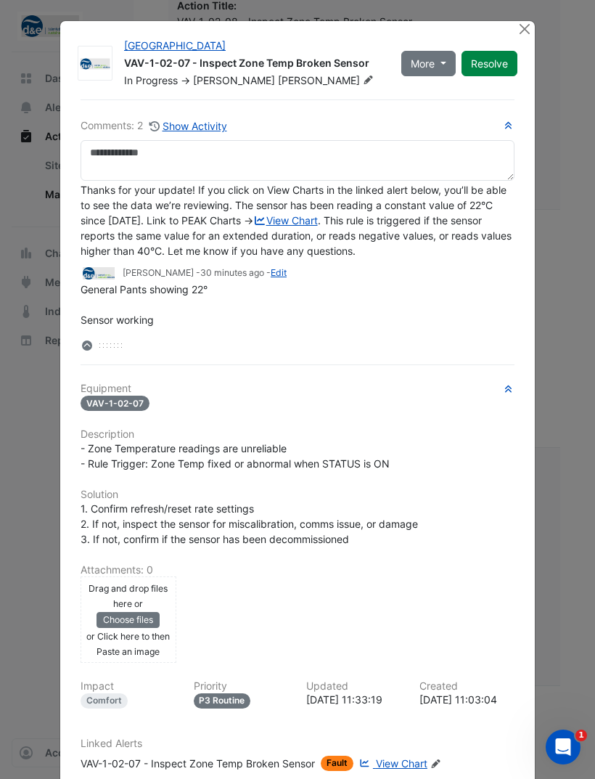
scroll to position [-1, 0]
click at [518, 23] on button "Close" at bounding box center [524, 28] width 15 height 15
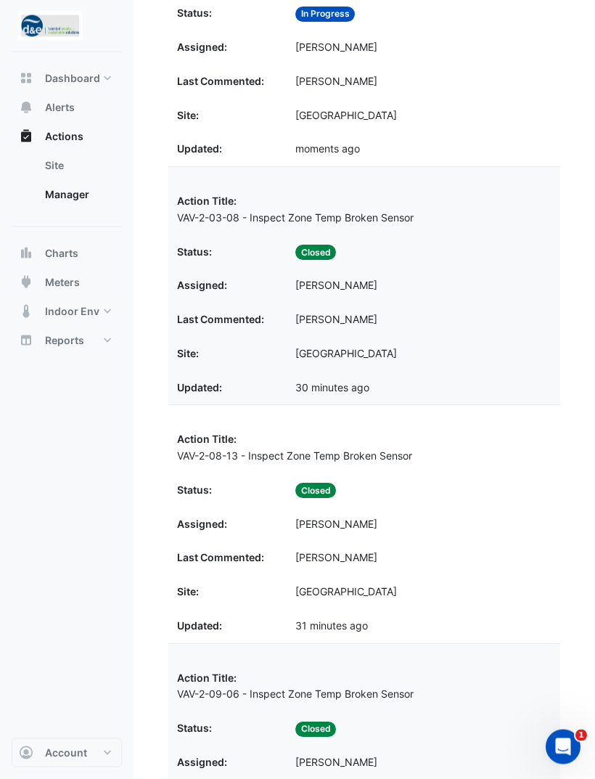
click at [431, 312] on div "Last Commented: George Rogers" at bounding box center [364, 320] width 375 height 17
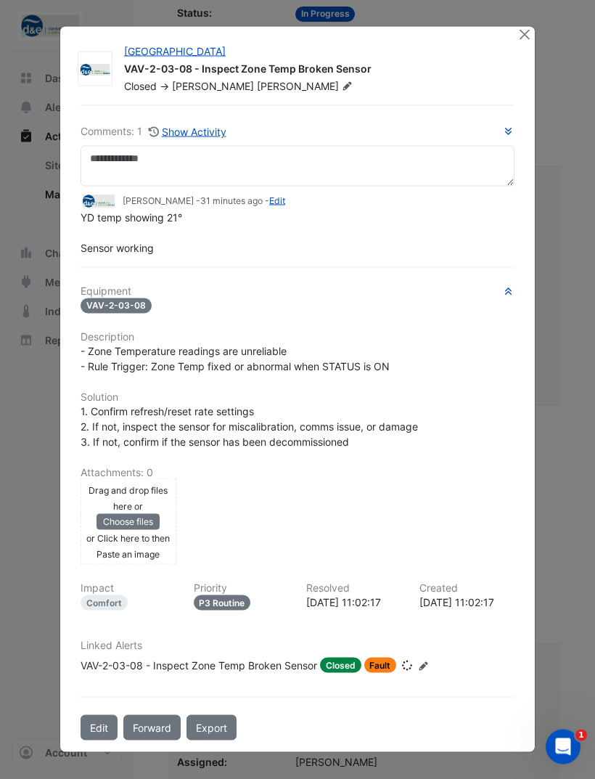
scroll to position [1084, 0]
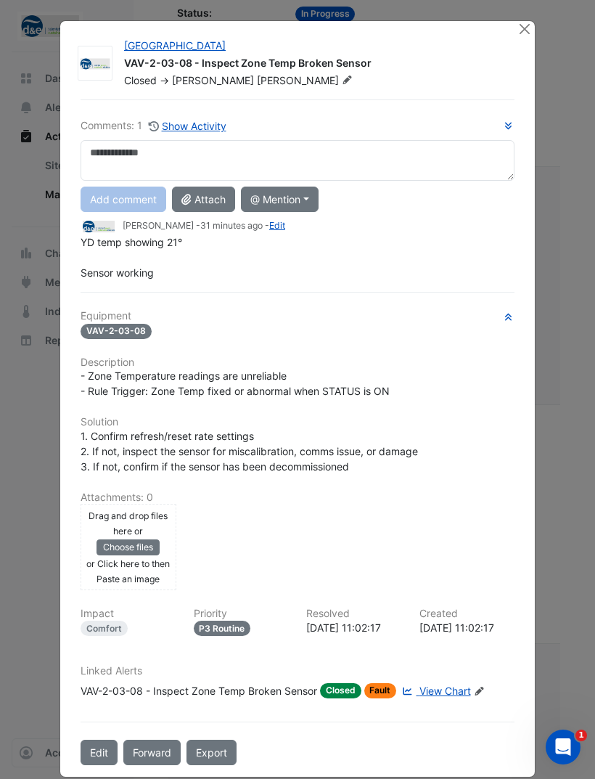
click at [112, 765] on button "Edit" at bounding box center [99, 752] width 37 height 25
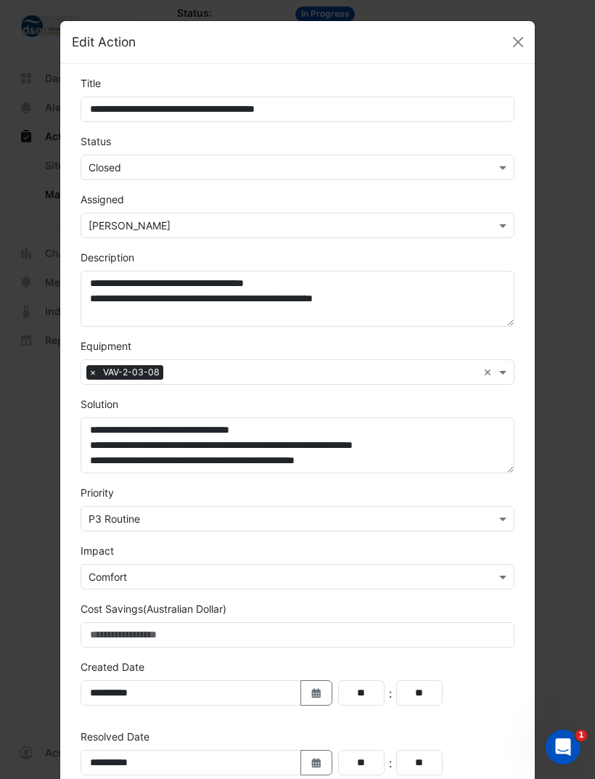
click at [316, 160] on input "text" at bounding box center [283, 167] width 389 height 15
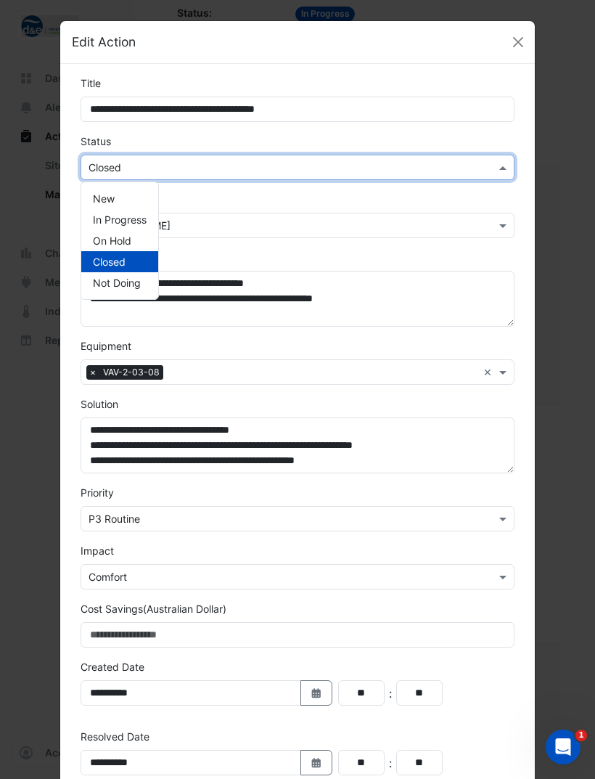
scroll to position [1084, 0]
click at [136, 216] on span "In Progress" at bounding box center [120, 219] width 54 height 12
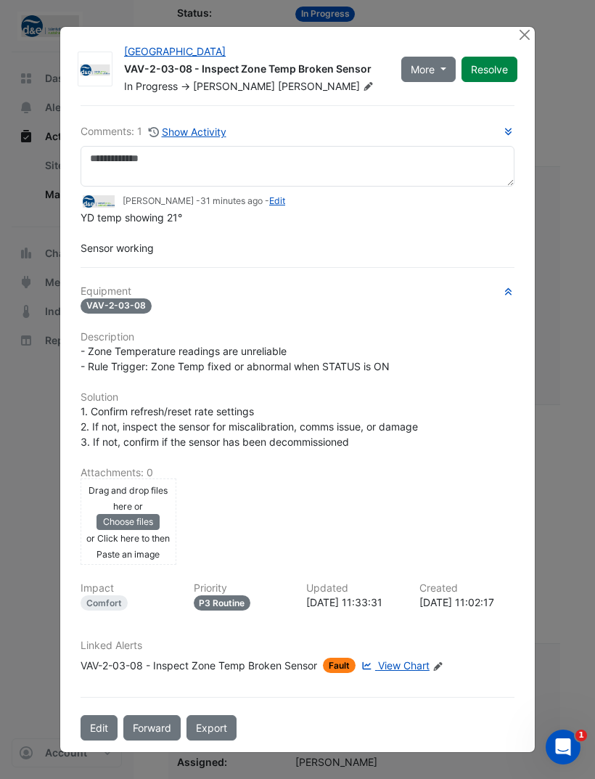
click at [523, 42] on button "Close" at bounding box center [524, 34] width 15 height 15
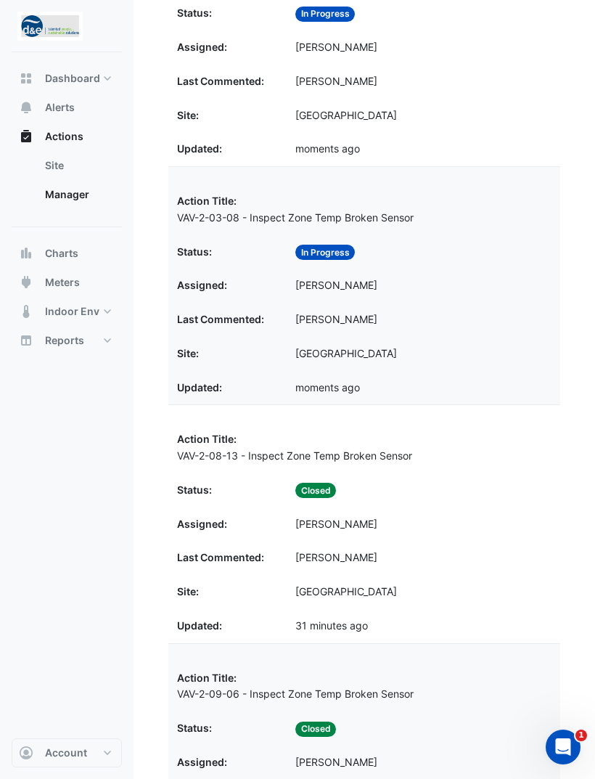
click at [360, 549] on div "Last Commented: George Rogers" at bounding box center [364, 557] width 375 height 17
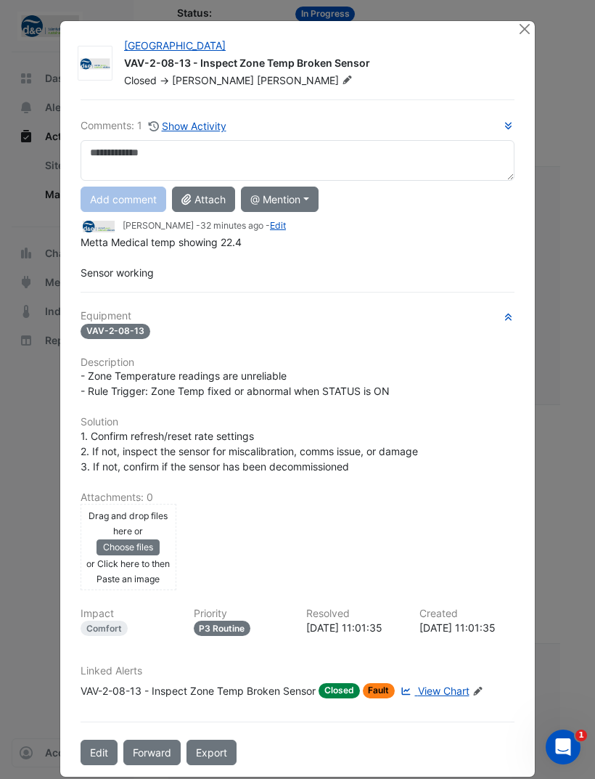
click at [111, 765] on button "Edit" at bounding box center [99, 752] width 37 height 25
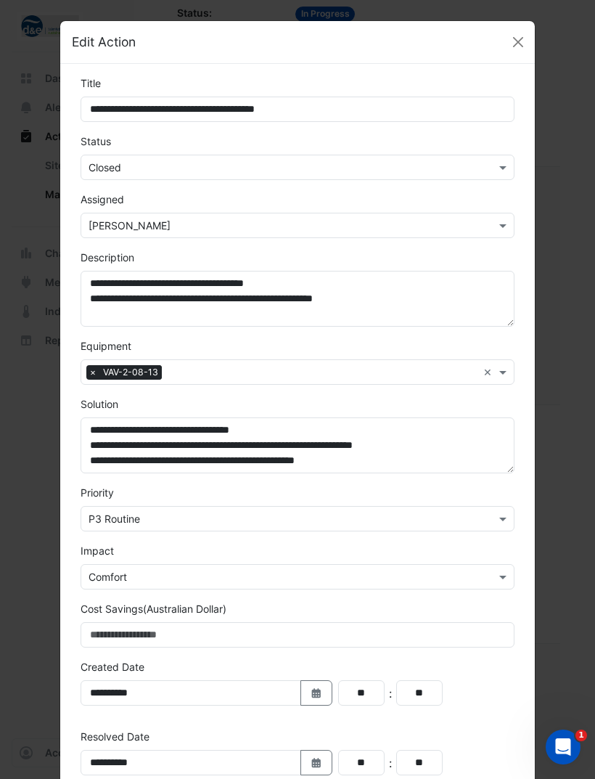
click at [265, 168] on input "text" at bounding box center [283, 167] width 389 height 15
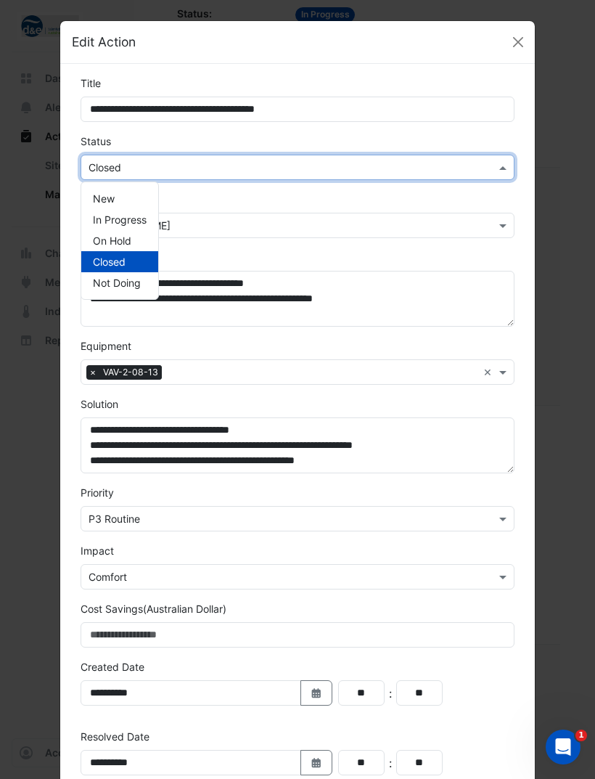
click at [138, 218] on span "In Progress" at bounding box center [120, 219] width 54 height 12
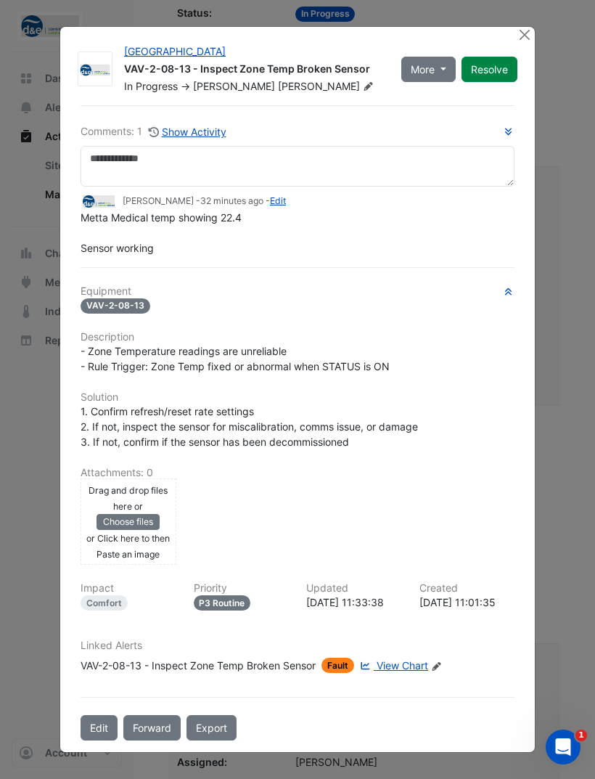
click at [528, 42] on button "Close" at bounding box center [524, 34] width 15 height 15
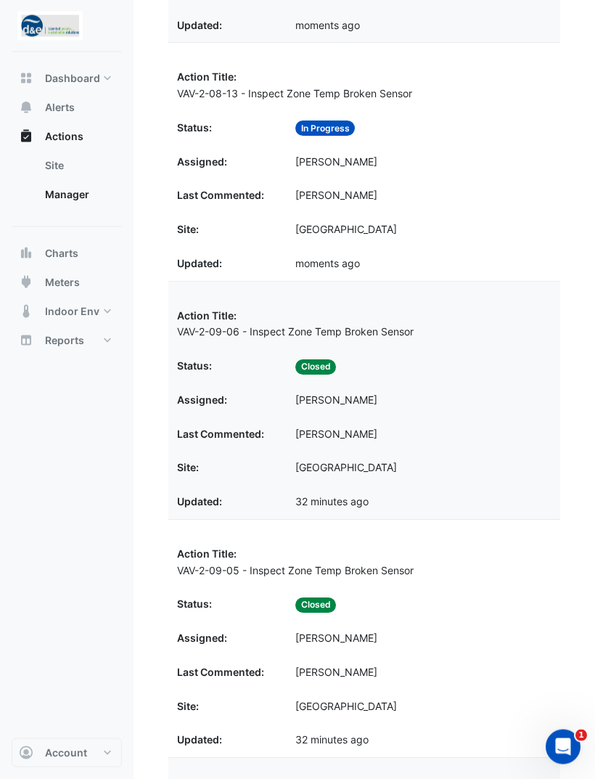
click at [408, 393] on div "Assigned: [PERSON_NAME]" at bounding box center [364, 401] width 375 height 17
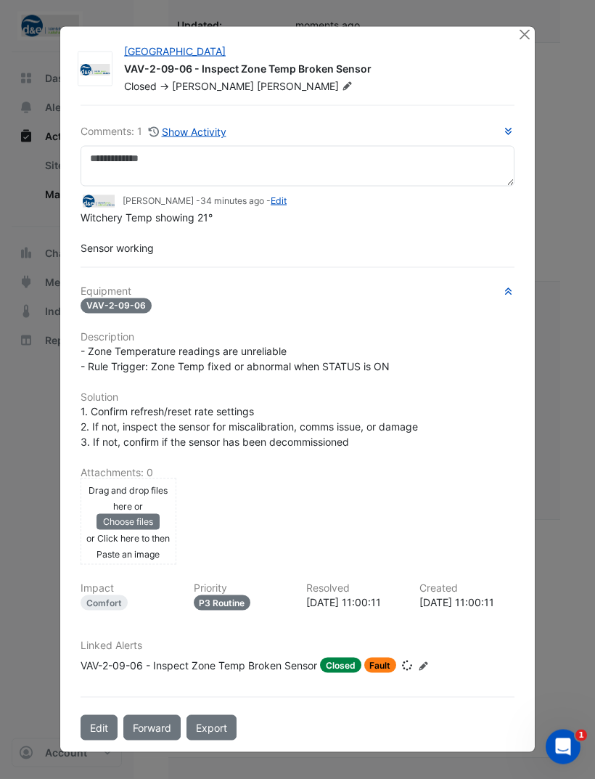
scroll to position [1447, 0]
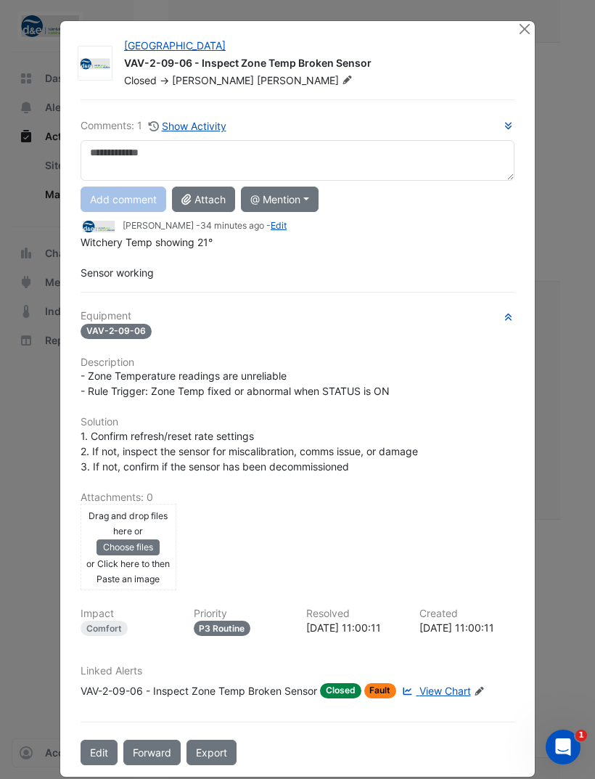
click at [107, 758] on button "Edit" at bounding box center [99, 752] width 37 height 25
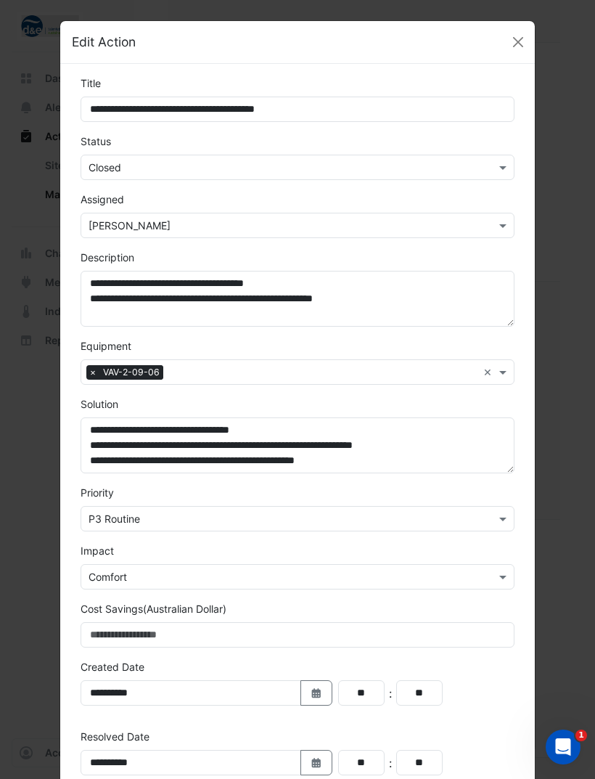
click at [318, 160] on input "text" at bounding box center [283, 167] width 389 height 15
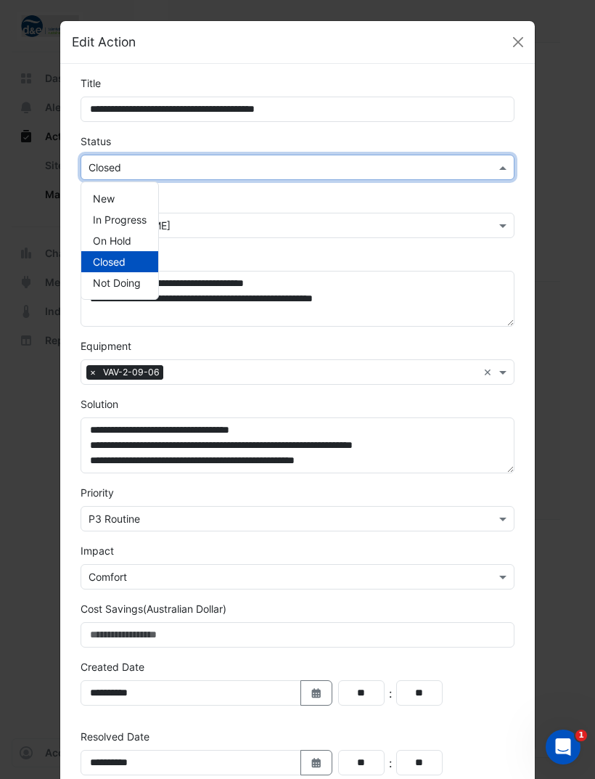
scroll to position [1446, 0]
click at [139, 218] on span "In Progress" at bounding box center [120, 219] width 54 height 12
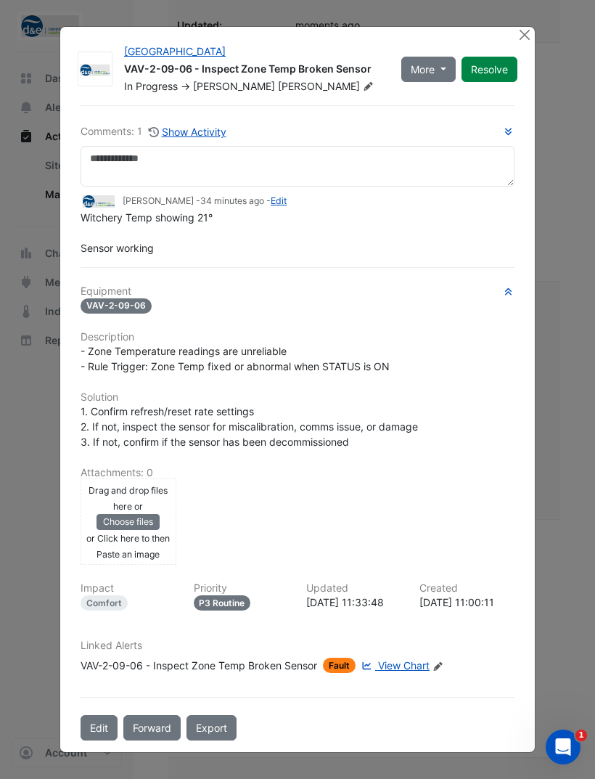
click at [524, 42] on button "Close" at bounding box center [524, 34] width 15 height 15
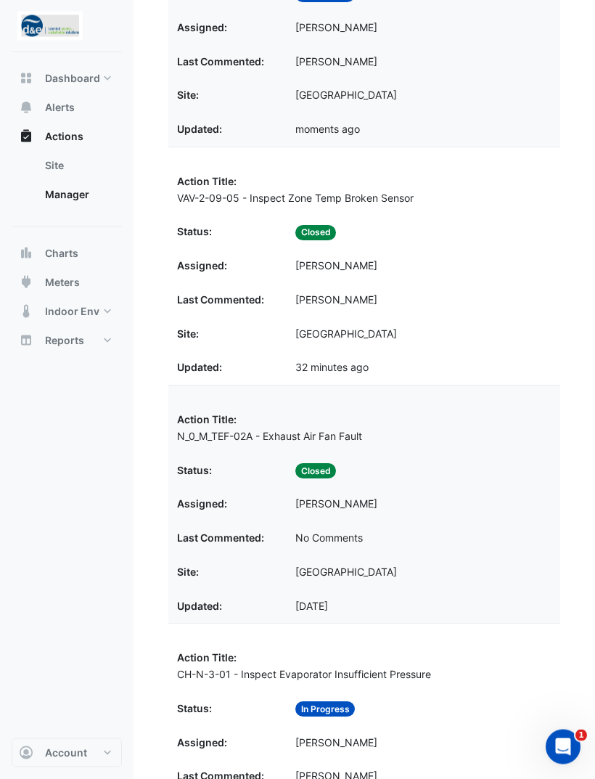
scroll to position [1823, 0]
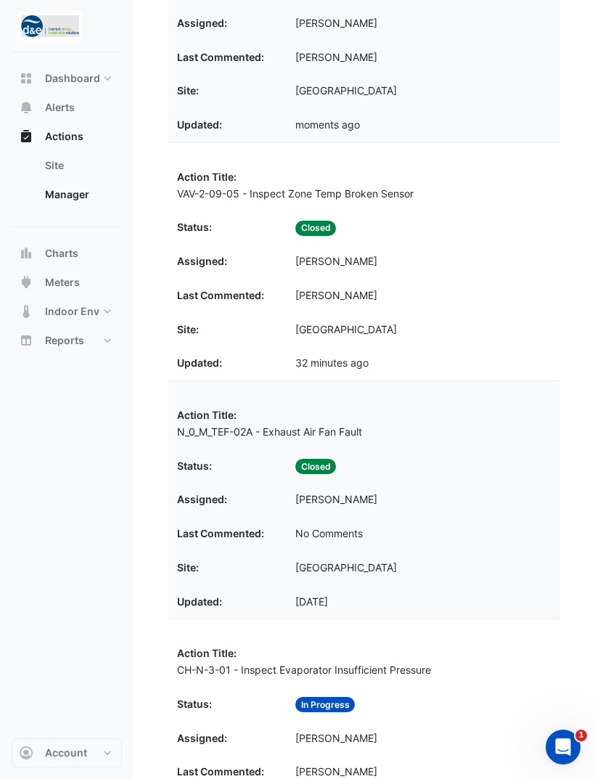
click at [413, 245] on datatable-body-cell "Assigned: [PERSON_NAME]" at bounding box center [364, 262] width 392 height 34
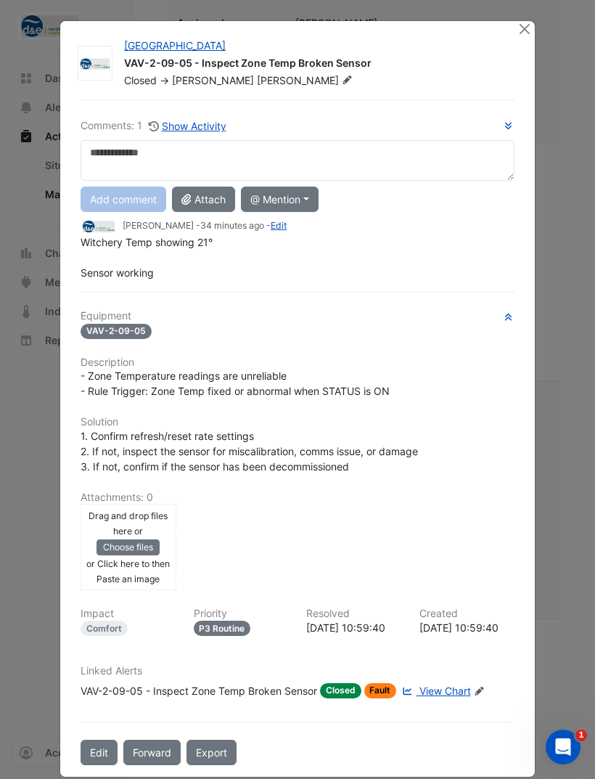
click at [106, 761] on button "Edit" at bounding box center [99, 752] width 37 height 25
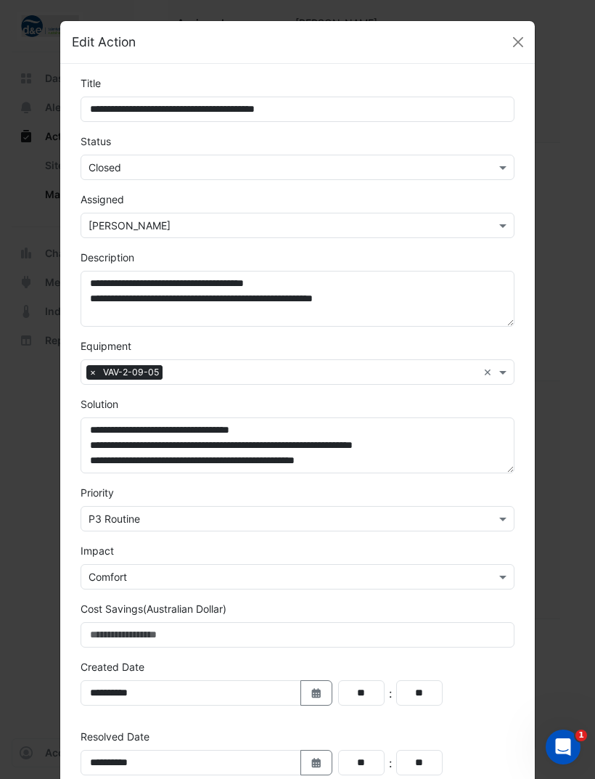
click at [326, 169] on input "text" at bounding box center [283, 167] width 389 height 15
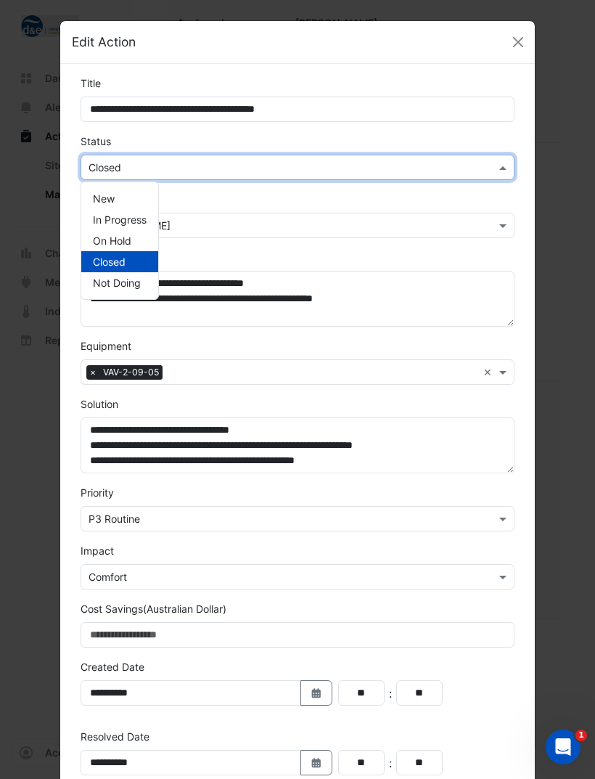
click at [133, 196] on div "New" at bounding box center [119, 198] width 77 height 21
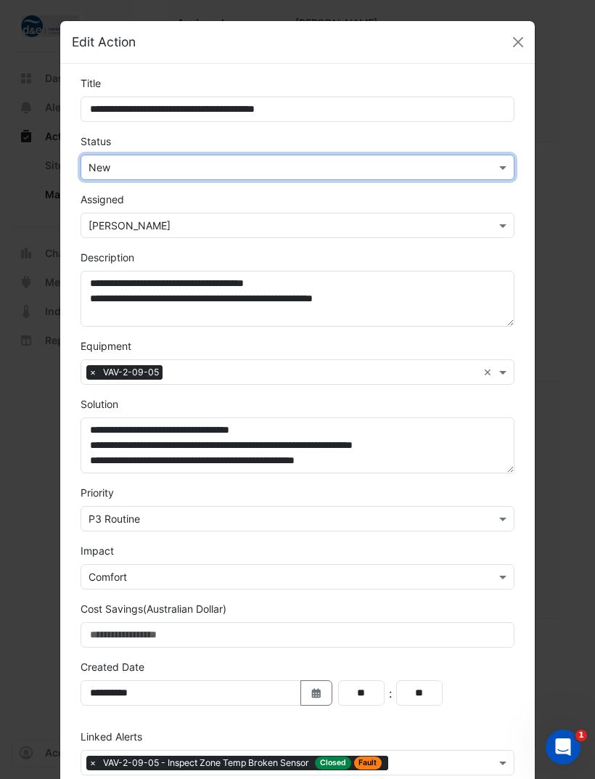
click at [284, 168] on input "text" at bounding box center [283, 167] width 389 height 15
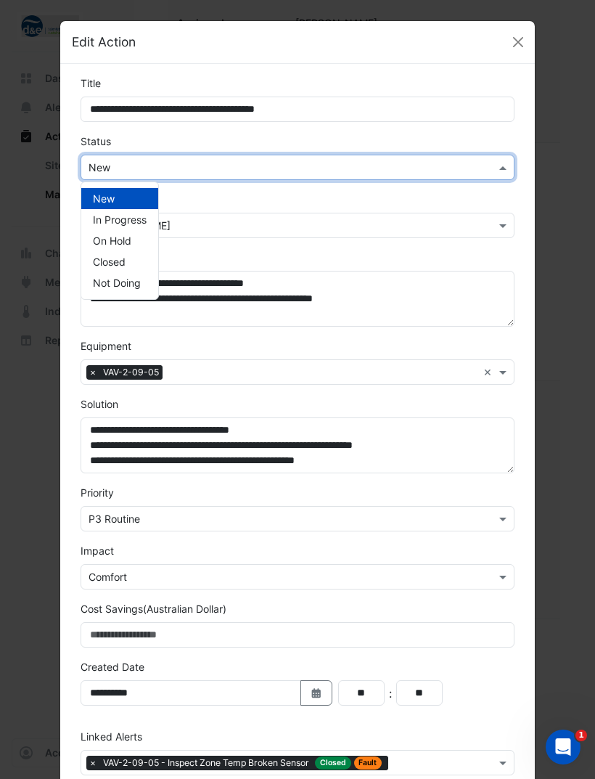
click at [156, 221] on div "In Progress" at bounding box center [119, 219] width 77 height 21
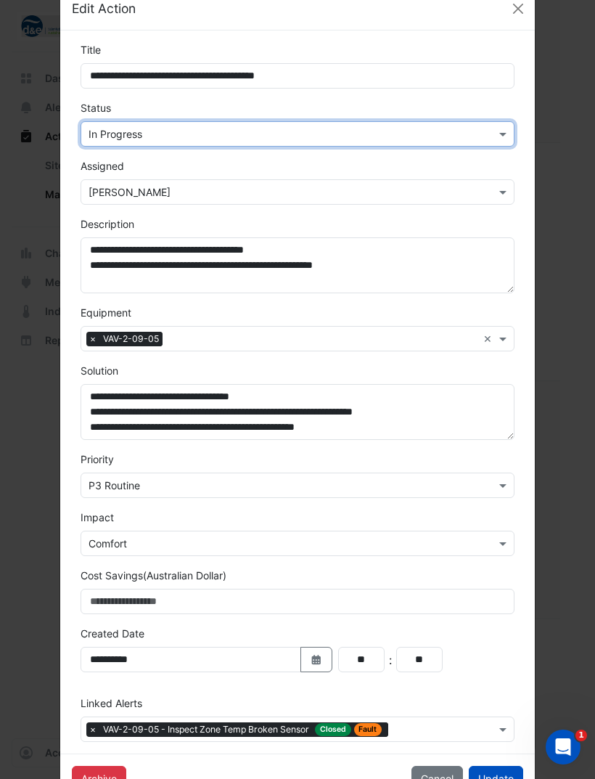
scroll to position [32, 0]
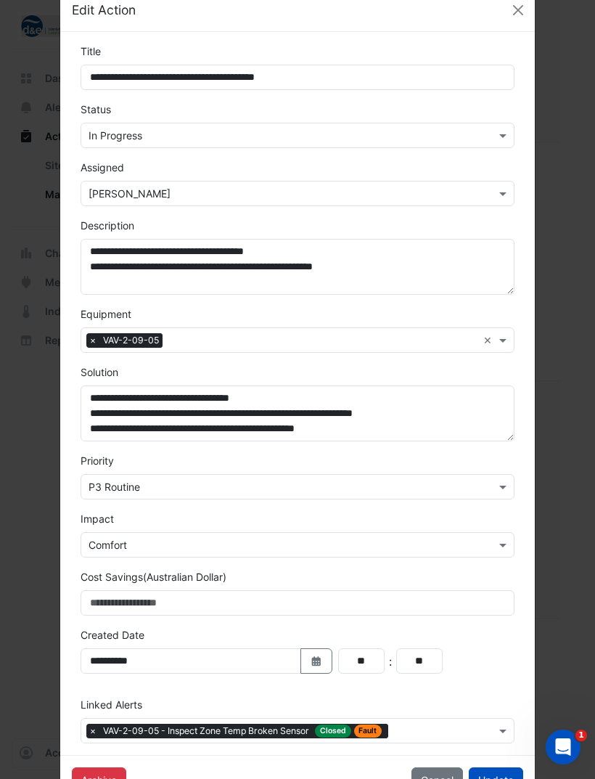
click at [496, 777] on button "Update" at bounding box center [496, 779] width 54 height 25
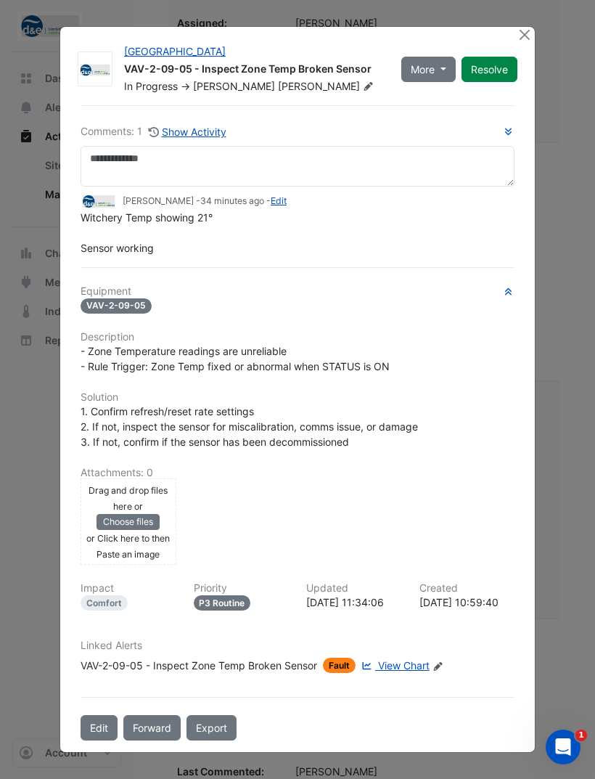
click at [521, 42] on button "Close" at bounding box center [524, 34] width 15 height 15
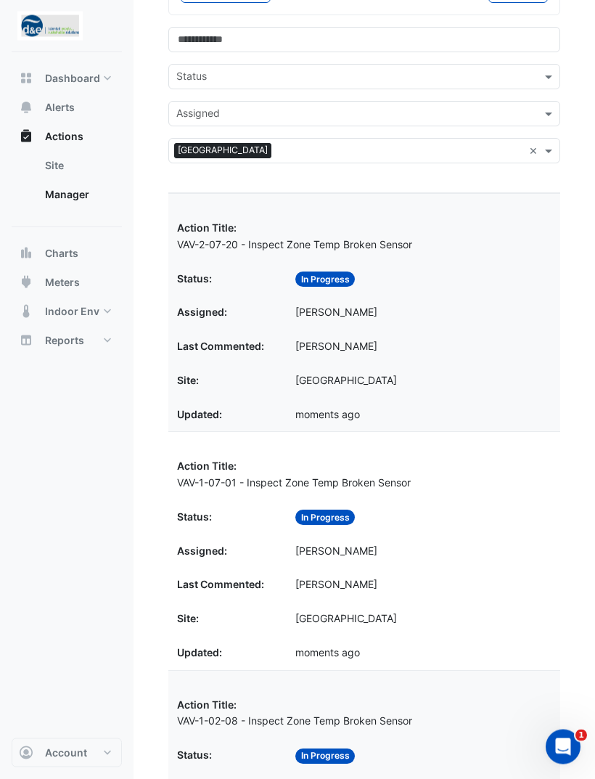
scroll to position [0, 0]
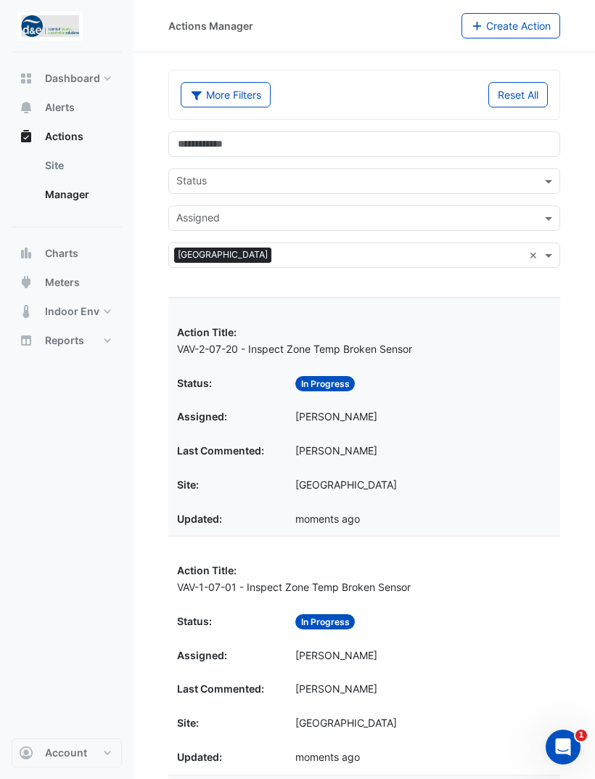
click at [67, 165] on link "Site" at bounding box center [77, 165] width 89 height 29
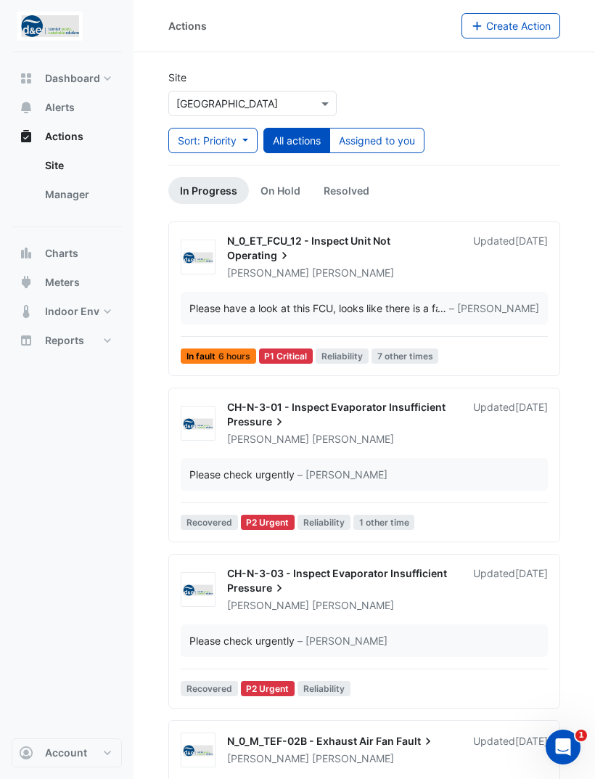
click at [392, 142] on button "Assigned to you" at bounding box center [377, 140] width 95 height 25
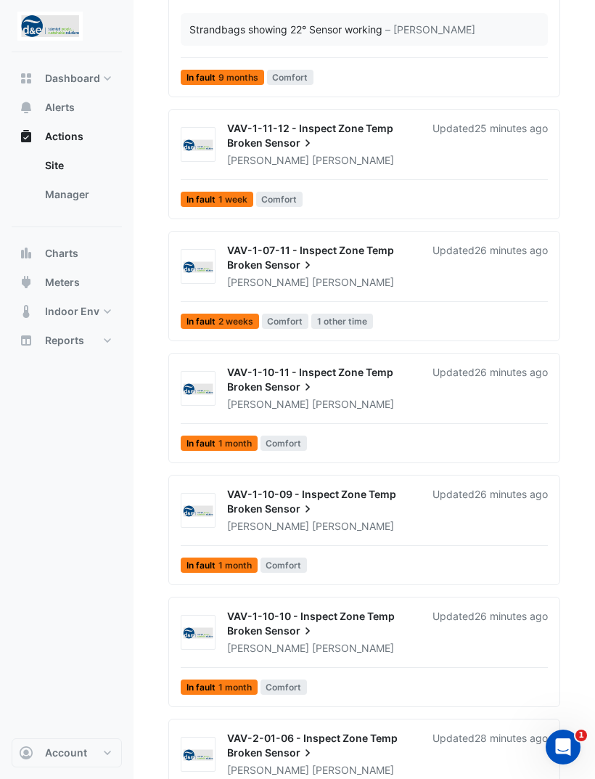
scroll to position [4095, 0]
